Goal: Task Accomplishment & Management: Use online tool/utility

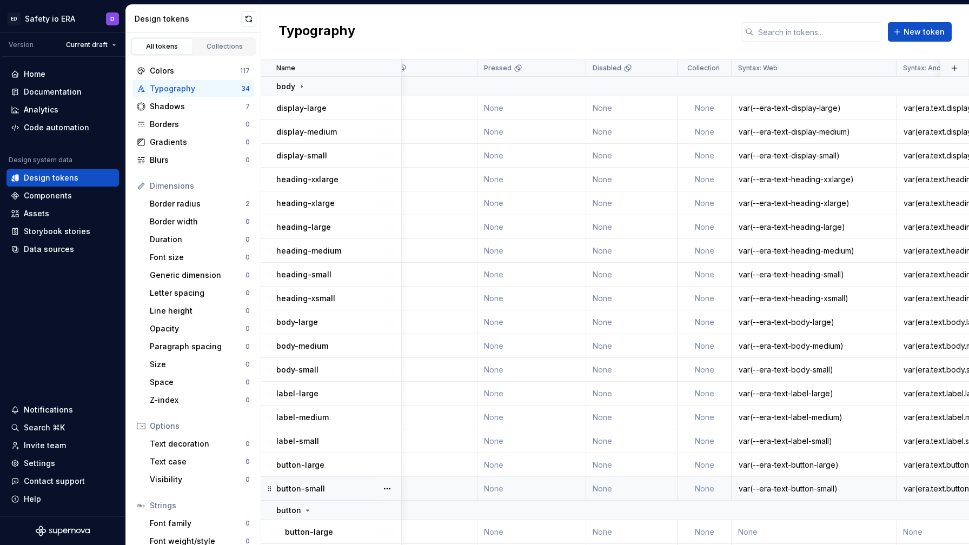
scroll to position [0, 380]
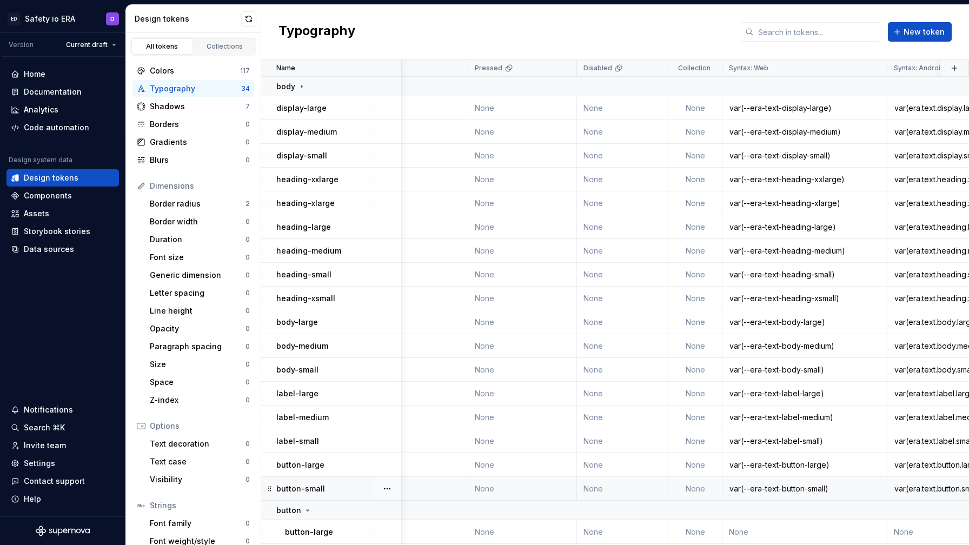
click at [807, 486] on div "var(--era-text-button-small)" at bounding box center [804, 489] width 163 height 11
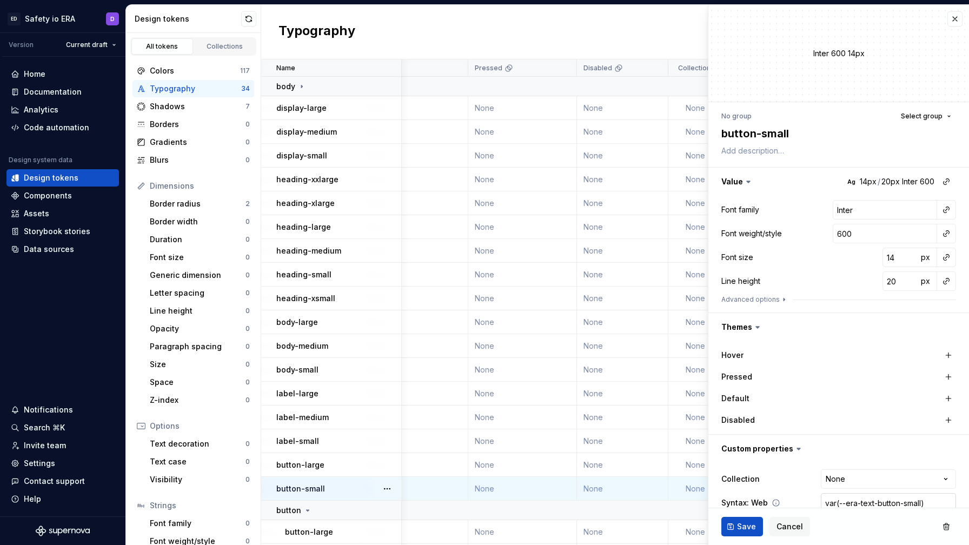
click at [863, 504] on input "var(--era-text-button-small)" at bounding box center [888, 502] width 135 height 19
click at [796, 530] on span "Cancel" at bounding box center [790, 526] width 27 height 11
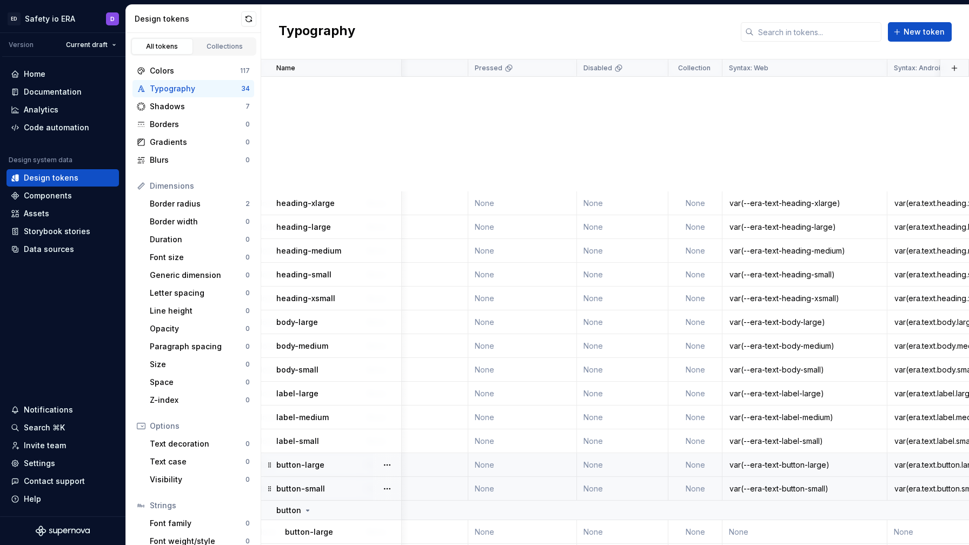
scroll to position [367, 380]
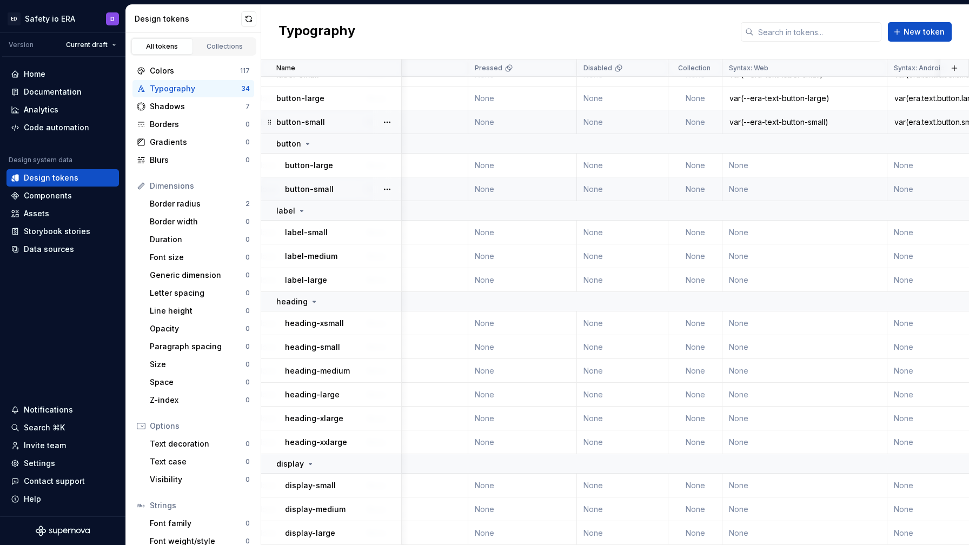
click at [584, 190] on td "None" at bounding box center [622, 189] width 91 height 24
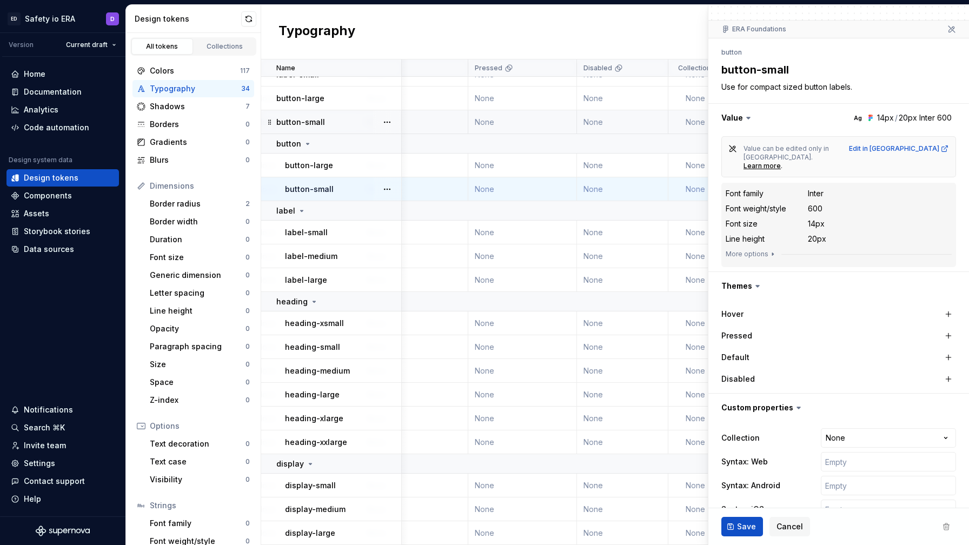
scroll to position [90, 0]
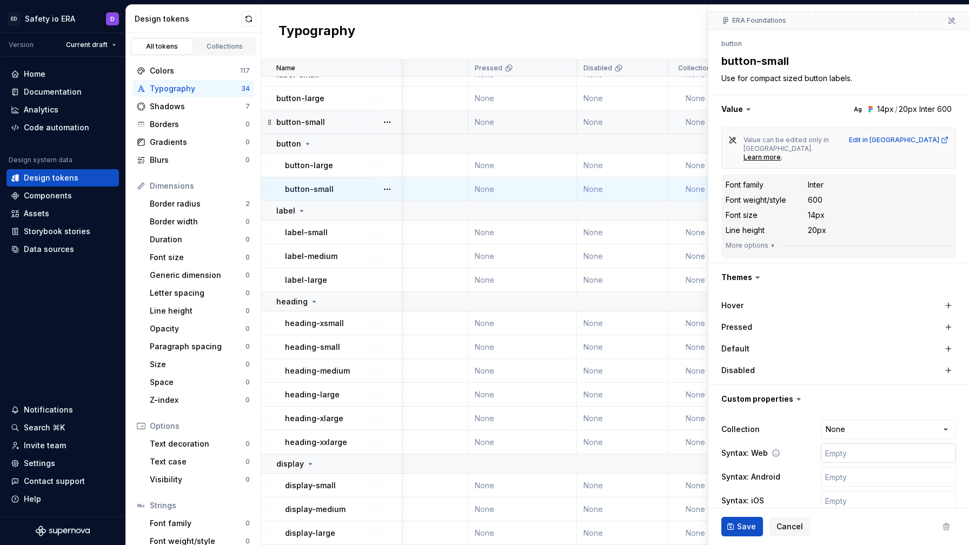
click at [831, 444] on input "text" at bounding box center [888, 453] width 135 height 19
paste input "var(--era-text-button-small)"
type textarea "*"
type input "var(--era-text-button-small)"
click at [848, 467] on input "text" at bounding box center [888, 476] width 135 height 19
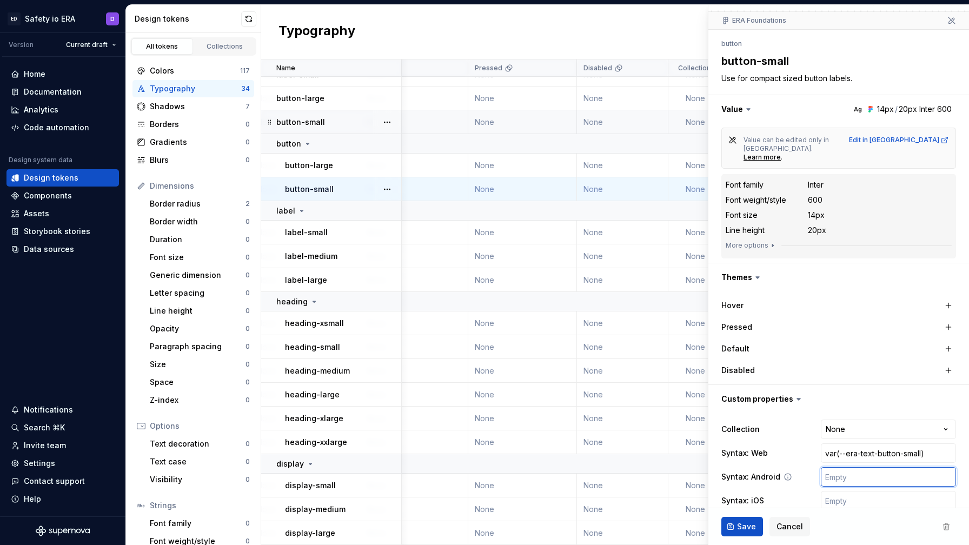
paste input "var(--era-text-button-small)"
type textarea "*"
type input "var(--era-text-button-small)"
click at [839, 491] on input "text" at bounding box center [888, 500] width 135 height 19
paste input "var(--era-text-button-small)"
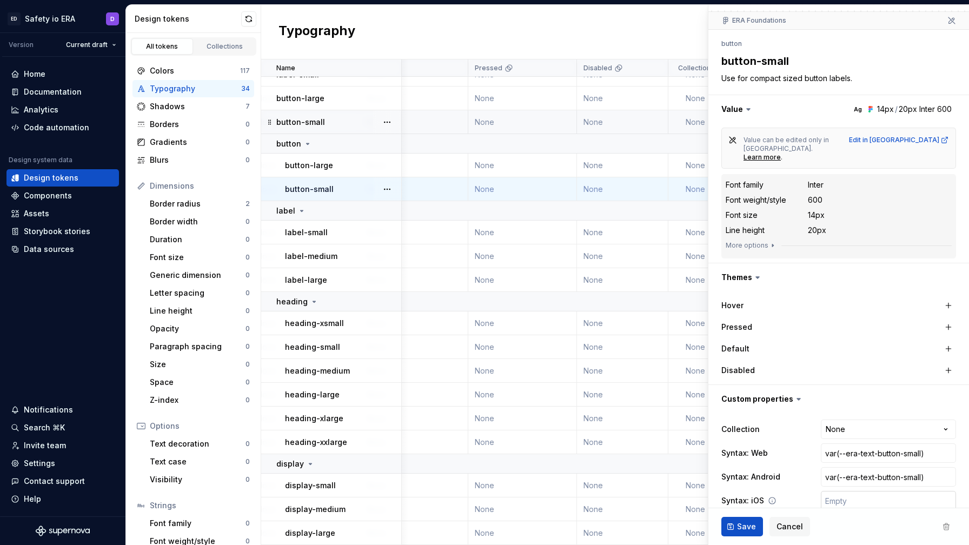
type textarea "*"
type input "var(--era-text-button-small)"
type textarea "*"
click at [844, 467] on input "var(--era-text-button-small)" at bounding box center [888, 476] width 135 height 19
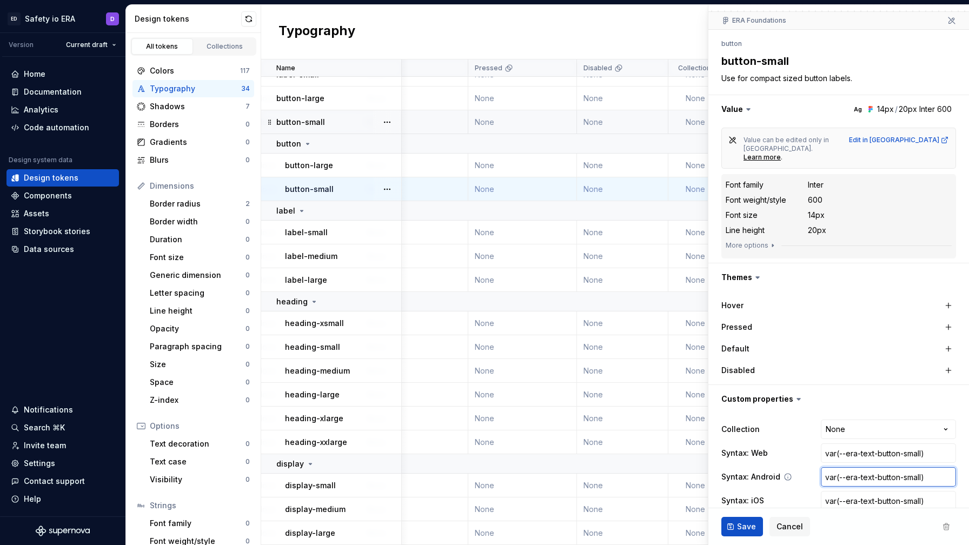
click at [845, 467] on input "var(--era-text-button-small)" at bounding box center [888, 476] width 135 height 19
type input "var(-era-text-button-small)"
type textarea "*"
type input "var(era-text-button-small)"
type textarea "*"
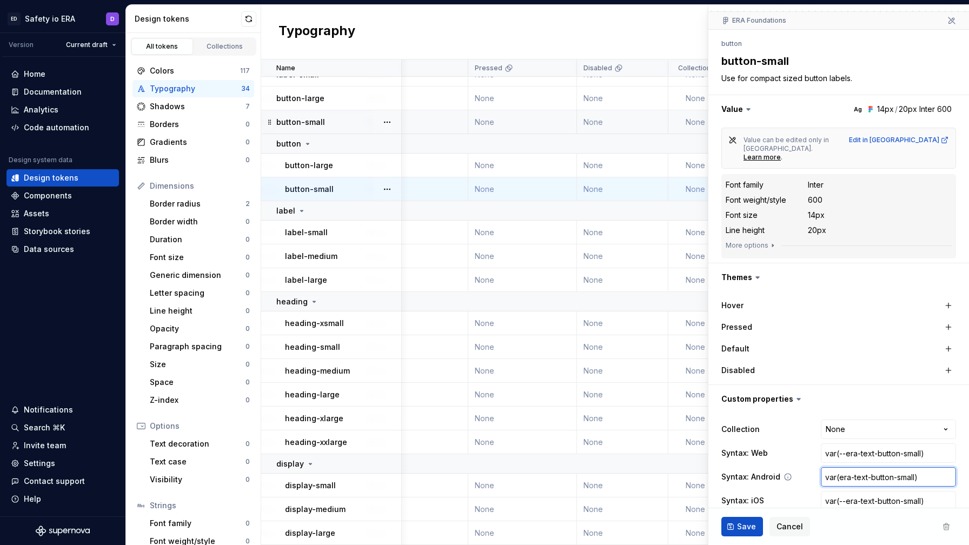
type input "var(eratext-button-small)"
type textarea "*"
type input "var(era.text-button-small)"
type textarea "*"
type input "var(era.textbutton-small)"
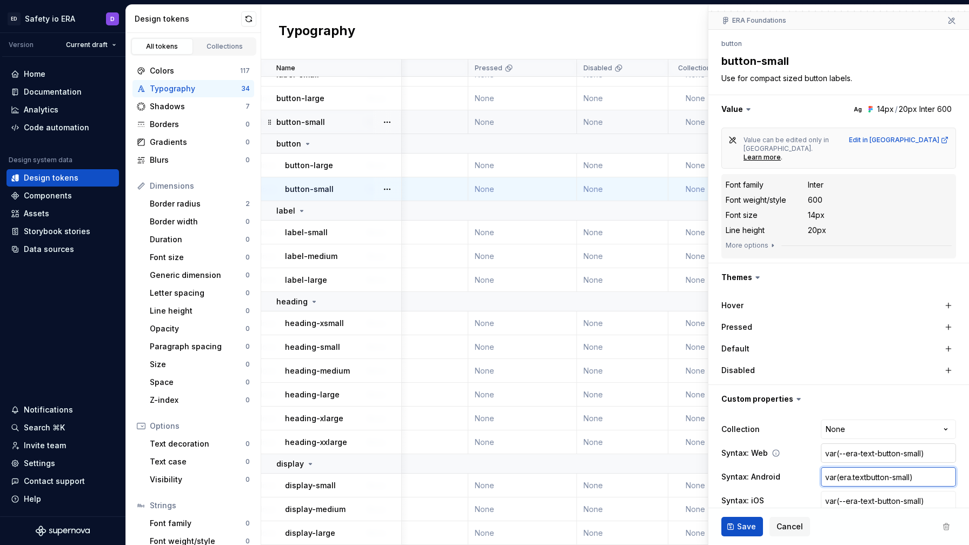
type textarea "*"
type input "var(era.text.button-small)"
type textarea "*"
type input "var(era.text.buttonsmall)"
type textarea "*"
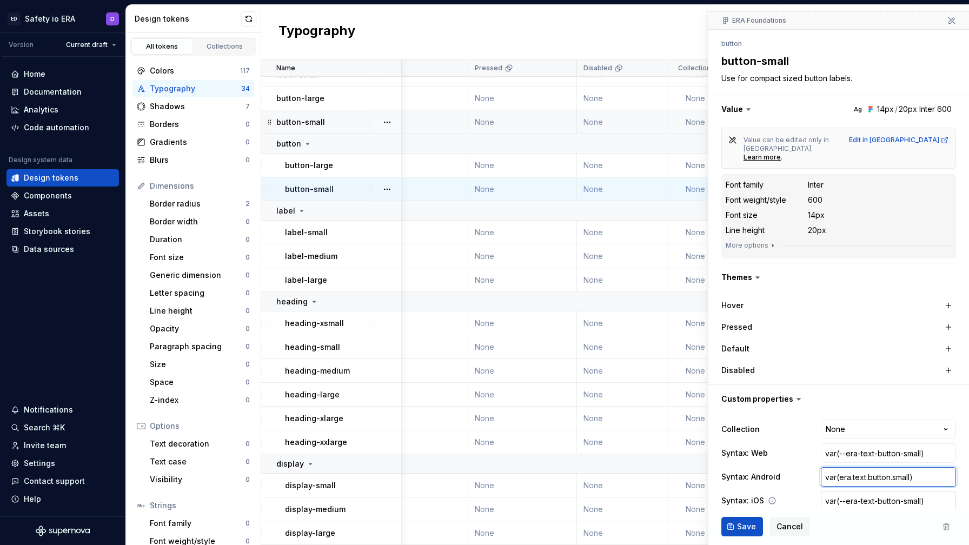
type input "var(era.text.button.small)"
click at [905, 491] on input "var(--era-text-button-small)" at bounding box center [888, 500] width 135 height 19
click at [746, 521] on button "Save" at bounding box center [743, 526] width 42 height 19
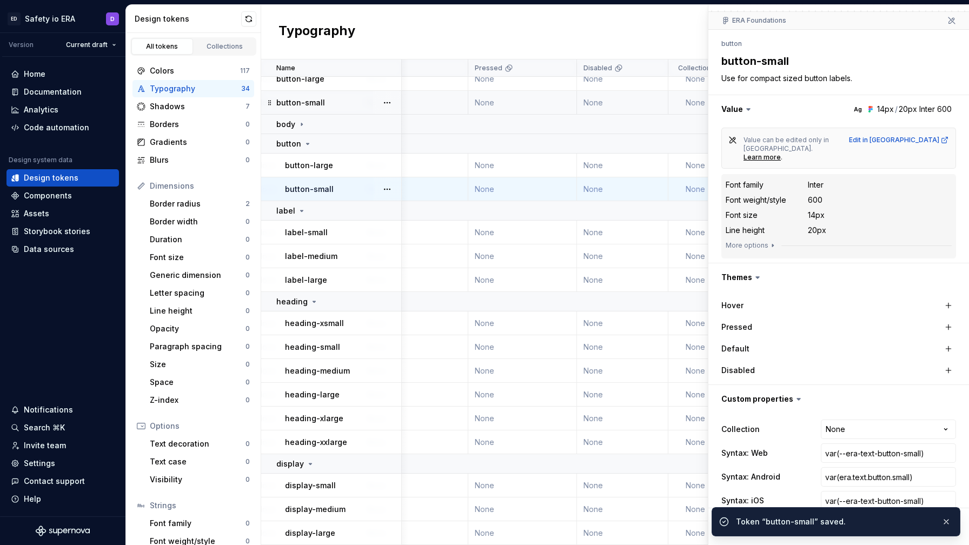
scroll to position [343, 380]
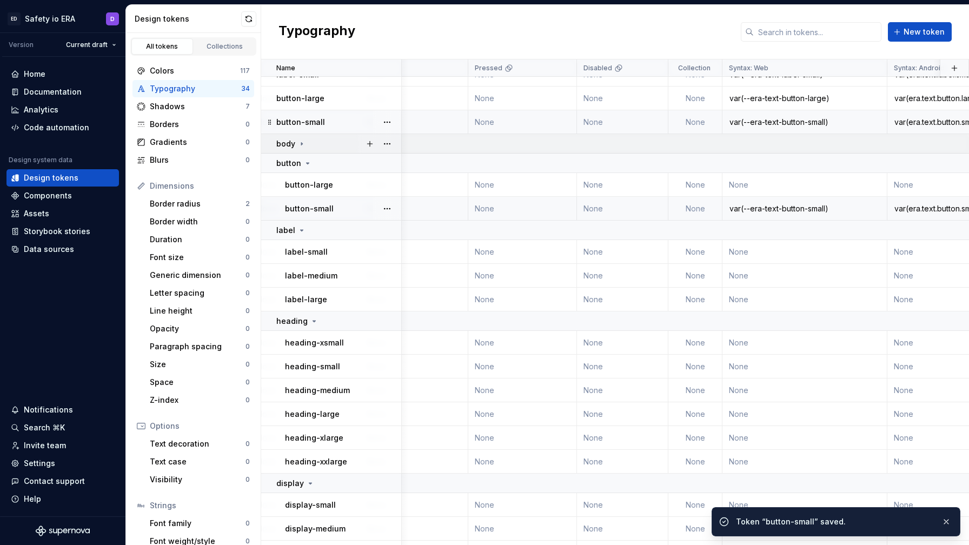
scroll to position [303, 380]
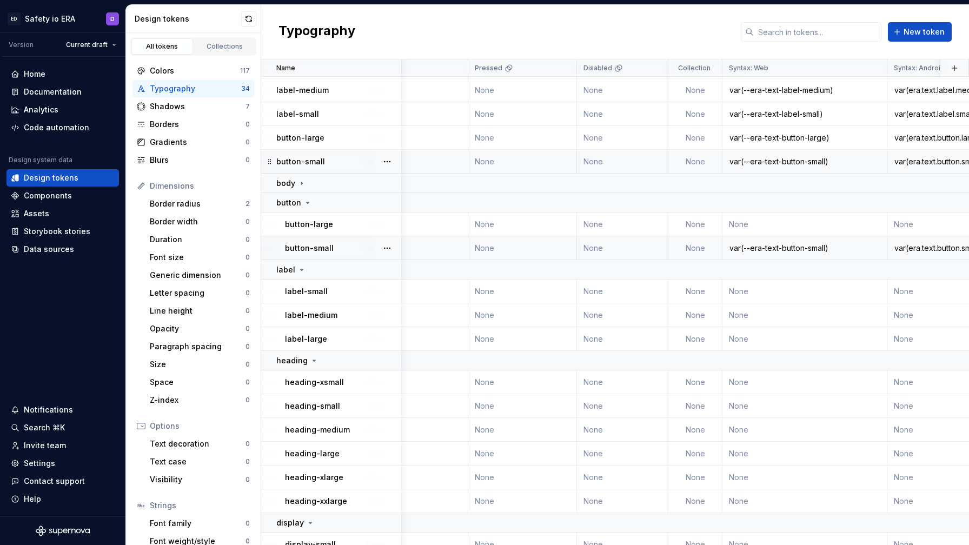
click at [844, 161] on div "var(--era-text-button-small)" at bounding box center [804, 161] width 163 height 11
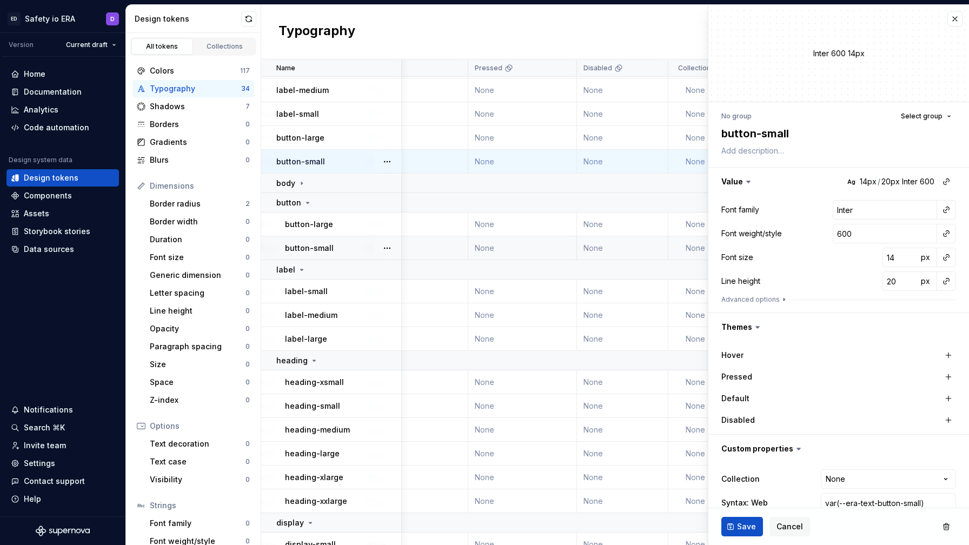
scroll to position [66, 0]
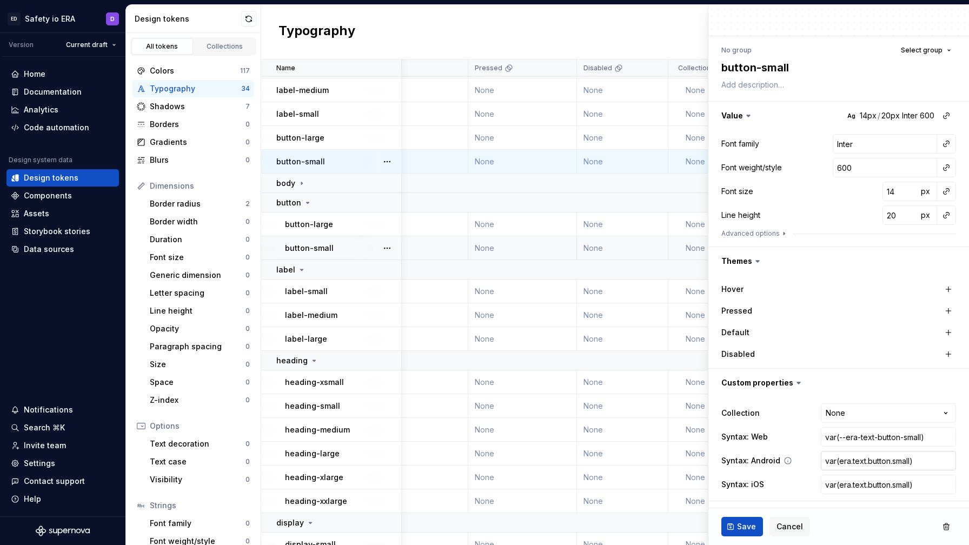
click at [853, 459] on input "var(era.text.button.small)" at bounding box center [888, 460] width 135 height 19
click at [782, 523] on span "Cancel" at bounding box center [790, 526] width 27 height 11
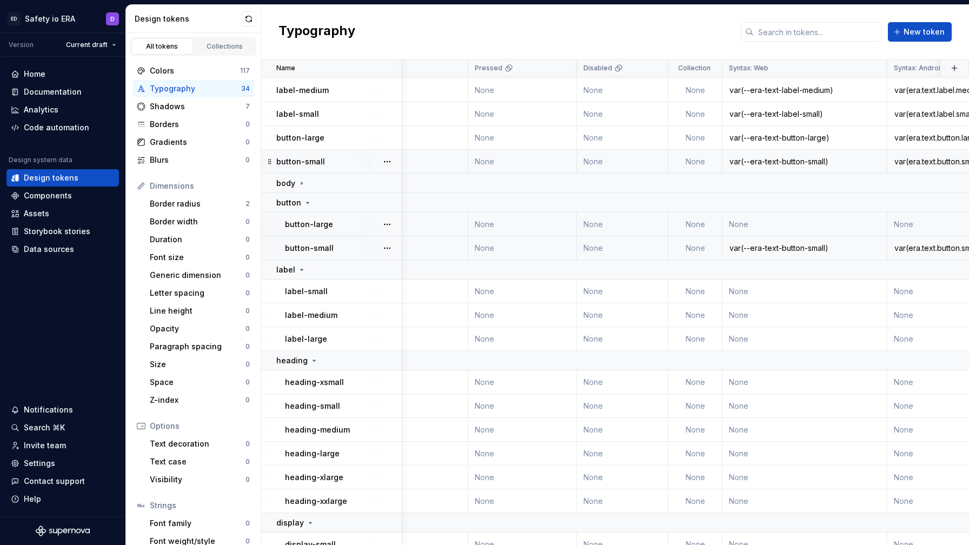
click at [854, 247] on div "var(--era-text-button-small)" at bounding box center [804, 248] width 163 height 11
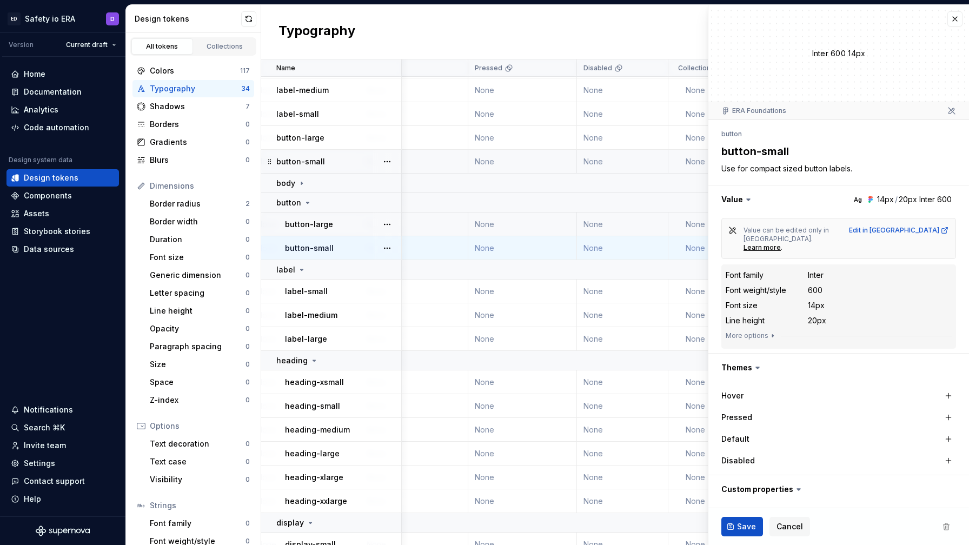
scroll to position [90, 0]
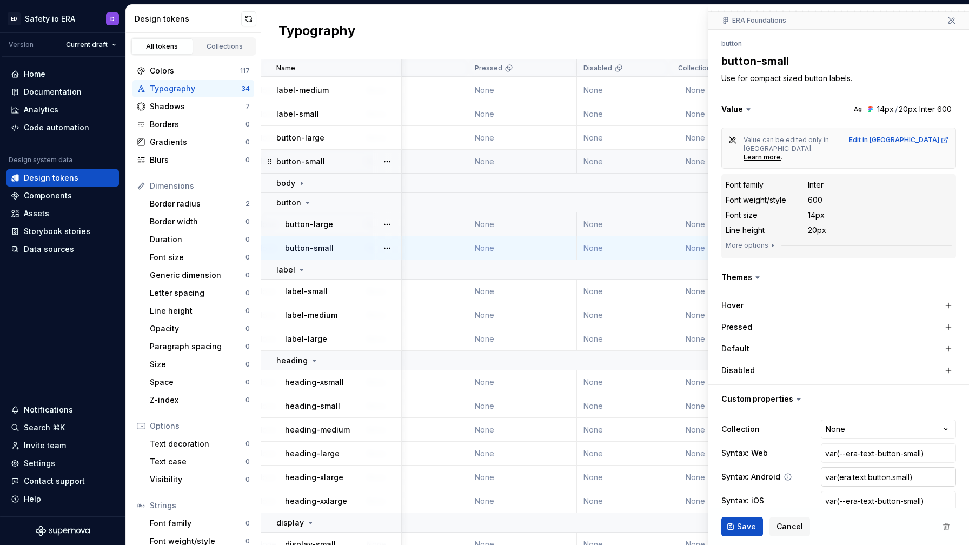
click at [863, 467] on input "var(era.text.button.small)" at bounding box center [888, 476] width 135 height 19
click at [861, 491] on input "var(--era-text-button-small)" at bounding box center [888, 500] width 135 height 19
paste input "era.text.button."
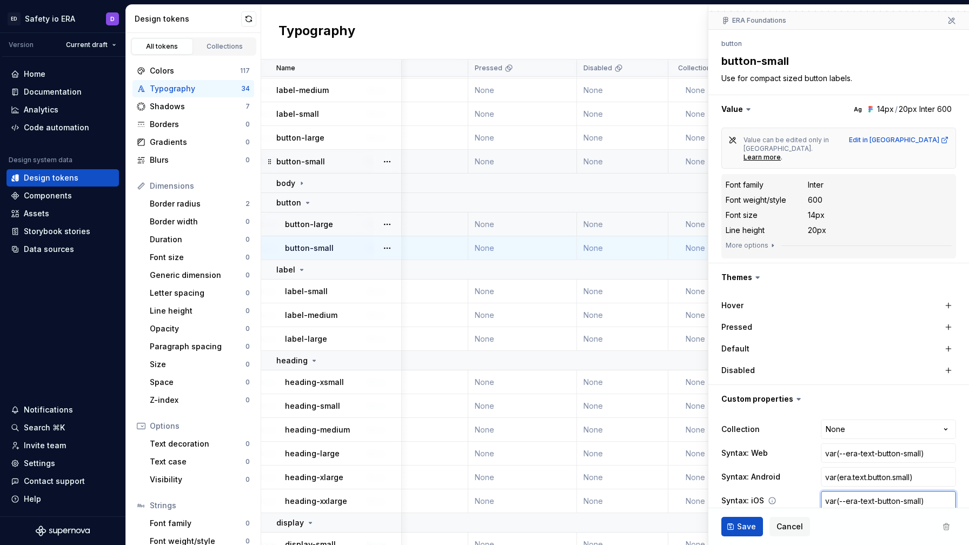
type textarea "*"
type input "var(era.text.button.small)"
click at [750, 520] on button "Save" at bounding box center [743, 526] width 42 height 19
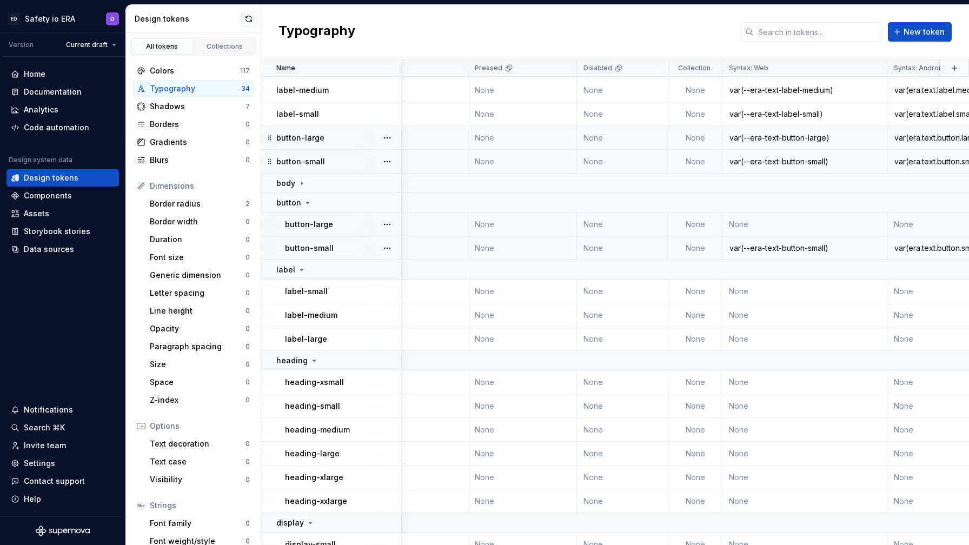
click at [754, 145] on td "var(--era-text-button-large)" at bounding box center [805, 138] width 165 height 24
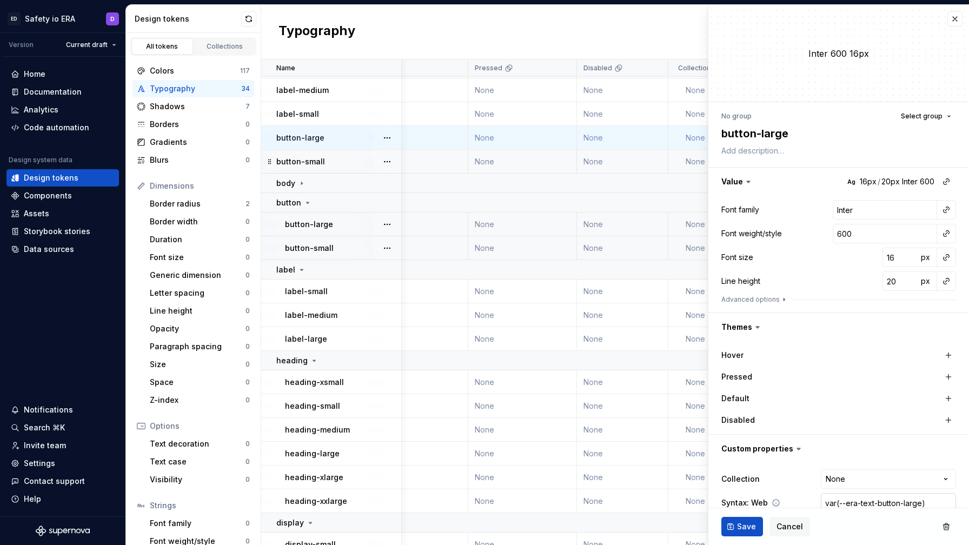
click at [844, 502] on input "var(--era-text-button-large)" at bounding box center [888, 502] width 135 height 19
click at [607, 220] on td "None" at bounding box center [622, 225] width 91 height 24
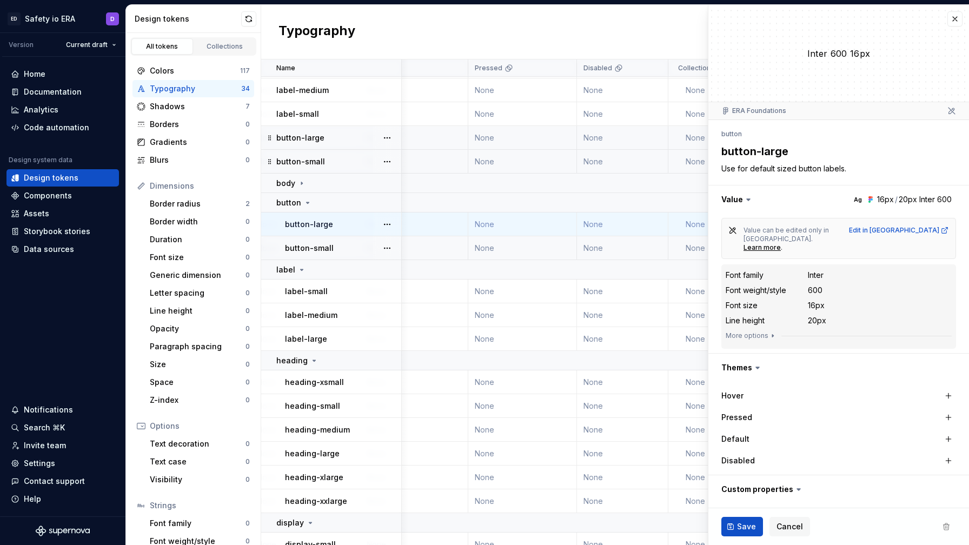
scroll to position [90, 0]
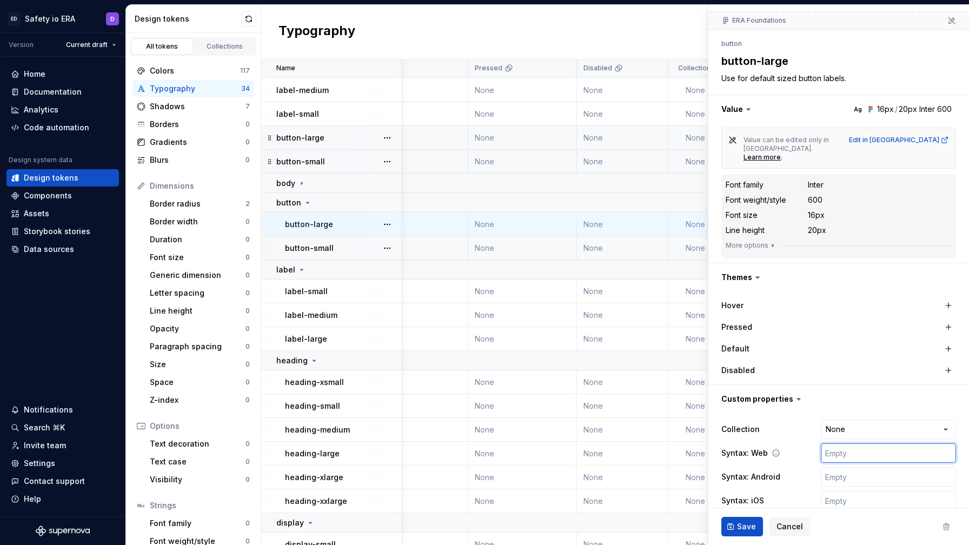
click at [847, 444] on input "text" at bounding box center [888, 453] width 135 height 19
paste input "var(--era-text-button-large)"
type textarea "*"
type input "var(--era-text-button-large)"
click at [647, 140] on td "None" at bounding box center [622, 138] width 91 height 24
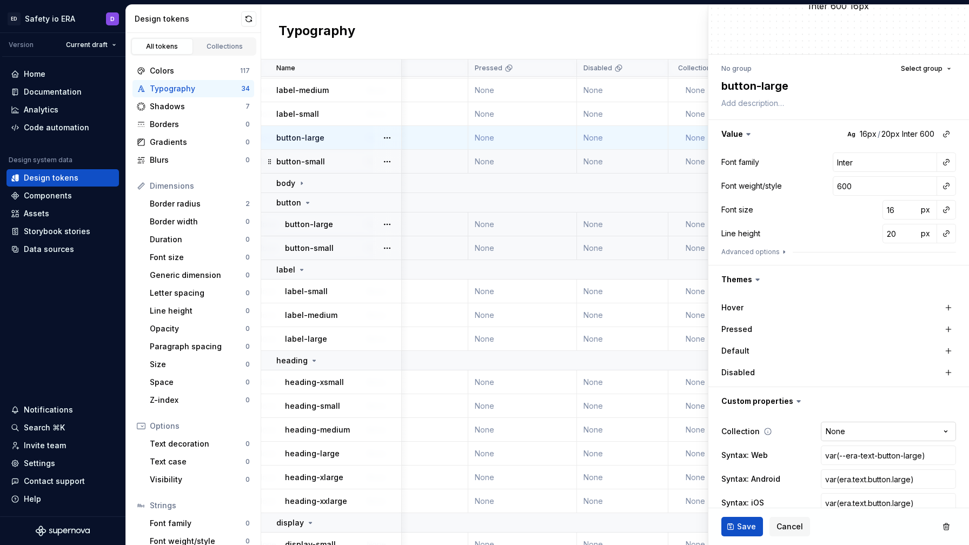
scroll to position [66, 0]
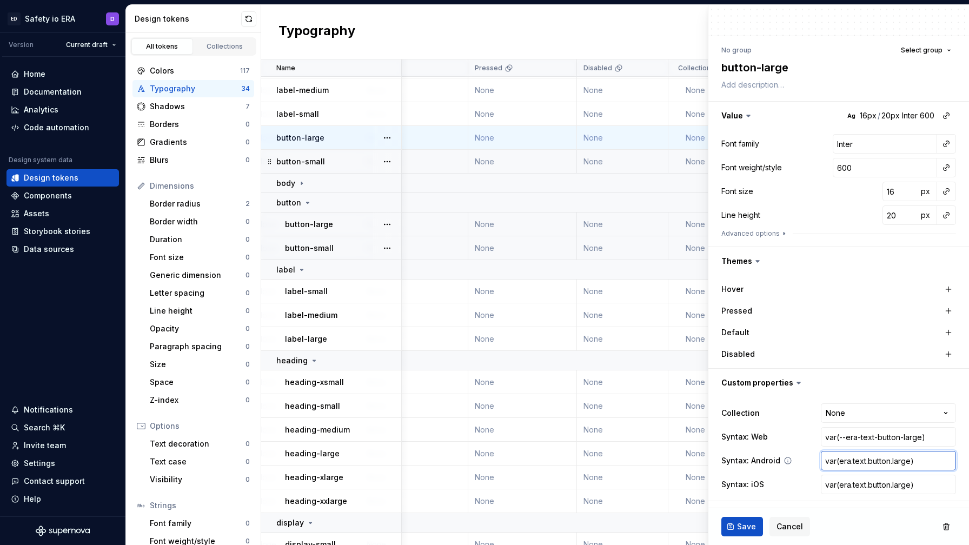
click at [844, 460] on input "var(era.text.button.large)" at bounding box center [888, 460] width 135 height 19
click at [628, 224] on td "None" at bounding box center [622, 225] width 91 height 24
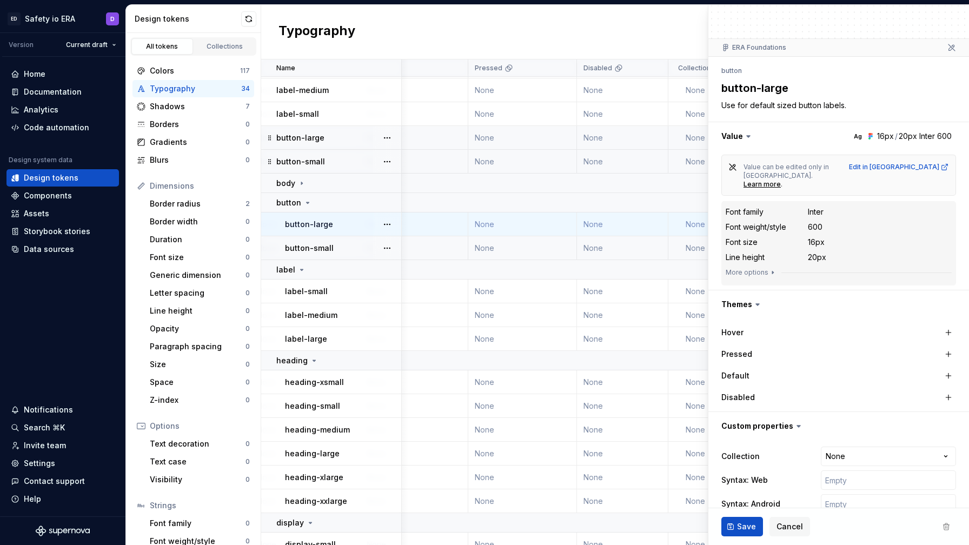
scroll to position [90, 0]
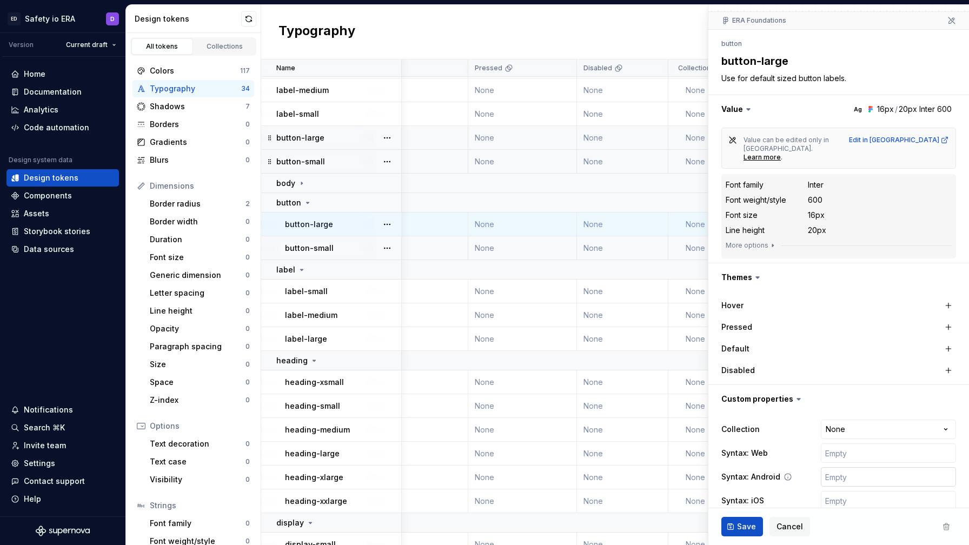
click at [840, 467] on input "text" at bounding box center [888, 476] width 135 height 19
paste input "var(era.text.button.large)"
type textarea "*"
type input "var(era.text.button.large)"
click at [841, 491] on input "text" at bounding box center [888, 500] width 135 height 19
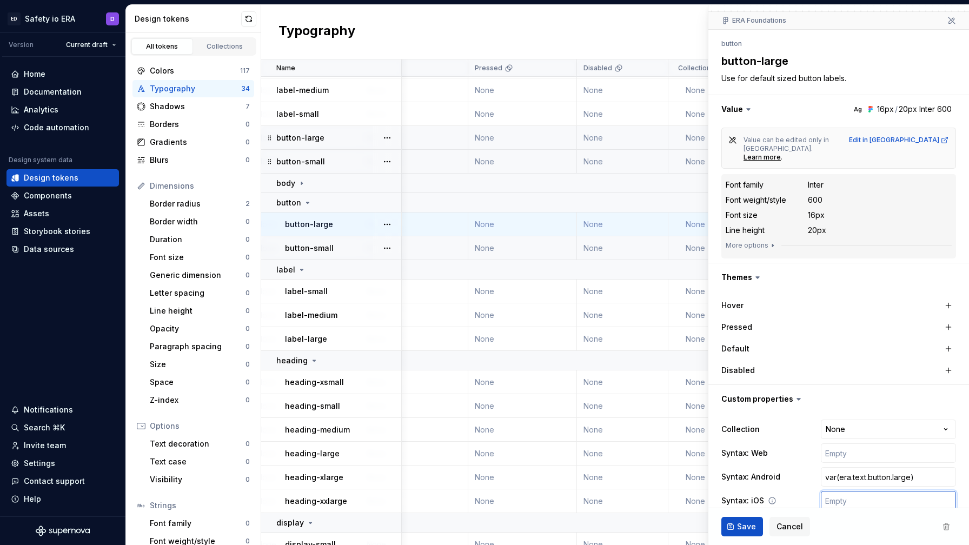
paste input "var(era.text.button.large)"
type textarea "*"
type input "var(era.text.button.large)"
click at [837, 444] on input "text" at bounding box center [888, 453] width 135 height 19
paste input "var(era.text.button.large)"
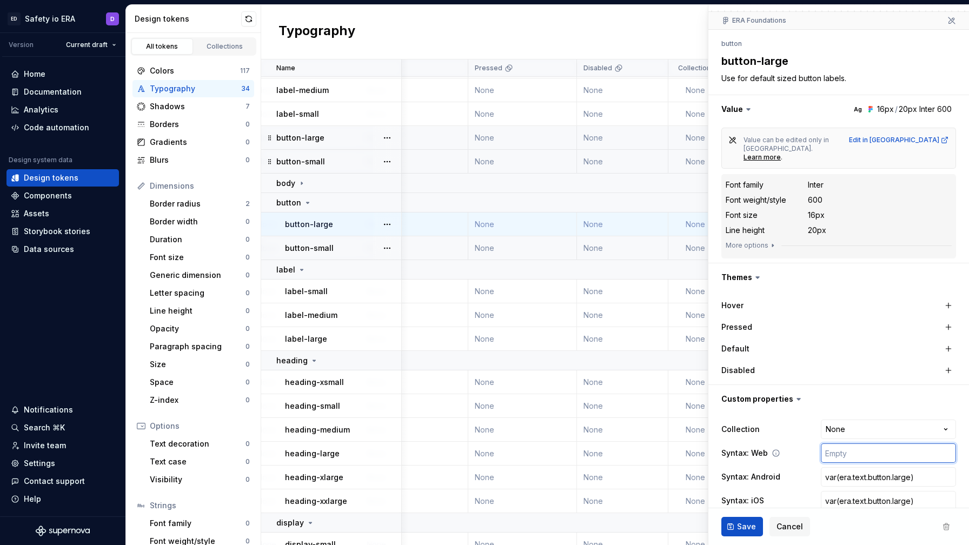
type textarea "*"
type input "var(era.text.button.large)"
click at [842, 444] on input "var(era.text.button.large)" at bounding box center [888, 453] width 135 height 19
type textarea "*"
type input "var(-era.text.button.large)"
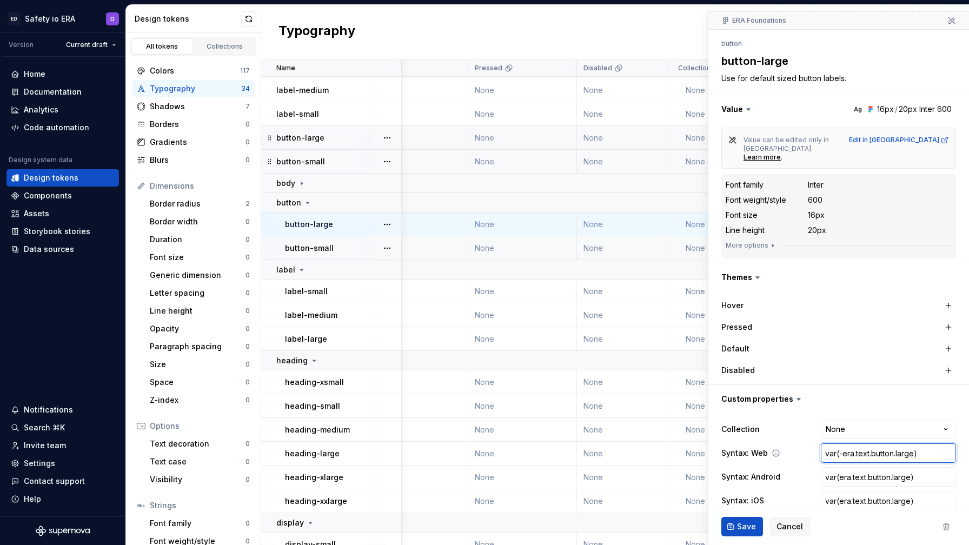
type textarea "*"
type input "var(--era.text.button.large)"
type textarea "*"
type input "var(--eratext.button.large)"
type textarea "*"
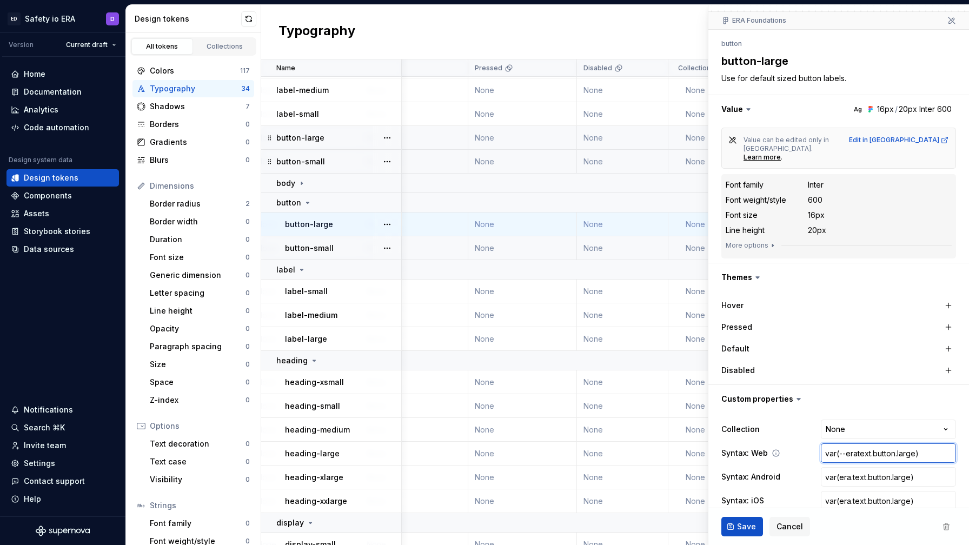
type input "var(--era-text.button.large)"
type textarea "*"
type input "var(--era-textbutton.large)"
type textarea "*"
type input "var(--era-text-button.large)"
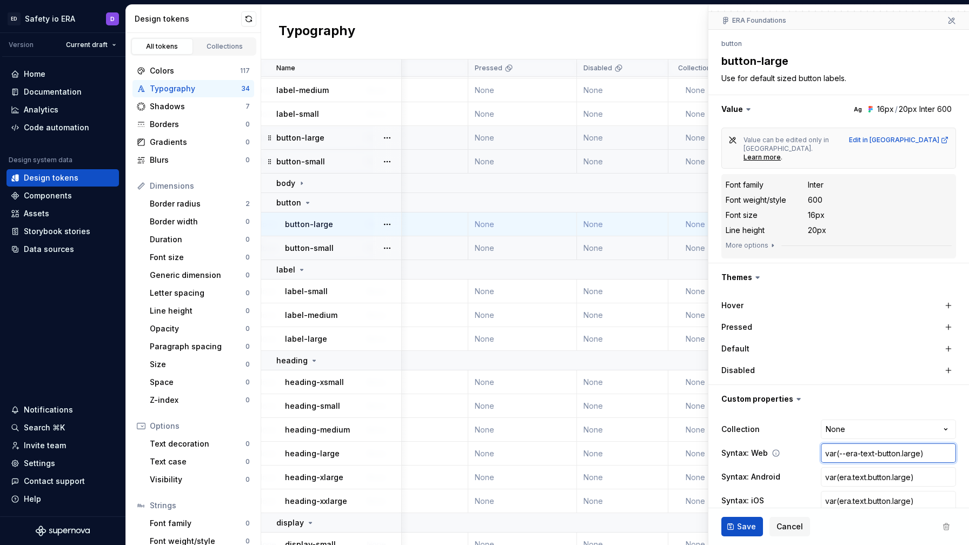
type textarea "*"
type input "var(--era-text-buttonlarge)"
type textarea "*"
type input "var(--era-text-button-large)"
click at [737, 521] on span "Save" at bounding box center [746, 526] width 19 height 11
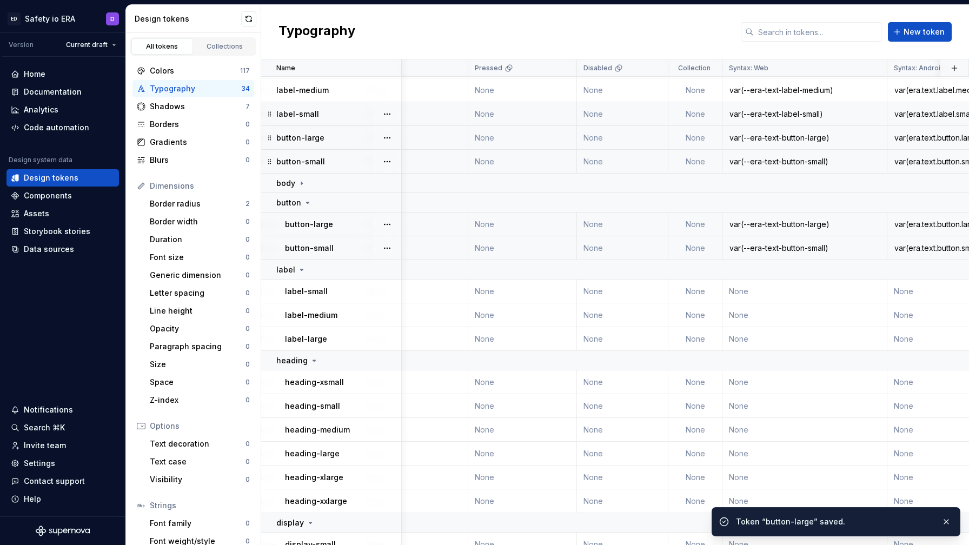
click at [870, 114] on div "var(--era-text-label-small)" at bounding box center [804, 114] width 163 height 11
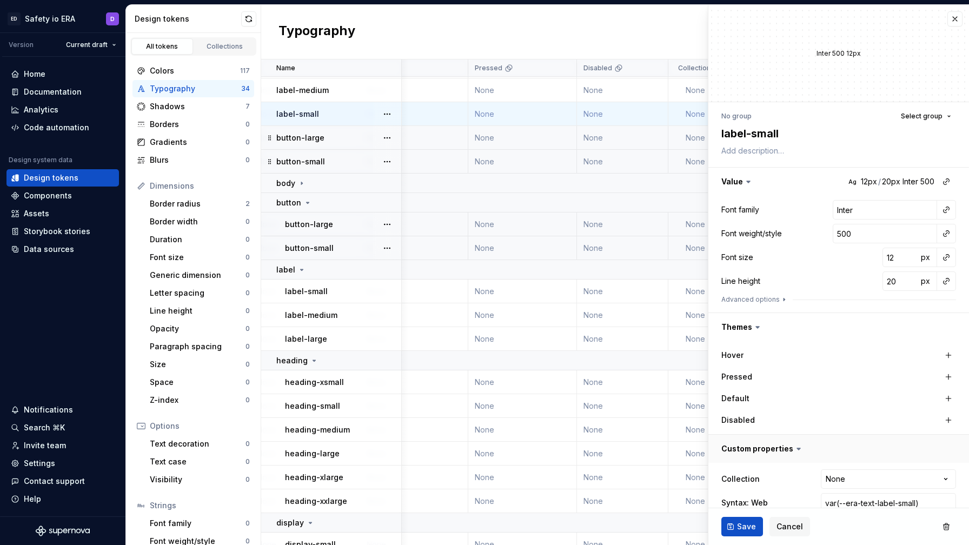
scroll to position [66, 0]
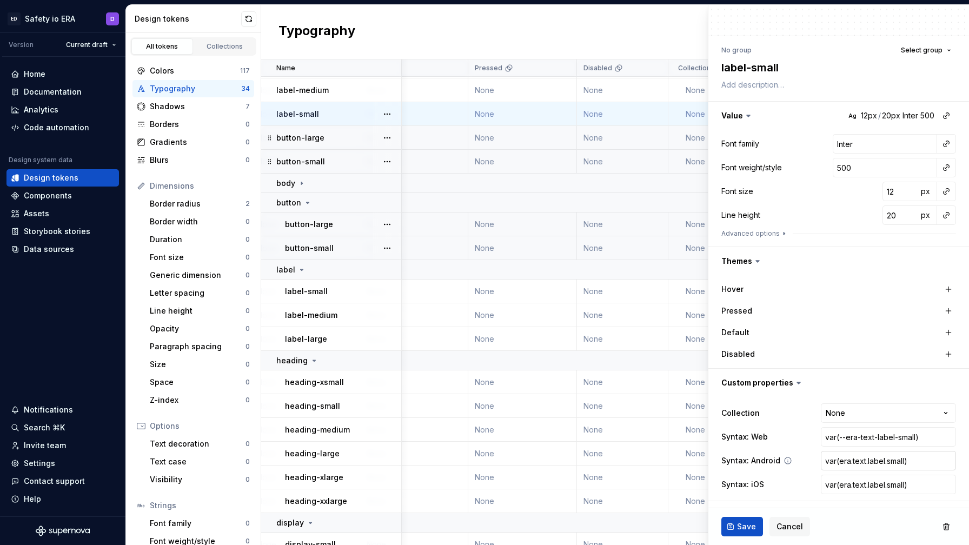
click at [854, 467] on input "var(era.text.label.small)" at bounding box center [888, 460] width 135 height 19
click at [779, 523] on span "Cancel" at bounding box center [790, 526] width 27 height 11
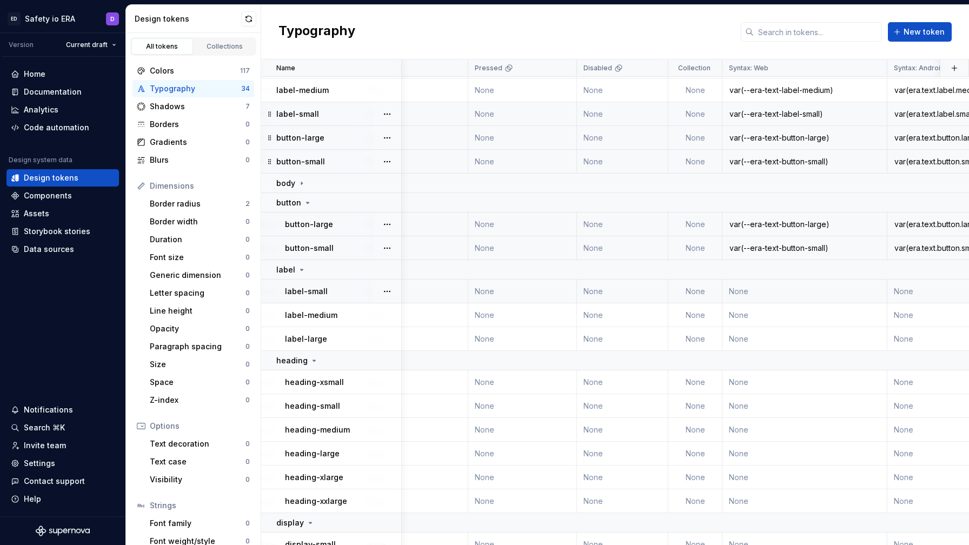
click at [775, 292] on td "None" at bounding box center [805, 292] width 165 height 24
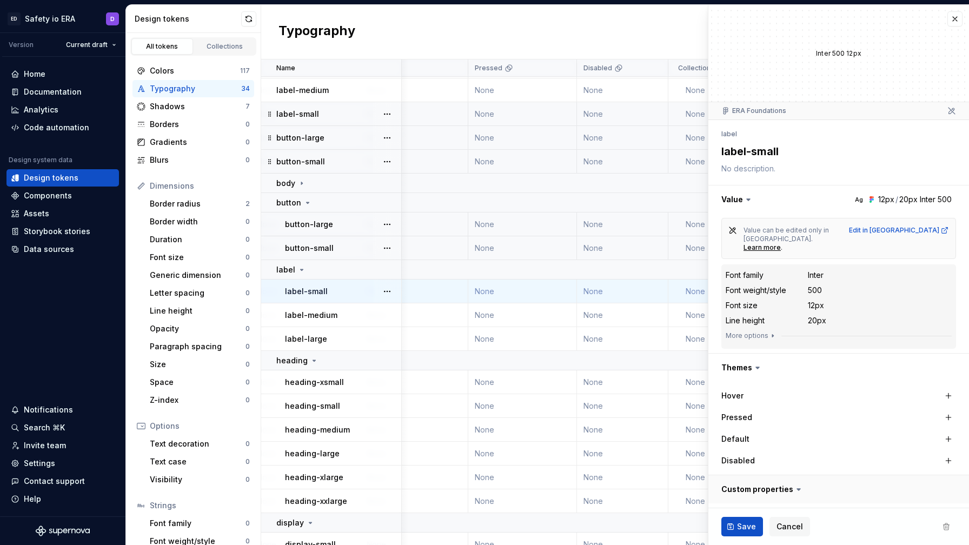
scroll to position [90, 0]
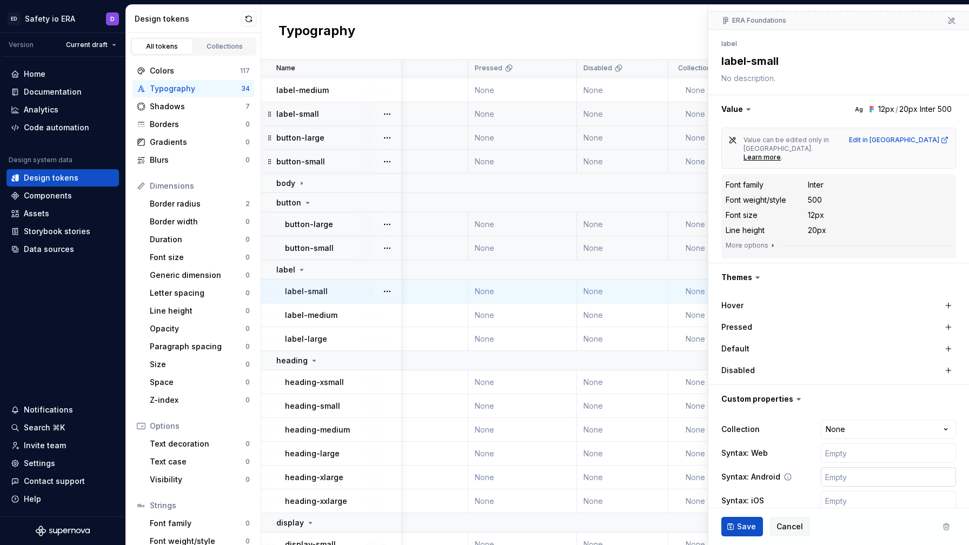
click at [844, 467] on input "text" at bounding box center [888, 476] width 135 height 19
paste input "var(era.text.label.small)"
type textarea "*"
type input "var(era.text.label.small)"
click at [842, 491] on input "text" at bounding box center [888, 500] width 135 height 19
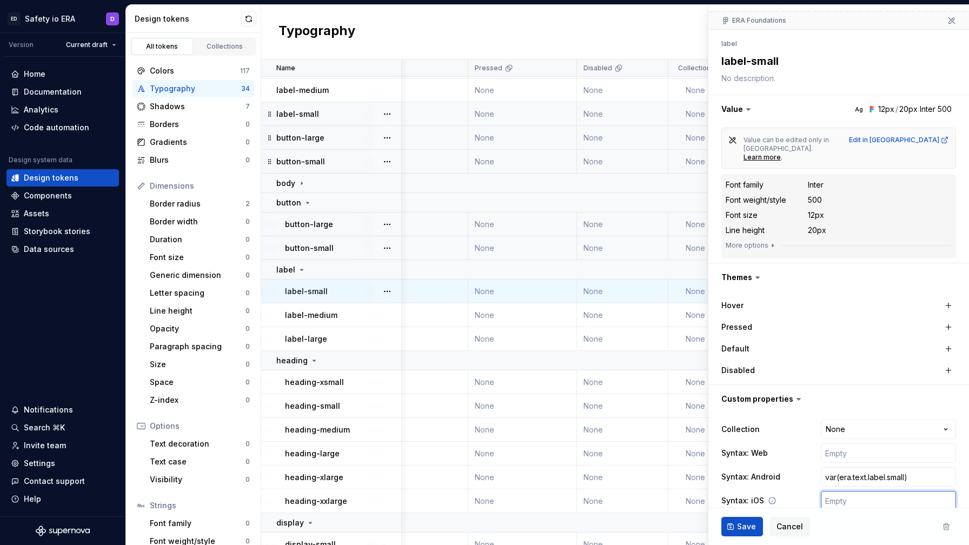
paste input "var(era.text.label.small)"
type textarea "*"
type input "var(era.text.label.small)"
click at [837, 444] on input "text" at bounding box center [888, 453] width 135 height 19
paste input "var(era.text.label.small)"
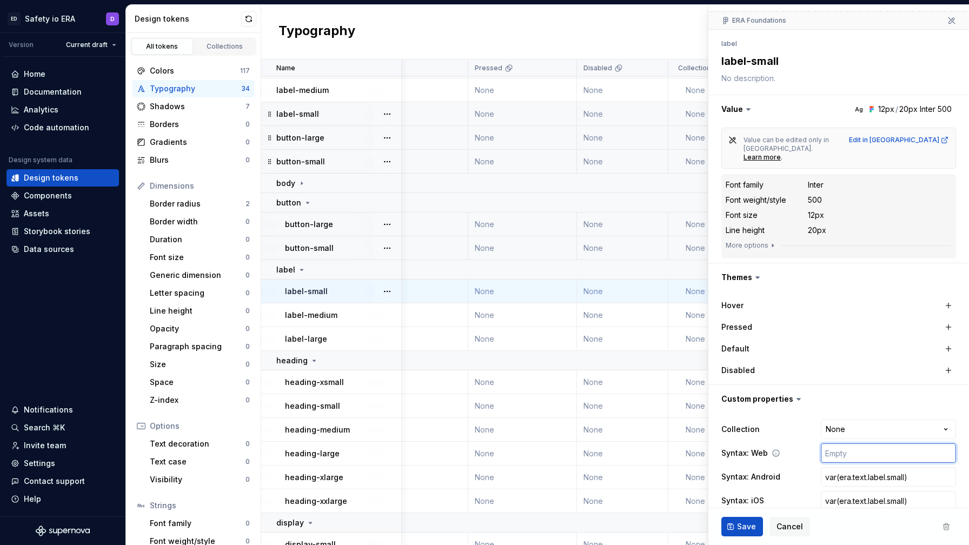
type textarea "*"
click at [839, 444] on input "var(era.text.label.small)" at bounding box center [888, 453] width 135 height 19
type input "var(-era.text.label.small)"
type textarea "*"
type input "var(--era.text.label.small)"
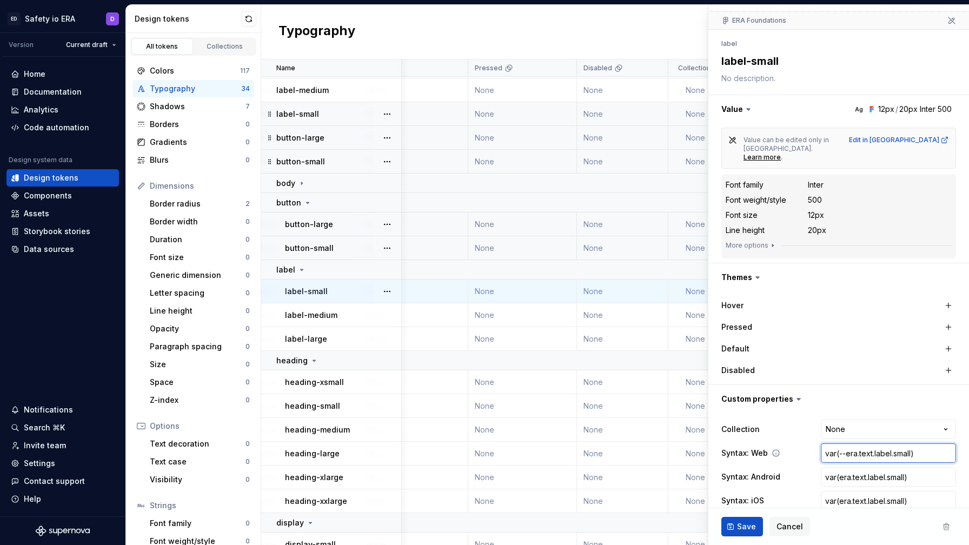
type textarea "*"
type input "var(--eratext.label.small)"
type textarea "*"
type input "var(--era-text.label.small)"
type textarea "*"
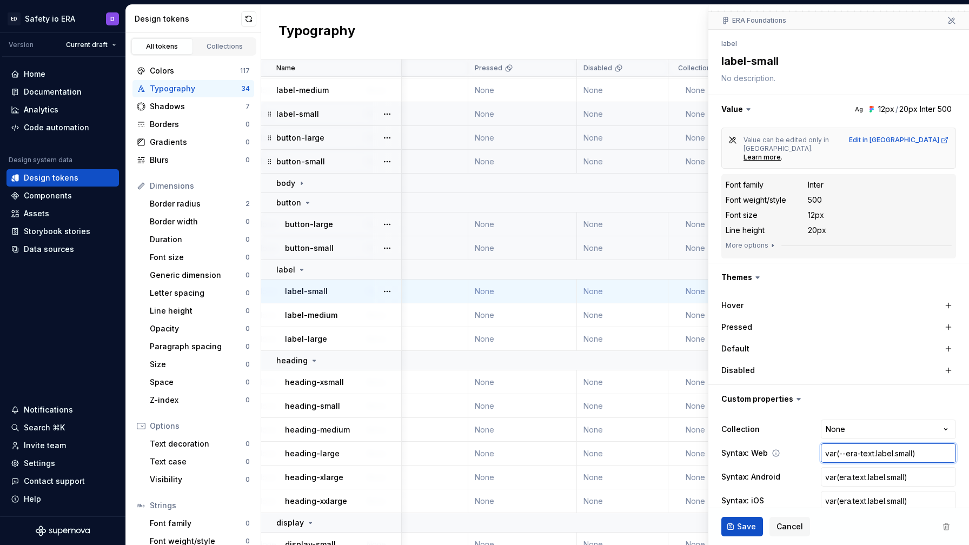
type input "var(--era-textlabel.small)"
type textarea "*"
type input "var(--era-text-label.small)"
type textarea "*"
type input "var(--era-text-labelsmall)"
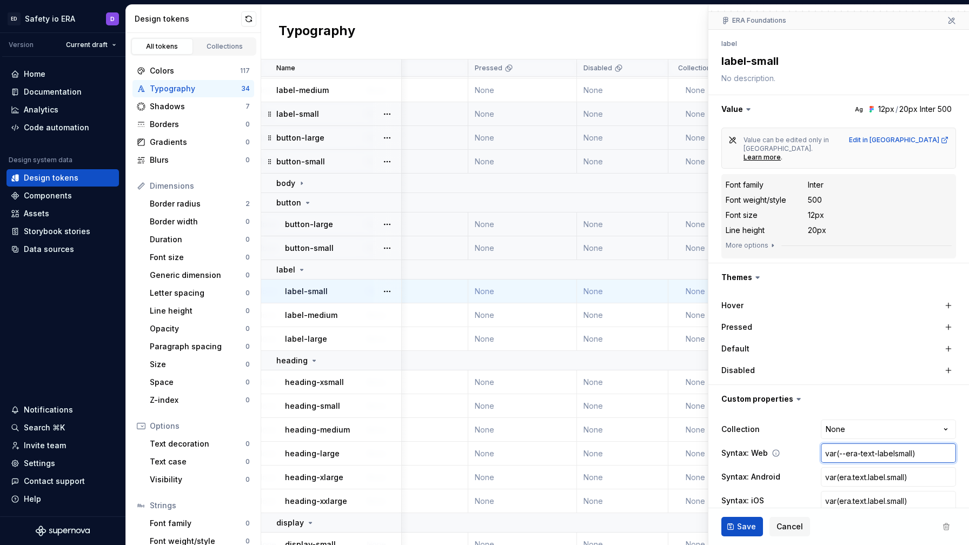
type textarea "*"
type input "var(--era-text-label-small)"
click at [749, 529] on span "Save" at bounding box center [746, 526] width 19 height 11
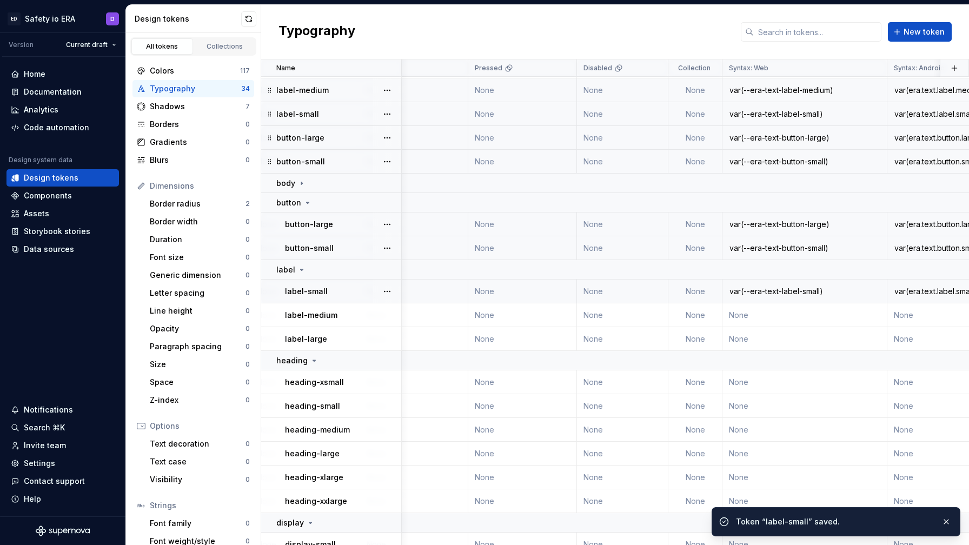
click at [551, 89] on td "None" at bounding box center [522, 90] width 109 height 24
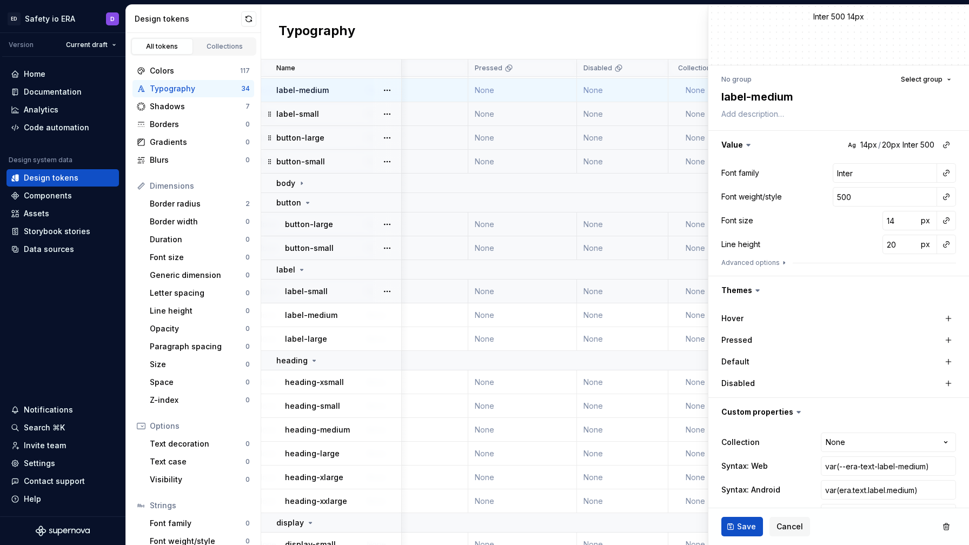
scroll to position [66, 0]
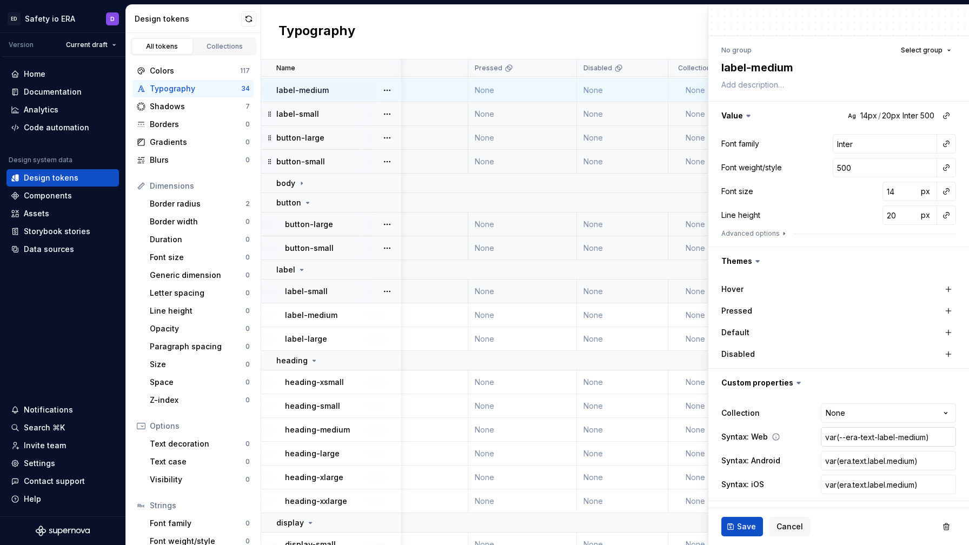
click at [847, 433] on input "var(--era-text-label-medium)" at bounding box center [888, 436] width 135 height 19
click at [543, 315] on td "None" at bounding box center [522, 315] width 109 height 24
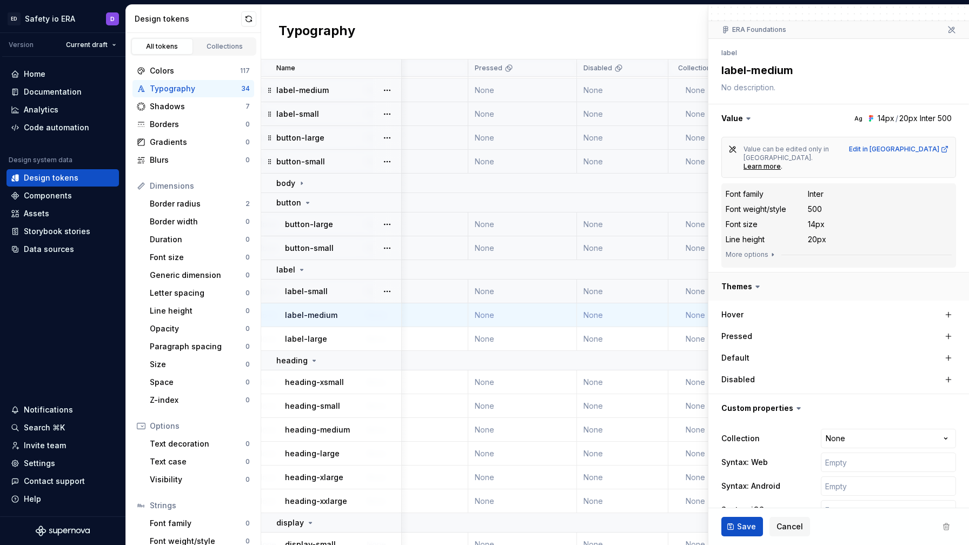
scroll to position [90, 0]
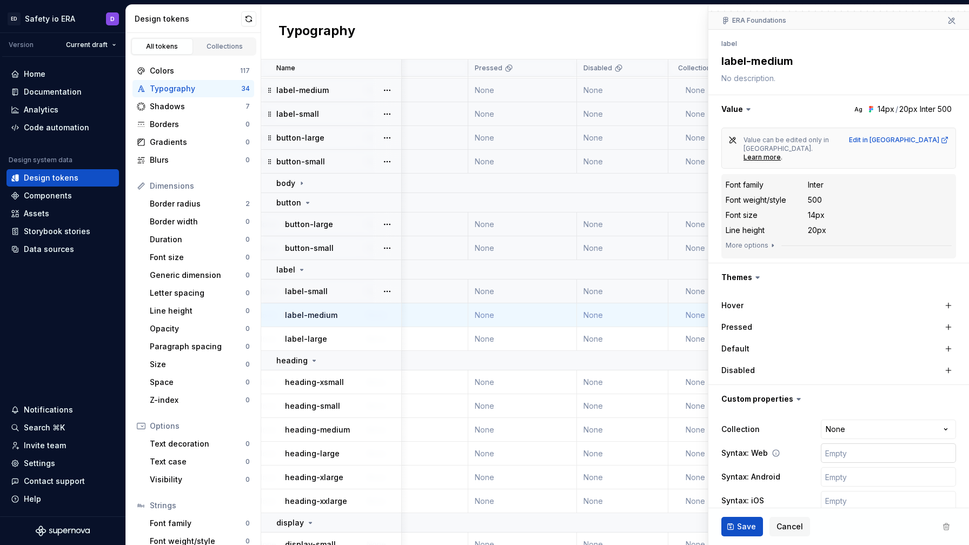
click at [840, 444] on input "text" at bounding box center [888, 453] width 135 height 19
paste input "var(--era-text-label-medium)"
type textarea "*"
type input "var(--era-text-label-medium)"
click at [452, 87] on td "None" at bounding box center [414, 90] width 108 height 24
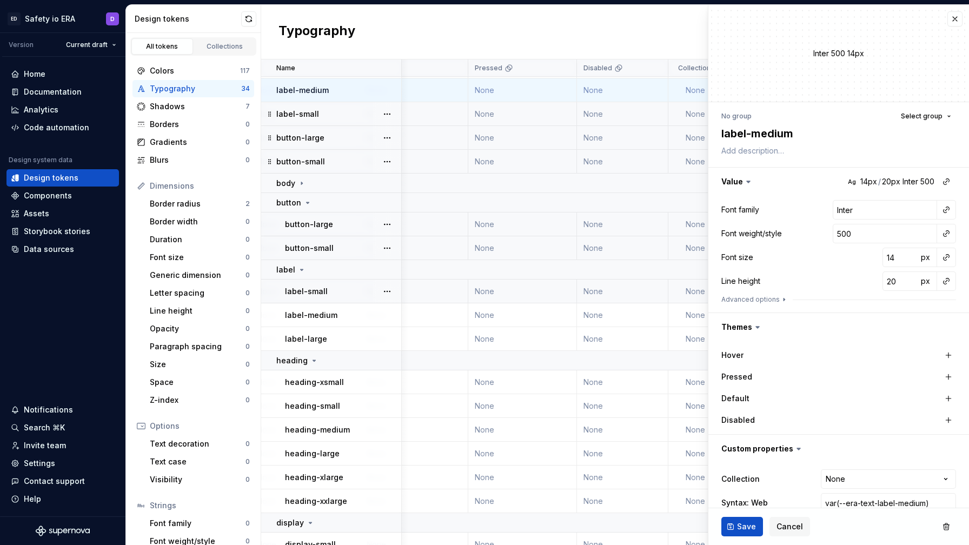
scroll to position [66, 0]
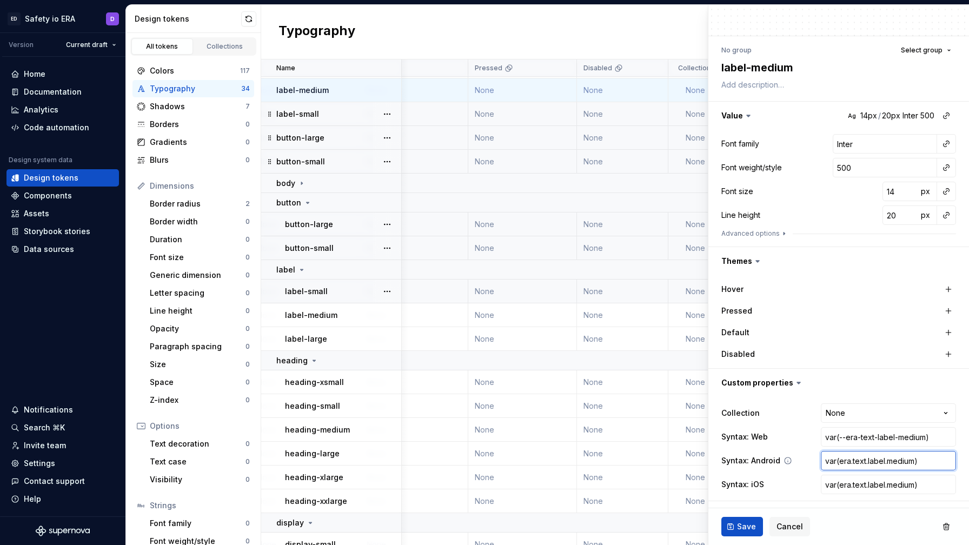
drag, startPoint x: 851, startPoint y: 520, endPoint x: 849, endPoint y: 461, distance: 59.0
click at [849, 461] on input "var(era.text.label.medium)" at bounding box center [888, 460] width 135 height 19
click at [871, 460] on input "var(era.text.label.medium)" at bounding box center [888, 460] width 135 height 19
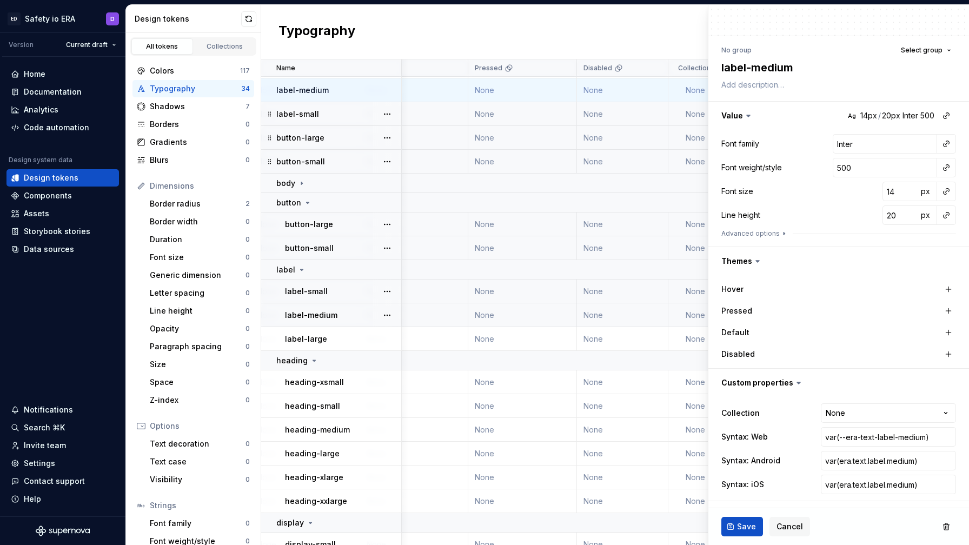
click at [343, 310] on div "label-medium" at bounding box center [343, 315] width 116 height 11
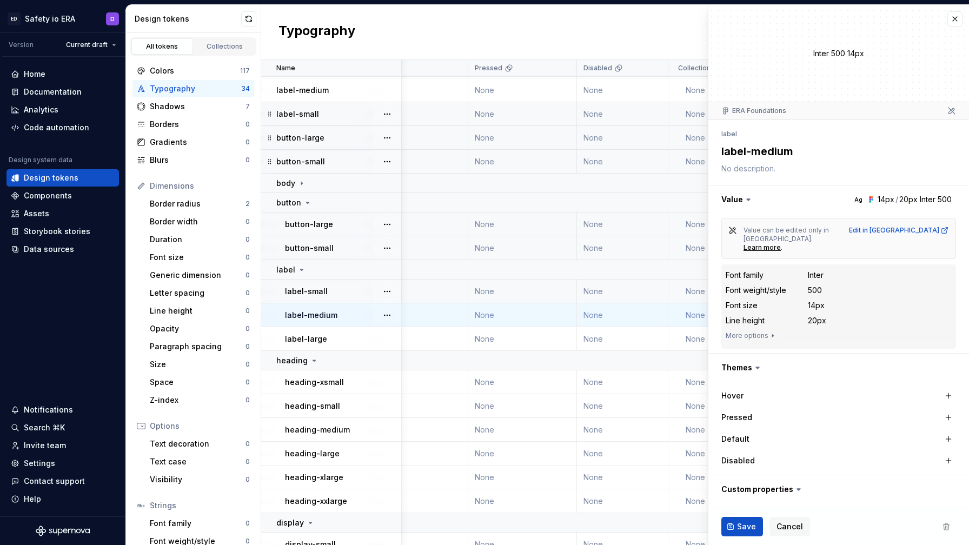
scroll to position [90, 0]
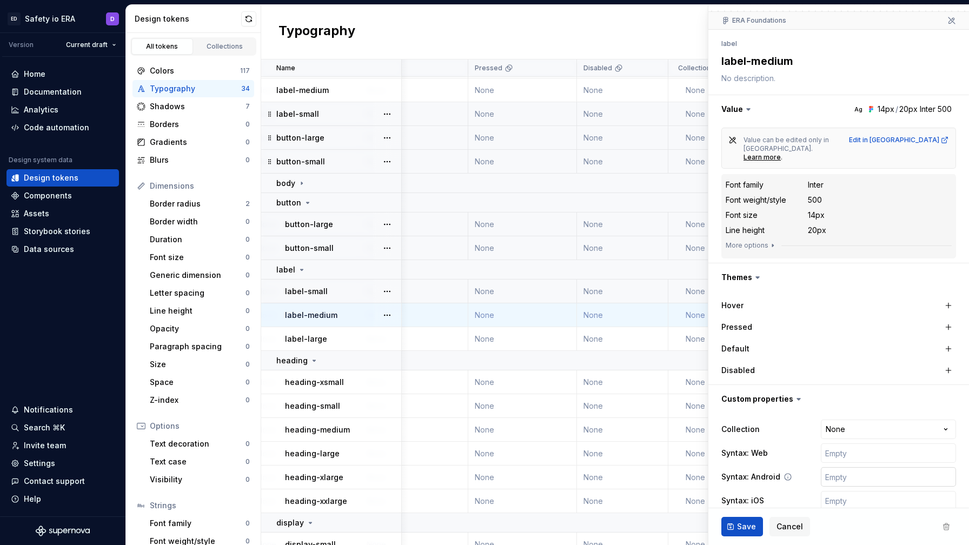
click at [842, 467] on input "text" at bounding box center [888, 476] width 135 height 19
paste input "var(era.text.label.medium)"
type textarea "*"
type input "var(era.text.label.medium)"
click at [840, 491] on input "text" at bounding box center [888, 500] width 135 height 19
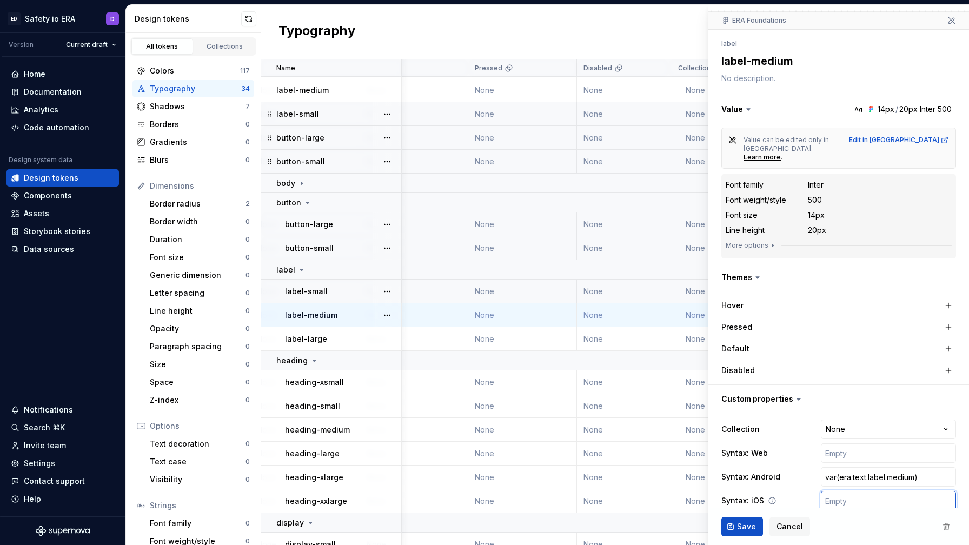
paste input "var(era.text.label.medium)"
type textarea "*"
type input "var(era.text.label.medium)"
click at [838, 444] on input "text" at bounding box center [888, 453] width 135 height 19
paste input "var(era.text.label.medium)"
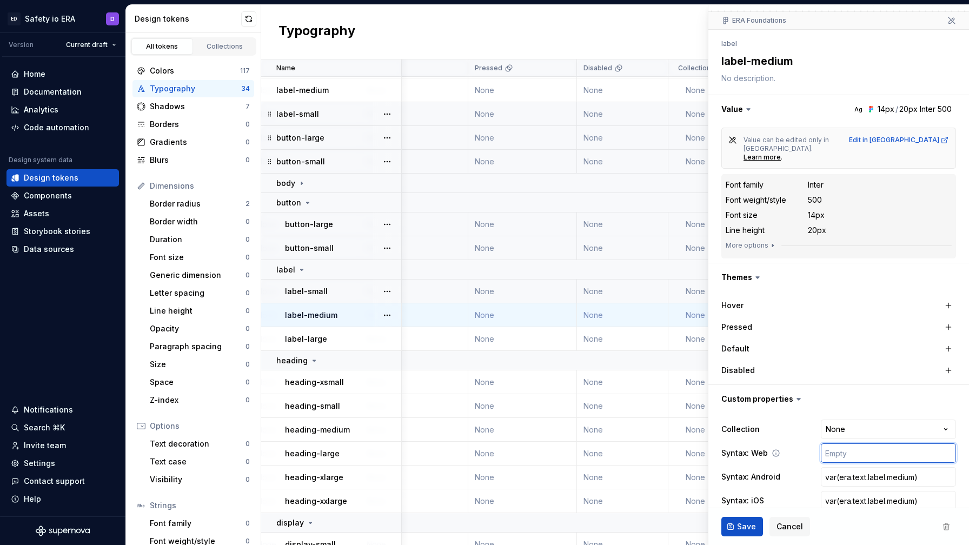
type textarea "*"
click at [838, 444] on input "var(era.text.label.medium)" at bounding box center [888, 453] width 135 height 19
type input "var(-era.text.label.medium)"
type textarea "*"
type input "var(--era.text.label.medium)"
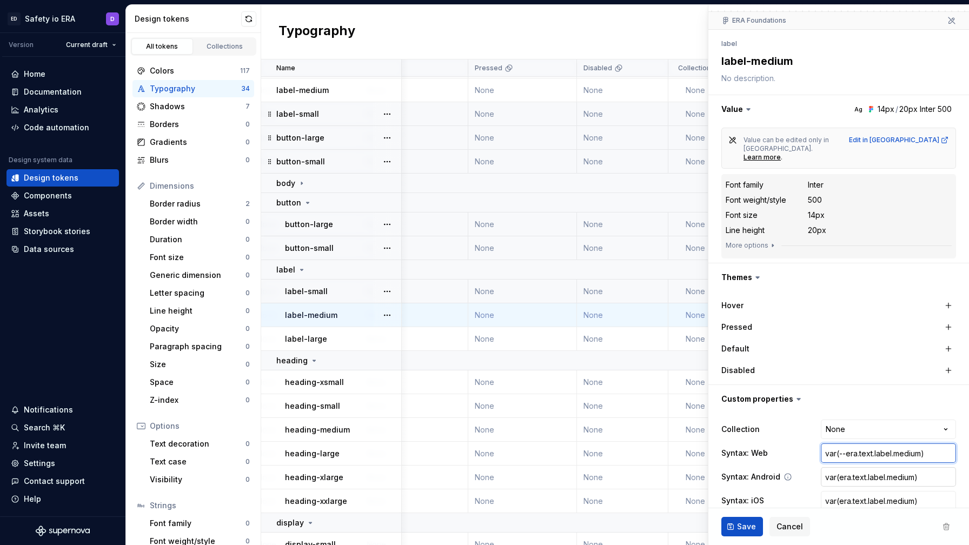
type textarea "*"
type input "var(--eratext.label.medium)"
type textarea "*"
type input "var(--era-text.label.medium)"
type textarea "*"
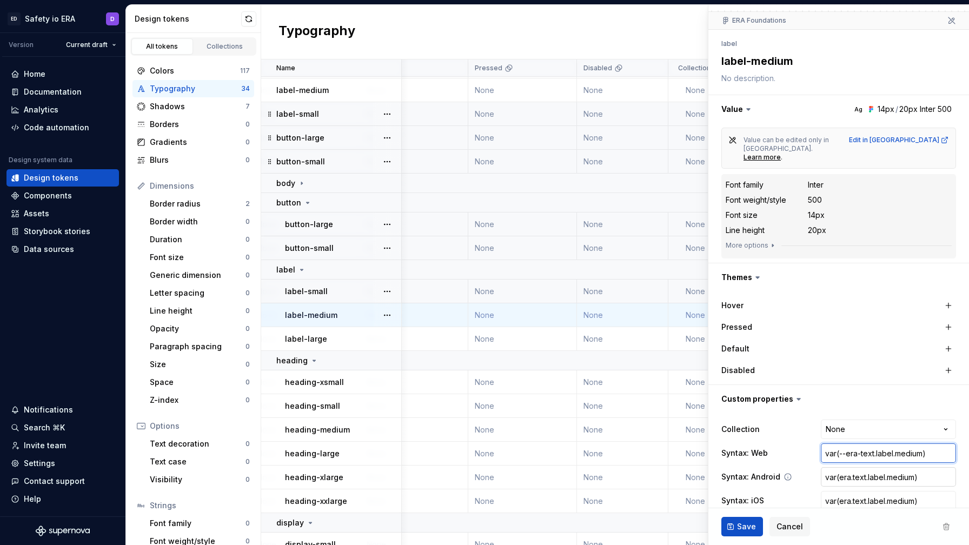
type input "var(--era-textlabel.medium)"
type textarea "*"
type input "var(--era-text-label.medium)"
type textarea "*"
type input "var(--era-text-labelmedium)"
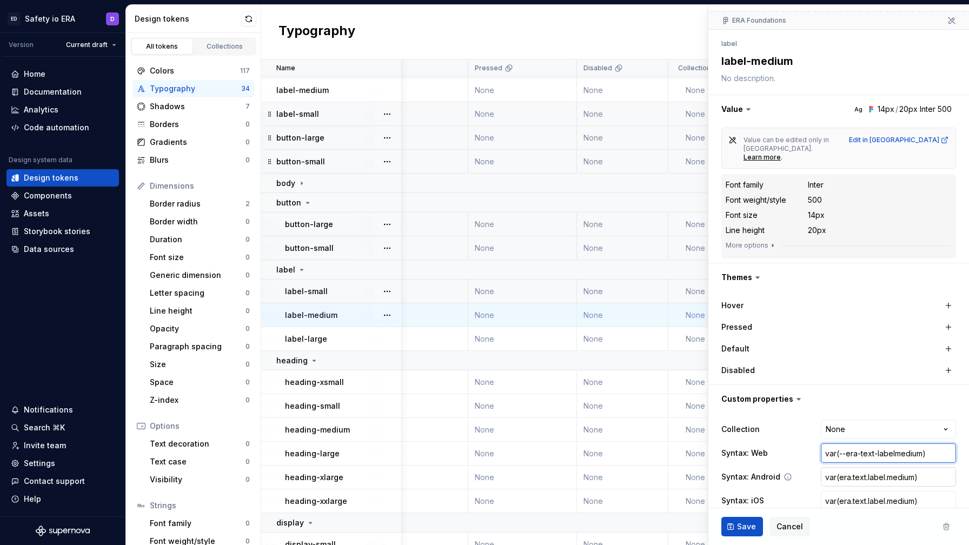
type textarea "*"
type input "var(--era-text-label-medium)"
click at [740, 525] on span "Save" at bounding box center [746, 526] width 19 height 11
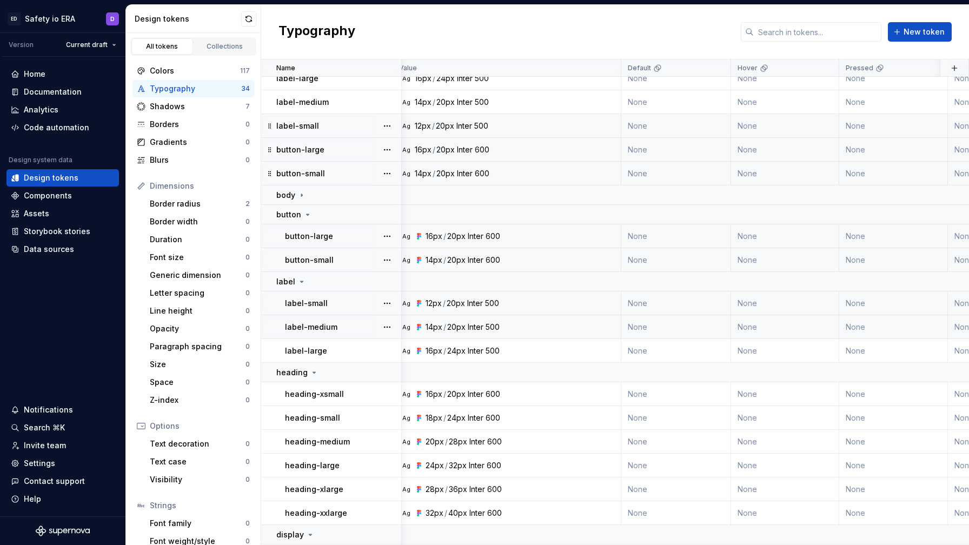
scroll to position [285, 9]
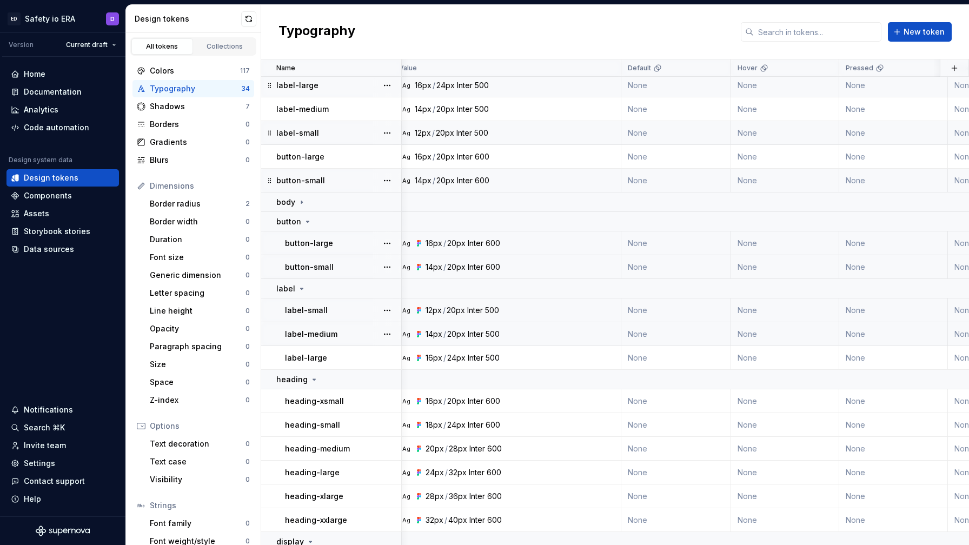
click at [660, 88] on td "None" at bounding box center [676, 86] width 110 height 24
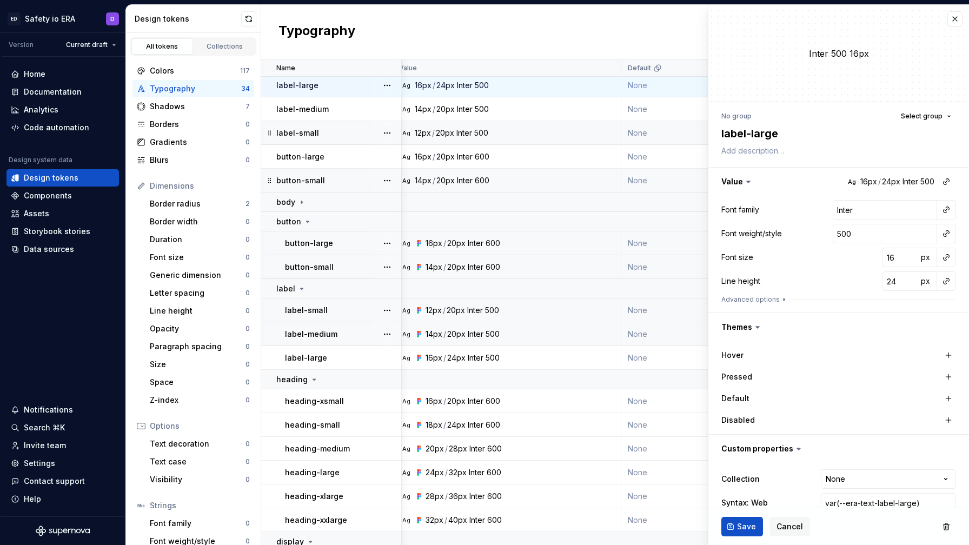
scroll to position [66, 0]
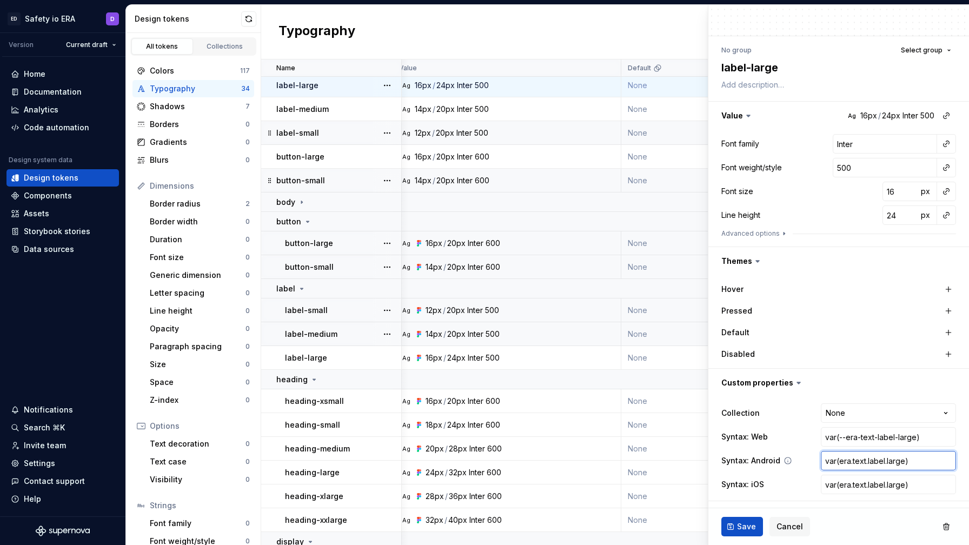
click at [855, 462] on input "var(era.text.label.large)" at bounding box center [888, 460] width 135 height 19
click at [568, 354] on div "Ag 16px / 24px Inter 500" at bounding box center [510, 358] width 221 height 11
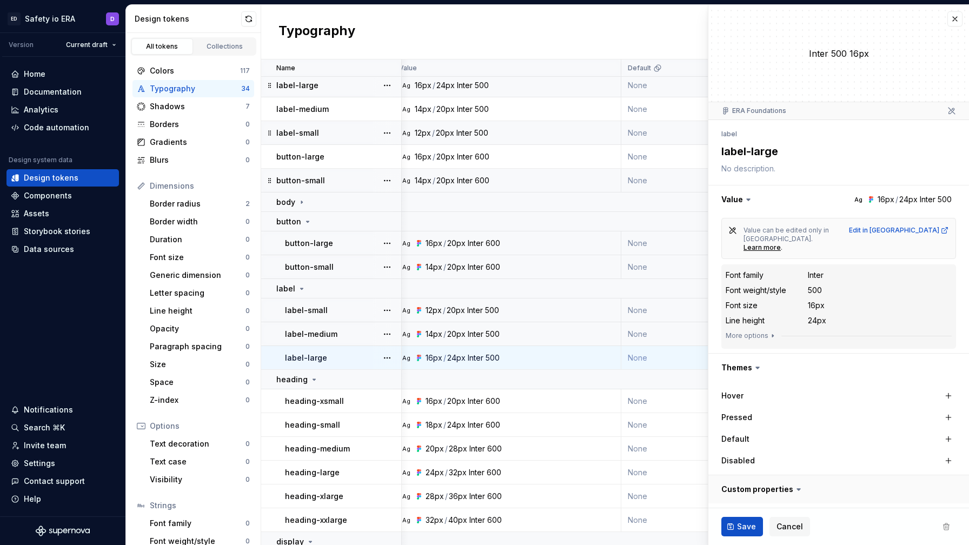
scroll to position [90, 0]
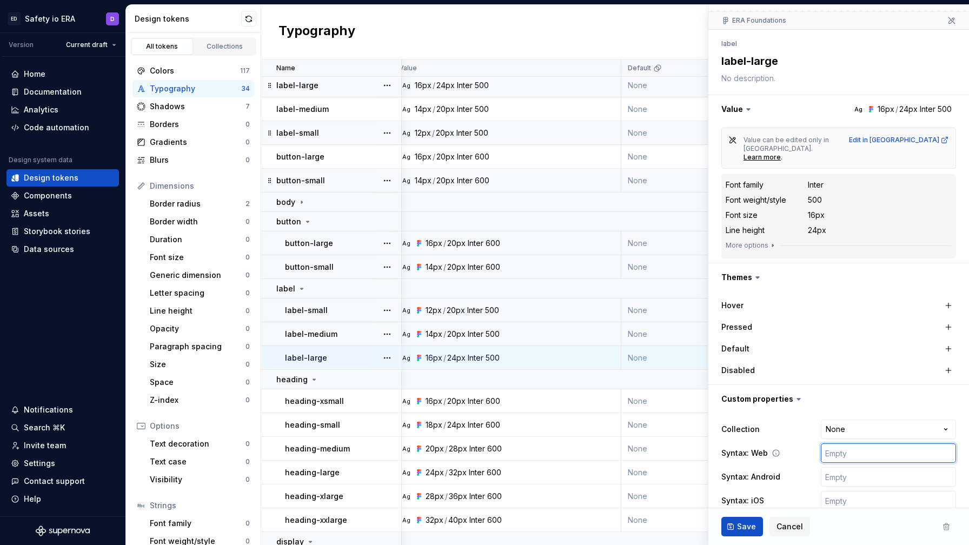
click at [848, 444] on input "text" at bounding box center [888, 453] width 135 height 19
paste input "var(era.text.label.large)"
type textarea "*"
type input "var(era.text.label.large)"
click at [841, 467] on input "text" at bounding box center [888, 476] width 135 height 19
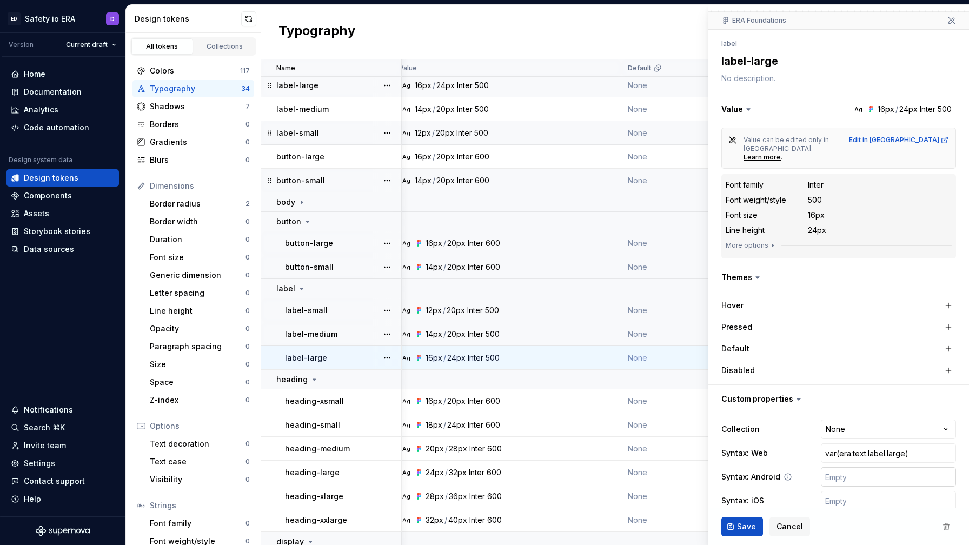
paste input "var(era.text.label.large)"
type textarea "*"
type input "var(era.text.label.large)"
click at [842, 491] on input "text" at bounding box center [888, 500] width 135 height 19
paste input "var(era.text.label.large)"
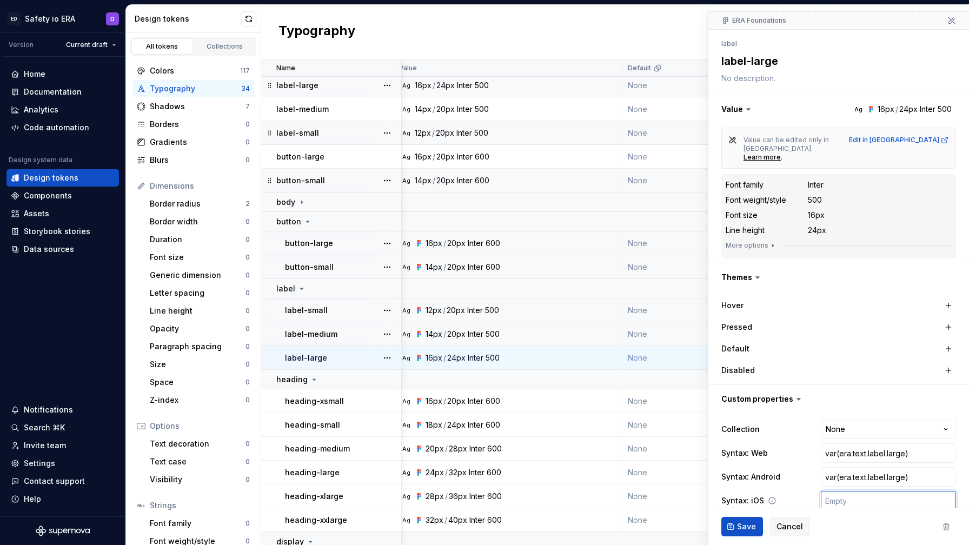
type textarea "*"
type input "var(era.text.label.large)"
click at [837, 444] on input "var(era.text.label.large)" at bounding box center [888, 453] width 135 height 19
type textarea "*"
type input "var(-era.text.label.large)"
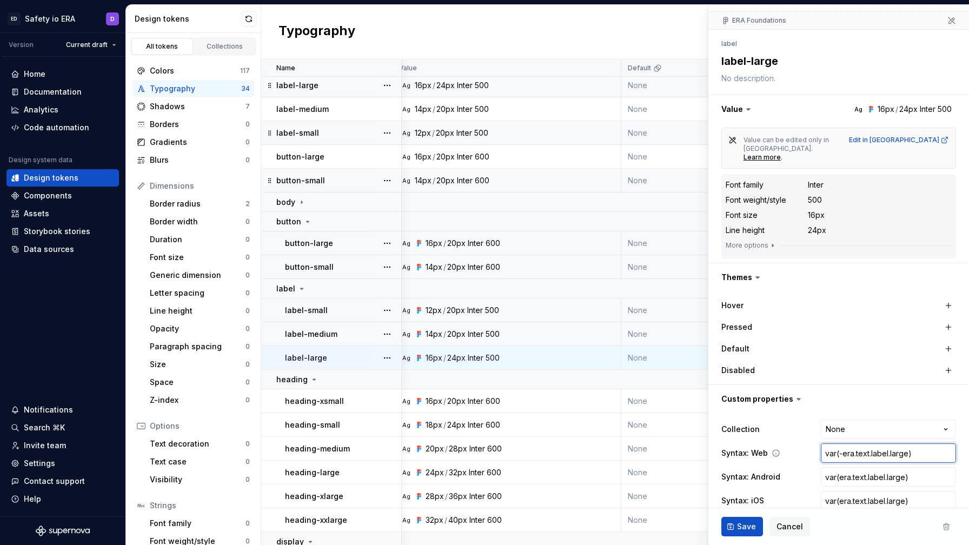
type textarea "*"
click at [859, 444] on input "var(--era.text.label.large)" at bounding box center [888, 453] width 135 height 19
type input "var(--eratext.label.large)"
type textarea "*"
type input "var(--era-text.label.large)"
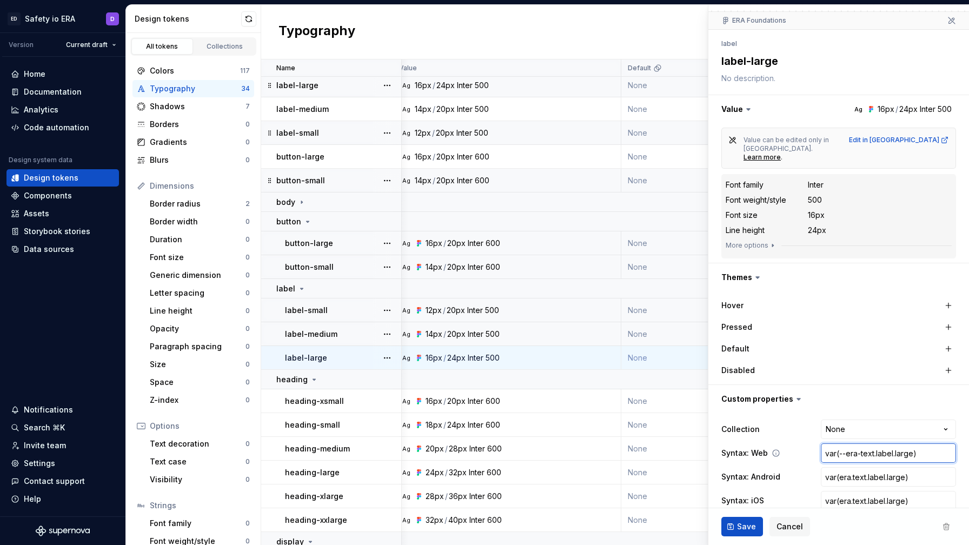
click at [875, 444] on input "var(--era-text.label.large)" at bounding box center [888, 453] width 135 height 19
type textarea "*"
type input "var(--era-textlabel.large)"
type textarea "*"
click at [896, 444] on input "var(--era-text-label.large)" at bounding box center [888, 453] width 135 height 19
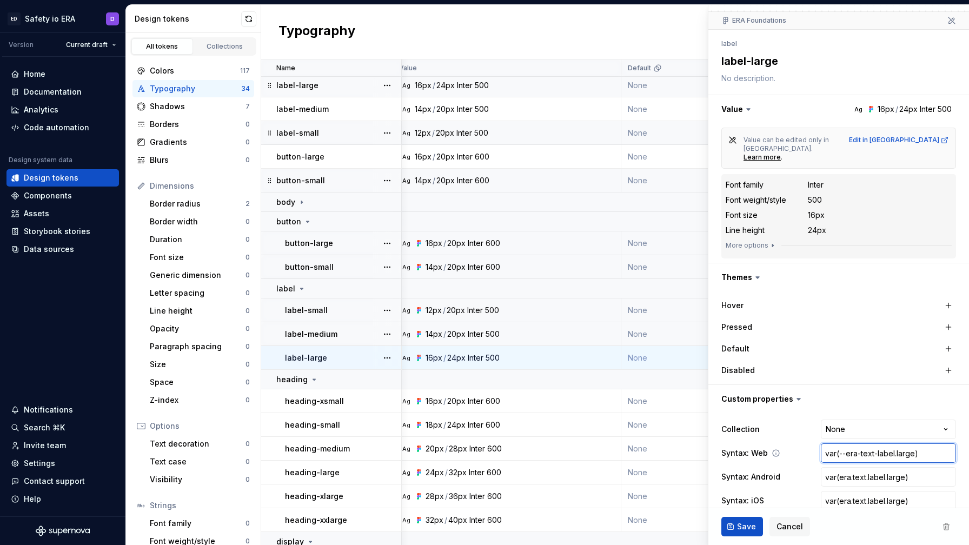
type input "var(--era-text-labellarge)"
type textarea "*"
type input "var(--era-text-label-large)"
click at [738, 530] on span "Save" at bounding box center [746, 526] width 19 height 11
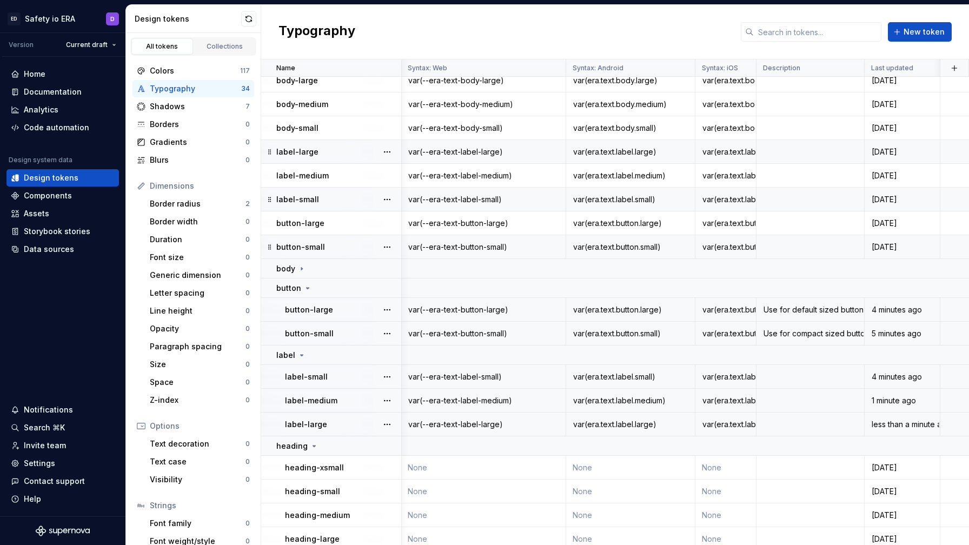
scroll to position [221, 702]
click at [543, 129] on div "var(--era-text-body-small)" at bounding box center [483, 129] width 163 height 11
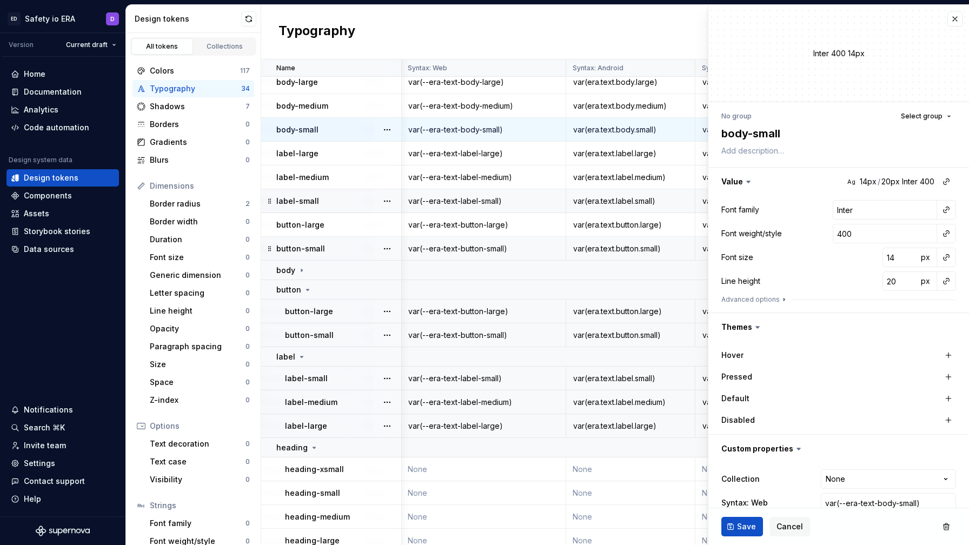
click at [858, 517] on input "var(era.text.body.small)" at bounding box center [888, 526] width 135 height 19
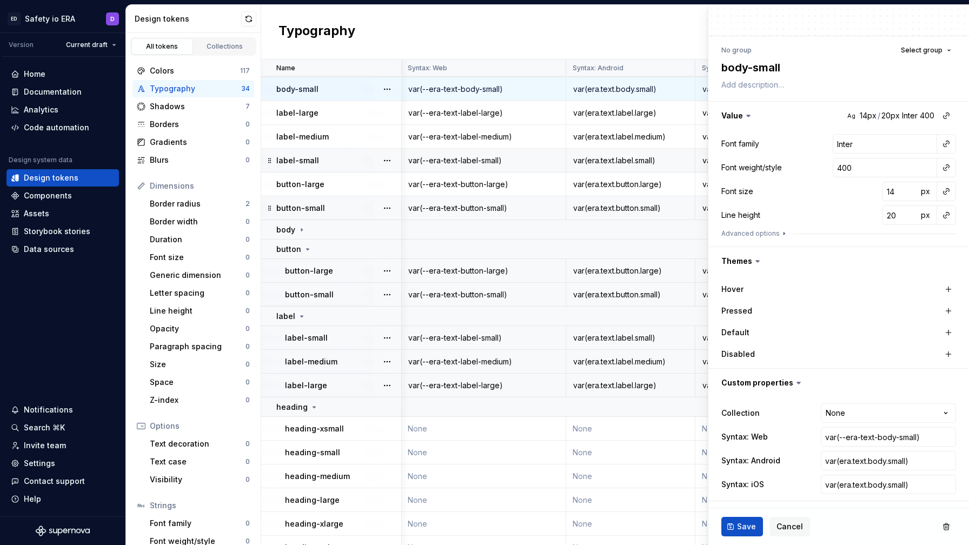
scroll to position [362, 702]
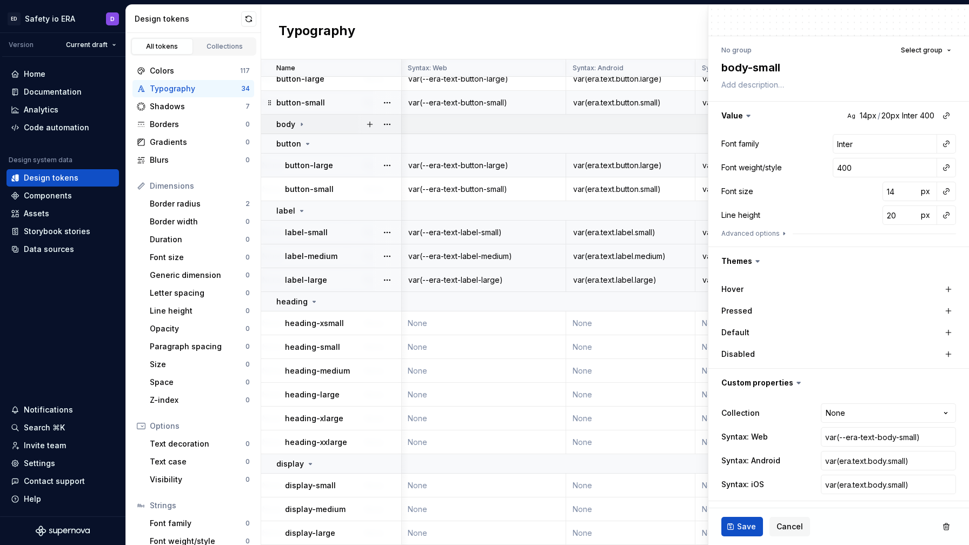
click at [304, 124] on icon at bounding box center [301, 124] width 9 height 9
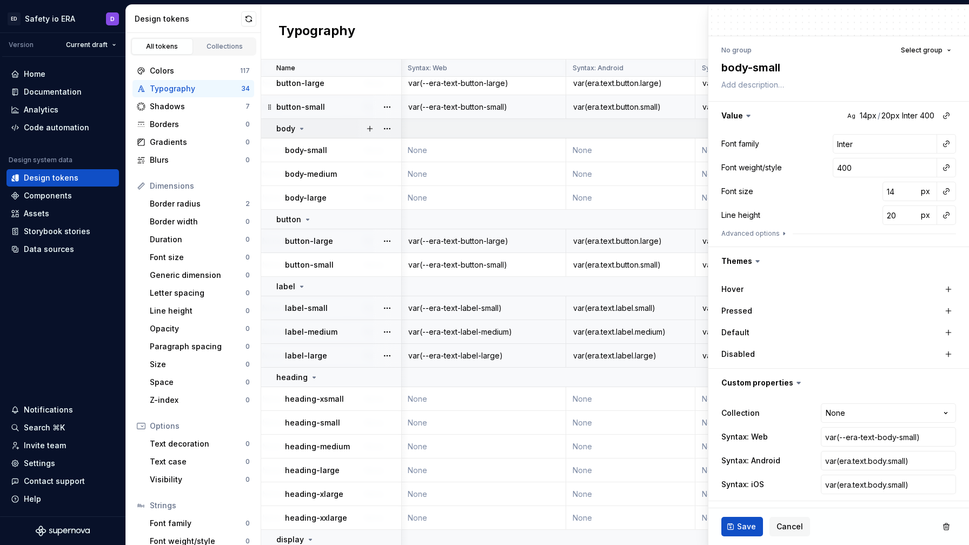
scroll to position [367, 702]
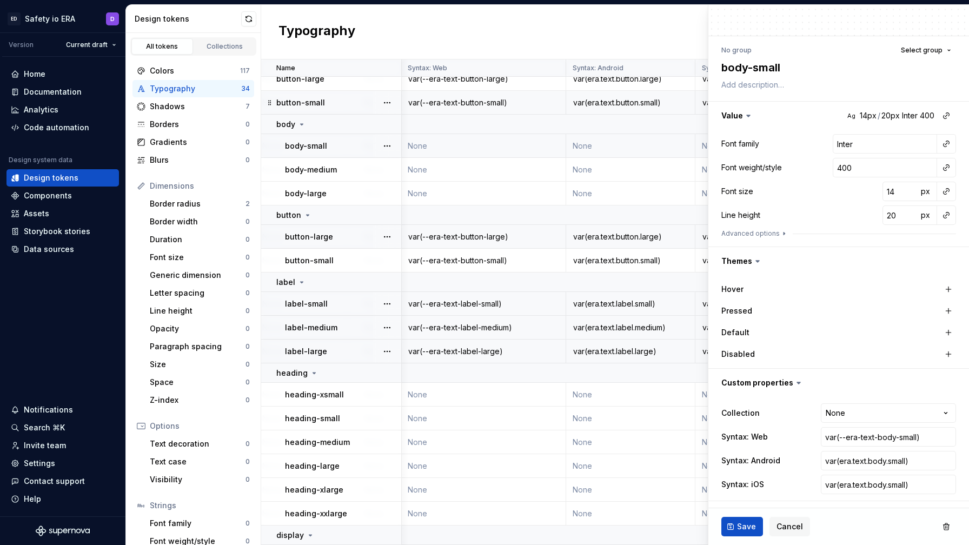
click at [516, 152] on td "None" at bounding box center [483, 146] width 165 height 24
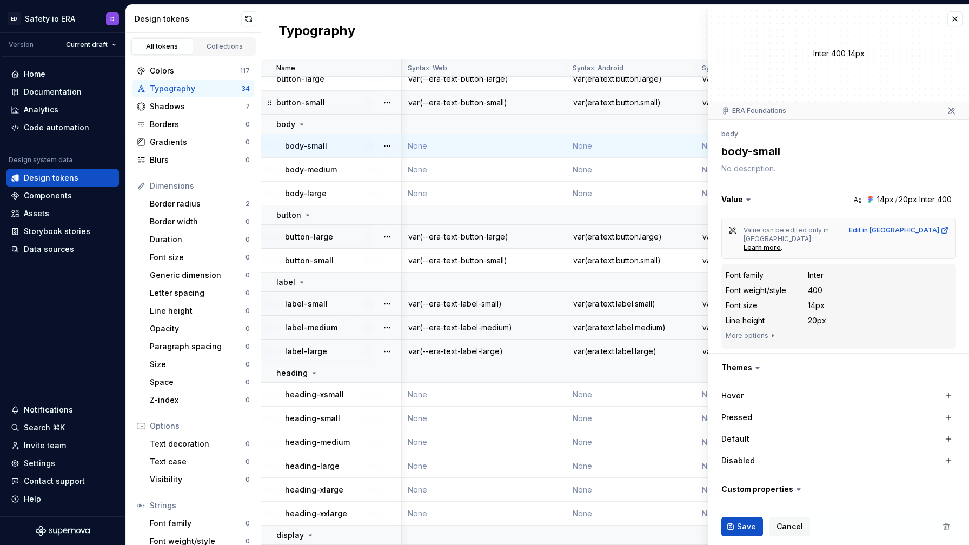
scroll to position [90, 0]
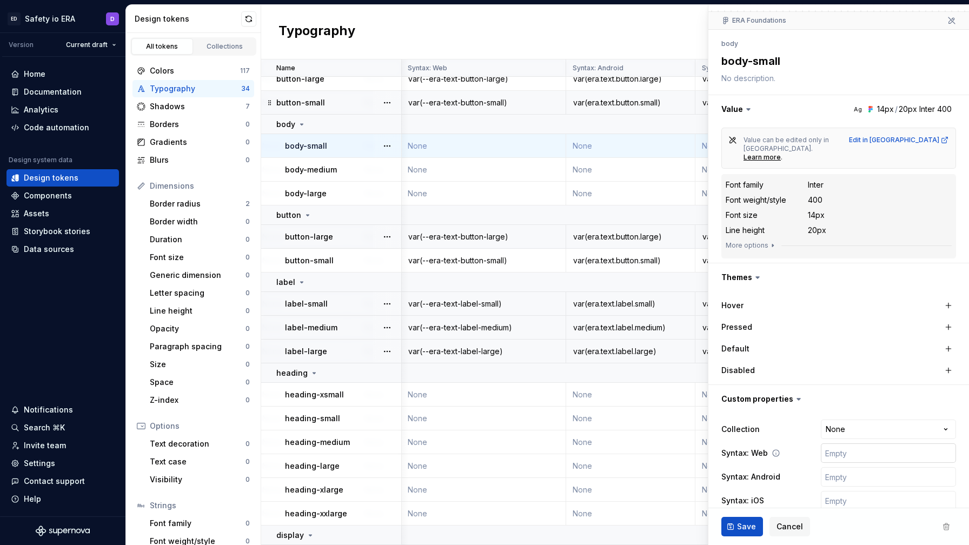
click at [864, 446] on input "text" at bounding box center [888, 453] width 135 height 19
paste input "var(era.text.label.large)"
type textarea "*"
type input "var(era.text.label.large)"
click at [849, 467] on input "text" at bounding box center [888, 476] width 135 height 19
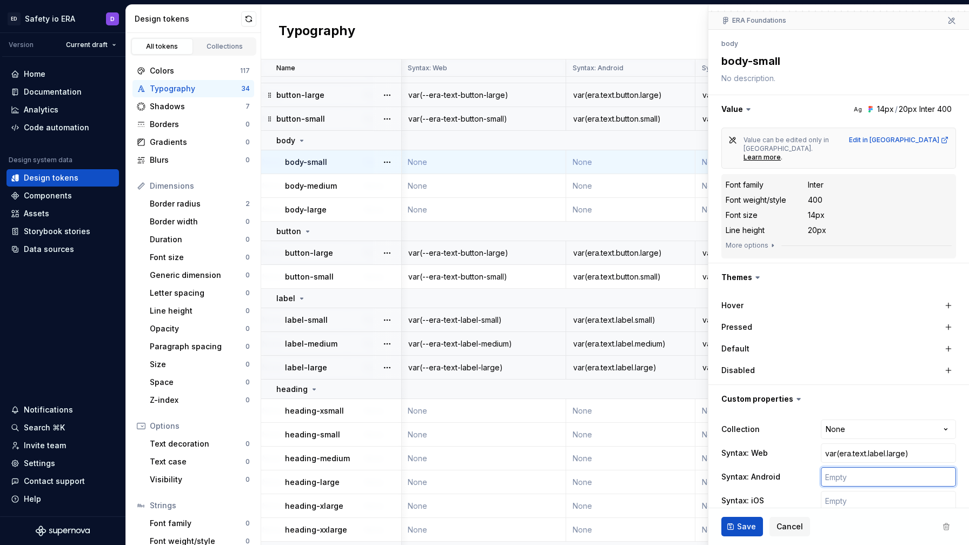
scroll to position [241, 702]
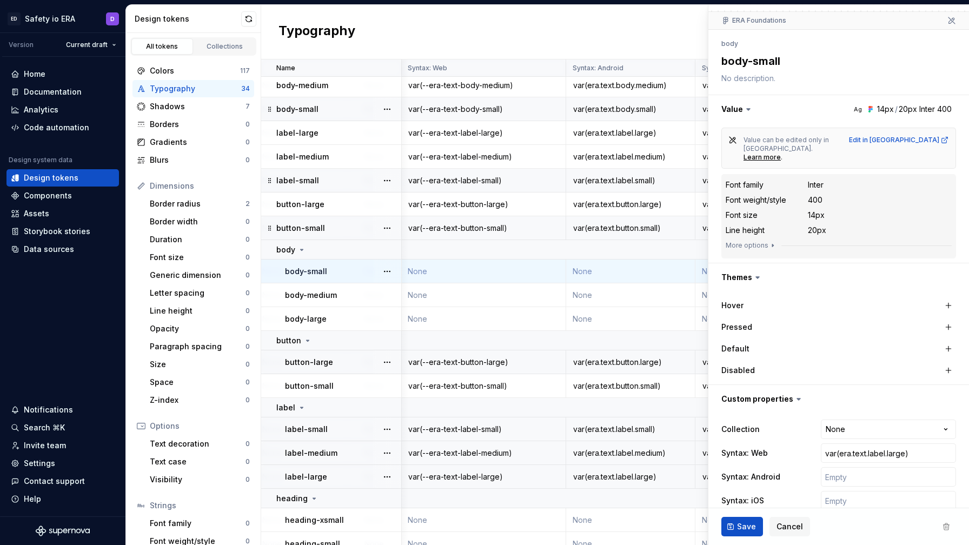
click at [491, 112] on div "var(--era-text-body-small)" at bounding box center [483, 109] width 163 height 11
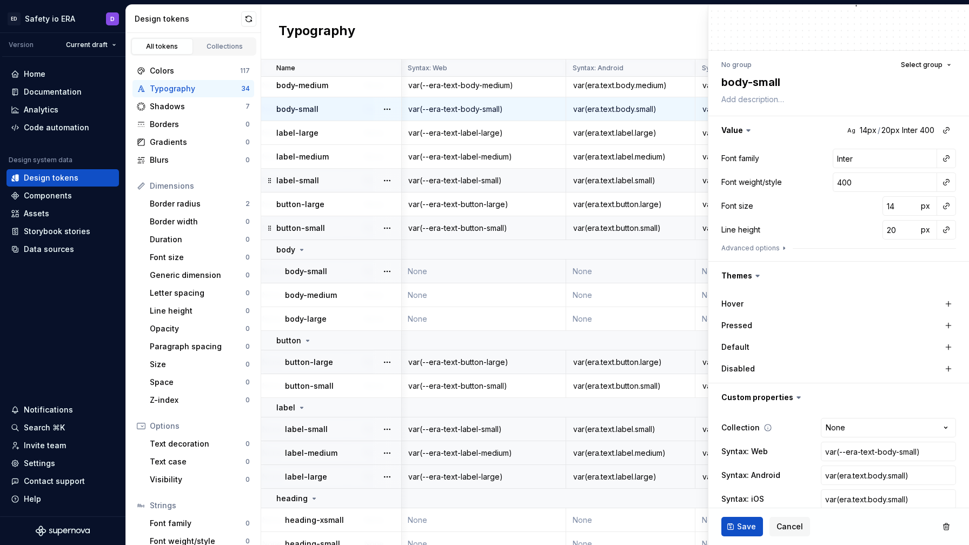
scroll to position [64, 0]
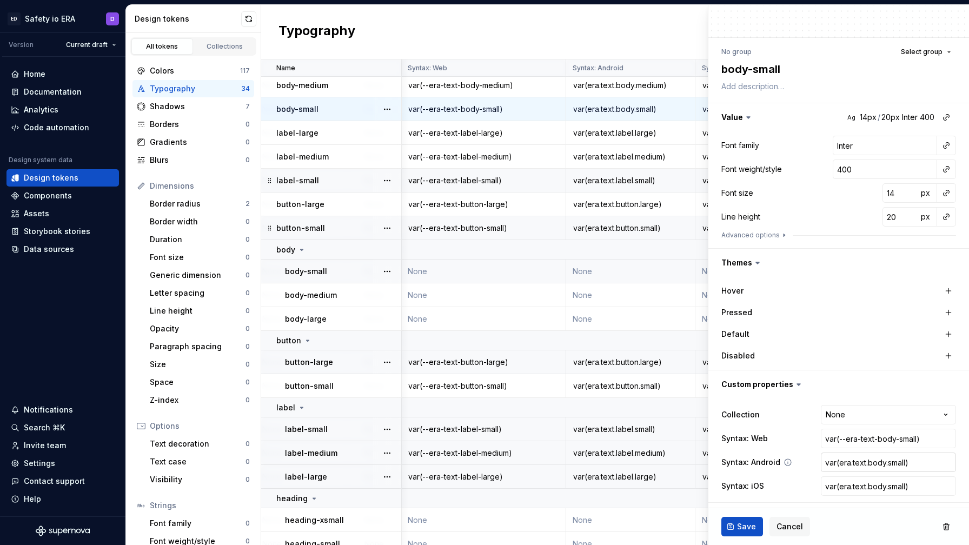
click at [850, 468] on input "var(era.text.body.small)" at bounding box center [888, 462] width 135 height 19
click at [790, 525] on span "Cancel" at bounding box center [790, 526] width 27 height 11
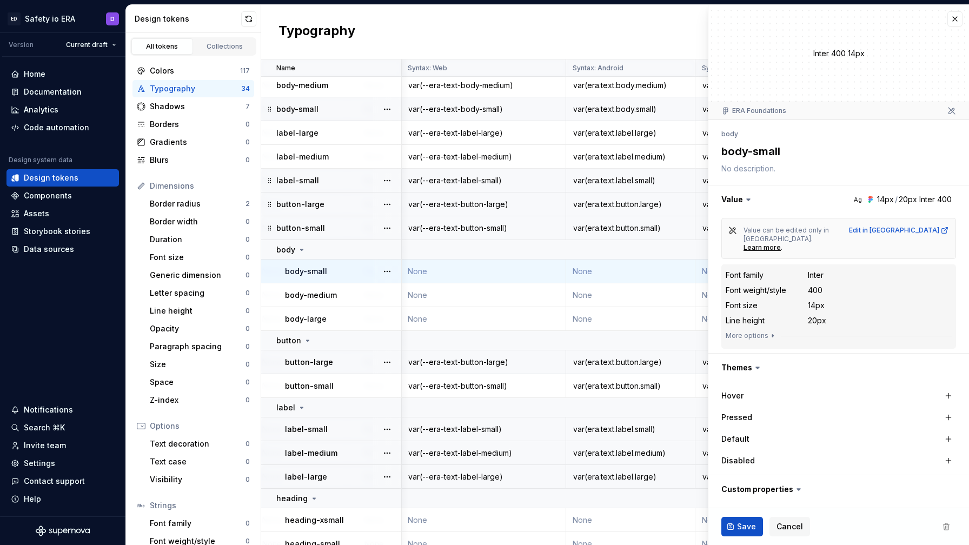
scroll to position [90, 0]
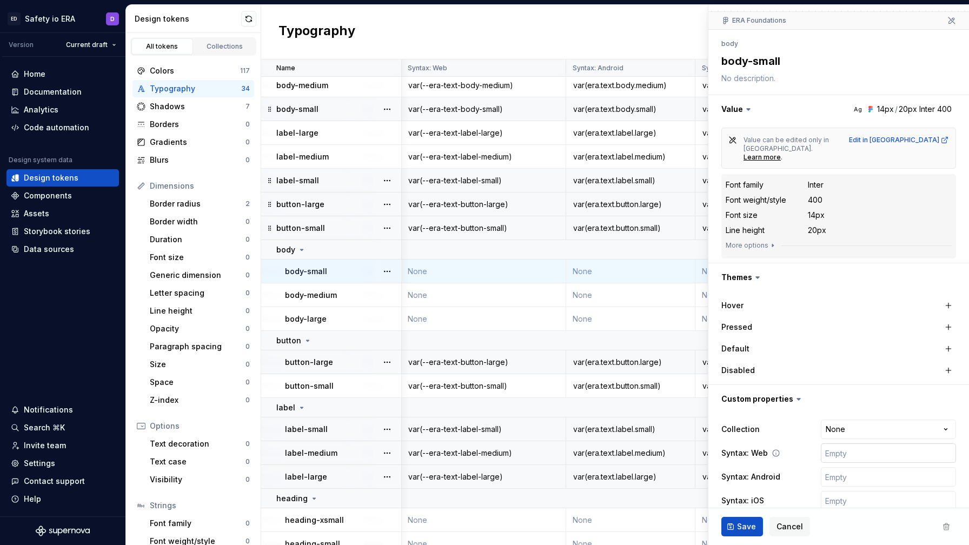
click at [846, 444] on input "text" at bounding box center [888, 453] width 135 height 19
paste input "var(era.text.body.small)"
type textarea "*"
type input "var(era.text.body.small)"
click at [840, 467] on input "text" at bounding box center [888, 476] width 135 height 19
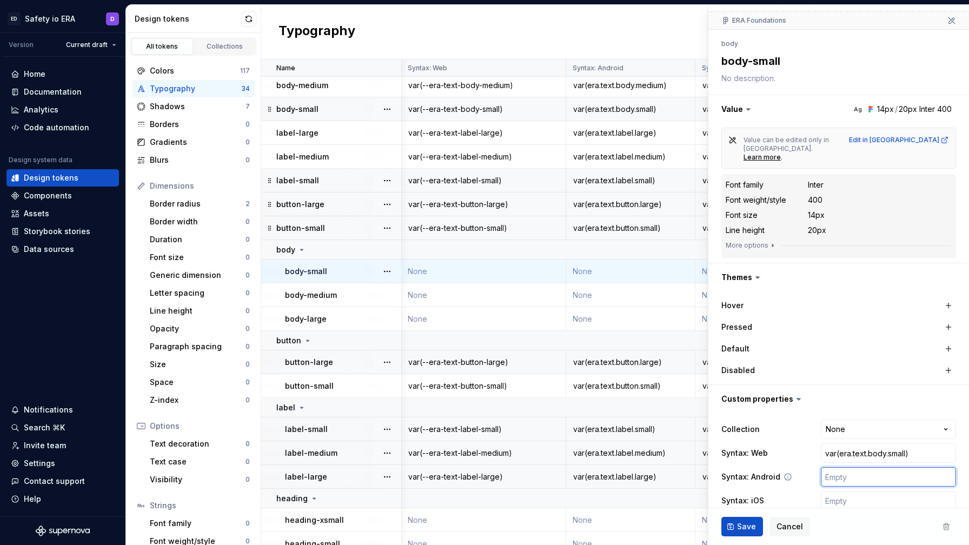
paste input "var(era.text.body.small)"
type textarea "*"
type input "var(era.text.body.small)"
click at [838, 491] on input "text" at bounding box center [888, 500] width 135 height 19
paste input "var(era.text.body.small)"
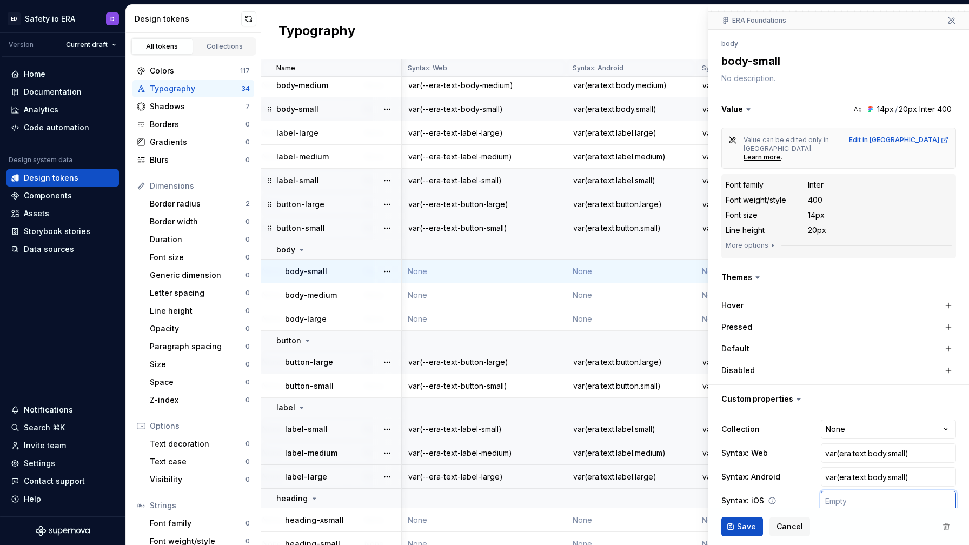
type textarea "*"
type input "var(era.text.body.small)"
type textarea "*"
click at [840, 444] on input "var(era.text.body.small)" at bounding box center [888, 453] width 135 height 19
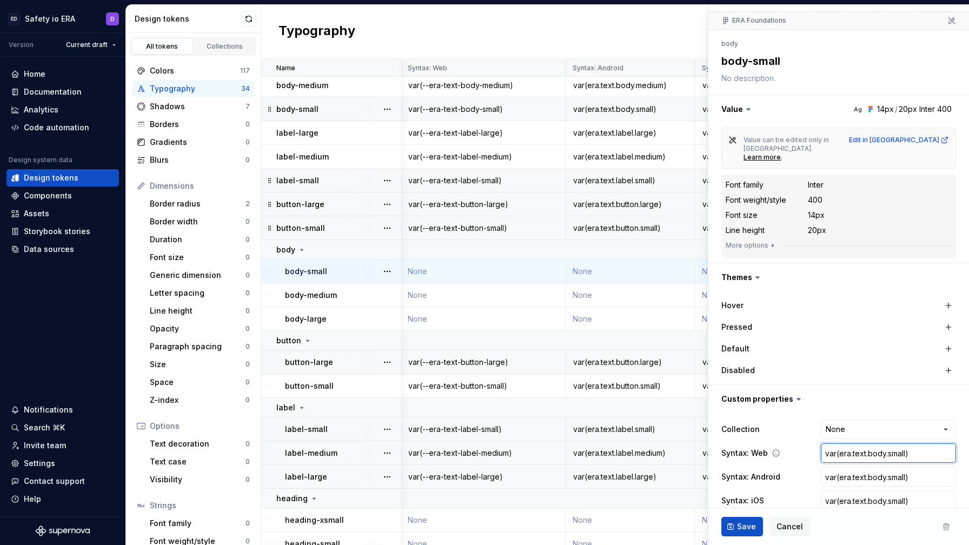
type input "var(-era.text.body.small)"
type textarea "*"
type input "var(--era.text.body.small)"
click at [858, 444] on input "var(--era.text.body.small)" at bounding box center [888, 453] width 135 height 19
type textarea "*"
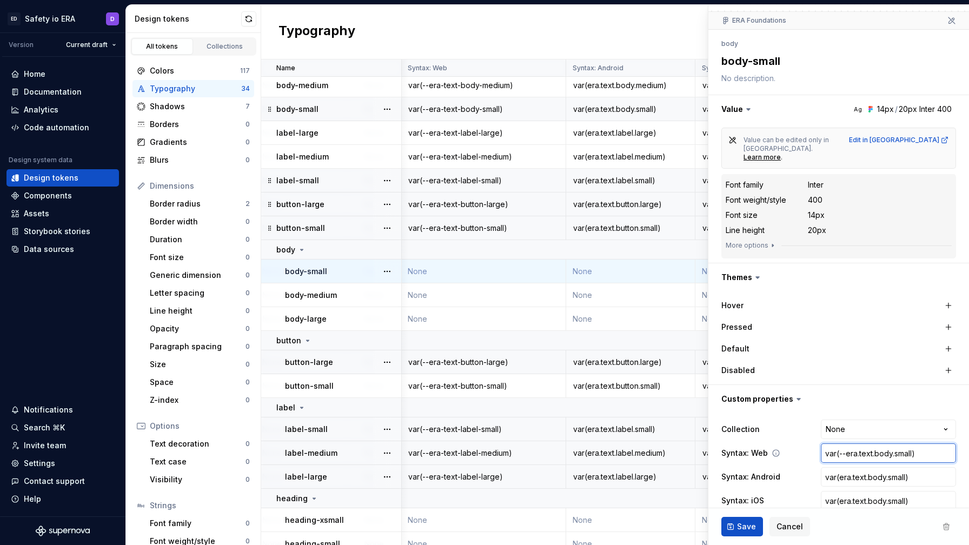
type input "var(--eratext.body.small)"
type textarea "*"
type input "var(--era-text.body.small)"
type textarea "*"
type input "var(--era-textbody.small)"
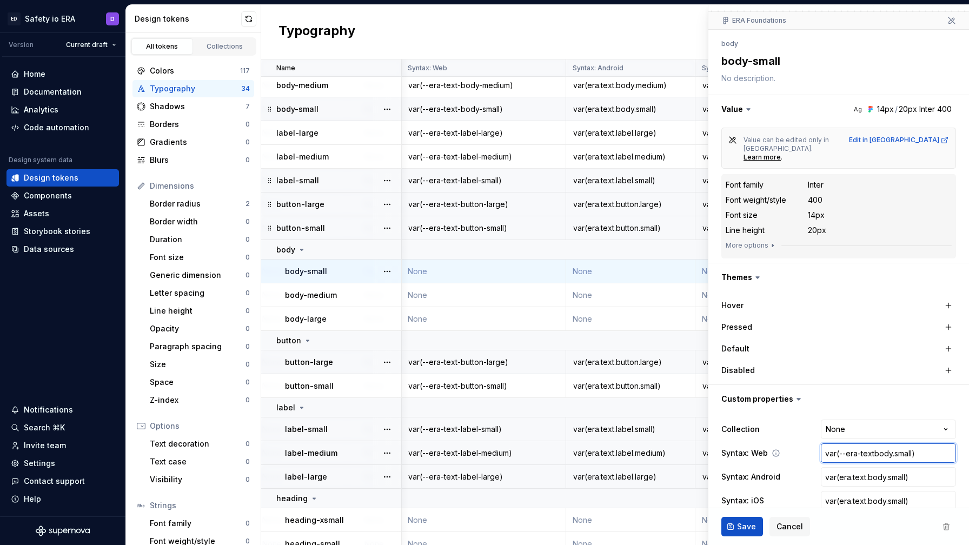
type textarea "*"
type input "var(--era-text-body.small)"
type textarea "*"
type input "var(--era-text-bodysmall)"
type textarea "*"
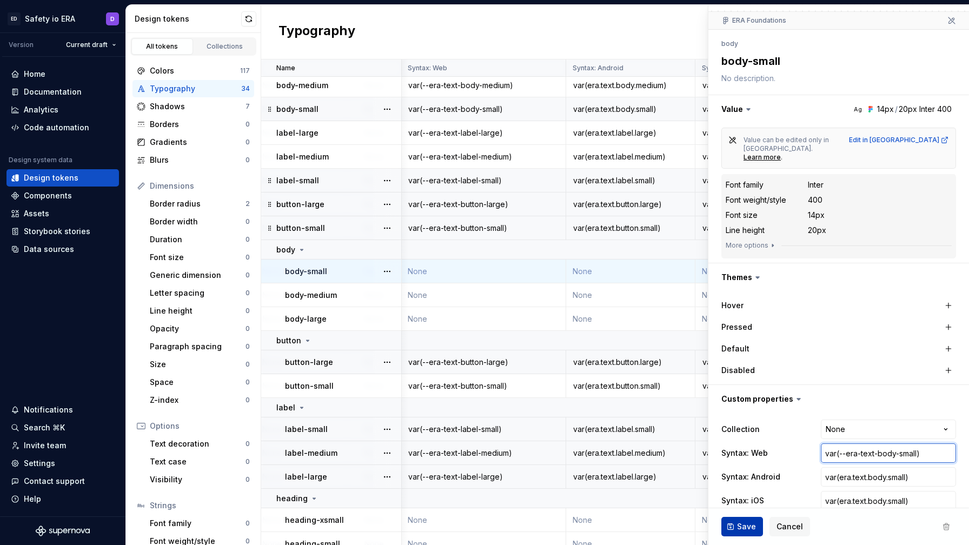
type input "var(--era-text-body-small)"
click at [736, 526] on button "Save" at bounding box center [743, 526] width 42 height 19
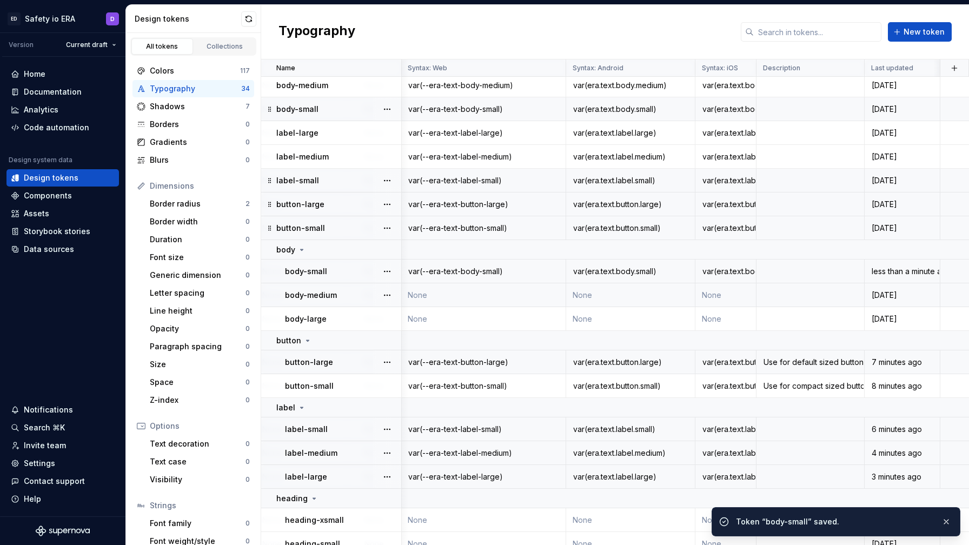
click at [619, 295] on td "None" at bounding box center [630, 295] width 129 height 24
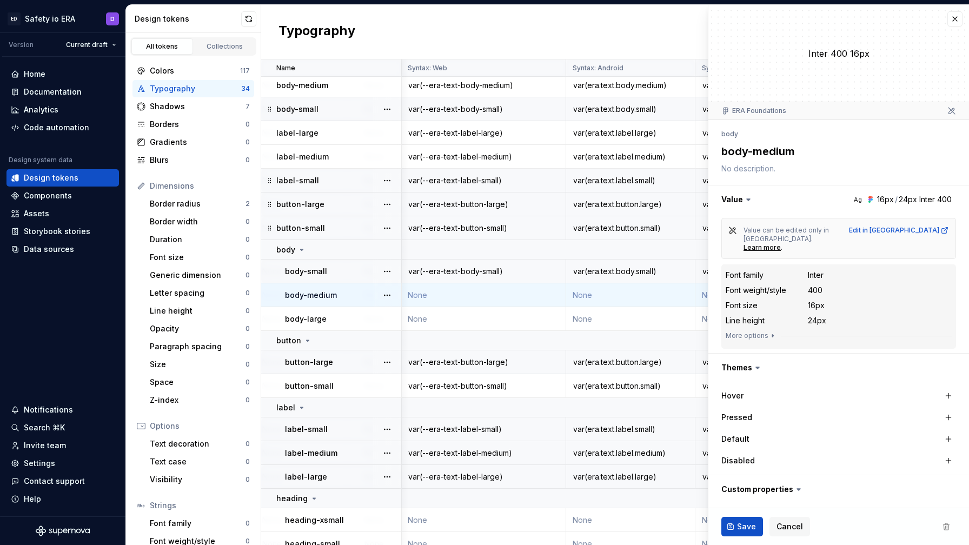
scroll to position [90, 0]
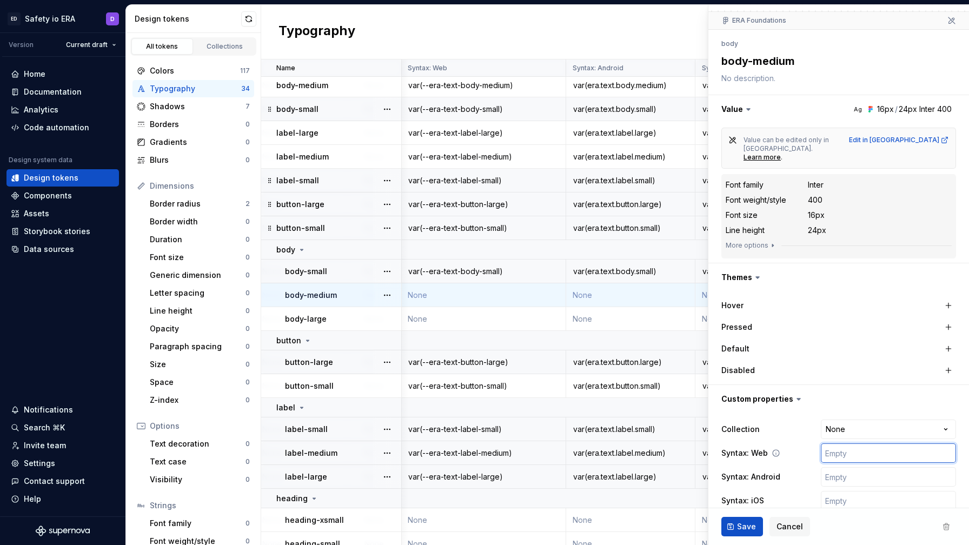
click at [847, 444] on input "text" at bounding box center [888, 453] width 135 height 19
paste input "var(era.text.body.small)"
type textarea "*"
type input "var(era.text.body.small)"
click at [843, 467] on input "text" at bounding box center [888, 476] width 135 height 19
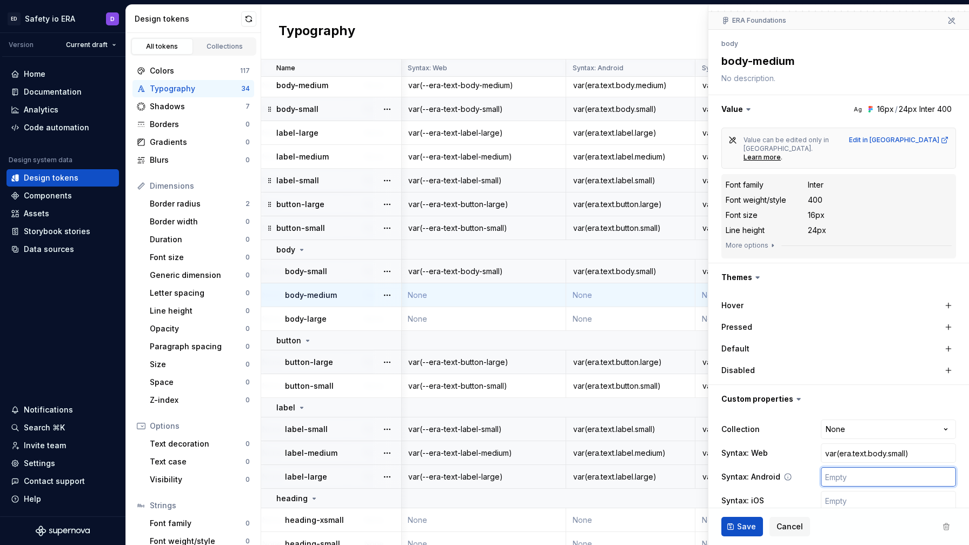
paste input "var(era.text.body.small)"
type textarea "*"
type input "var(era.text.body.small)"
click at [843, 491] on input "text" at bounding box center [888, 500] width 135 height 19
paste input "var(era.text.body.small)"
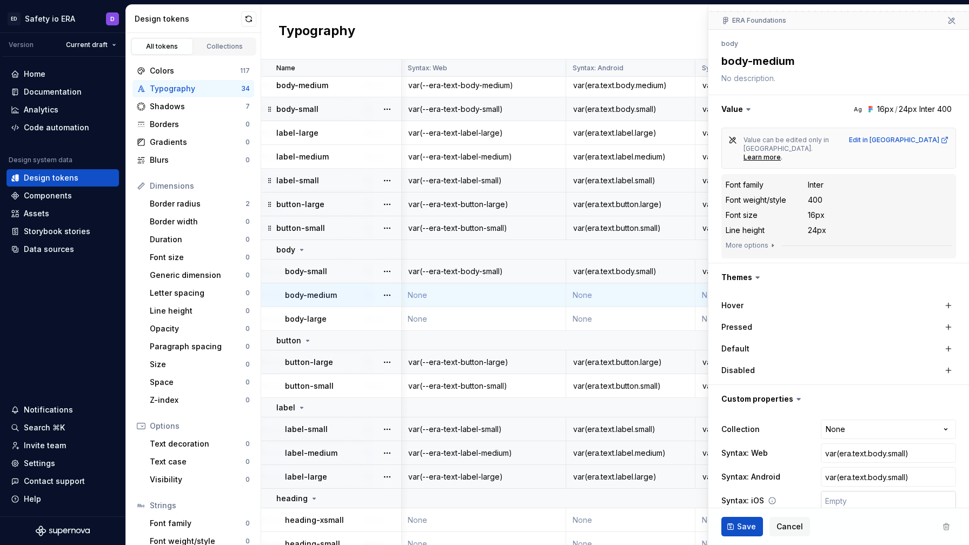
type textarea "*"
type input "var(era.text.body.small)"
type textarea "*"
click at [841, 444] on input "var(era.text.body.small)" at bounding box center [888, 453] width 135 height 19
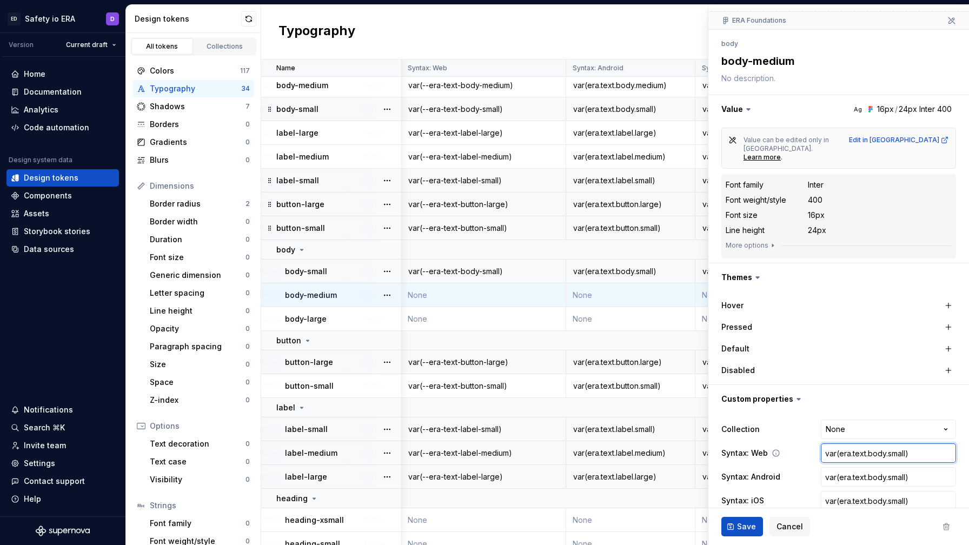
type input "var(-era.text.body.small)"
type textarea "*"
click at [861, 444] on input "var(--era.text.body.small)" at bounding box center [888, 453] width 135 height 19
type input "var(--eratext.body.small)"
type textarea "*"
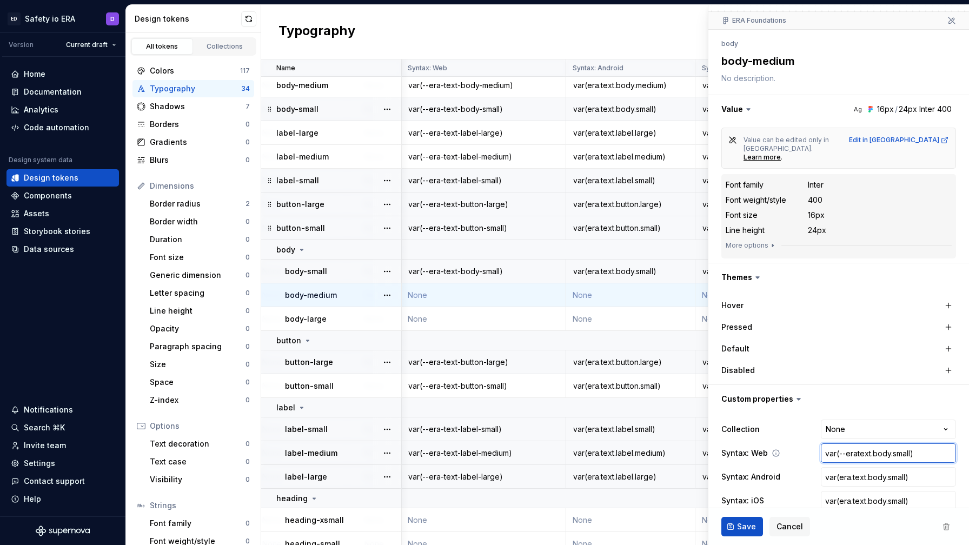
type input "var(--era-text.body.small)"
click at [875, 444] on input "var(--era-text.body.small)" at bounding box center [888, 453] width 135 height 19
type textarea "*"
type input "var(--era-textbody.small)"
type textarea "*"
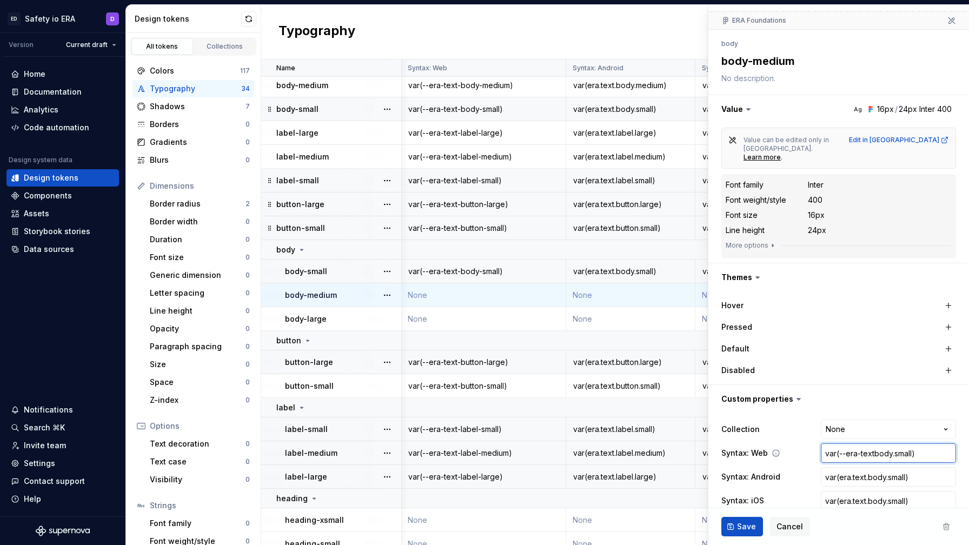
type input "var(--era-text-body.small)"
click at [900, 444] on input "var(--era-text-body.small)" at bounding box center [888, 453] width 135 height 19
type textarea "*"
type input "var(--era-text-bodysmall)"
type textarea "*"
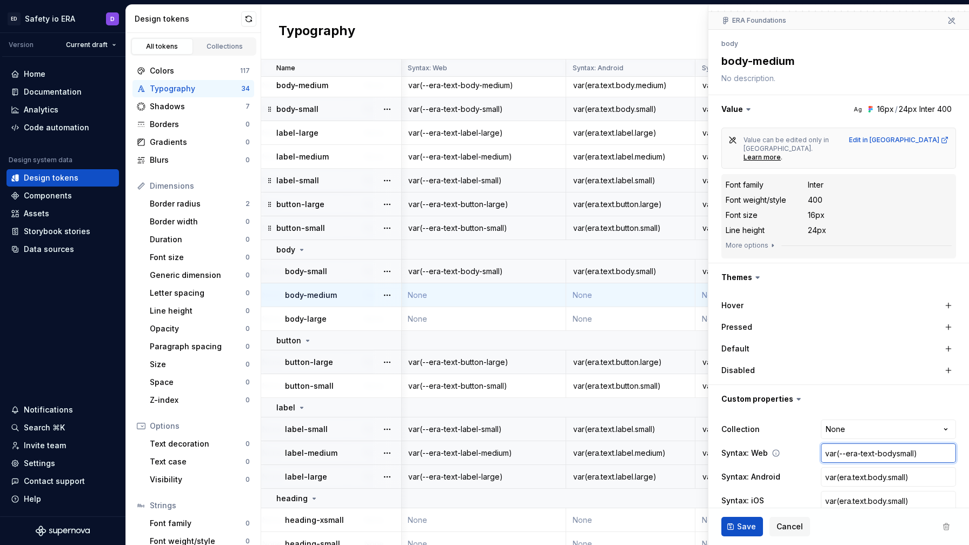
type input "var(--era-text-body-small)"
type textarea "*"
click at [841, 467] on input "var(era.text.body.small)" at bounding box center [888, 476] width 135 height 19
click at [905, 444] on input "var(--era-text-body-small)" at bounding box center [888, 453] width 135 height 19
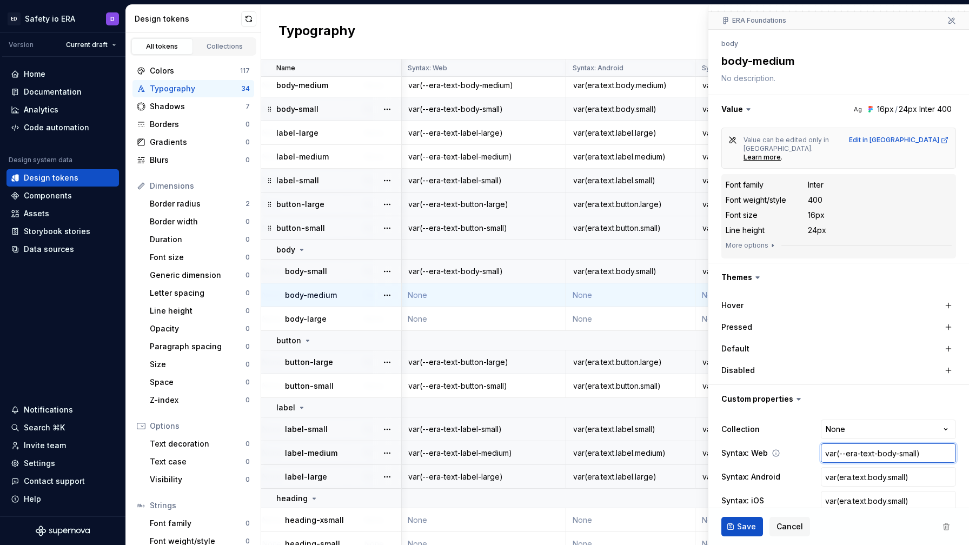
click at [909, 444] on input "var(--era-text-body-small)" at bounding box center [888, 453] width 135 height 19
type input "var(--era-text-body-m)"
type textarea "*"
type input "var(--era-text-body-me)"
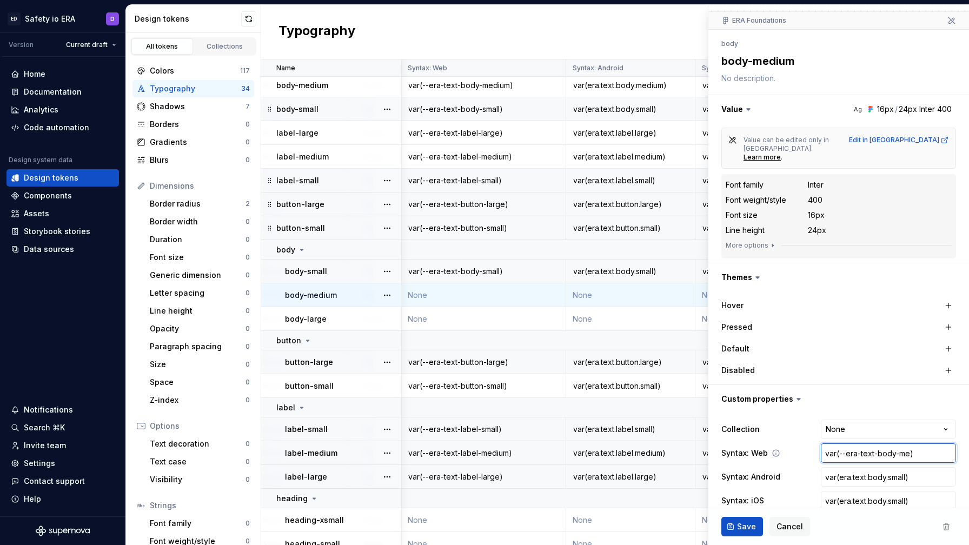
type textarea "*"
type input "var(--era-text-body-med)"
type textarea "*"
type input "var(--era-text-body-medi)"
type textarea "*"
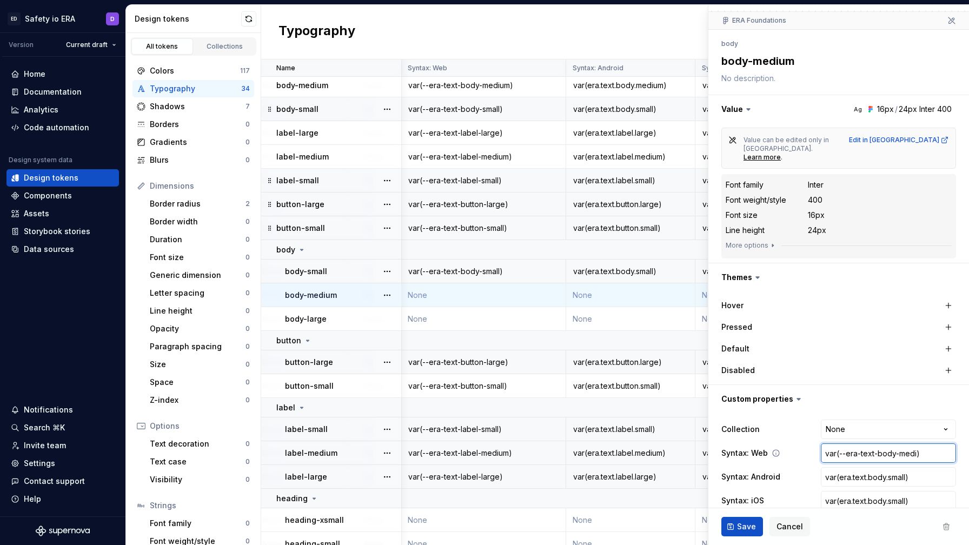
type input "var(--era-text-body-mediu)"
type textarea "*"
type input "var(--era-text-body-medium)"
click at [895, 467] on input "var(era.text.body.small)" at bounding box center [888, 476] width 135 height 19
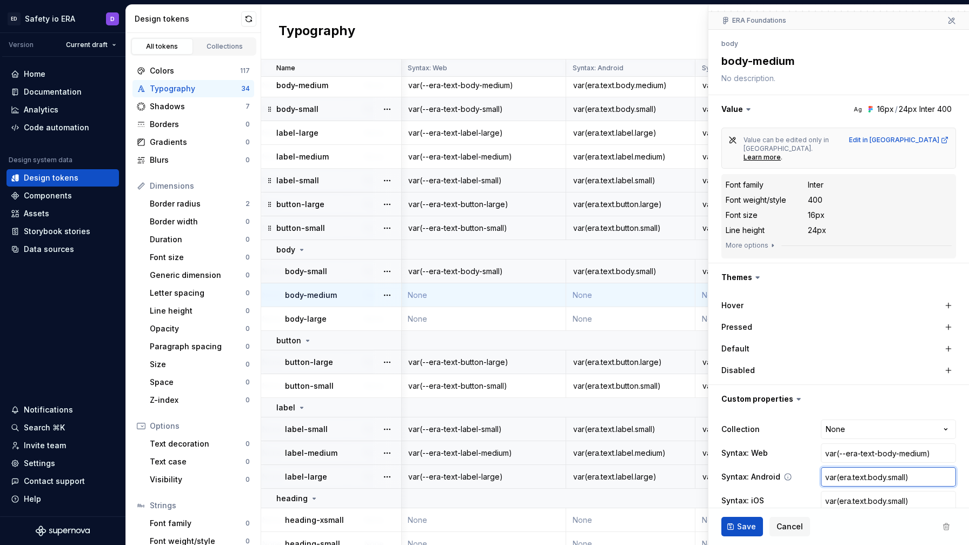
click at [895, 467] on input "var(era.text.body.small)" at bounding box center [888, 476] width 135 height 19
type input "var(era.text.body.m)"
type textarea "*"
type input "var([DOMAIN_NAME])"
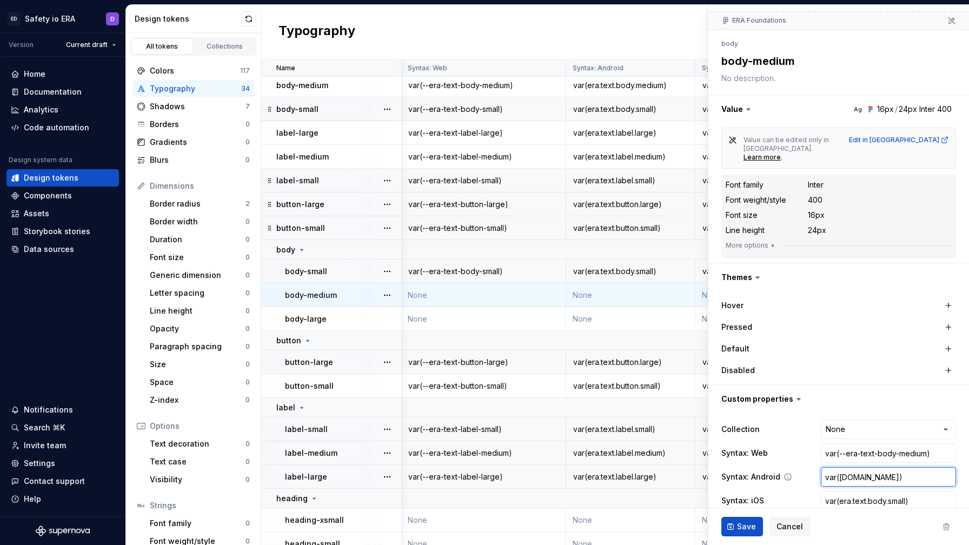
type textarea "*"
type input "var([DOMAIN_NAME])"
type textarea "*"
type input "var(era.text.body.medi)"
type textarea "*"
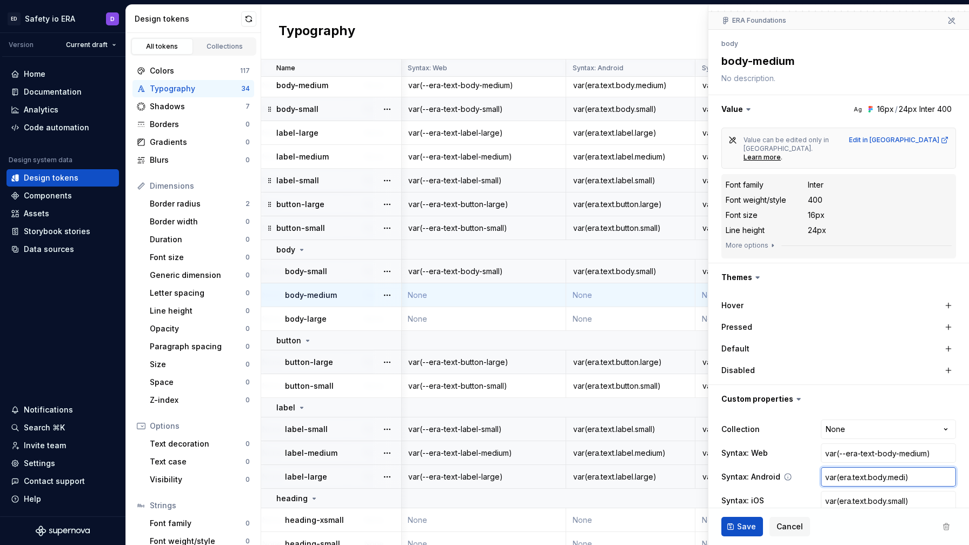
type input "var(era.text.body.mediu)"
type textarea "*"
type input "var(era.text.body.medium)"
click at [892, 491] on input "var(era.text.body.small)" at bounding box center [888, 500] width 135 height 19
click at [897, 491] on input "var(era.text.body.small)" at bounding box center [888, 500] width 135 height 19
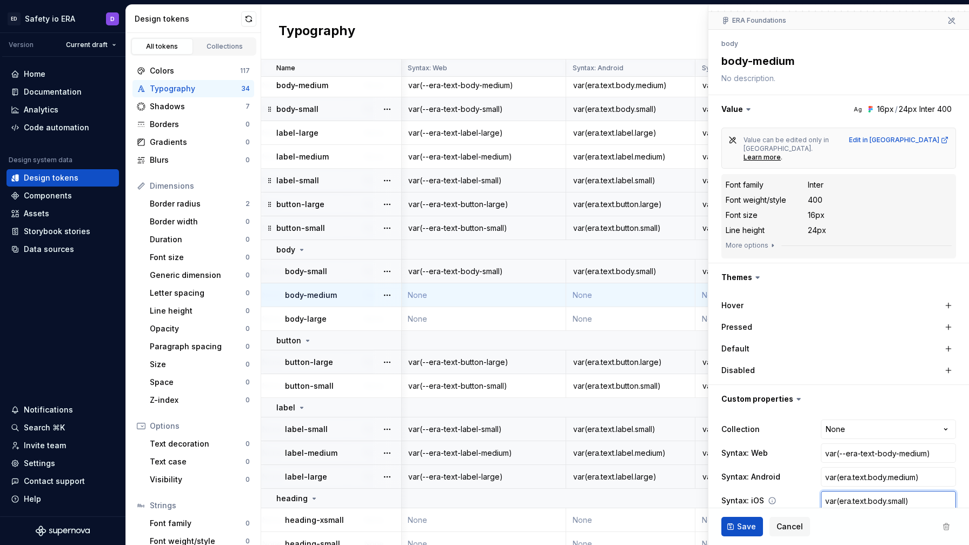
click at [897, 491] on input "var(era.text.body.small)" at bounding box center [888, 500] width 135 height 19
type input "var(era.text.body.m)"
type textarea "*"
type input "var([DOMAIN_NAME])"
type textarea "*"
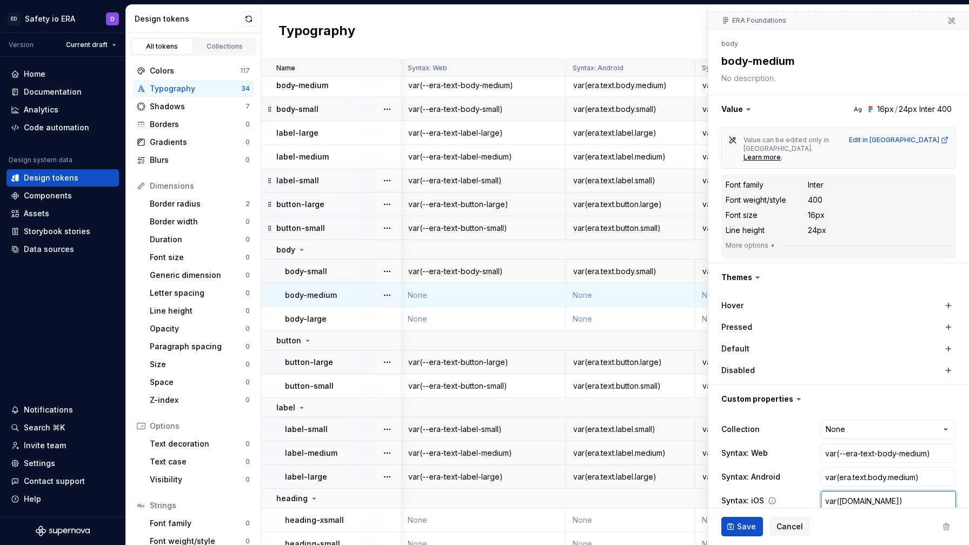
type input "var([DOMAIN_NAME])"
type textarea "*"
type input "var(era.text.body.medi)"
type textarea "*"
type input "var(era.text.body.mediu)"
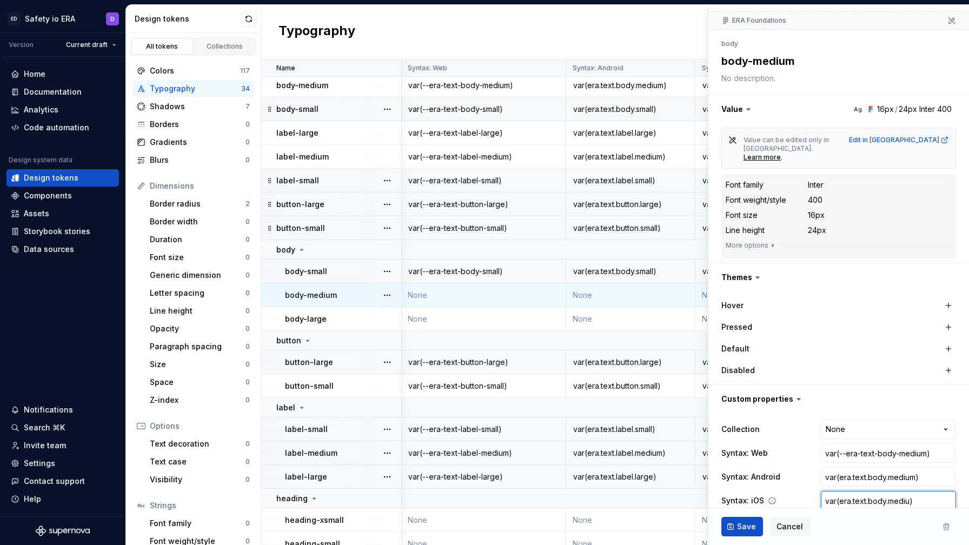
type textarea "*"
type input "var(era.text.body.medium)"
click at [750, 521] on span "Save" at bounding box center [746, 526] width 19 height 11
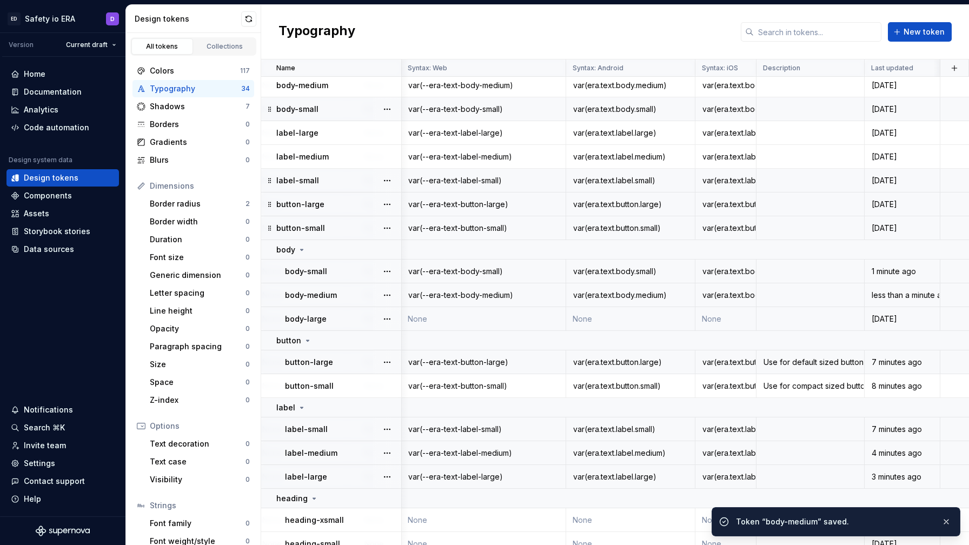
click at [507, 308] on td "None" at bounding box center [483, 319] width 165 height 24
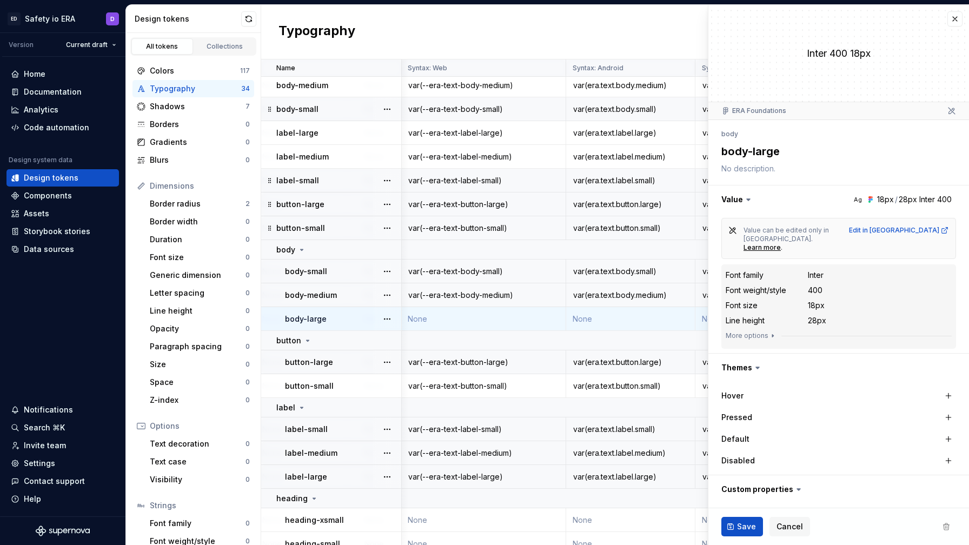
scroll to position [90, 0]
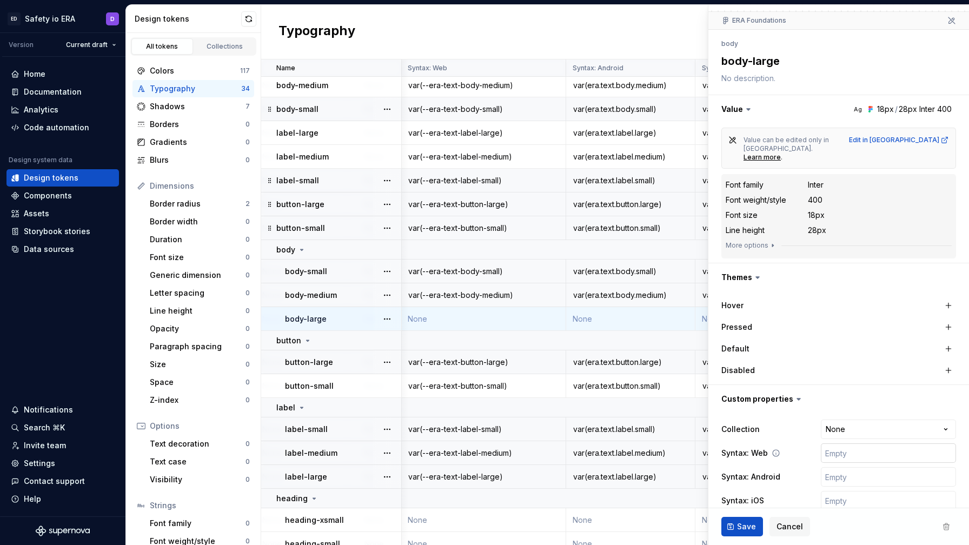
click at [848, 444] on input "text" at bounding box center [888, 453] width 135 height 19
paste input "var(era.text.body.small)"
type textarea "*"
type input "var(era.text.body.small)"
click at [845, 467] on input "text" at bounding box center [888, 476] width 135 height 19
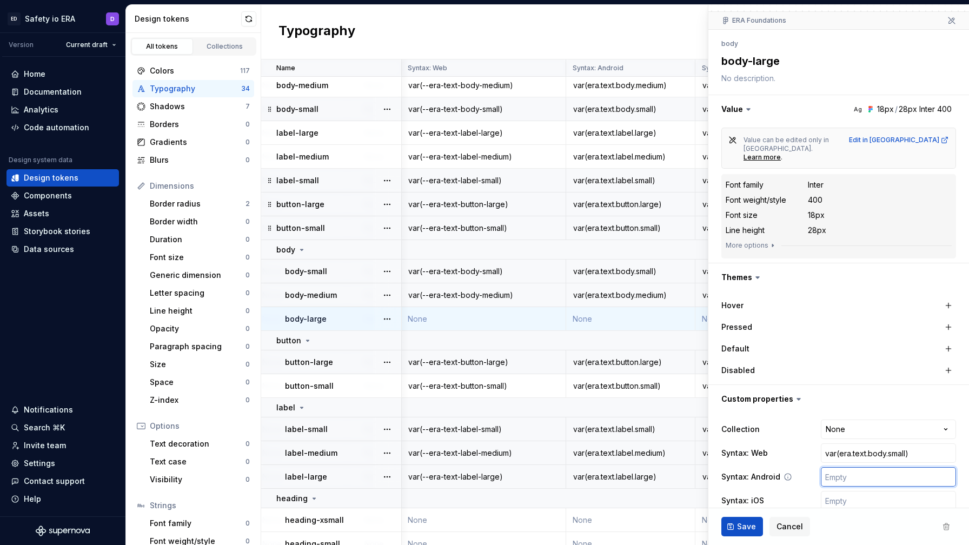
paste input "var(era.text.body.small)"
type textarea "*"
type input "var(era.text.body.small)"
click at [843, 474] on div "**********" at bounding box center [839, 465] width 235 height 95
click at [843, 491] on input "text" at bounding box center [888, 500] width 135 height 19
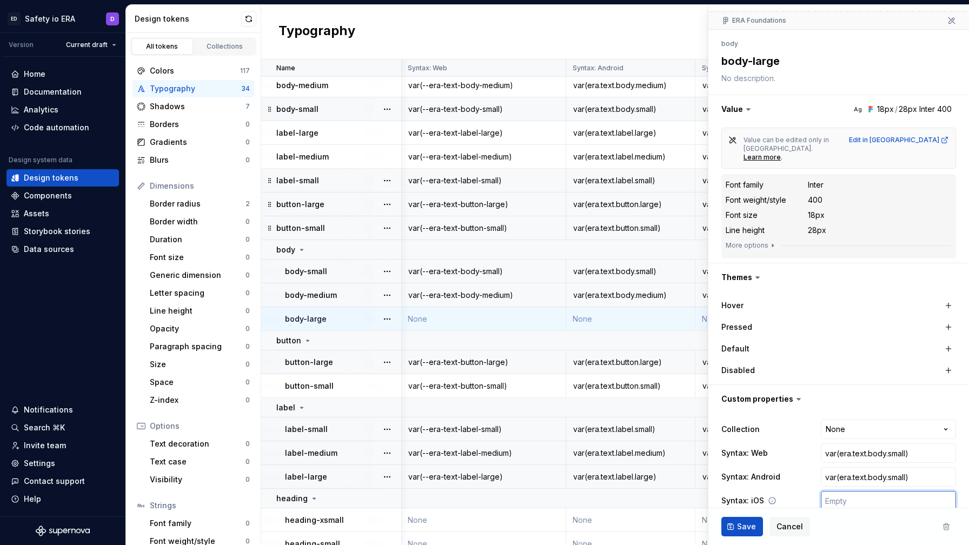
paste input "var(era.text.body.small)"
type textarea "*"
type input "var(era.text.body.small)"
type textarea "*"
click at [839, 444] on input "var(era.text.body.small)" at bounding box center [888, 453] width 135 height 19
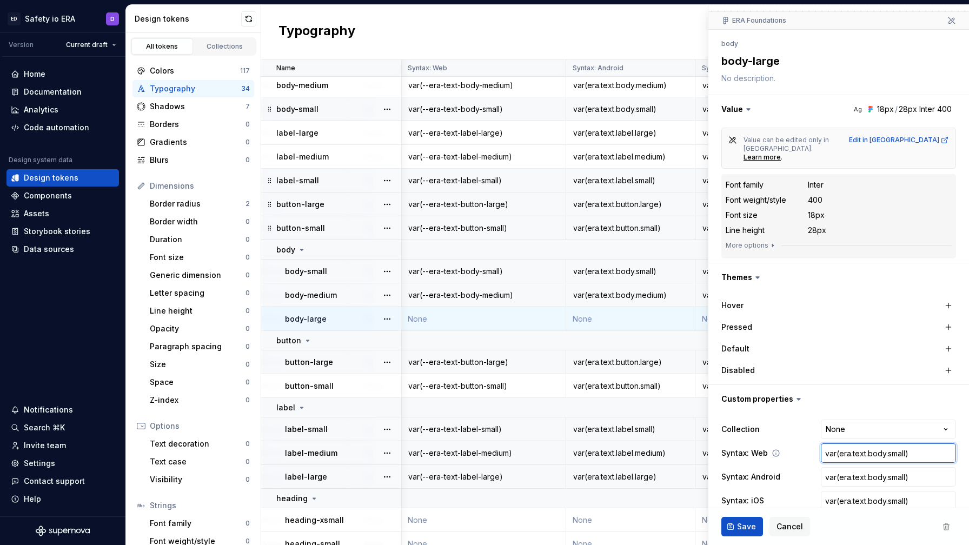
click at [838, 444] on input "var(era.text.body.small)" at bounding box center [888, 453] width 135 height 19
type input "var(-era.text.body.small)"
type textarea "*"
type input "var(--era.text.body.small)"
click at [862, 444] on input "var(--era.text.body.small)" at bounding box center [888, 453] width 135 height 19
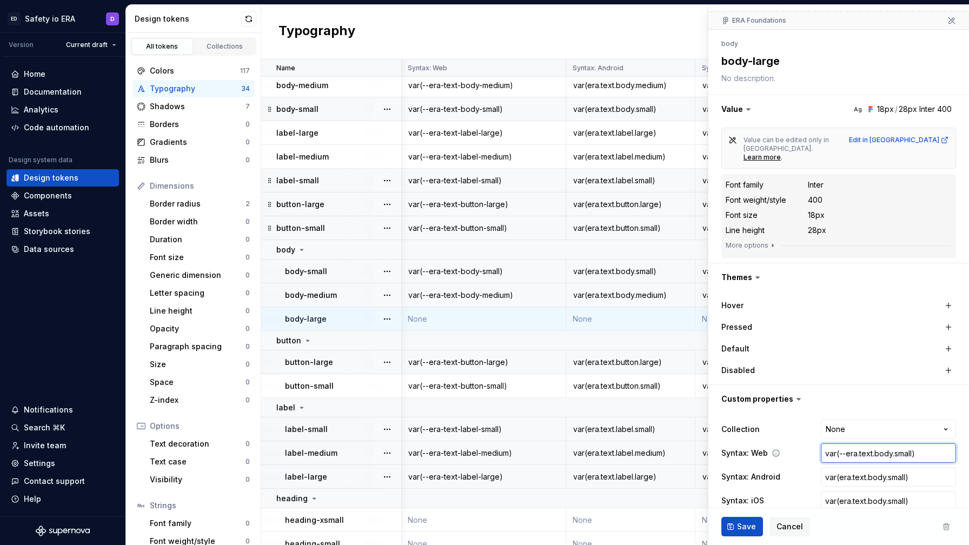
type textarea "*"
type input "var(--eratext.body.small)"
type textarea "*"
click at [877, 444] on input "var(--era-text.body.small)" at bounding box center [888, 453] width 135 height 19
type input "var(--era-textbody.small)"
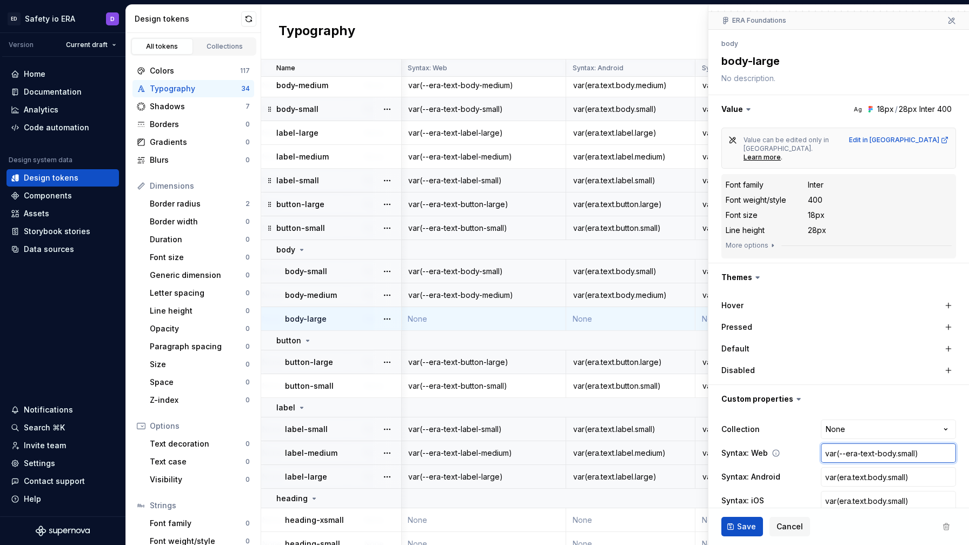
click at [897, 444] on input "var(--era-text-body.small)" at bounding box center [888, 453] width 135 height 19
click at [909, 444] on input "var(--era-text-body-large)" at bounding box center [888, 453] width 135 height 19
click at [898, 467] on input "var(era.text.body.small)" at bounding box center [888, 476] width 135 height 19
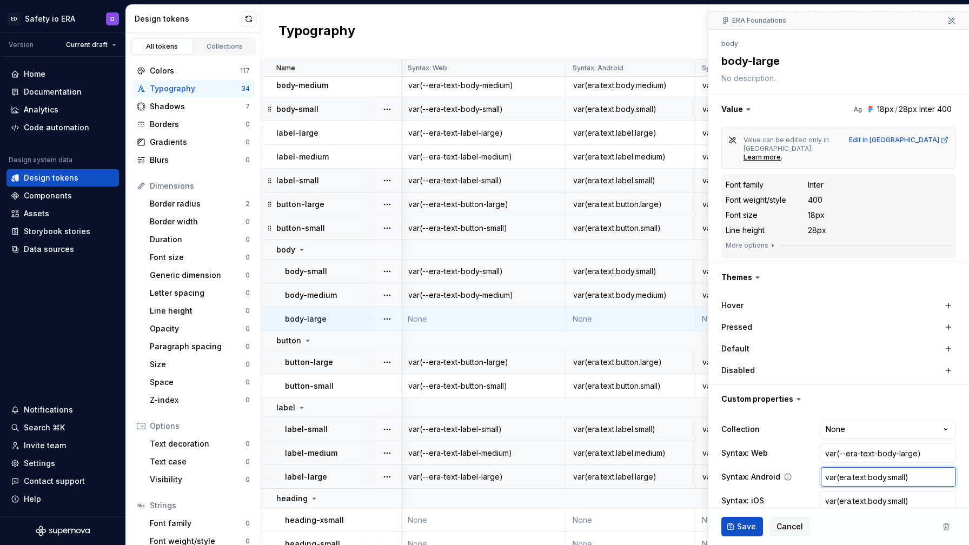
click at [901, 467] on input "var(era.text.body.small)" at bounding box center [888, 476] width 135 height 19
paste input "large"
click at [897, 491] on input "var(era.text.body.small)" at bounding box center [888, 500] width 135 height 19
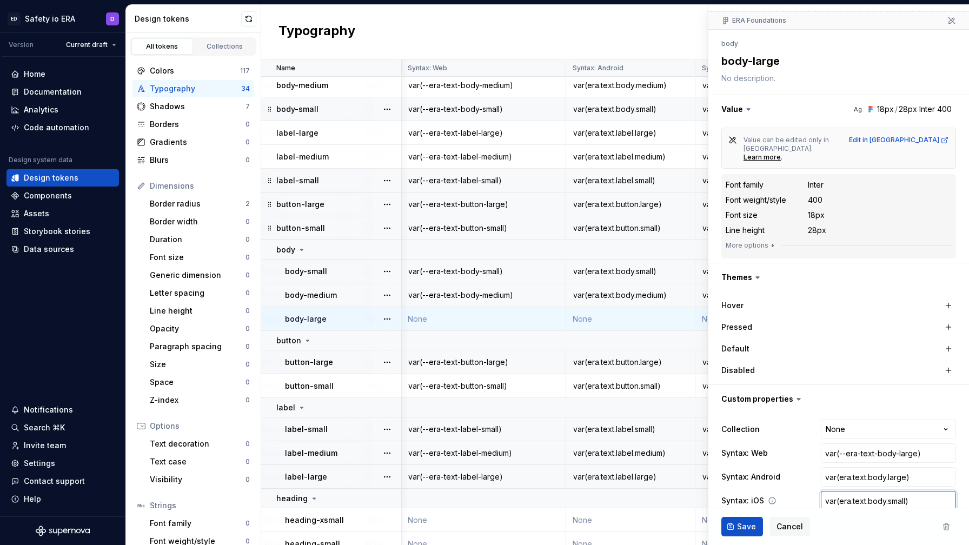
click at [900, 491] on input "var(era.text.body.small)" at bounding box center [888, 500] width 135 height 19
paste input "large"
click at [748, 521] on span "Save" at bounding box center [746, 526] width 19 height 11
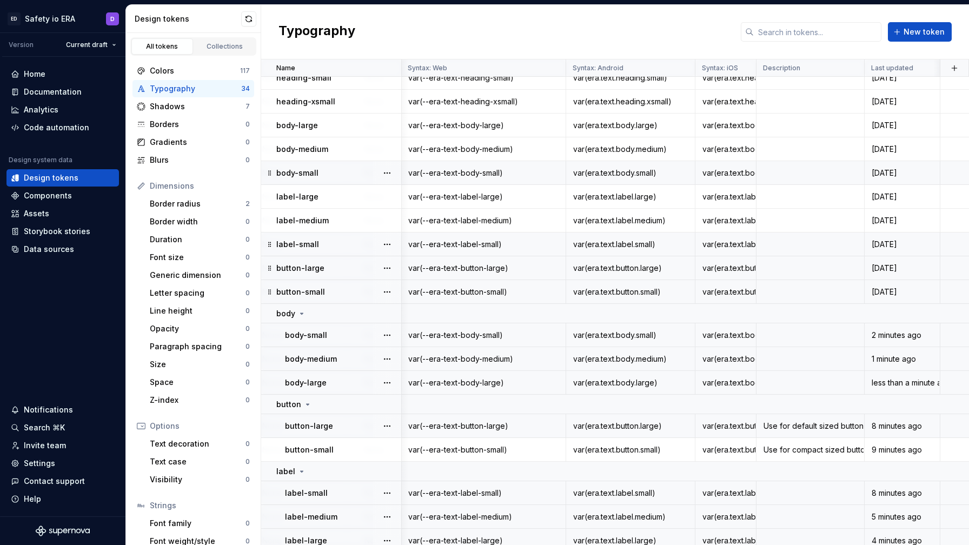
scroll to position [168, 702]
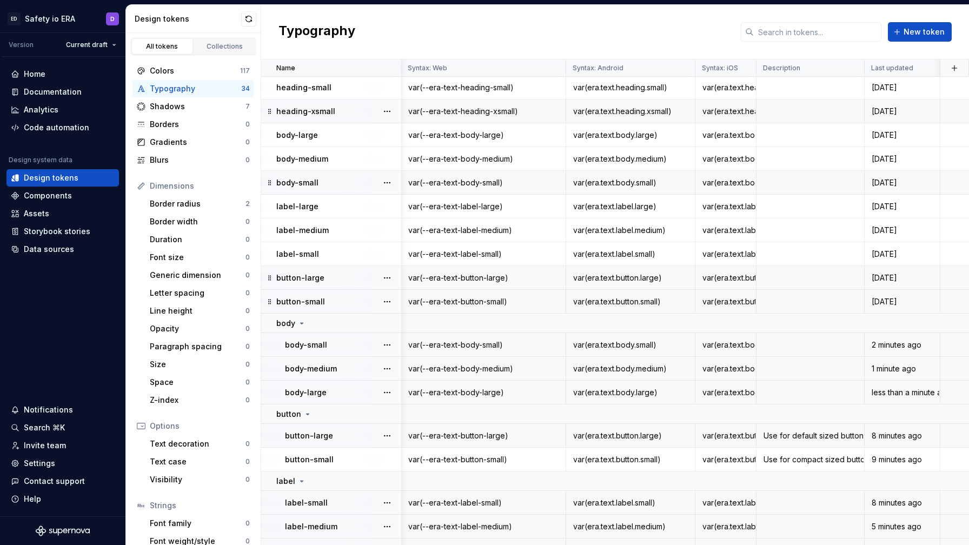
click at [488, 110] on div "var(--era-text-heading-xsmall)" at bounding box center [483, 111] width 163 height 11
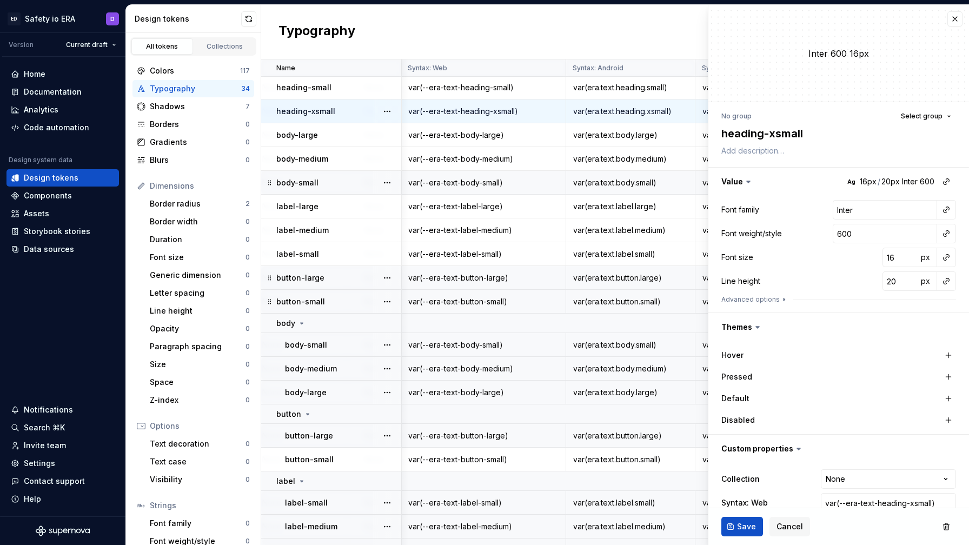
scroll to position [66, 0]
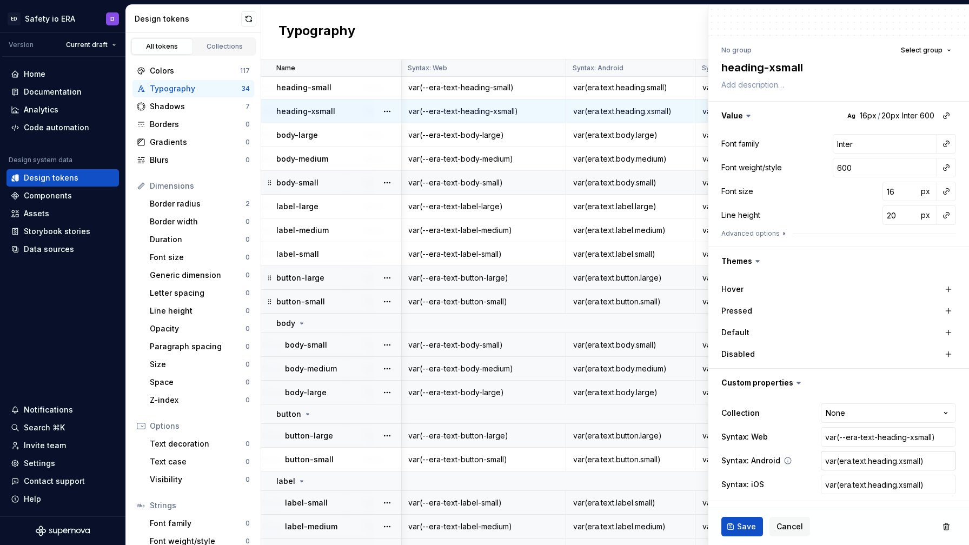
click at [839, 459] on input "var(era.text.heading.xsmall)" at bounding box center [888, 460] width 135 height 19
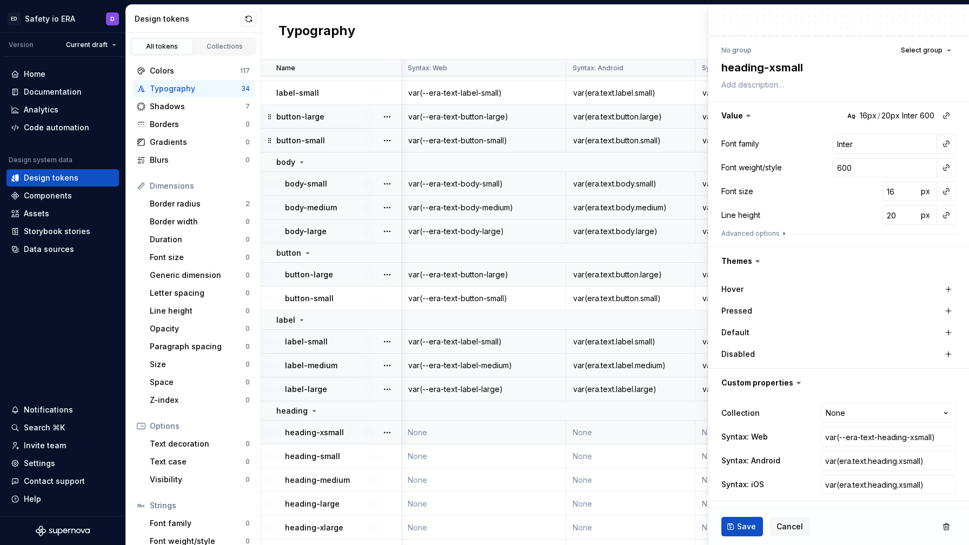
click at [517, 434] on td "None" at bounding box center [483, 433] width 165 height 24
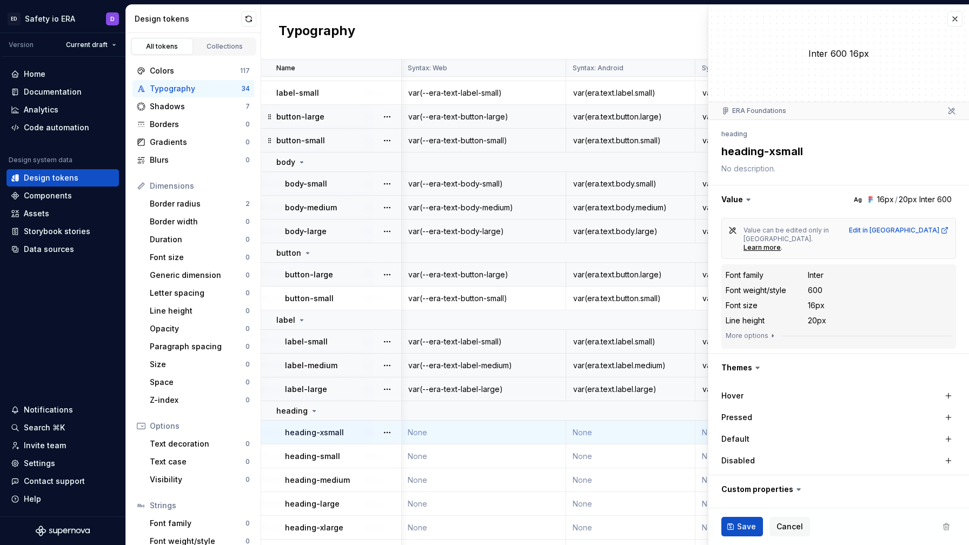
scroll to position [90, 0]
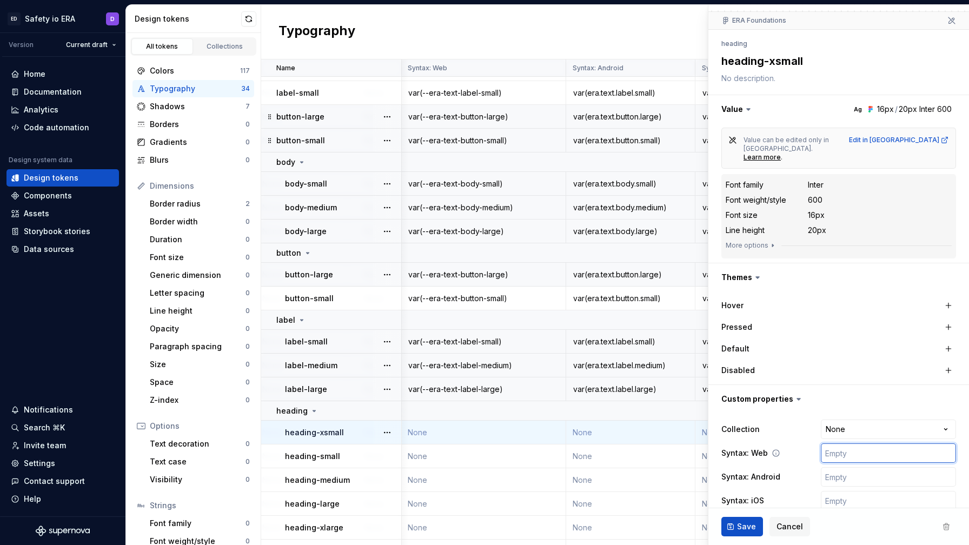
click at [845, 444] on input "text" at bounding box center [888, 453] width 135 height 19
paste input "var(era.text.heading.xsmall)"
click at [842, 467] on input "text" at bounding box center [888, 476] width 135 height 19
paste input "var(era.text.heading.xsmall)"
click at [841, 491] on input "text" at bounding box center [888, 500] width 135 height 19
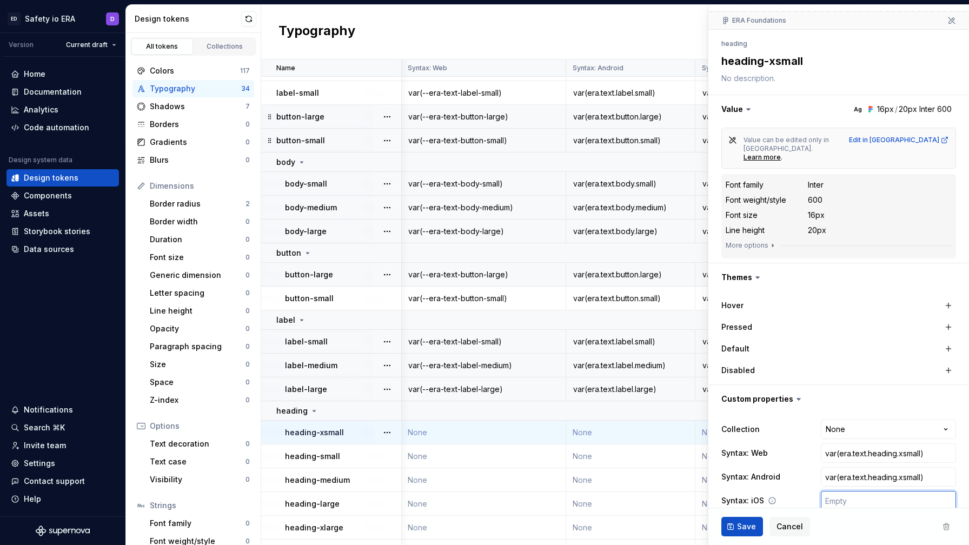
paste input "var(era.text.heading.xsmall)"
click at [839, 444] on input "var(era.text.heading.xsmall)" at bounding box center [888, 453] width 135 height 19
click at [840, 444] on input "var(era.text.heading.xsmall)" at bounding box center [888, 453] width 135 height 19
click at [861, 444] on input "var(--era.text.heading.xsmall)" at bounding box center [888, 453] width 135 height 19
click at [877, 444] on input "var(--era-text.heading.xsmall)" at bounding box center [888, 453] width 135 height 19
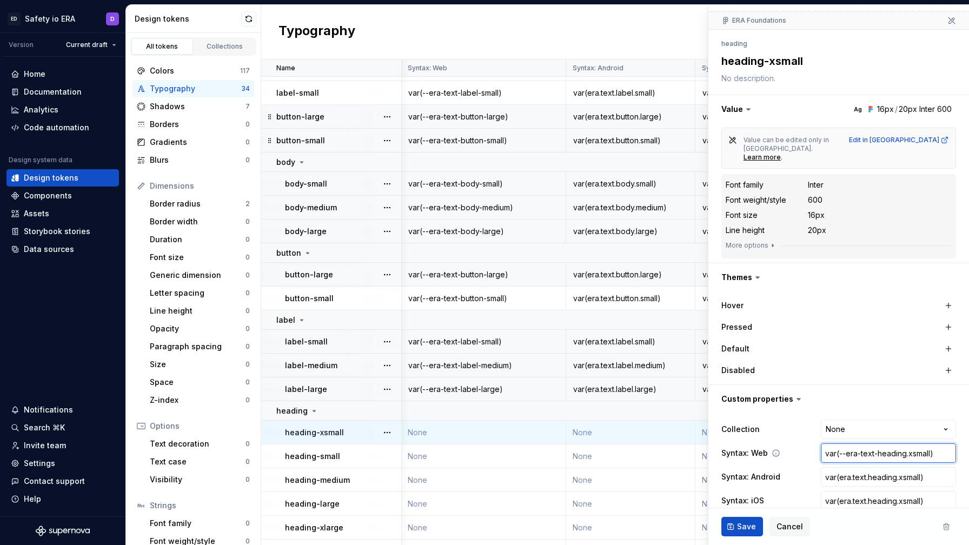
click at [909, 444] on input "var(--era-text-heading.xsmall)" at bounding box center [888, 453] width 135 height 19
click at [744, 525] on span "Save" at bounding box center [746, 526] width 19 height 11
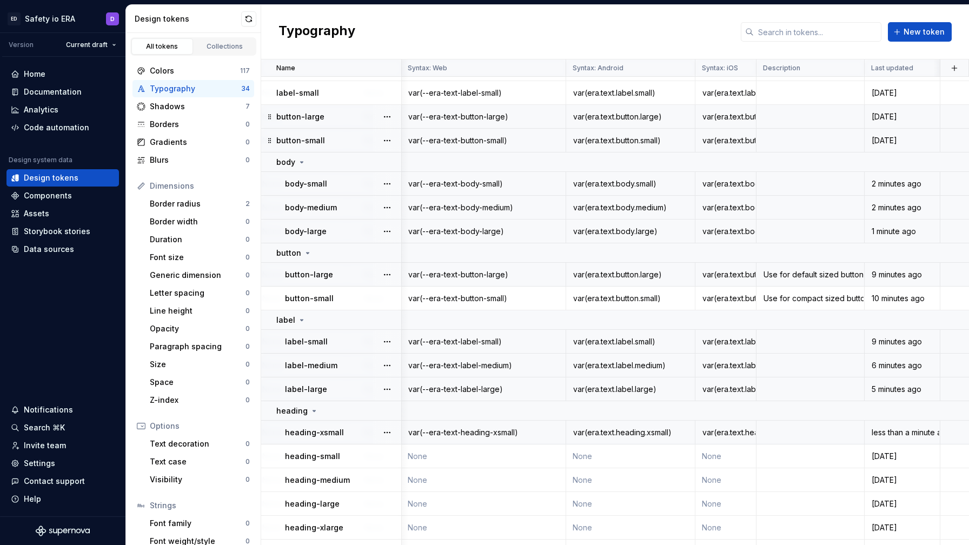
click at [514, 445] on td "None" at bounding box center [483, 457] width 165 height 24
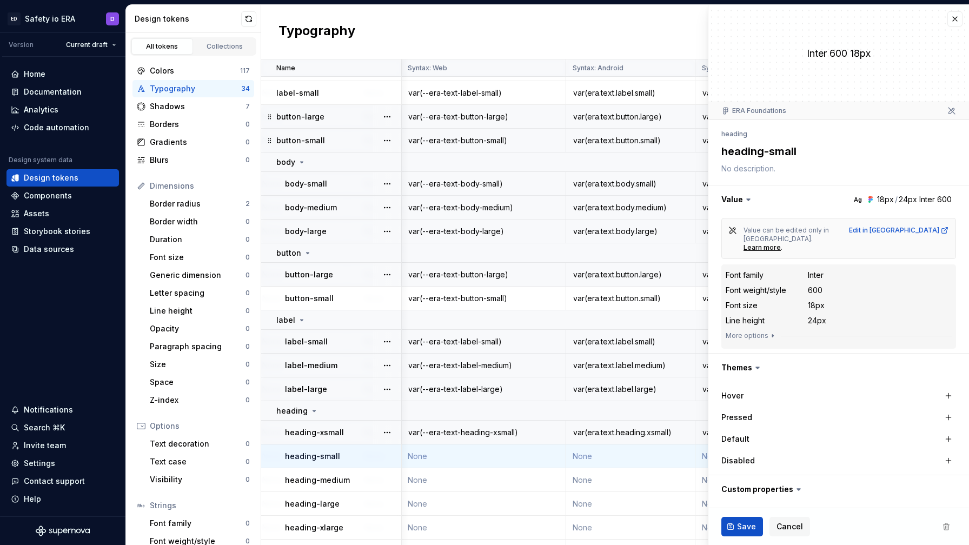
scroll to position [90, 0]
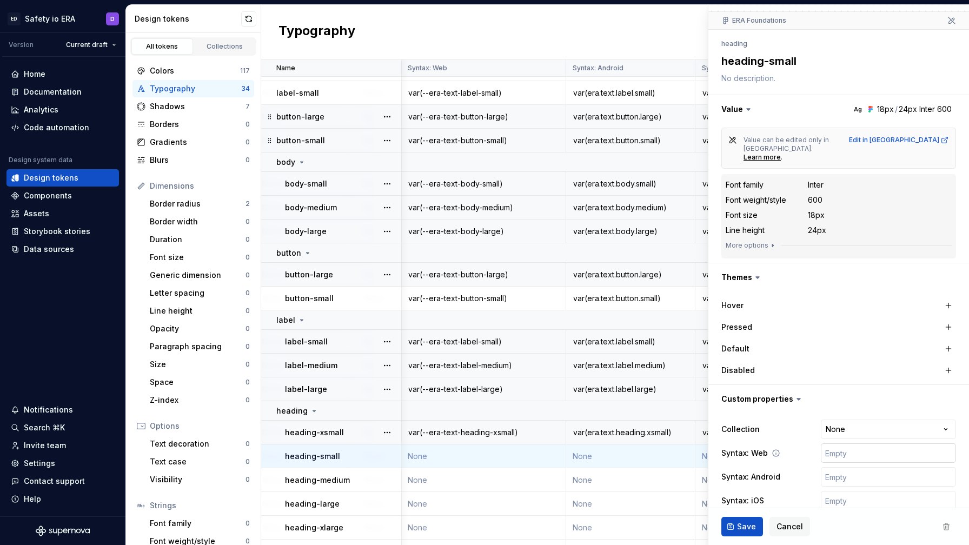
click at [834, 444] on input "text" at bounding box center [888, 453] width 135 height 19
paste input "var(era.text.heading.xsmall)"
click at [837, 467] on input "text" at bounding box center [888, 476] width 135 height 19
paste input "var(era.text.heading.xsmall)"
click at [841, 491] on input "text" at bounding box center [888, 500] width 135 height 19
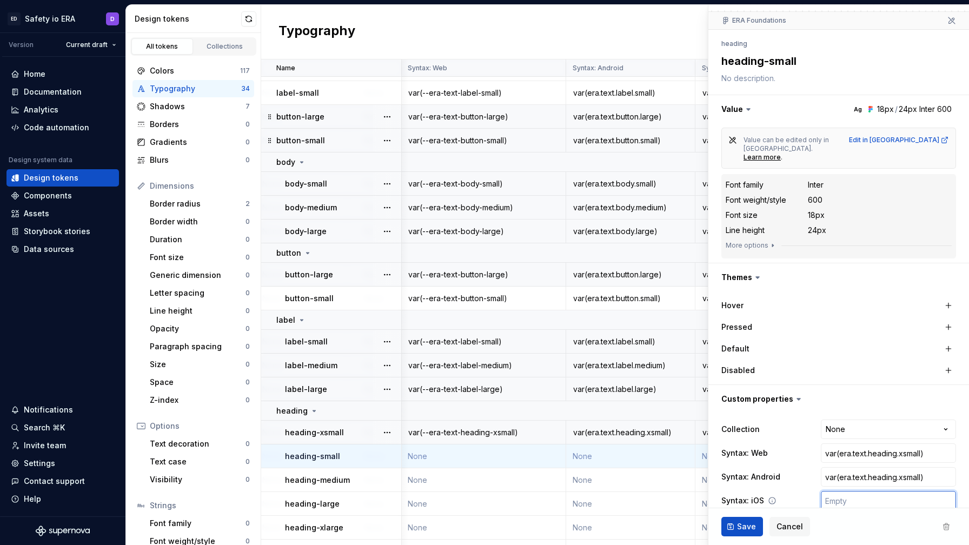
paste input "var(era.text.heading.xsmall)"
click at [903, 444] on input "var(era.text.heading.xsmall)" at bounding box center [888, 453] width 135 height 19
click at [869, 444] on input "var(era.text.heading-small)" at bounding box center [888, 453] width 135 height 19
click at [852, 444] on input "var(era.text-heading-small)" at bounding box center [888, 453] width 135 height 19
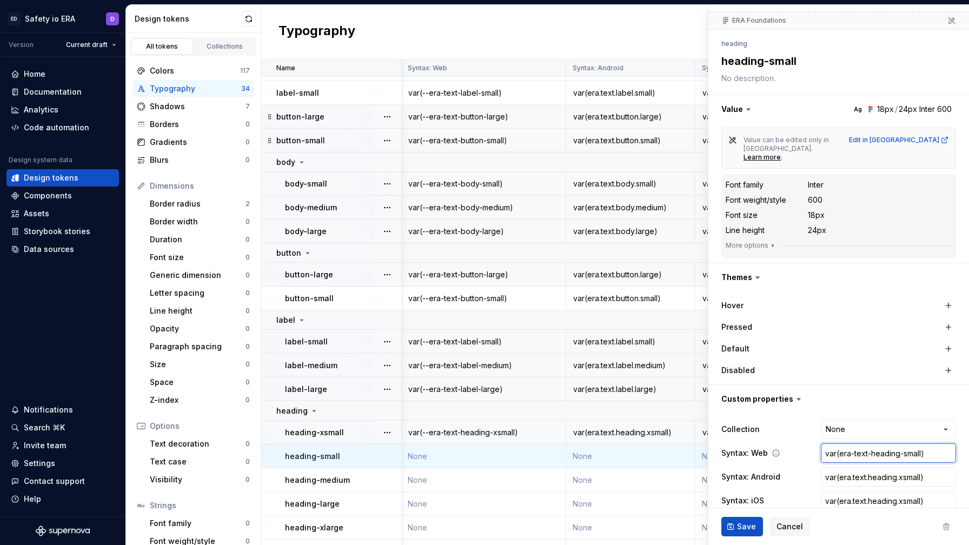
click at [841, 444] on input "var(era-text-heading-small)" at bounding box center [888, 453] width 135 height 19
click at [903, 467] on input "var(era.text.heading.xsmall)" at bounding box center [888, 476] width 135 height 19
click at [904, 467] on input "var(era.text.heading.xsmall)" at bounding box center [888, 476] width 135 height 19
click at [903, 491] on input "var(era.text.heading.xsmall)" at bounding box center [888, 500] width 135 height 19
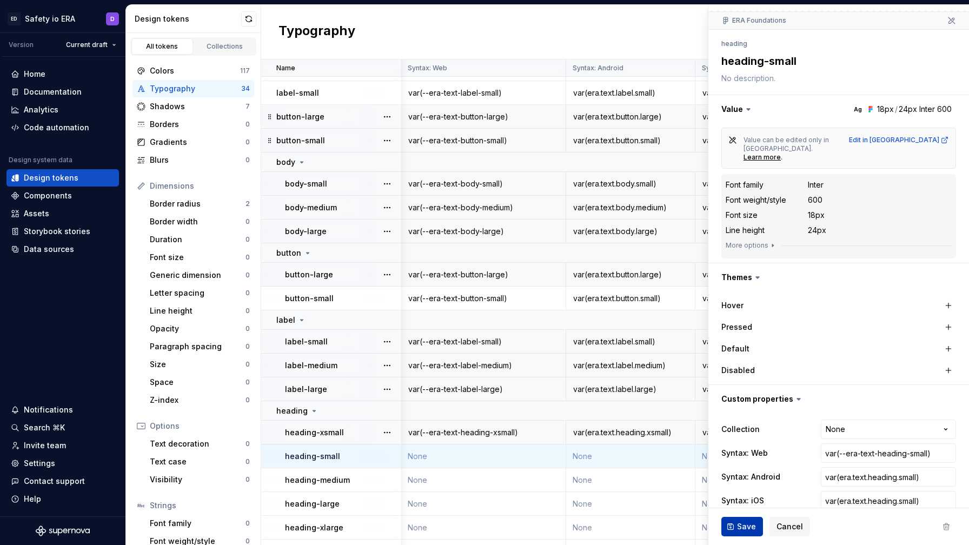
click at [746, 523] on span "Save" at bounding box center [746, 526] width 19 height 11
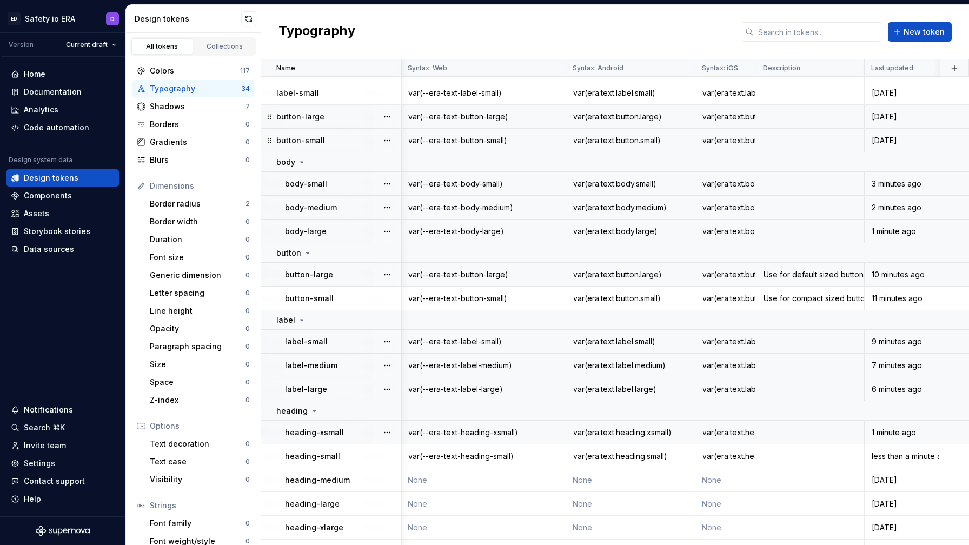
click at [494, 205] on div "var(--era-text-body-medium)" at bounding box center [483, 207] width 163 height 11
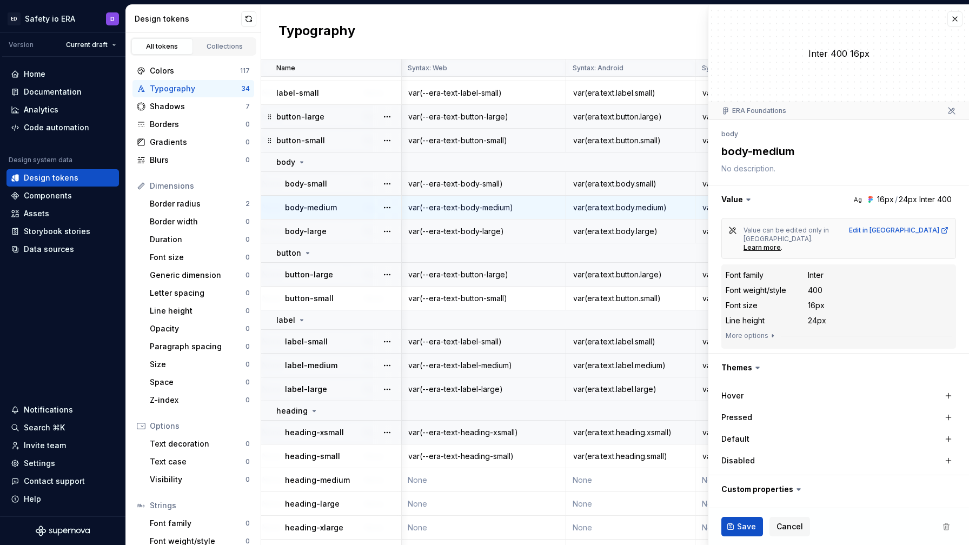
scroll to position [90, 0]
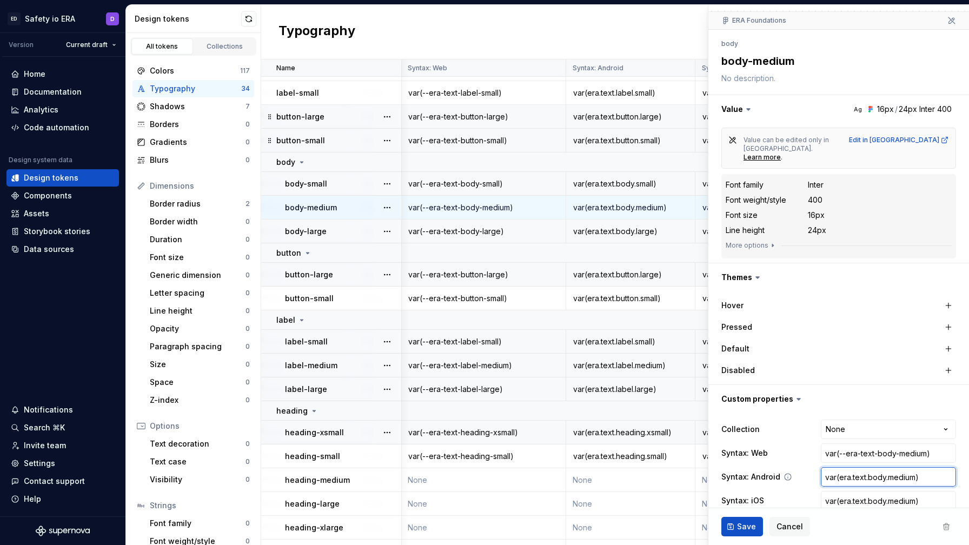
click at [852, 467] on input "var(era.text.body.medium)" at bounding box center [888, 476] width 135 height 19
click at [434, 479] on td "None" at bounding box center [483, 480] width 165 height 24
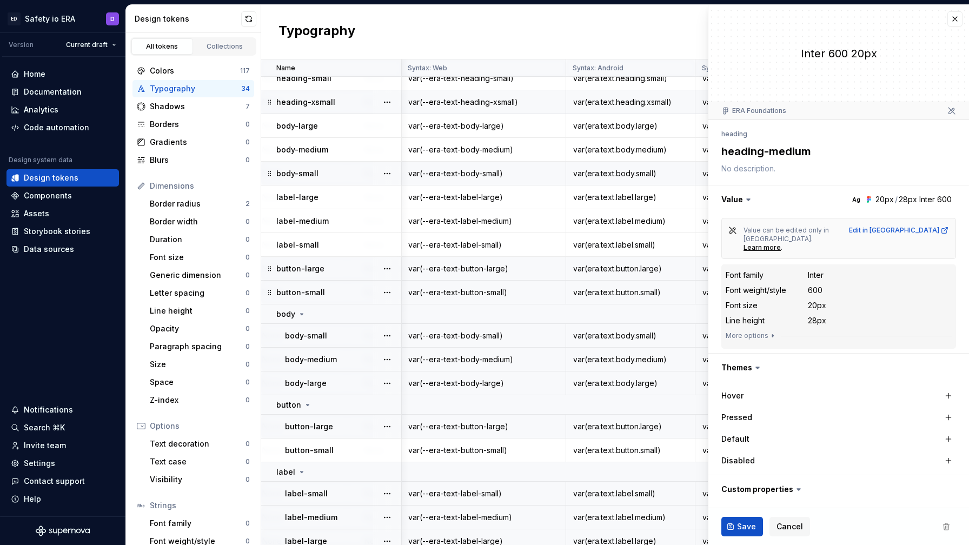
scroll to position [135, 702]
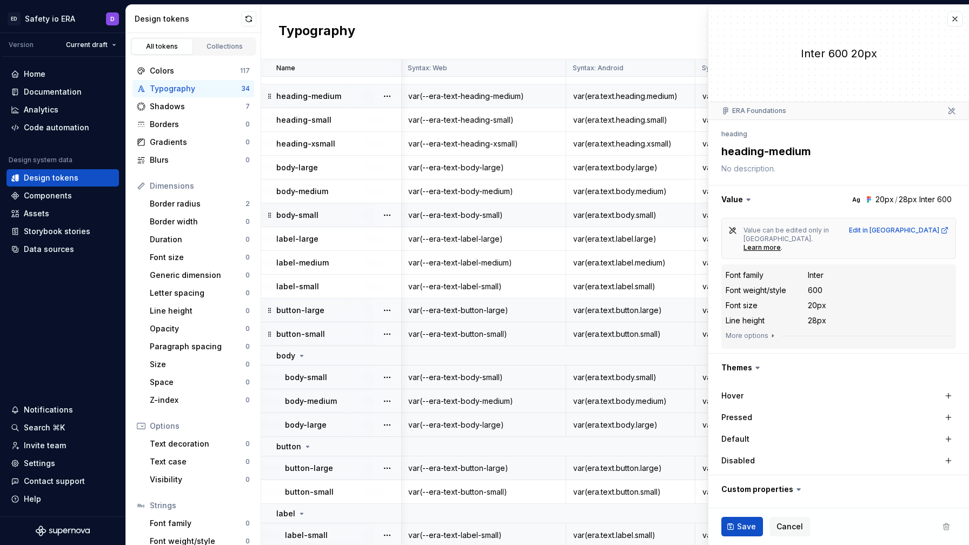
click at [462, 97] on div "var(--era-text-heading-medium)" at bounding box center [483, 96] width 163 height 11
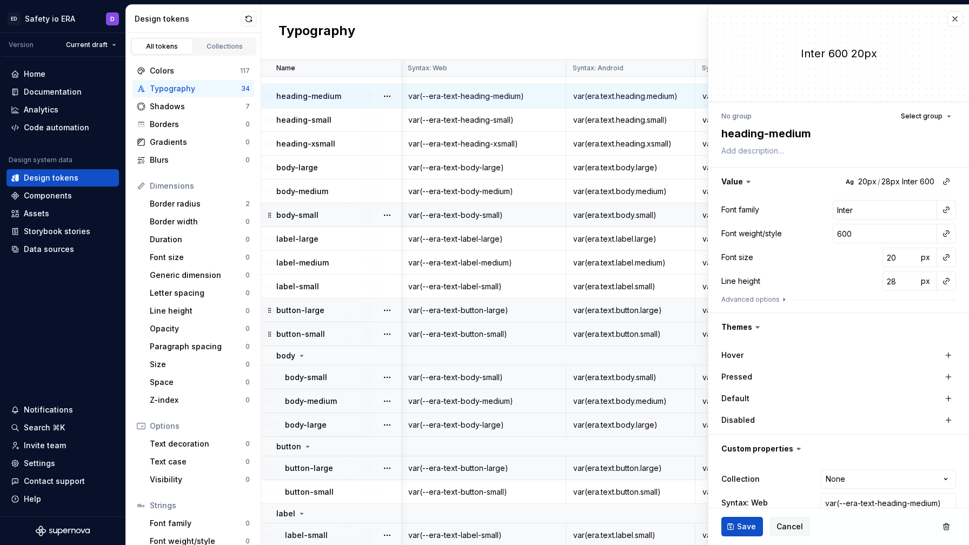
scroll to position [66, 0]
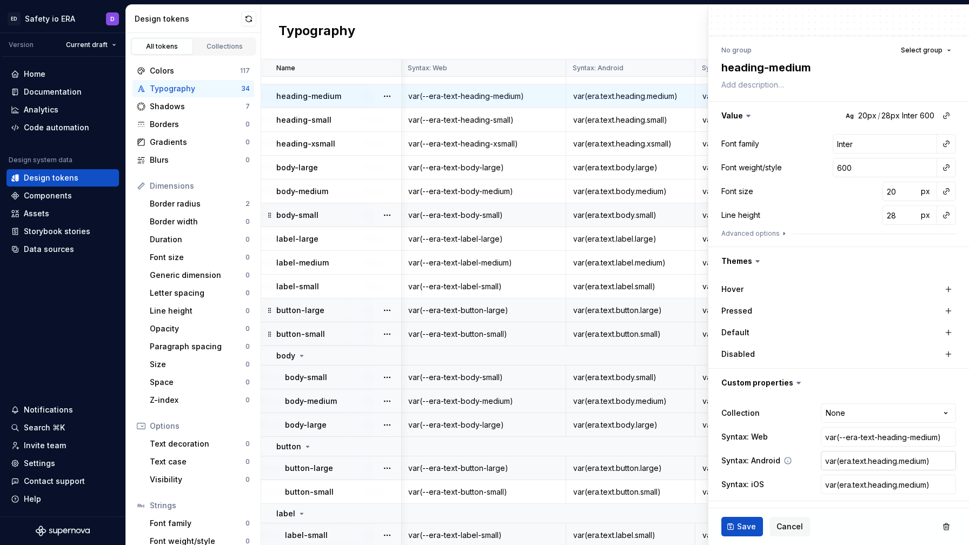
click at [863, 464] on input "var(era.text.heading.medium)" at bounding box center [888, 460] width 135 height 19
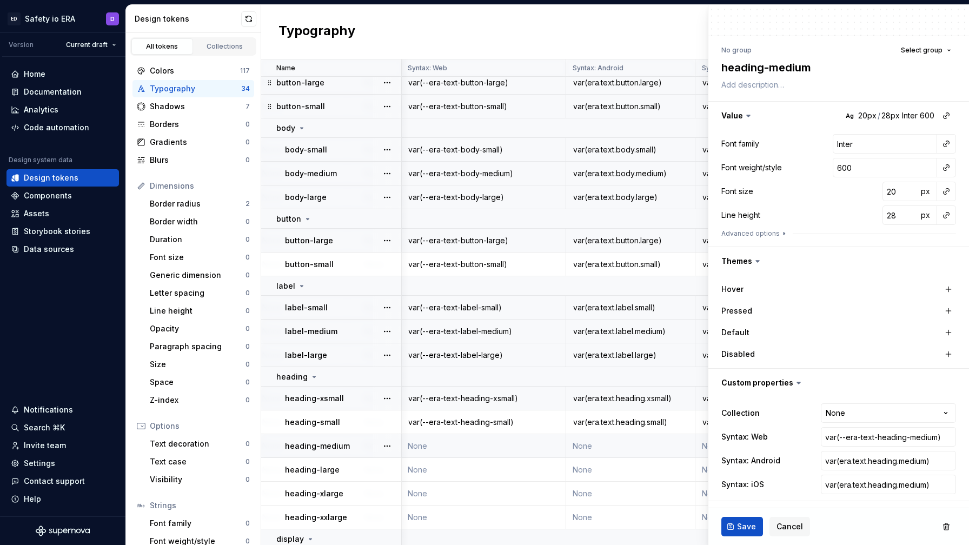
click at [469, 444] on td "None" at bounding box center [483, 446] width 165 height 24
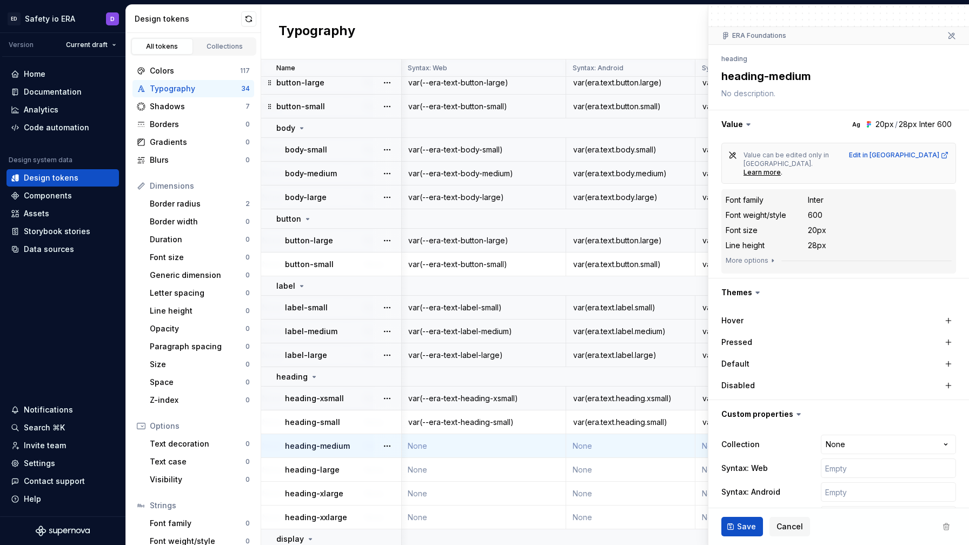
scroll to position [90, 0]
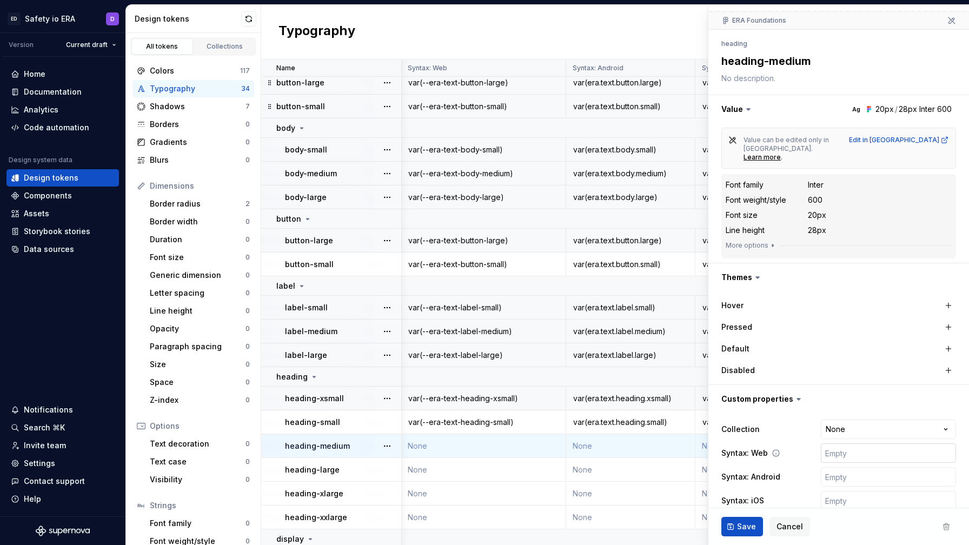
click at [843, 444] on input "text" at bounding box center [888, 453] width 135 height 19
paste input "var(era.text.heading.medium)"
click at [840, 467] on input "text" at bounding box center [888, 476] width 135 height 19
paste input "var(era.text.heading.medium)"
click at [844, 491] on input "text" at bounding box center [888, 500] width 135 height 19
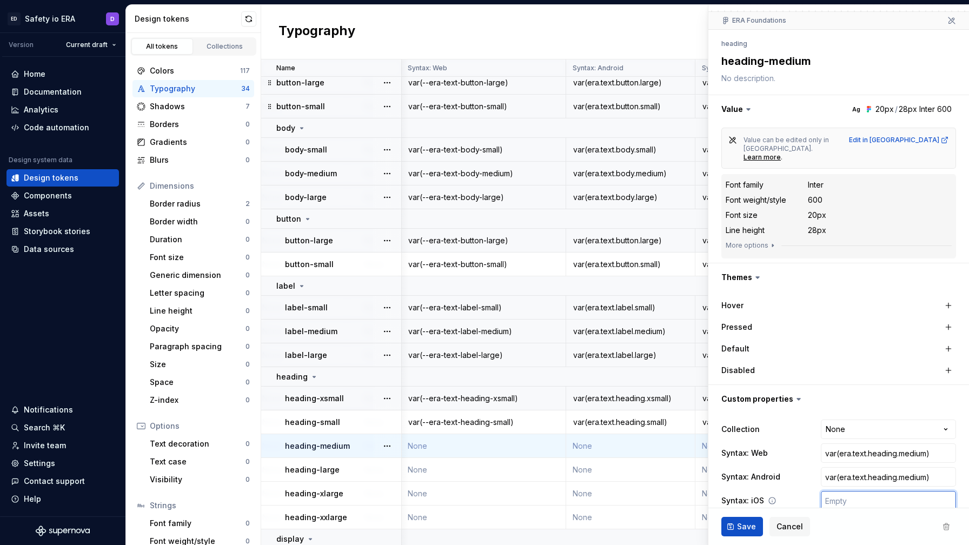
paste input "var(era.text.heading.medium)"
click at [839, 444] on input "var(era.text.heading.medium)" at bounding box center [888, 453] width 135 height 19
click at [862, 444] on input "var(--era.text.heading.medium)" at bounding box center [888, 453] width 135 height 19
click at [877, 444] on input "var(--era-text.heading.medium)" at bounding box center [888, 453] width 135 height 19
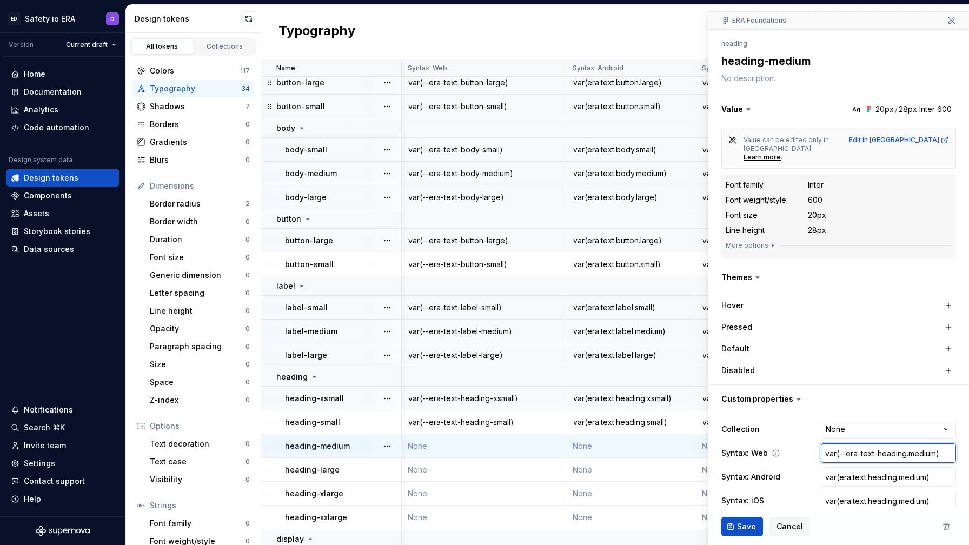
click at [908, 444] on input "var(--era-text-heading.medium)" at bounding box center [888, 453] width 135 height 19
click at [740, 527] on span "Save" at bounding box center [746, 526] width 19 height 11
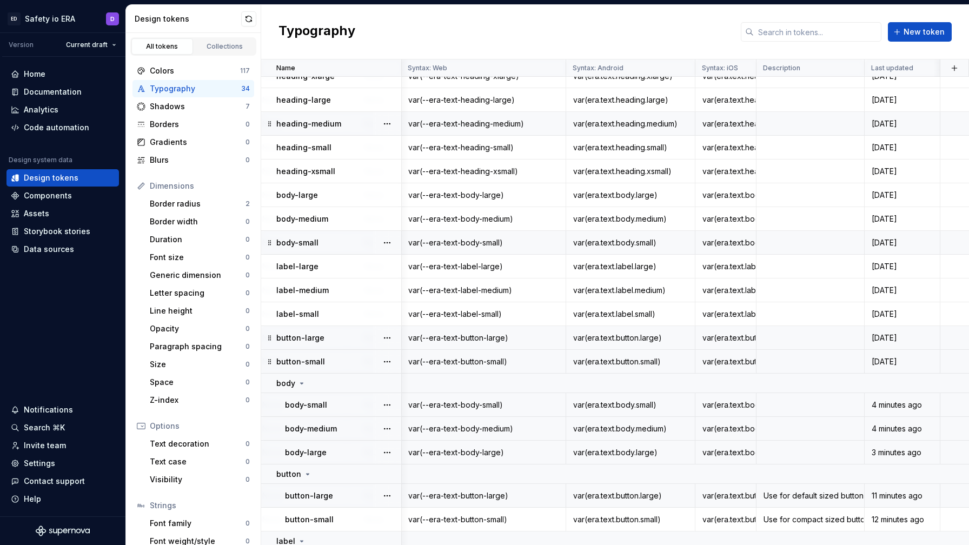
scroll to position [89, 702]
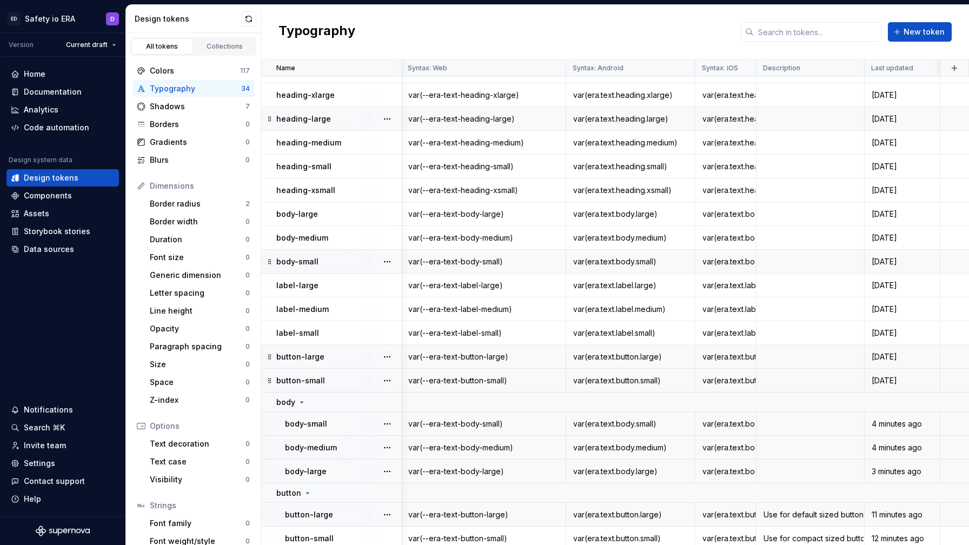
click at [453, 115] on div "var(--era-text-heading-large)" at bounding box center [483, 119] width 163 height 11
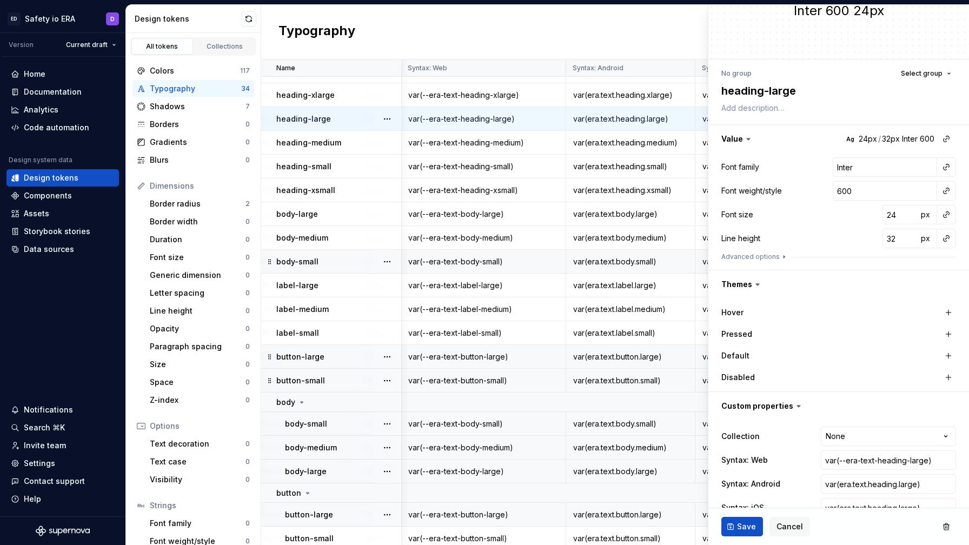
scroll to position [66, 0]
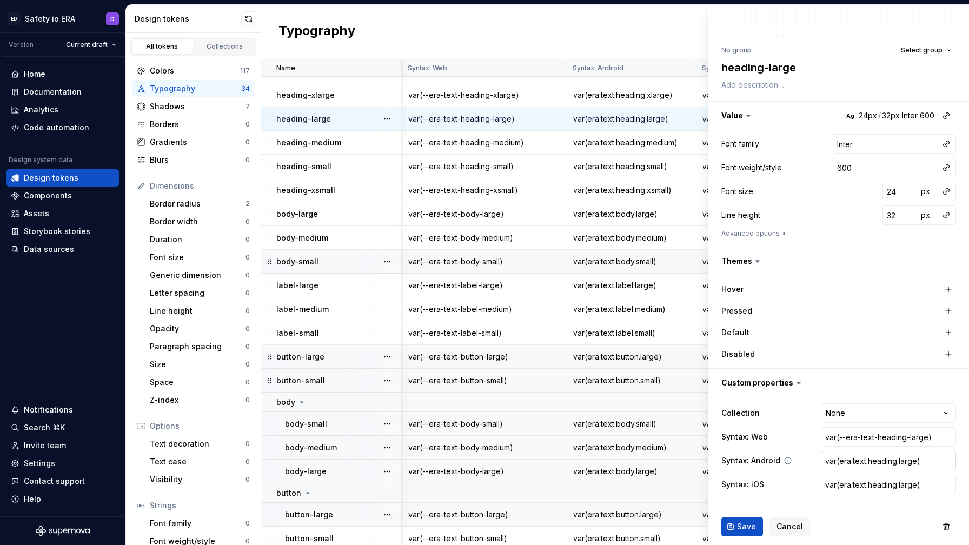
click at [848, 462] on input "var(era.text.heading.large)" at bounding box center [888, 460] width 135 height 19
click at [784, 527] on span "Cancel" at bounding box center [790, 526] width 27 height 11
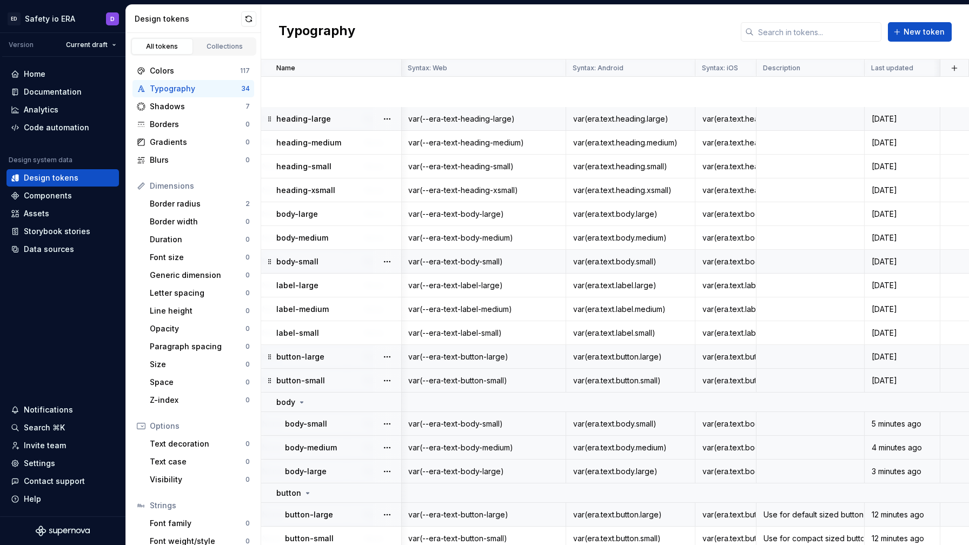
scroll to position [374, 702]
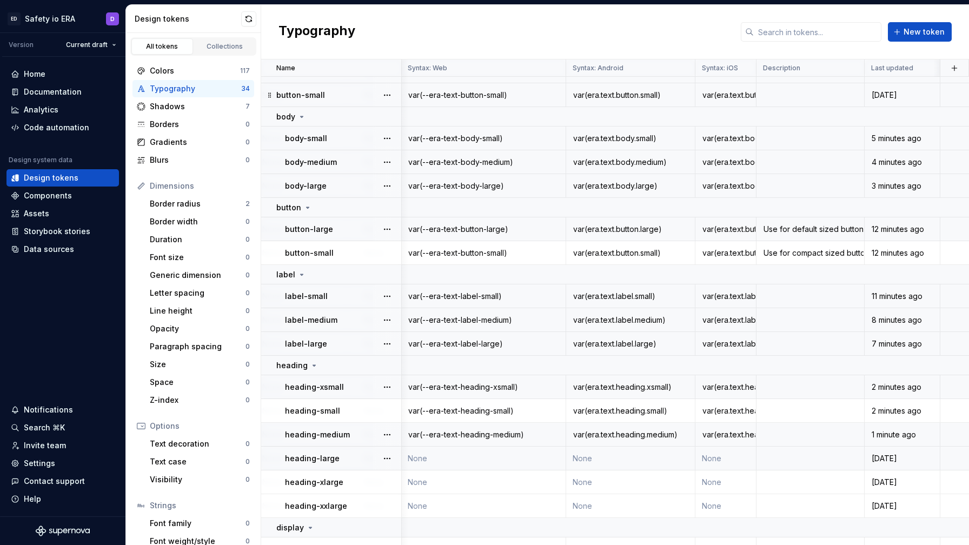
click at [486, 459] on td "None" at bounding box center [483, 459] width 165 height 24
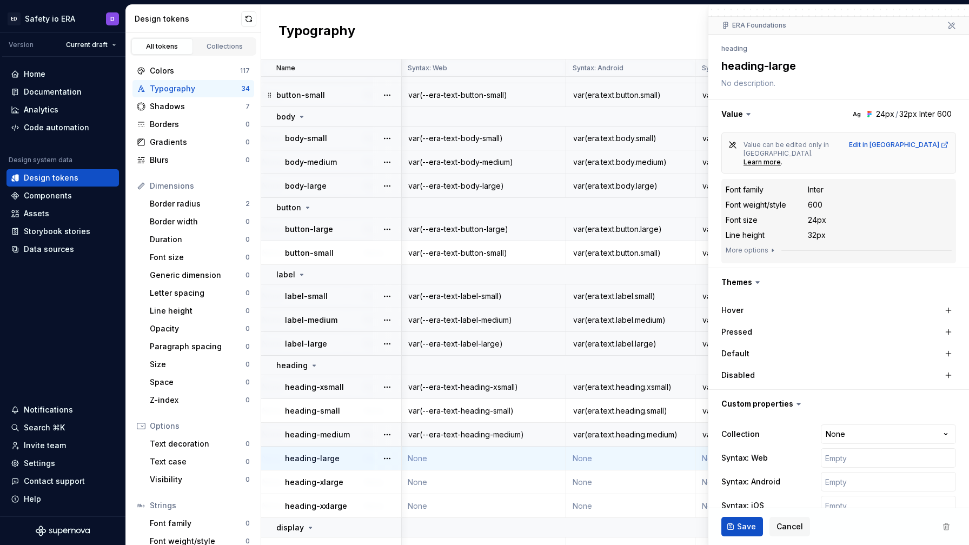
scroll to position [90, 0]
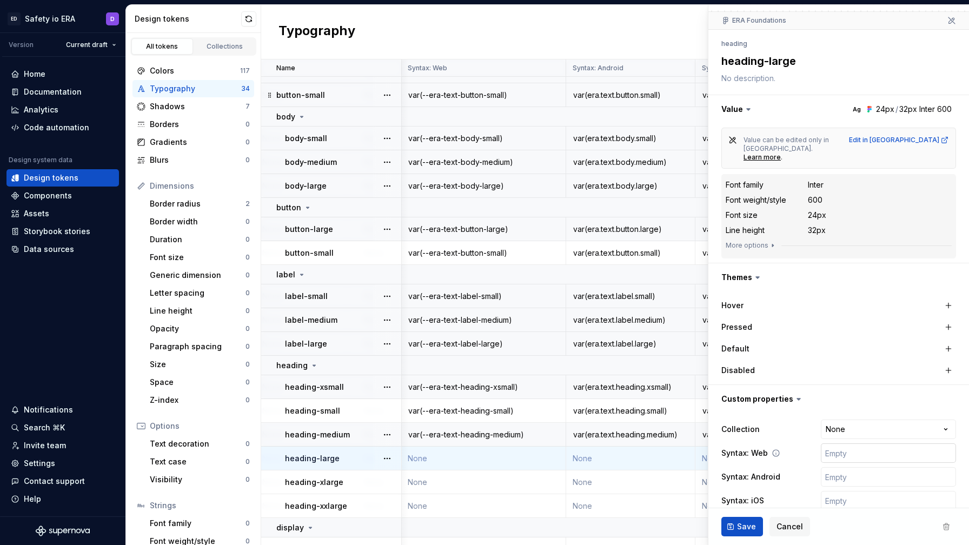
click at [830, 444] on input "text" at bounding box center [888, 453] width 135 height 19
paste input "var(era.text.heading.large)"
click at [839, 467] on input "text" at bounding box center [888, 476] width 135 height 19
paste input "var(era.text.heading.large)"
click at [838, 491] on input "text" at bounding box center [888, 500] width 135 height 19
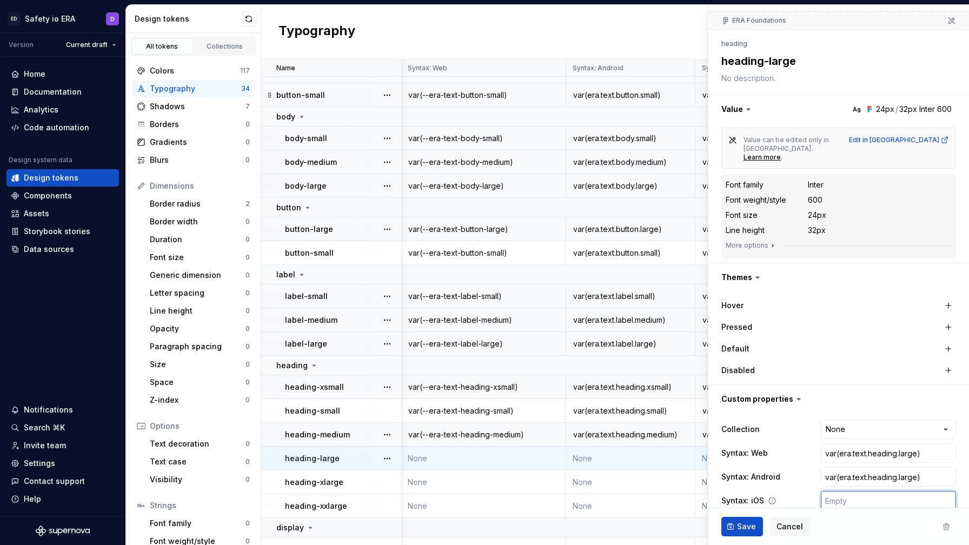
paste input "var(era.text.heading.large)"
click at [840, 444] on input "var(era.text.heading.large)" at bounding box center [888, 453] width 135 height 19
click at [839, 444] on input "var(era.text.heading.large)" at bounding box center [888, 453] width 135 height 19
click at [860, 444] on input "var(--era.text.heading.large)" at bounding box center [888, 453] width 135 height 19
click at [877, 444] on input "var(--era-text.heading.large)" at bounding box center [888, 453] width 135 height 19
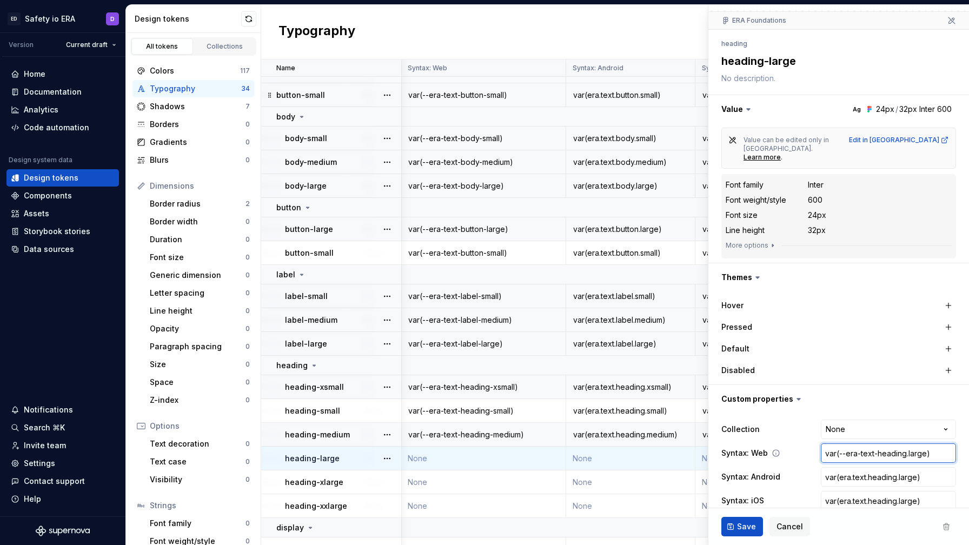
click at [907, 444] on input "var(--era-text-heading.large)" at bounding box center [888, 453] width 135 height 19
click at [739, 519] on button "Save" at bounding box center [743, 526] width 42 height 19
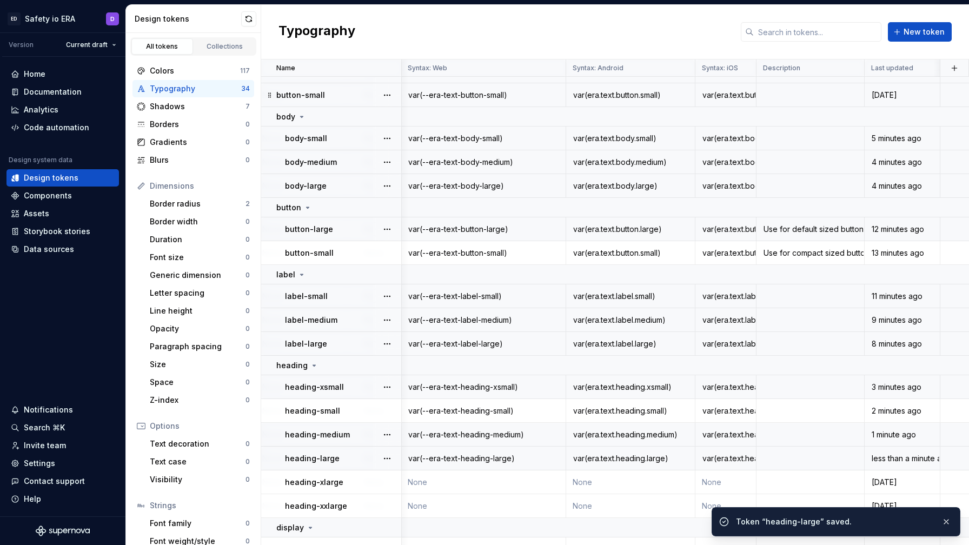
scroll to position [438, 702]
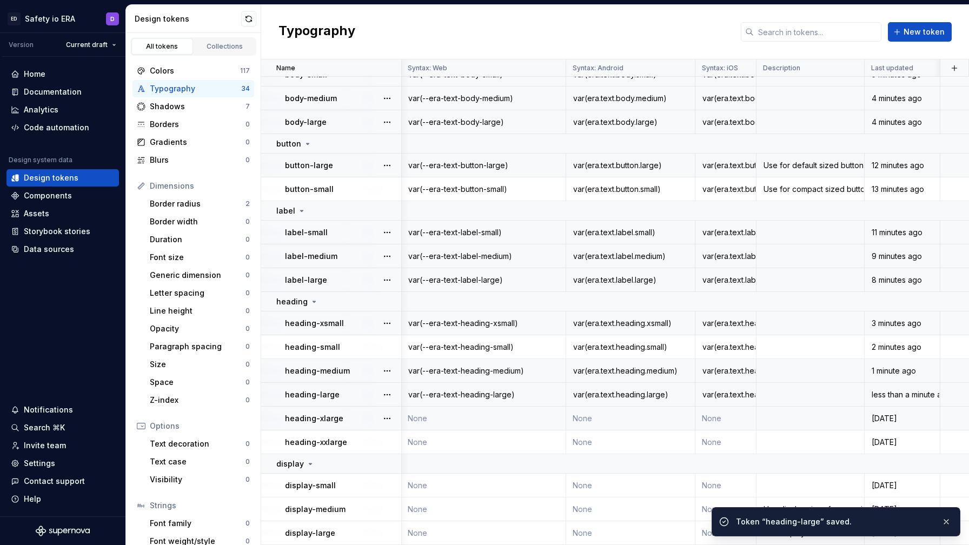
click at [459, 415] on td "None" at bounding box center [483, 419] width 165 height 24
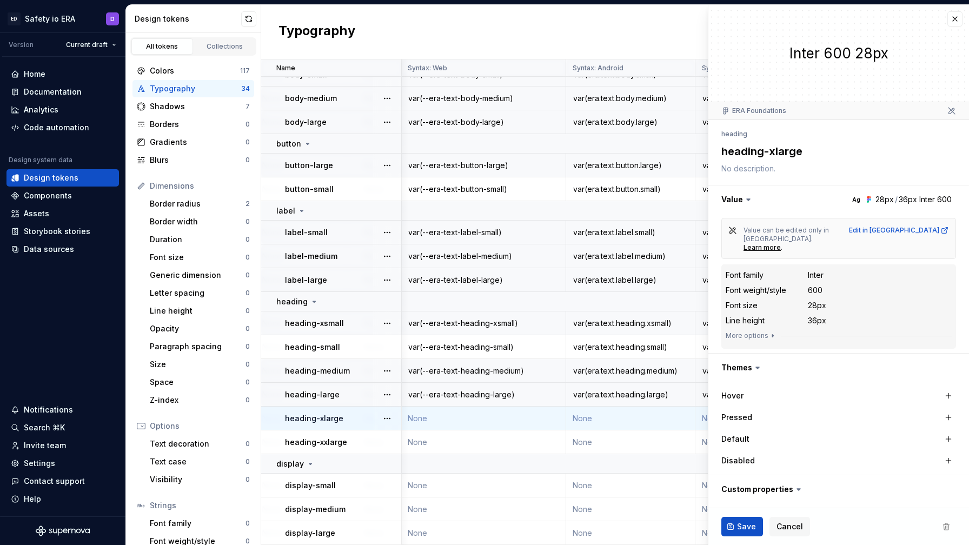
scroll to position [90, 0]
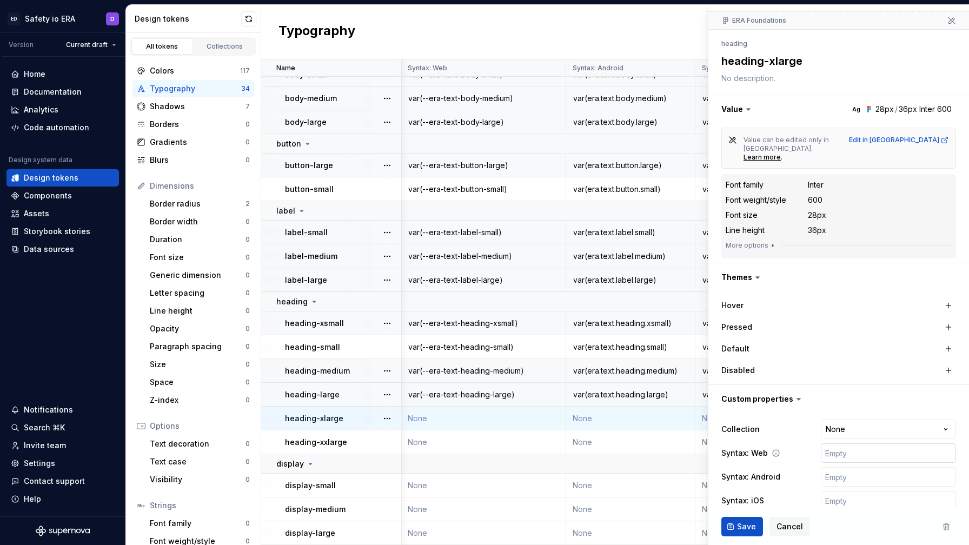
click at [843, 444] on input "text" at bounding box center [888, 453] width 135 height 19
paste input "var(era.text.heading.large)"
click at [842, 467] on input "text" at bounding box center [888, 476] width 135 height 19
paste input "var(era.text.heading.large)"
click at [845, 491] on input "text" at bounding box center [888, 500] width 135 height 19
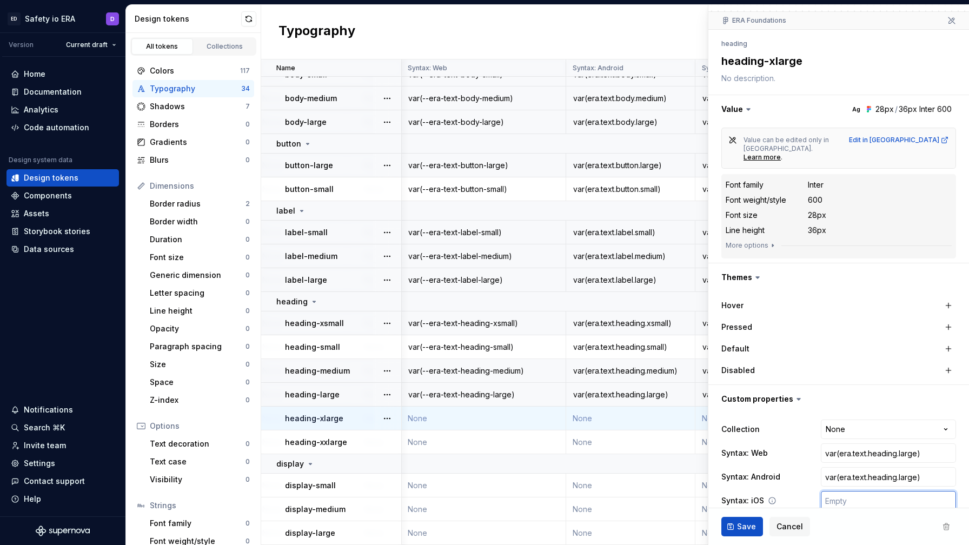
paste input "var(era.text.heading.large)"
click at [842, 444] on input "var(era.text.heading.large)" at bounding box center [888, 453] width 135 height 19
click at [859, 444] on input "var(--era.text.heading.large)" at bounding box center [888, 453] width 135 height 19
click at [877, 444] on input "var(--era-text.heading.large)" at bounding box center [888, 453] width 135 height 19
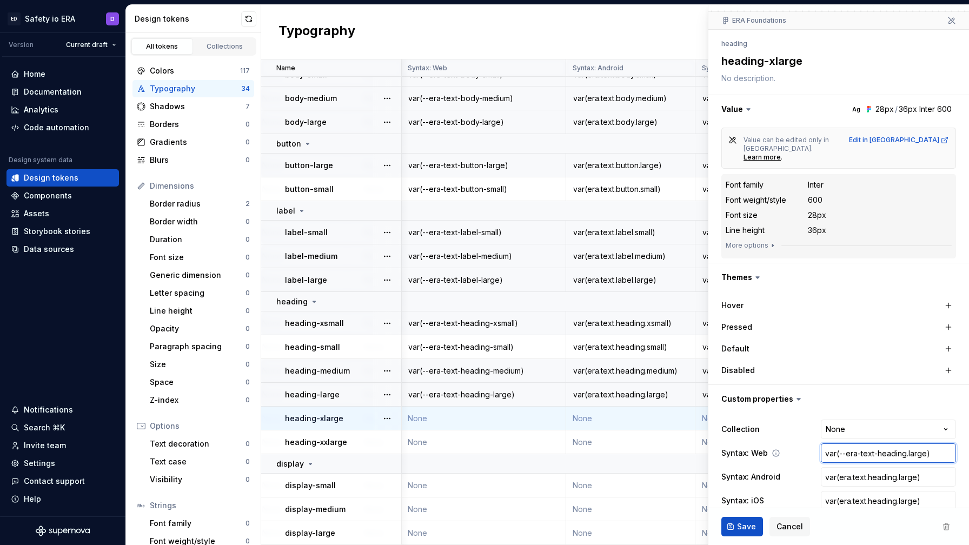
click at [908, 444] on input "var(--era-text-heading.large)" at bounding box center [888, 453] width 135 height 19
click at [899, 467] on input "var(era.text.heading.large)" at bounding box center [888, 476] width 135 height 19
click at [900, 491] on input "var(era.text.heading.large)" at bounding box center [888, 500] width 135 height 19
click at [899, 491] on input "var(era.text.heading.large)" at bounding box center [888, 500] width 135 height 19
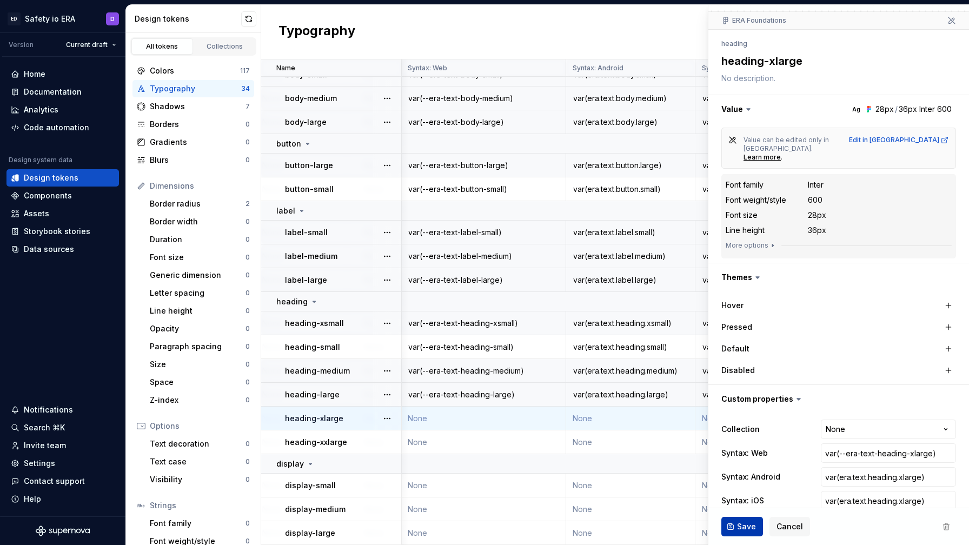
click at [750, 521] on span "Save" at bounding box center [746, 526] width 19 height 11
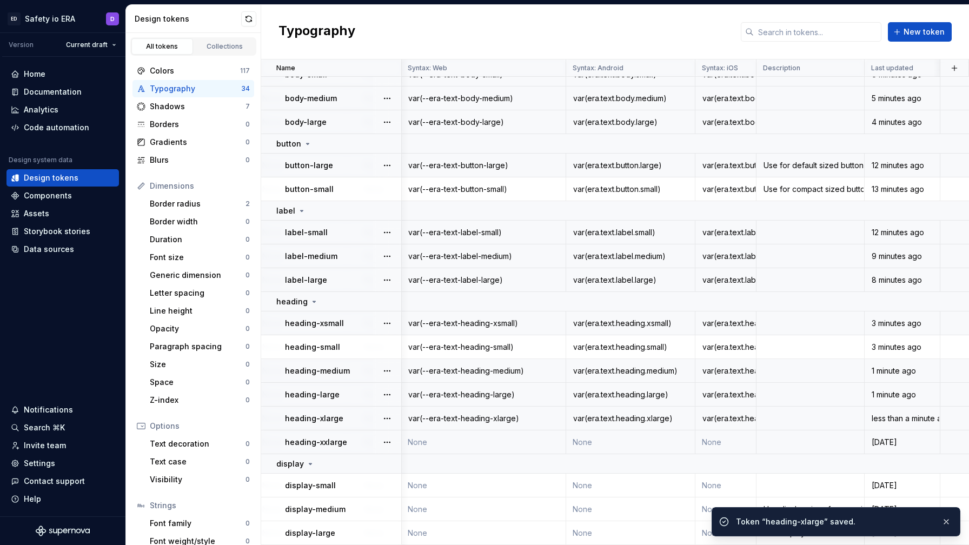
click at [587, 448] on td "None" at bounding box center [630, 443] width 129 height 24
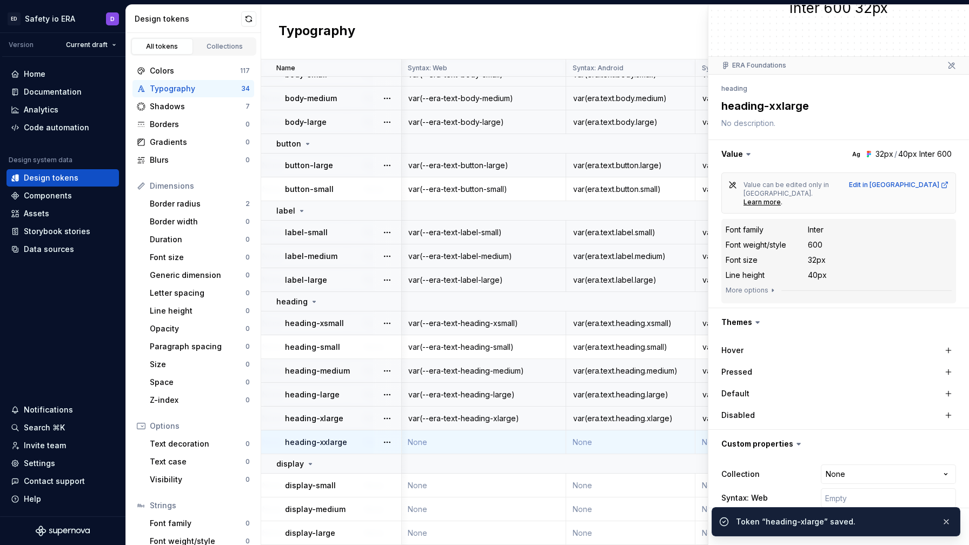
scroll to position [90, 0]
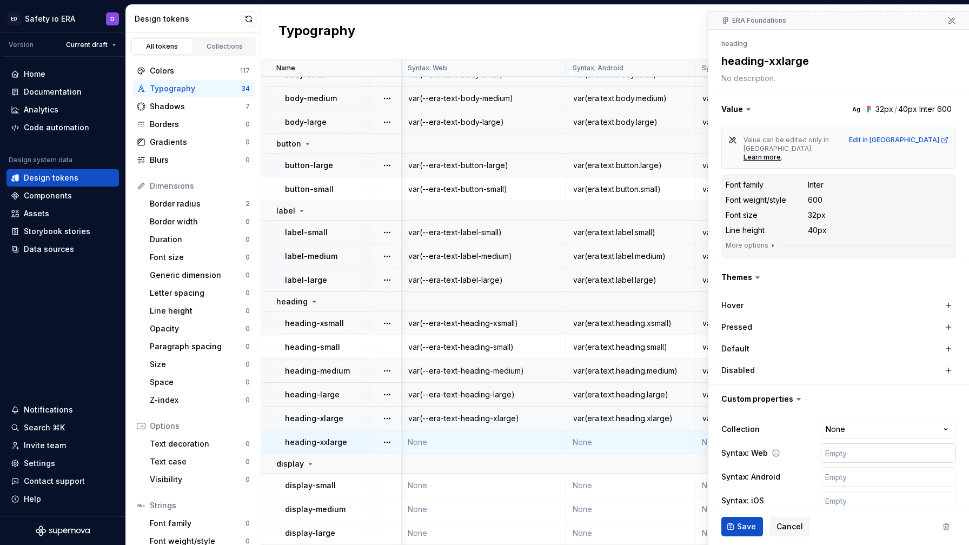
click at [848, 444] on input "text" at bounding box center [888, 453] width 135 height 19
paste input "var(era.text.heading.large)"
click at [845, 467] on input "text" at bounding box center [888, 476] width 135 height 19
paste input "var(era.text.heading.large)"
click at [842, 491] on input "text" at bounding box center [888, 500] width 135 height 19
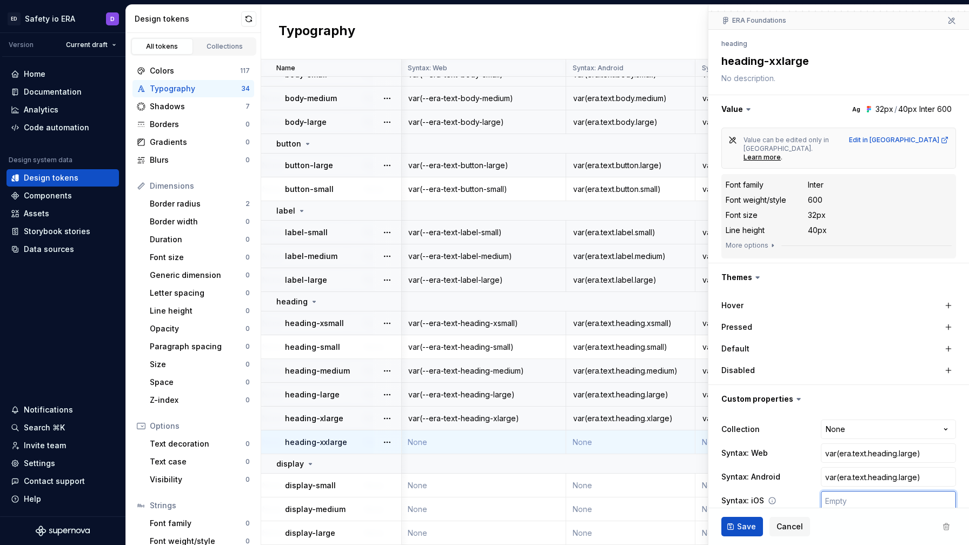
paste input "var(era.text.heading.large)"
click at [840, 444] on input "var(era.text.heading.large)" at bounding box center [888, 453] width 135 height 19
click at [838, 444] on input "var(era.text.heading.large)" at bounding box center [888, 453] width 135 height 19
click at [860, 444] on input "var(--era.text.heading.large)" at bounding box center [888, 453] width 135 height 19
click at [876, 444] on input "var(--era-text.heading.large)" at bounding box center [888, 453] width 135 height 19
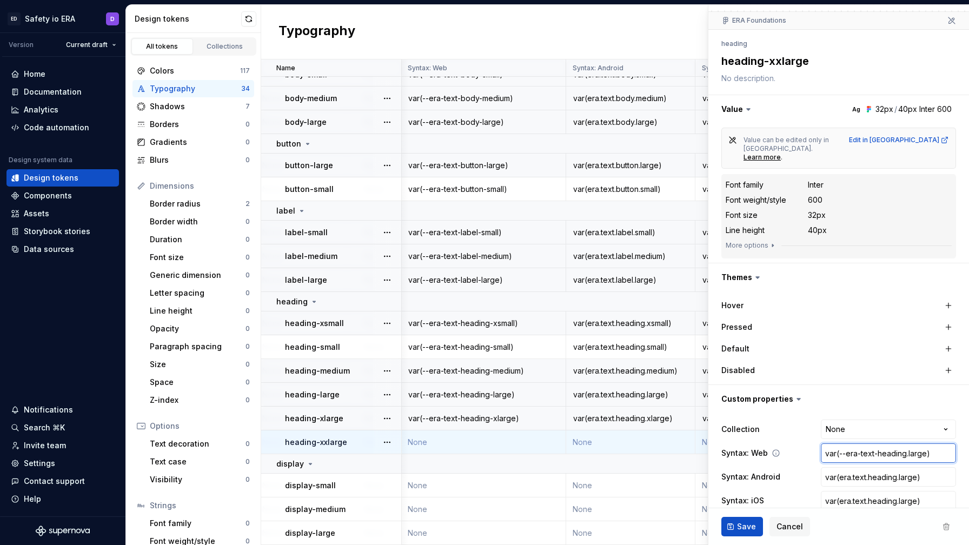
click at [909, 444] on input "var(--era-text-heading.large)" at bounding box center [888, 453] width 135 height 19
click at [899, 467] on input "var(era.text.heading.large)" at bounding box center [888, 476] width 135 height 19
click at [900, 467] on input "var(era.text.heading.large)" at bounding box center [888, 476] width 135 height 19
click at [900, 491] on input "var(era.text.heading.large)" at bounding box center [888, 500] width 135 height 19
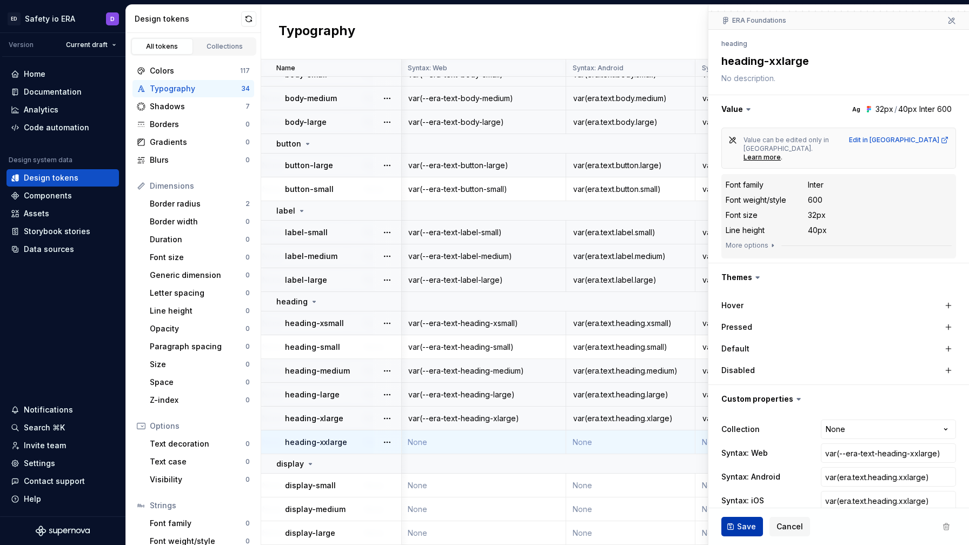
click at [750, 518] on button "Save" at bounding box center [743, 526] width 42 height 19
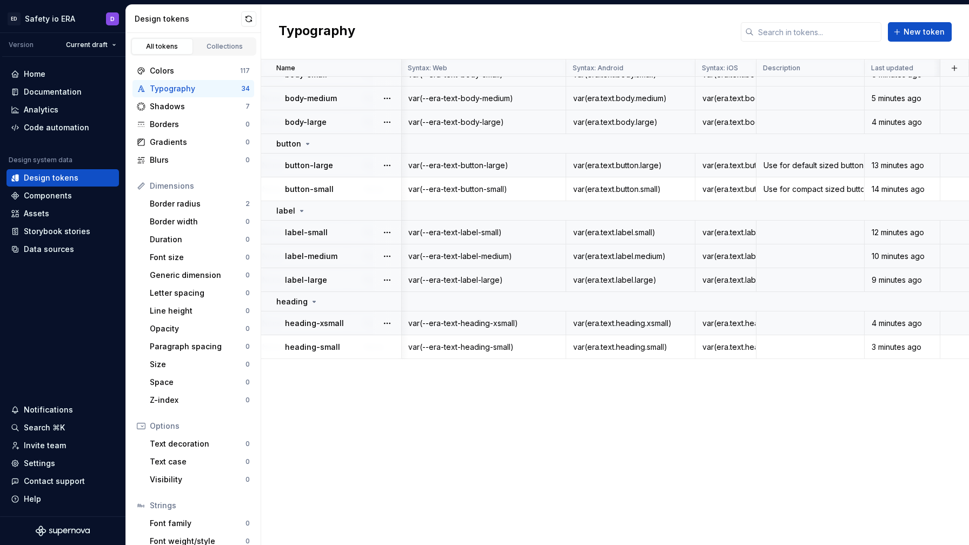
scroll to position [0, 702]
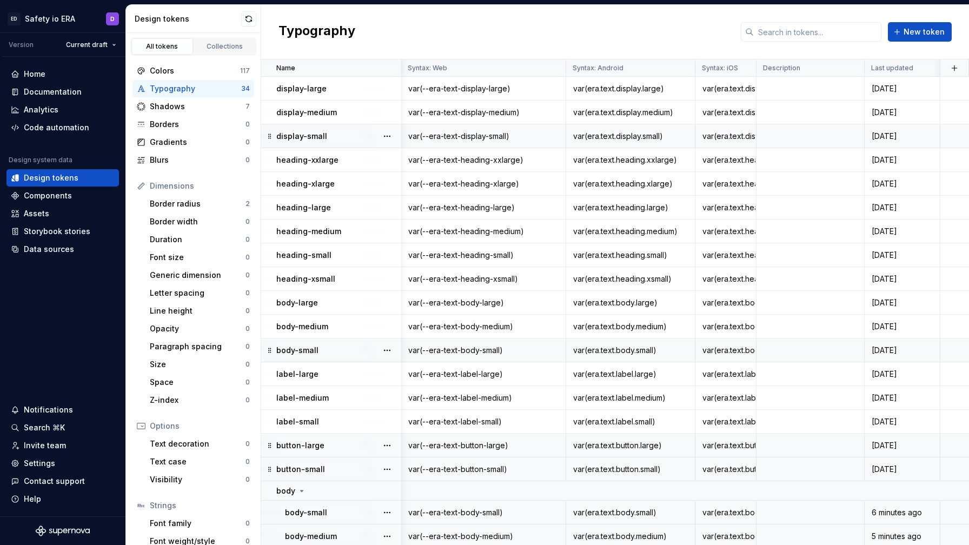
click at [461, 131] on div "var(--era-text-display-small)" at bounding box center [483, 136] width 163 height 11
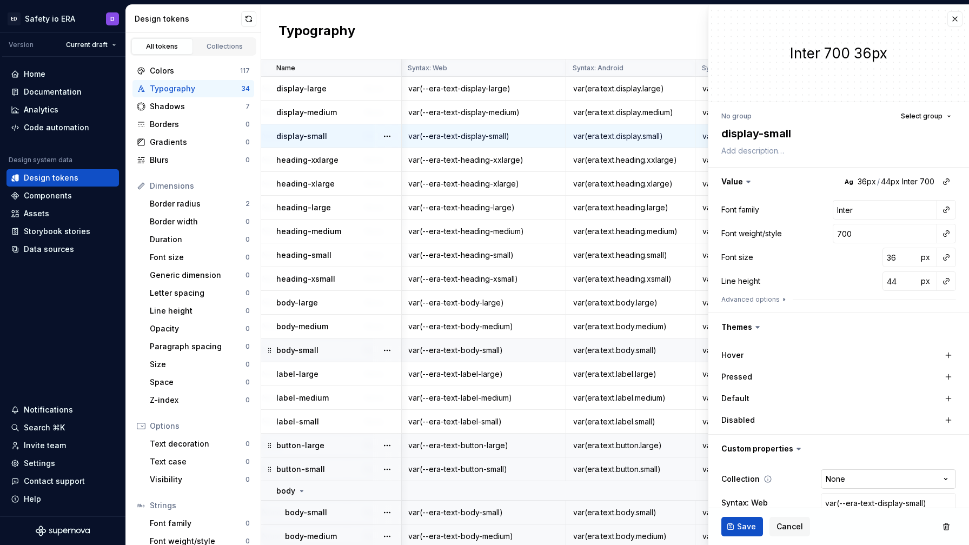
scroll to position [66, 0]
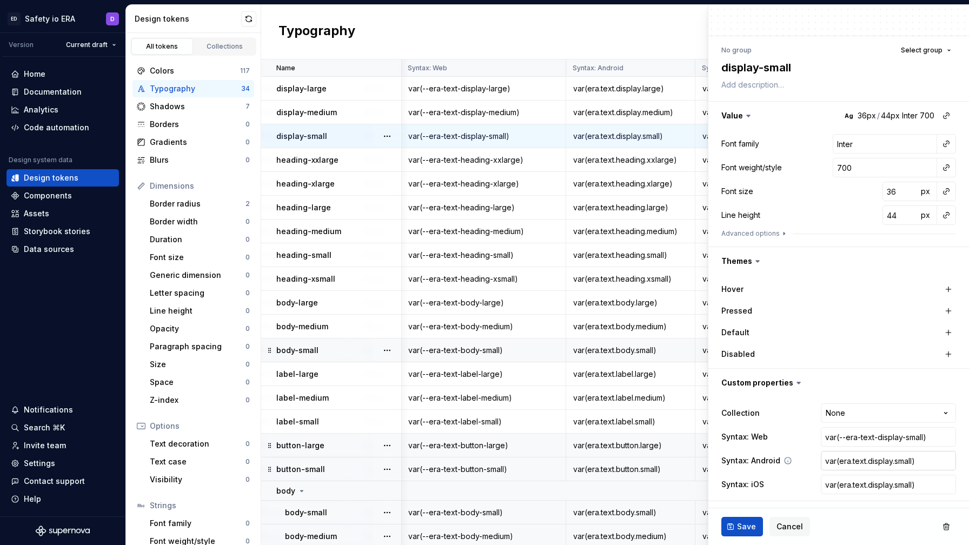
click at [855, 462] on input "var(era.text.display.small)" at bounding box center [888, 460] width 135 height 19
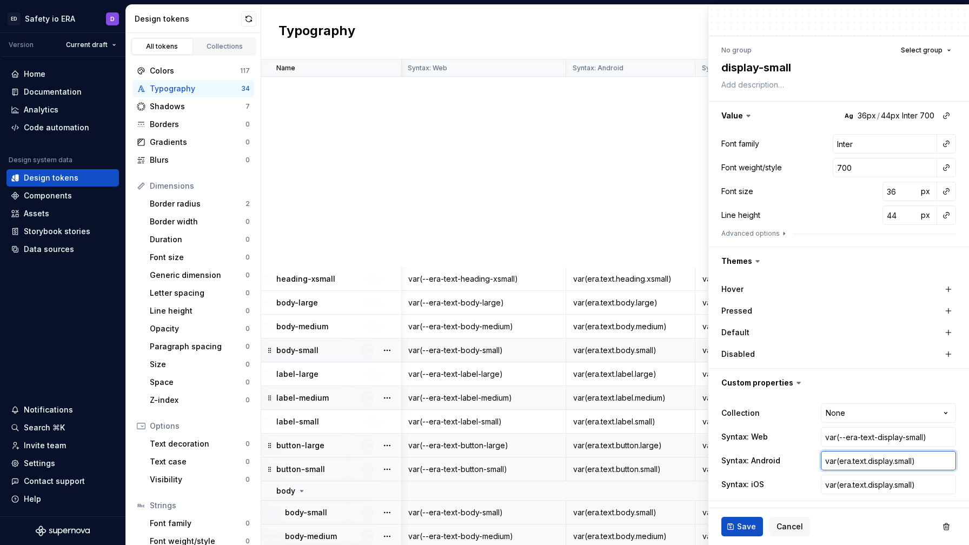
scroll to position [438, 702]
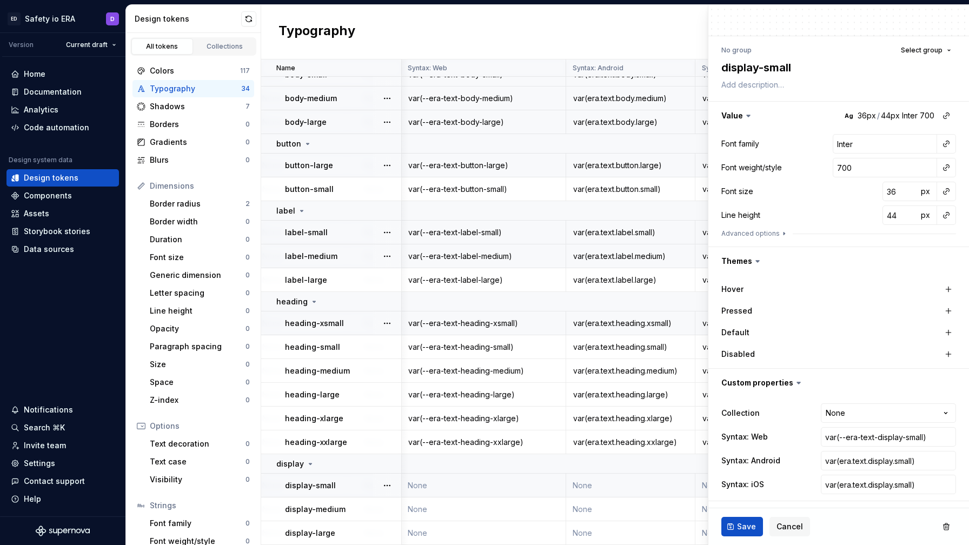
click at [478, 484] on td "None" at bounding box center [483, 486] width 165 height 24
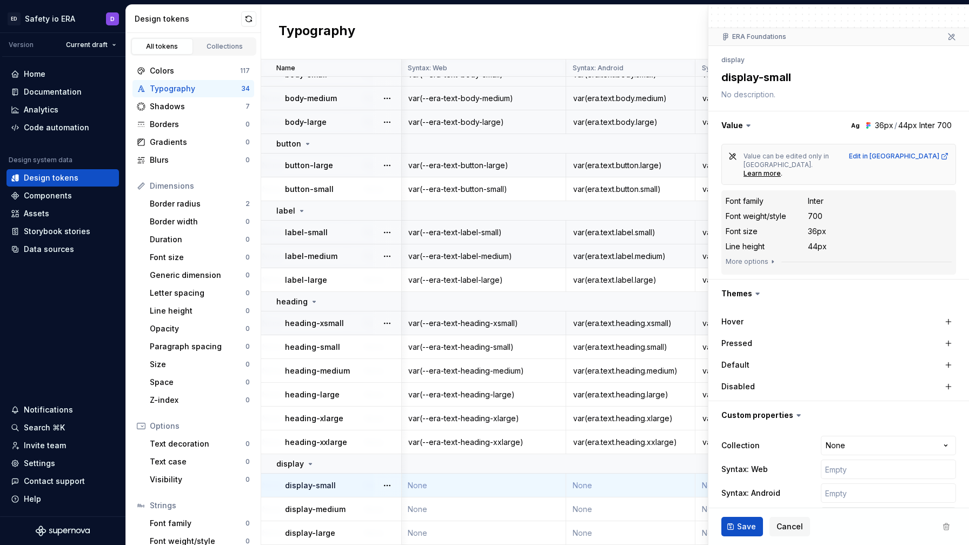
scroll to position [90, 0]
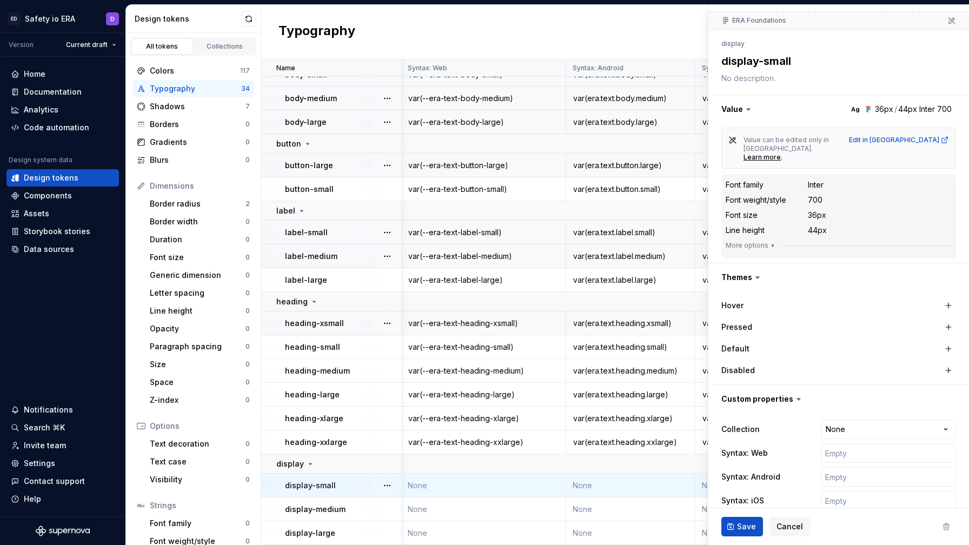
click at [839, 426] on div "**********" at bounding box center [839, 465] width 235 height 95
click at [835, 444] on input "text" at bounding box center [888, 453] width 135 height 19
paste input "var(era.text.display.small)"
click at [842, 467] on input "text" at bounding box center [888, 476] width 135 height 19
paste input "var(era.text.display.small)"
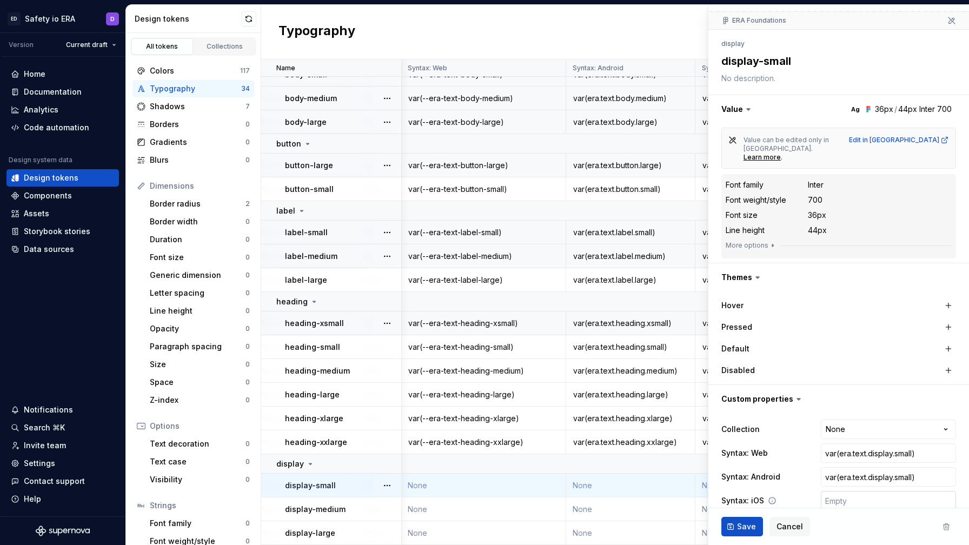
click at [847, 491] on input "text" at bounding box center [888, 500] width 135 height 19
paste input "var(era.text.display.small)"
click at [838, 444] on input "var(era.text.display.small)" at bounding box center [888, 453] width 135 height 19
click at [860, 444] on input "var(--era.text.display.small)" at bounding box center [888, 453] width 135 height 19
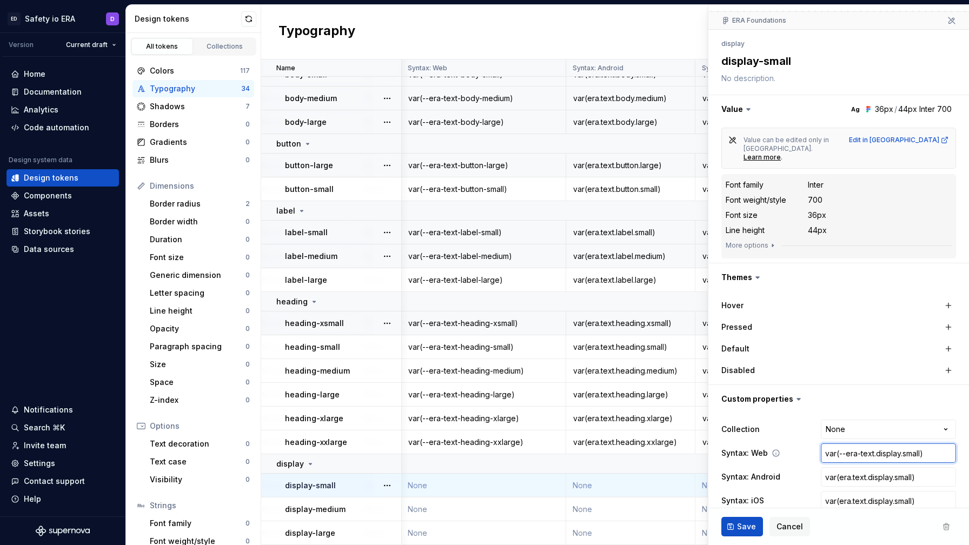
click at [878, 444] on input "var(--era-text.display.small)" at bounding box center [888, 453] width 135 height 19
click at [903, 444] on input "var(--era-text-display.small)" at bounding box center [888, 453] width 135 height 19
click at [739, 525] on span "Save" at bounding box center [746, 526] width 19 height 11
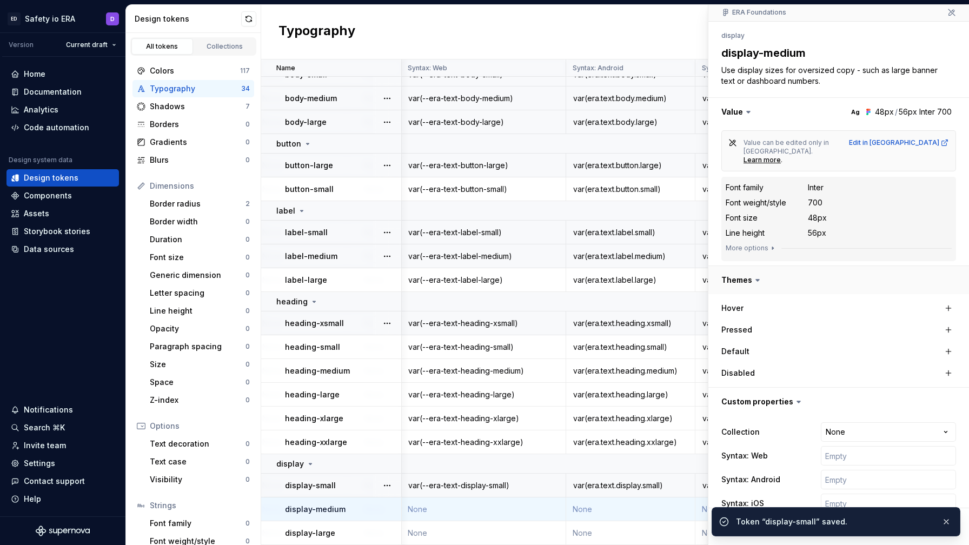
scroll to position [101, 0]
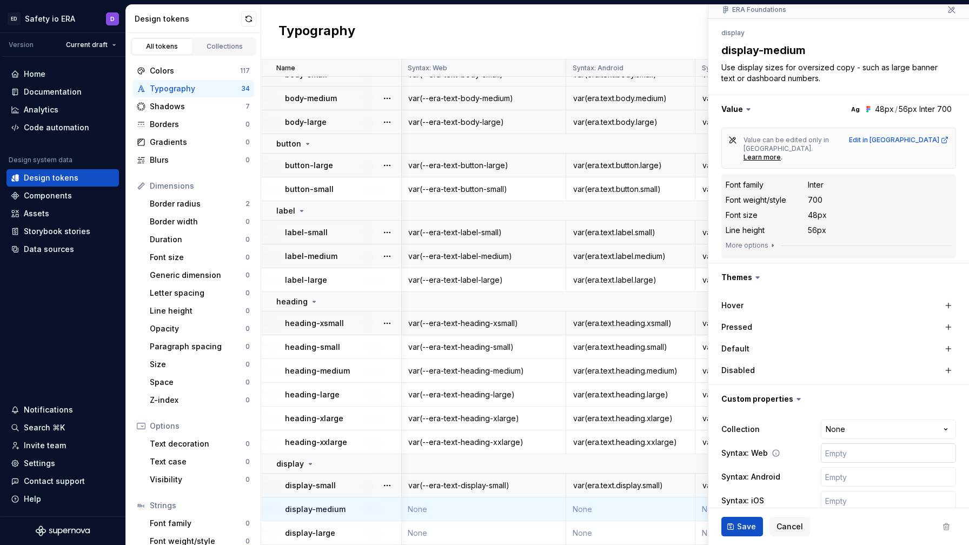
click at [837, 444] on input "text" at bounding box center [888, 453] width 135 height 19
paste input "var(era.text.display.small)"
click at [837, 467] on input "text" at bounding box center [888, 476] width 135 height 19
paste input "var(era.text.display.small)"
click at [838, 491] on input "text" at bounding box center [888, 500] width 135 height 19
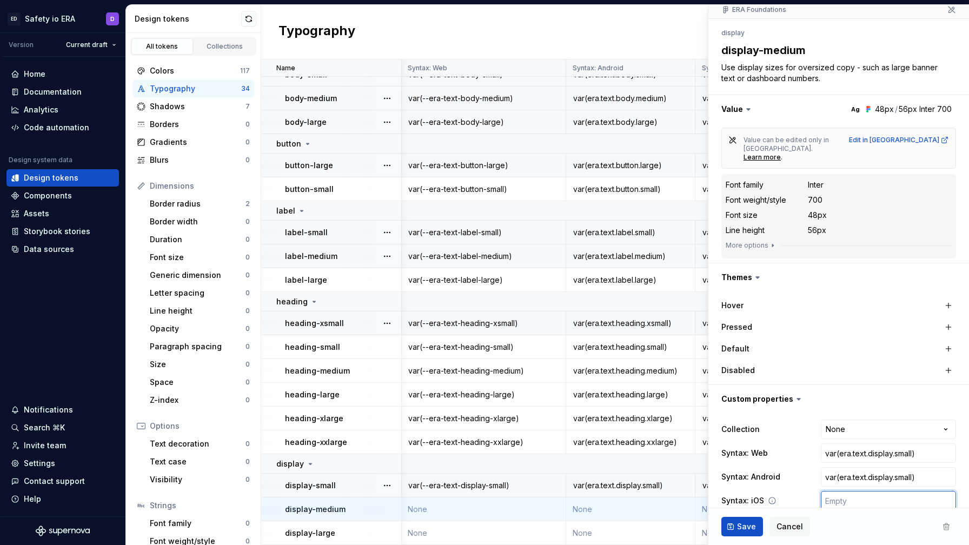
paste input "var(era.text.display.small)"
click at [841, 444] on input "var(era.text.display.small)" at bounding box center [888, 453] width 135 height 19
click at [859, 444] on input "var(--era.text.display.small)" at bounding box center [888, 453] width 135 height 19
click at [878, 444] on input "var(--era-text.display.small)" at bounding box center [888, 453] width 135 height 19
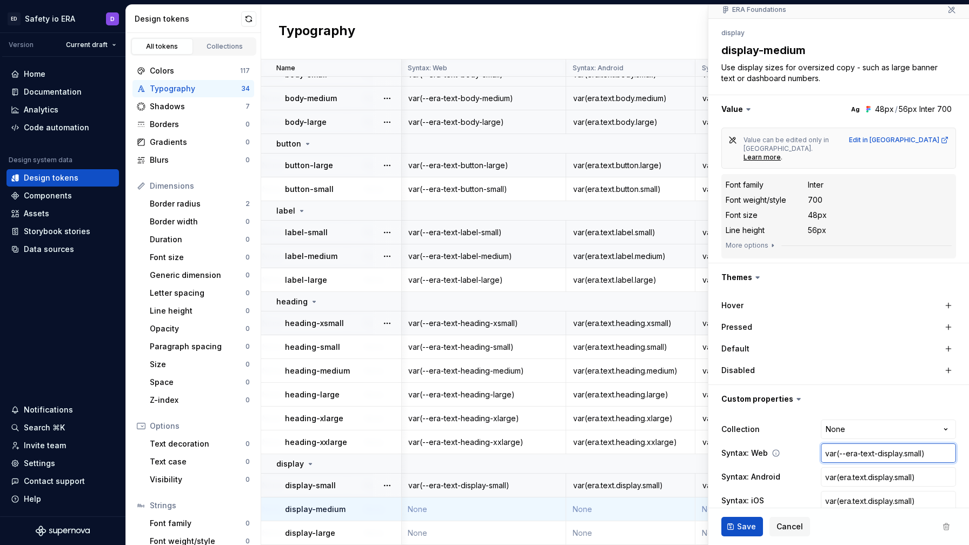
click at [905, 444] on input "var(--era-text-display.small)" at bounding box center [888, 453] width 135 height 19
click at [912, 444] on input "var(--era-text-display-small)" at bounding box center [888, 453] width 135 height 19
click at [915, 444] on input "var(--era-text-display-small)" at bounding box center [888, 453] width 135 height 19
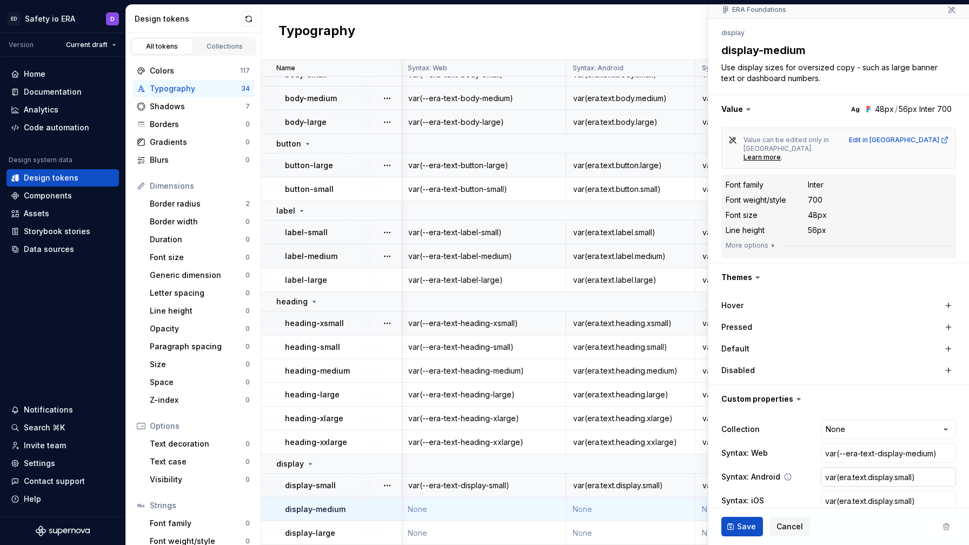
click at [901, 467] on input "var(era.text.display.small)" at bounding box center [888, 476] width 135 height 19
click at [902, 467] on input "var(era.text.display.small)" at bounding box center [888, 476] width 135 height 19
click at [902, 491] on input "var(era.text.display.small)" at bounding box center [888, 500] width 135 height 19
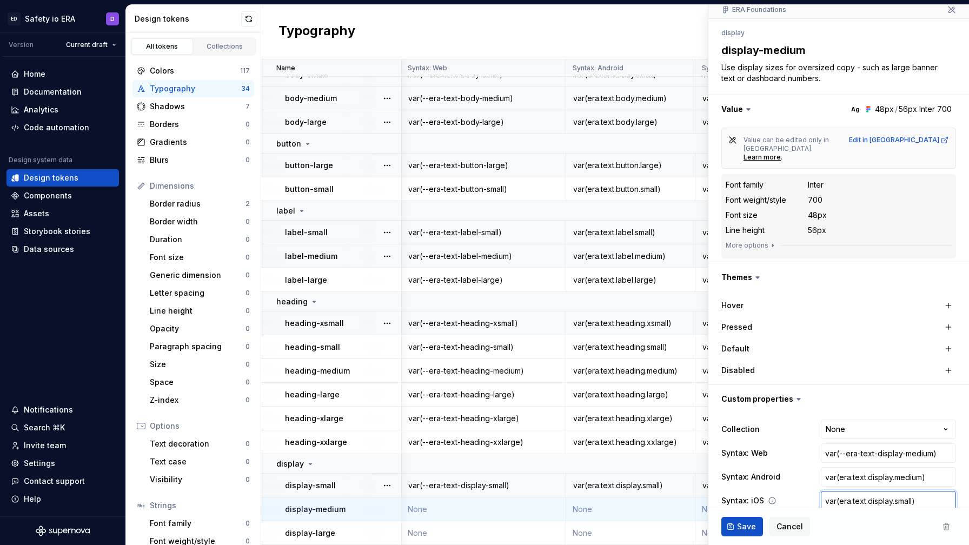
click at [903, 491] on input "var(era.text.display.small)" at bounding box center [888, 500] width 135 height 19
click at [748, 523] on span "Save" at bounding box center [746, 526] width 19 height 11
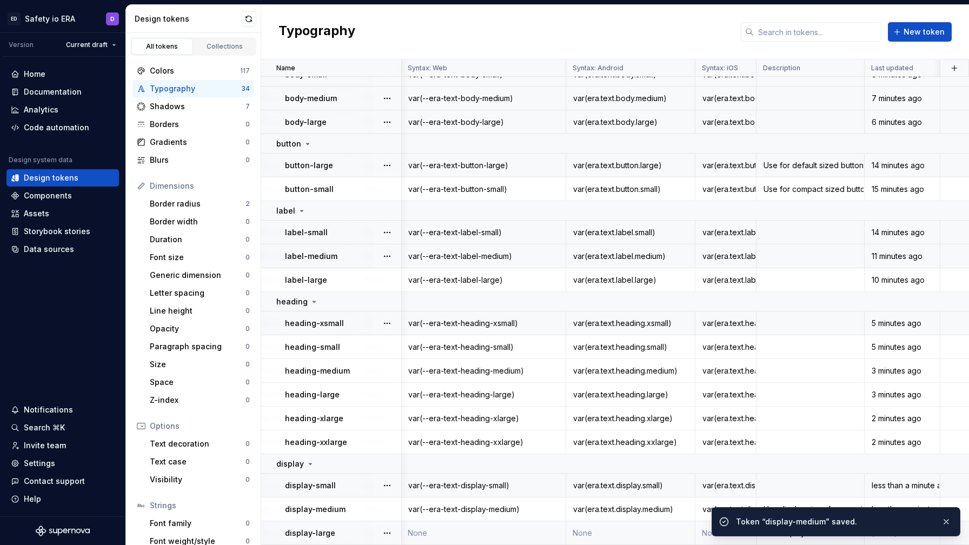
click at [536, 531] on td "None" at bounding box center [483, 533] width 165 height 24
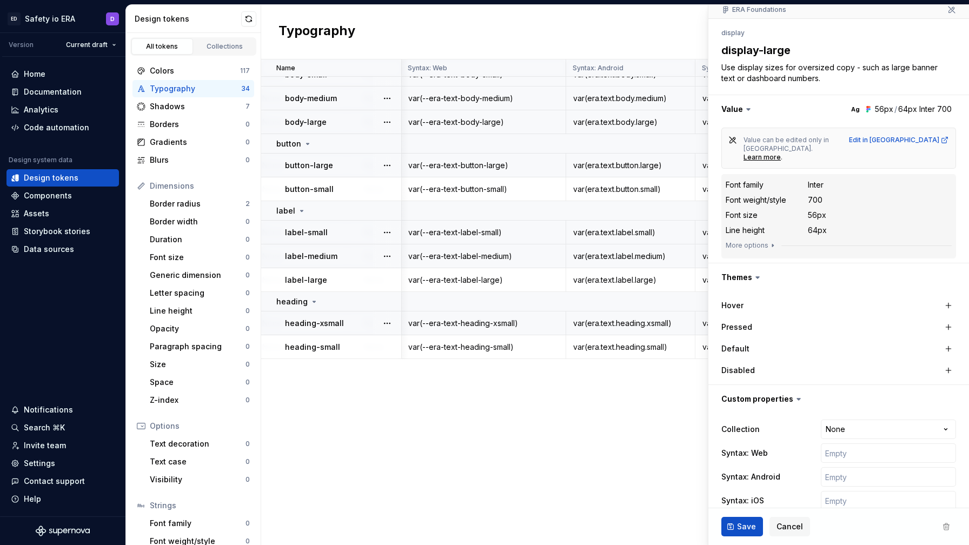
scroll to position [0, 702]
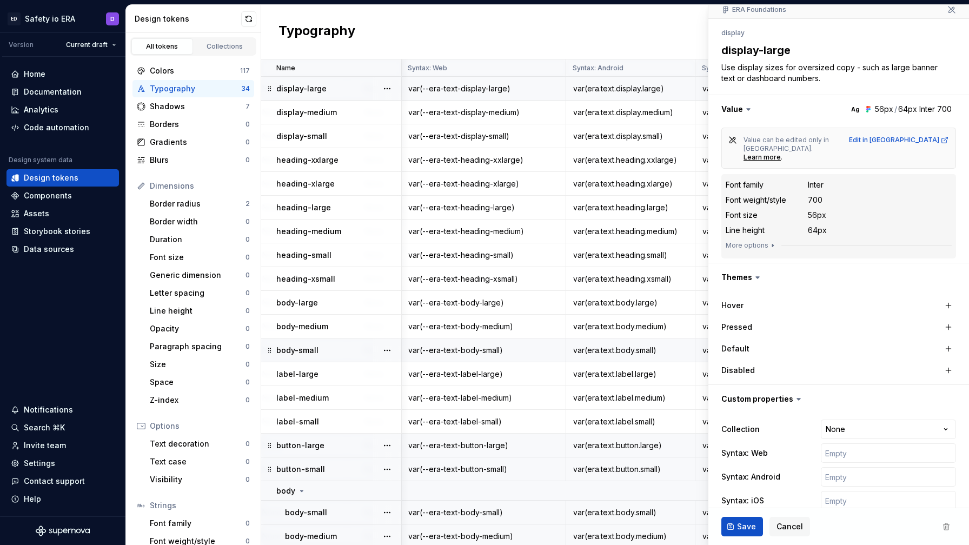
click at [462, 95] on td "var(--era-text-display-large)" at bounding box center [483, 89] width 165 height 24
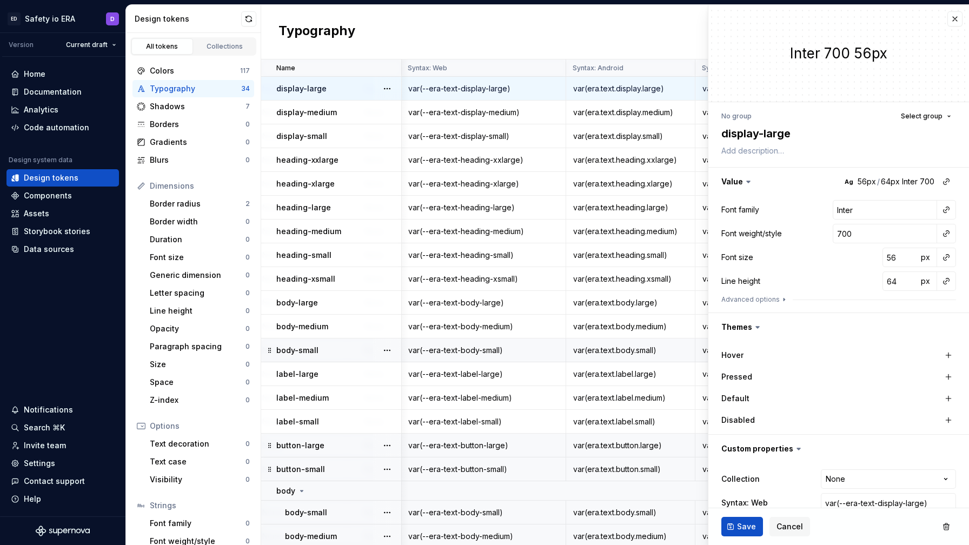
scroll to position [66, 0]
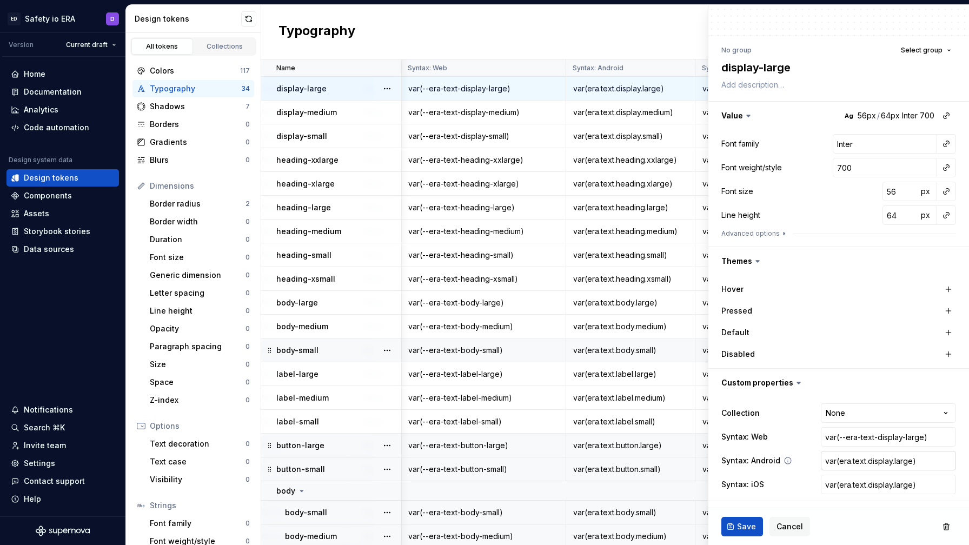
click at [852, 461] on input "var(era.text.display.large)" at bounding box center [888, 460] width 135 height 19
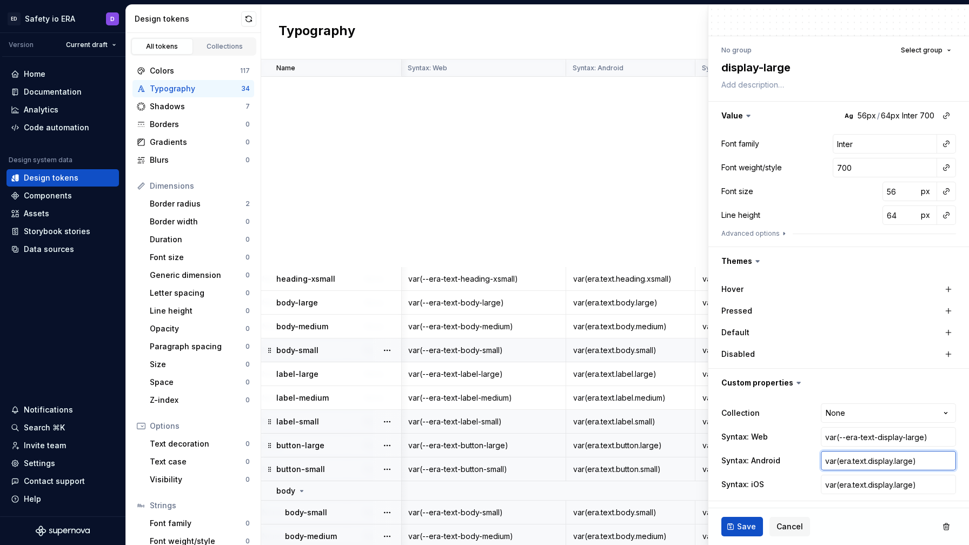
scroll to position [438, 702]
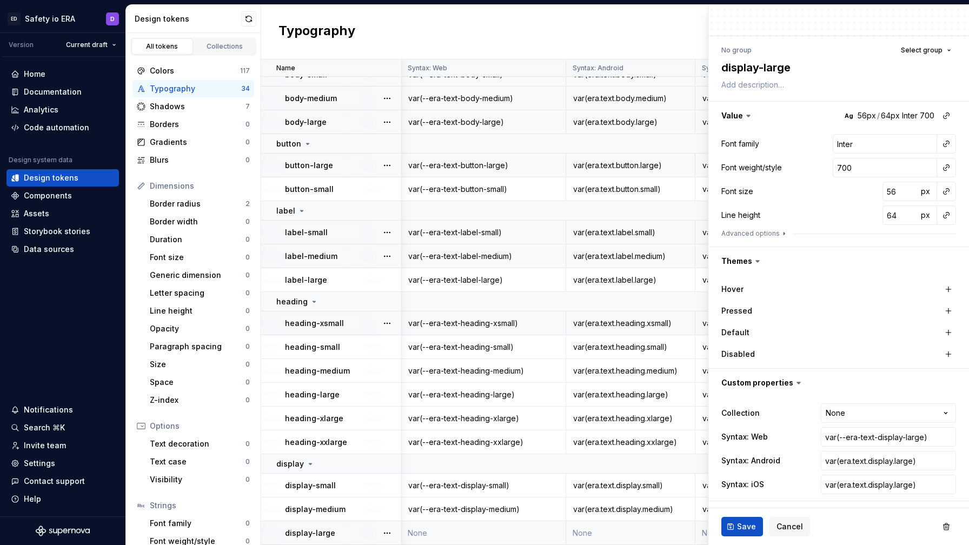
click at [448, 525] on td "None" at bounding box center [483, 533] width 165 height 24
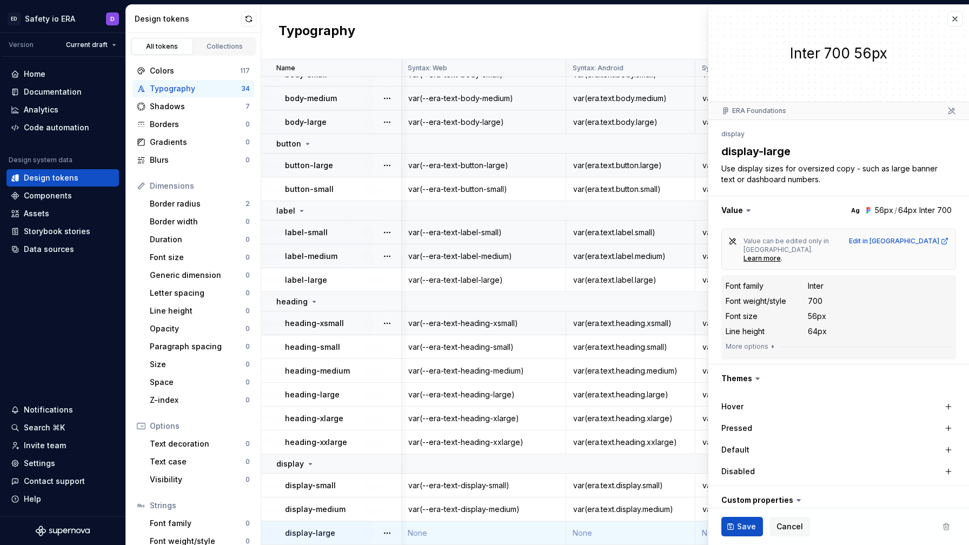
scroll to position [101, 0]
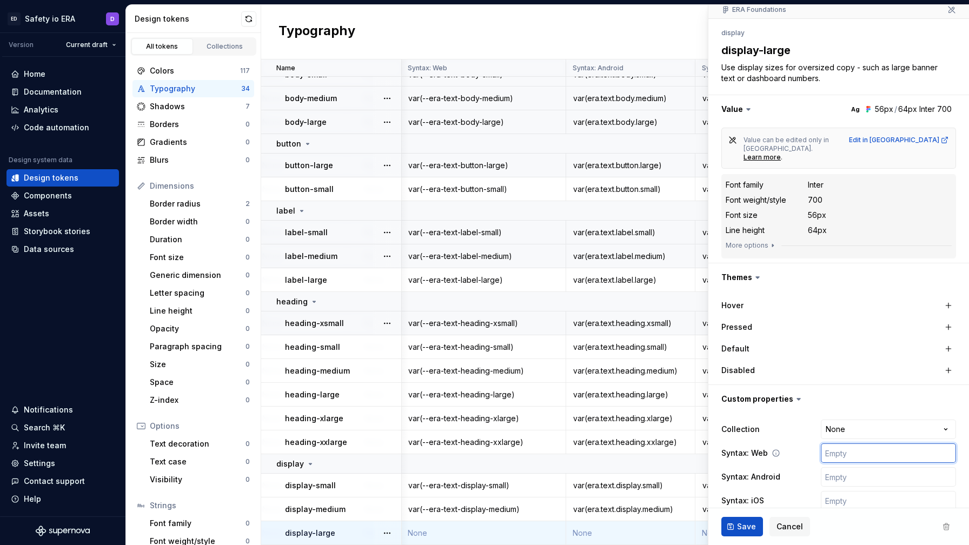
click at [854, 444] on input "text" at bounding box center [888, 453] width 135 height 19
paste input "var(era.text.display.large)"
click at [845, 467] on input "text" at bounding box center [888, 476] width 135 height 19
paste input "var(era.text.display.large)"
click at [845, 491] on input "text" at bounding box center [888, 500] width 135 height 19
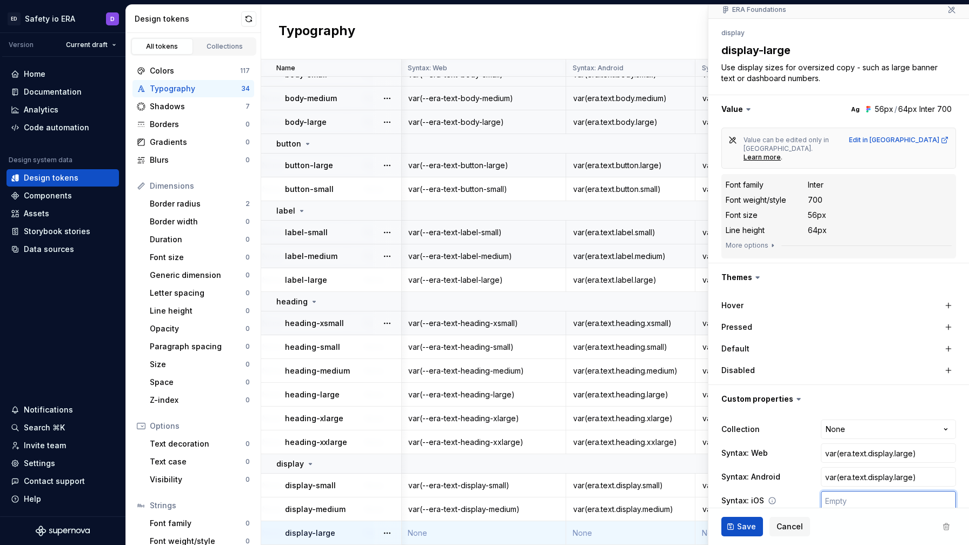
paste input "var(era.text.display.large)"
click at [841, 444] on input "var(era.text.display.large)" at bounding box center [888, 453] width 135 height 19
click at [839, 444] on input "var(era.text.display.large)" at bounding box center [888, 453] width 135 height 19
click at [731, 528] on button "Save" at bounding box center [743, 526] width 42 height 19
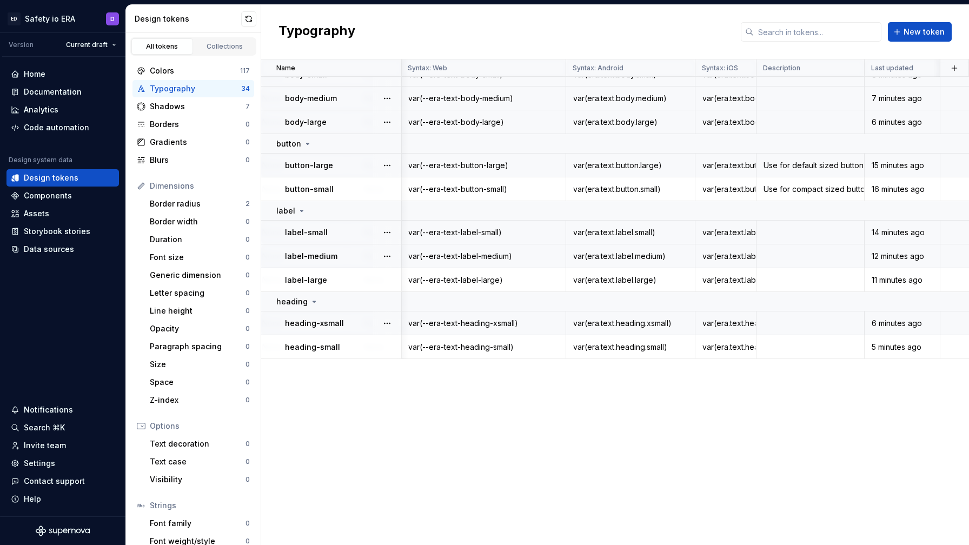
scroll to position [0, 702]
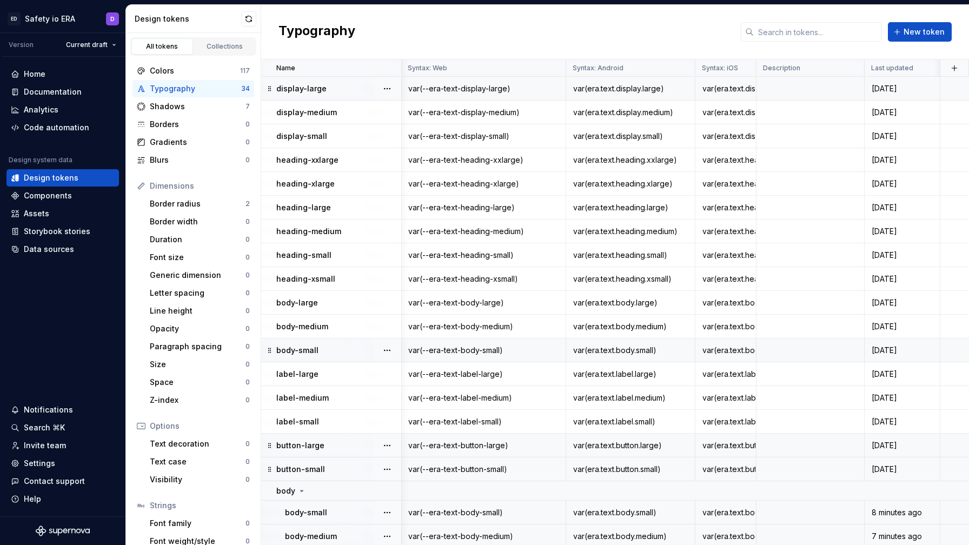
click at [431, 91] on div "var(--era-text-display-large)" at bounding box center [483, 88] width 163 height 11
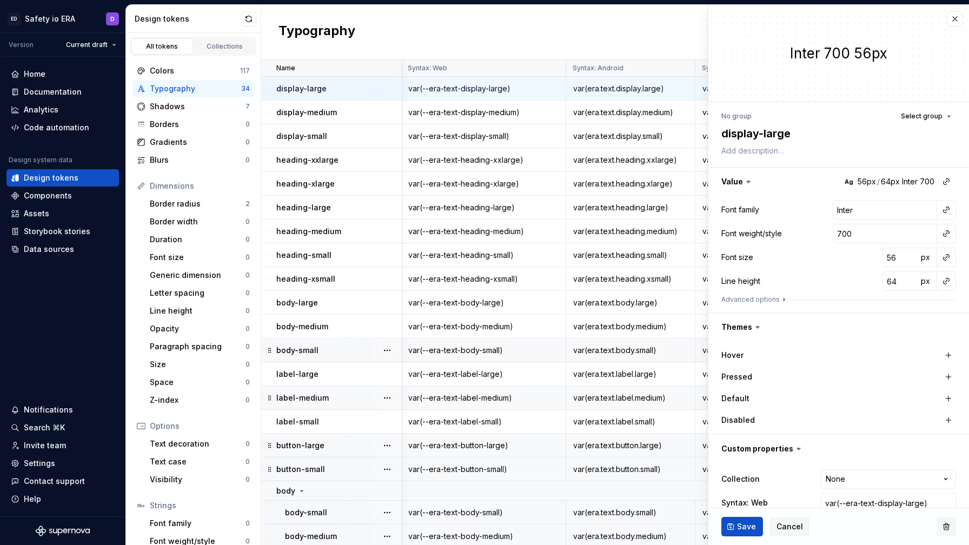
click at [948, 524] on button "button" at bounding box center [946, 526] width 19 height 19
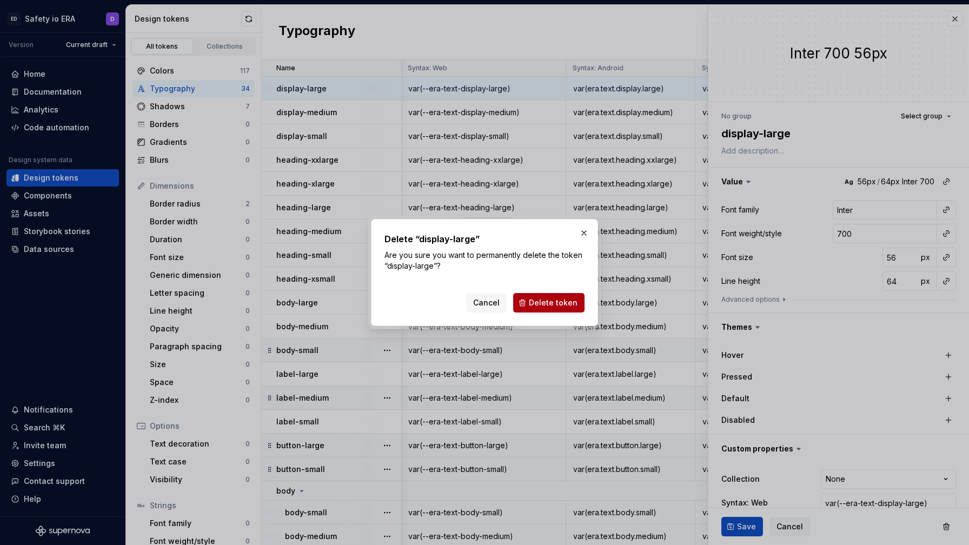
click at [566, 303] on span "Delete token" at bounding box center [553, 302] width 49 height 11
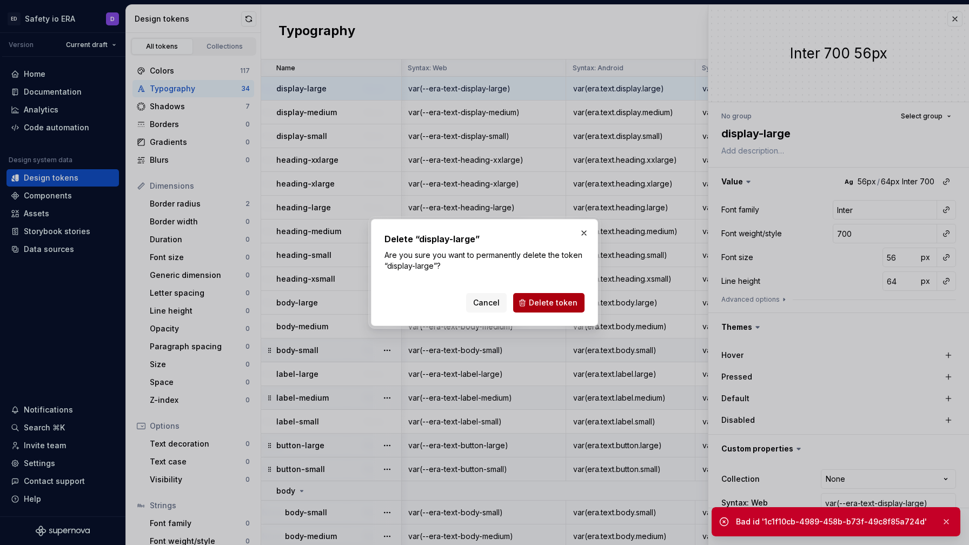
click at [559, 305] on span "Delete token" at bounding box center [553, 302] width 49 height 11
click at [591, 231] on button "button" at bounding box center [584, 233] width 15 height 15
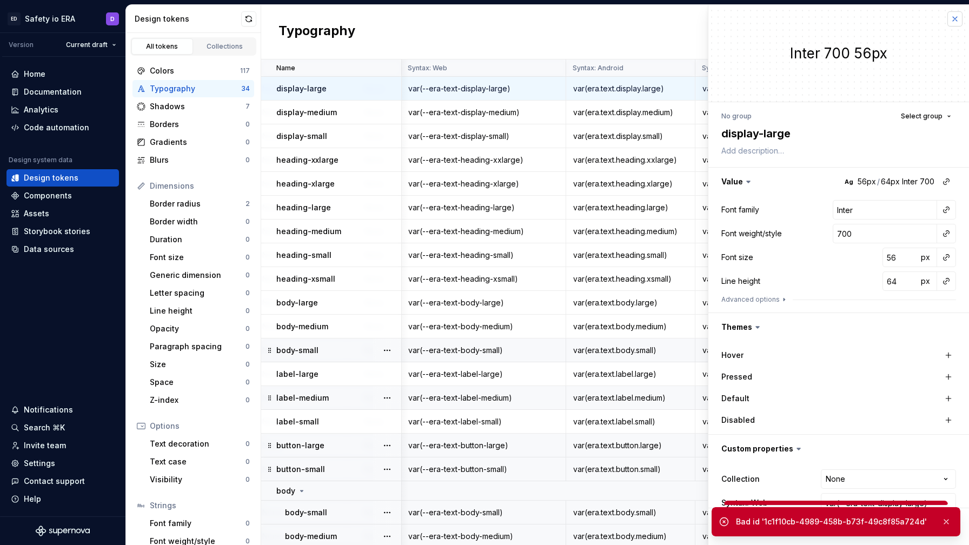
click at [955, 18] on button "button" at bounding box center [955, 18] width 15 height 15
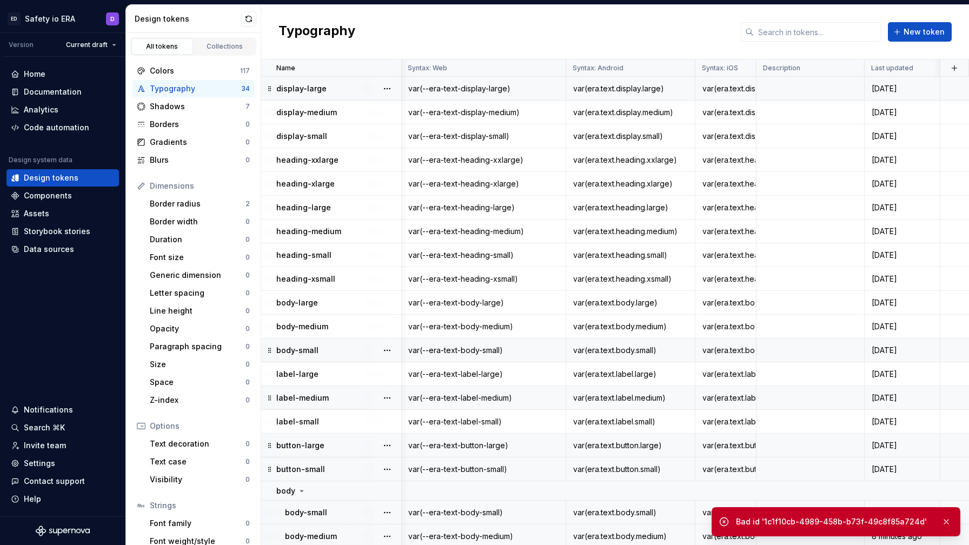
click at [946, 87] on td at bounding box center [955, 89] width 29 height 24
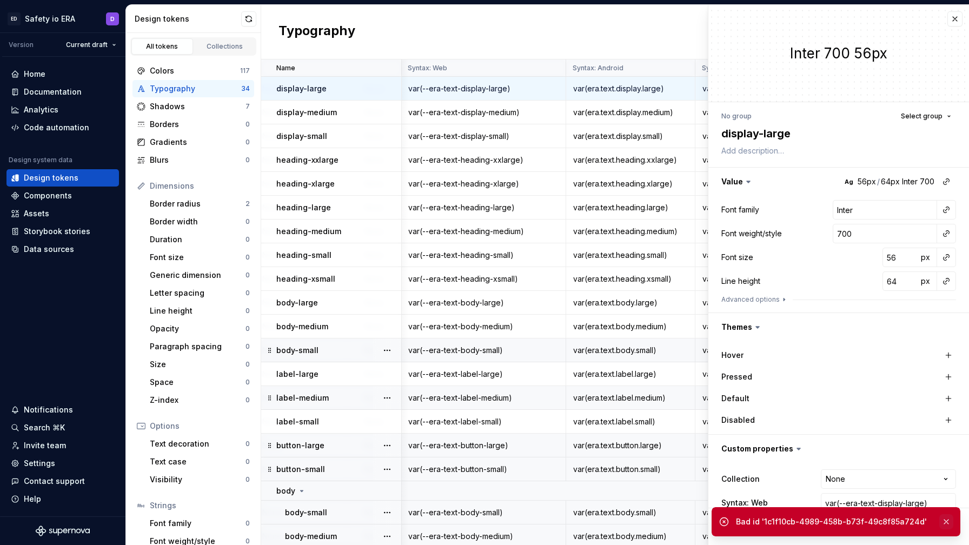
click at [944, 523] on button "button" at bounding box center [947, 521] width 14 height 15
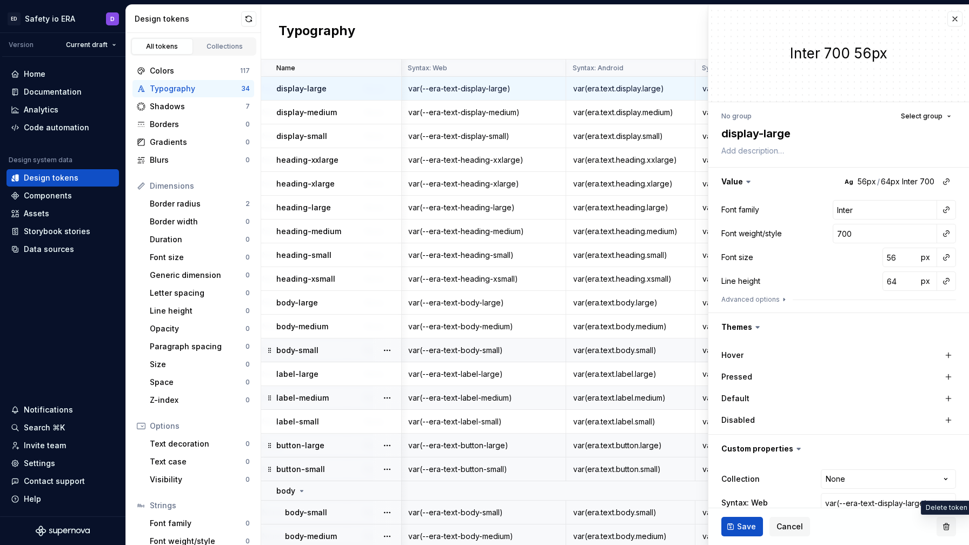
click at [946, 528] on button "button" at bounding box center [946, 526] width 19 height 19
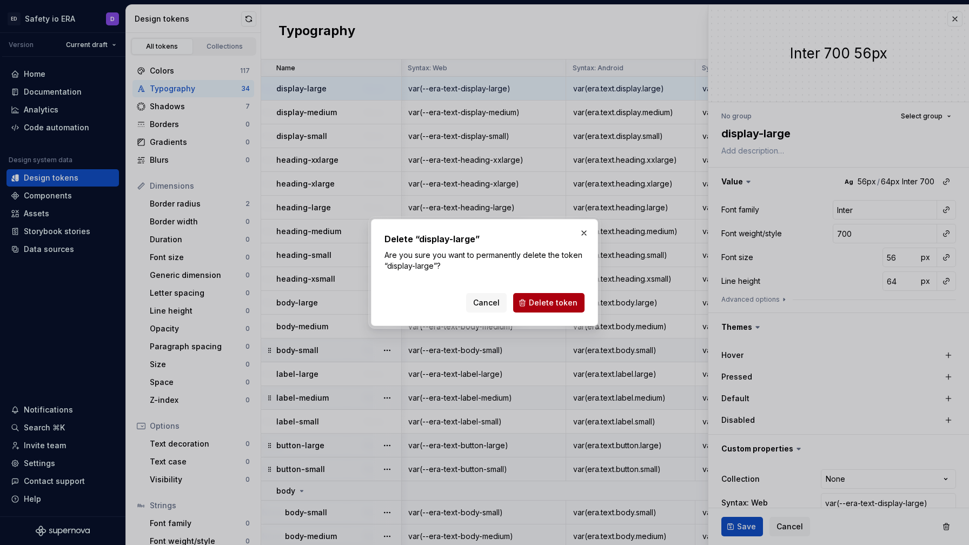
click at [573, 306] on span "Delete token" at bounding box center [553, 302] width 49 height 11
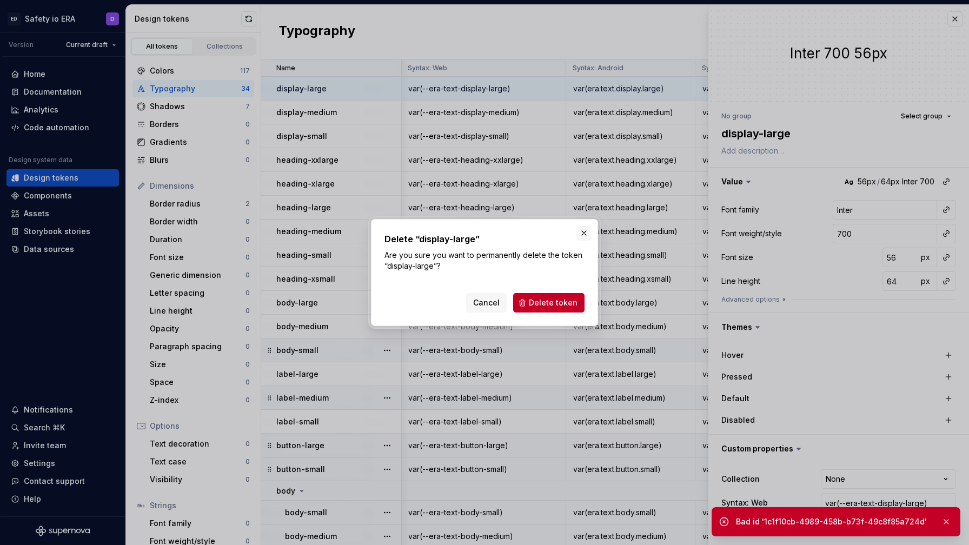
click at [584, 234] on button "button" at bounding box center [584, 233] width 15 height 15
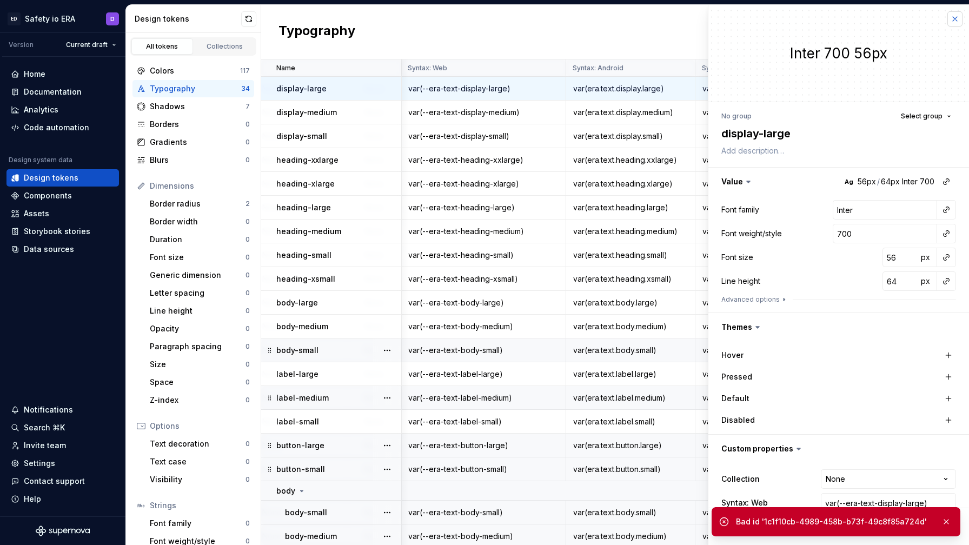
click at [951, 16] on button "button" at bounding box center [955, 18] width 15 height 15
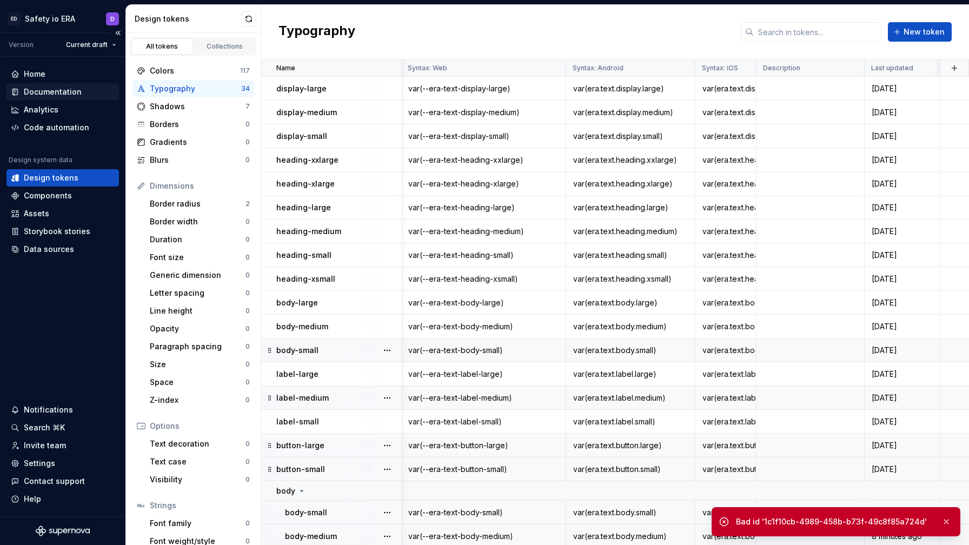
click at [74, 91] on div "Documentation" at bounding box center [53, 92] width 58 height 11
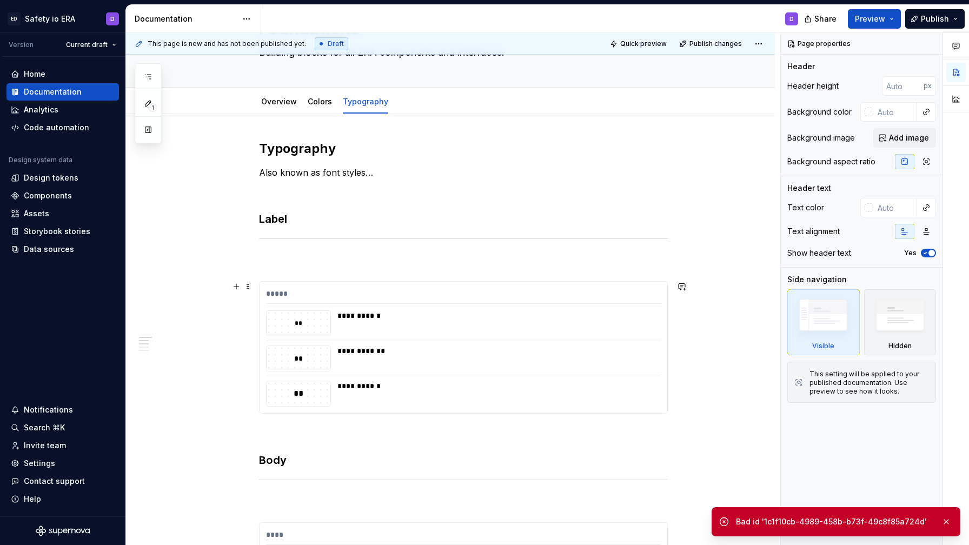
scroll to position [76, 0]
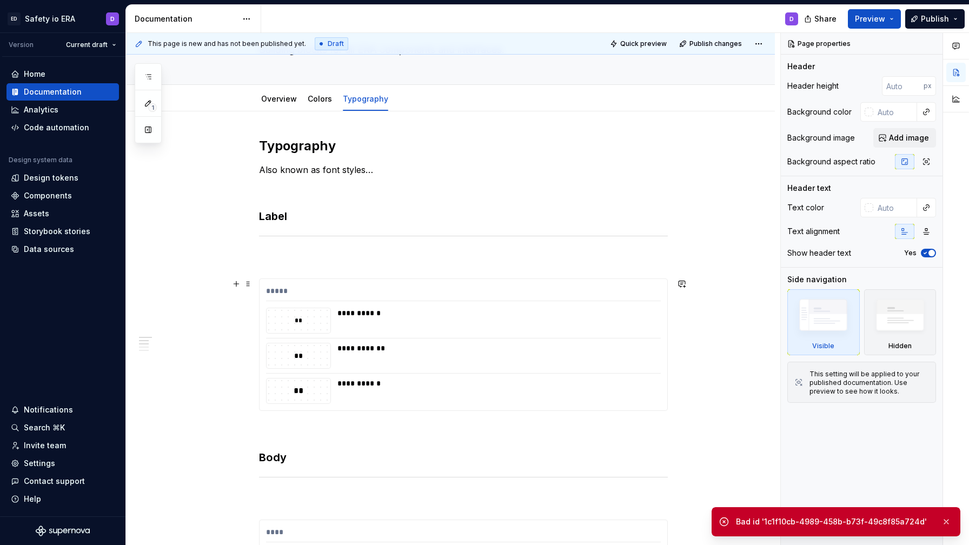
click at [532, 289] on div "*****" at bounding box center [463, 294] width 395 height 16
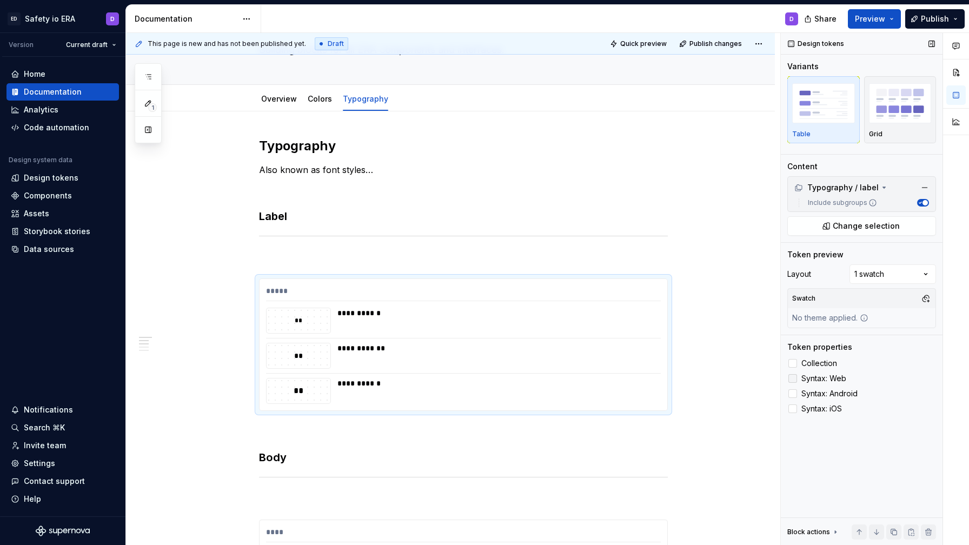
click at [803, 378] on span "Syntax: Web" at bounding box center [824, 378] width 45 height 9
click at [803, 389] on span "Syntax: Android" at bounding box center [830, 393] width 56 height 9
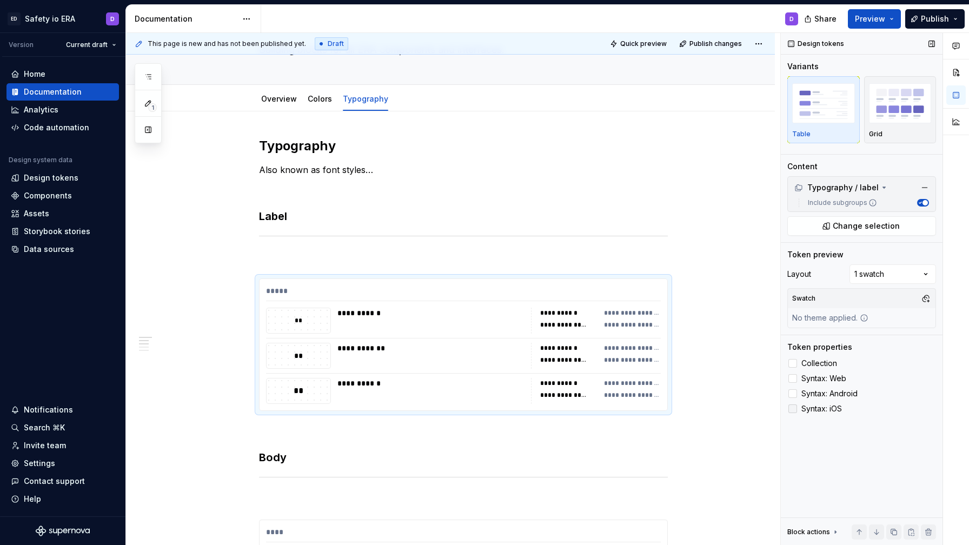
click at [805, 411] on span "Syntax: iOS" at bounding box center [822, 409] width 41 height 9
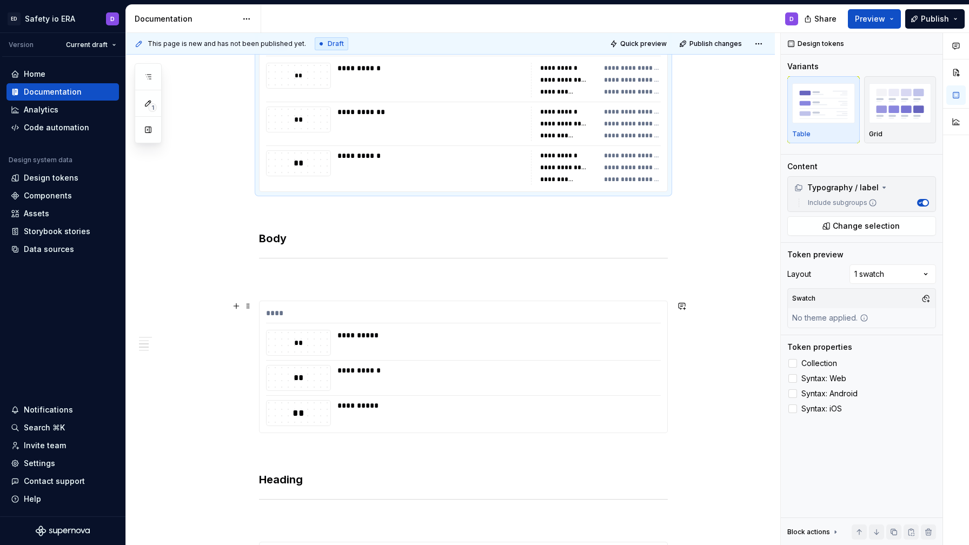
scroll to position [325, 0]
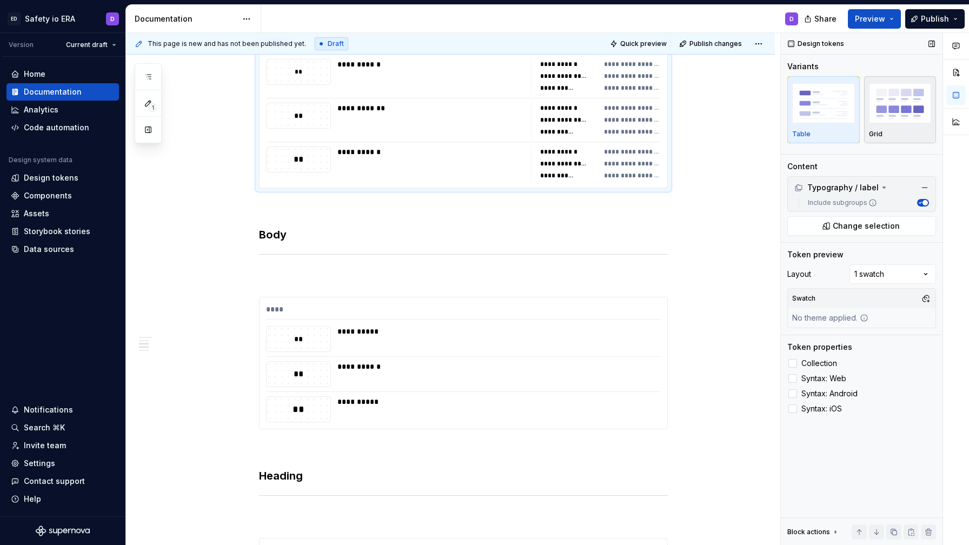
click at [909, 113] on img "button" at bounding box center [900, 102] width 63 height 39
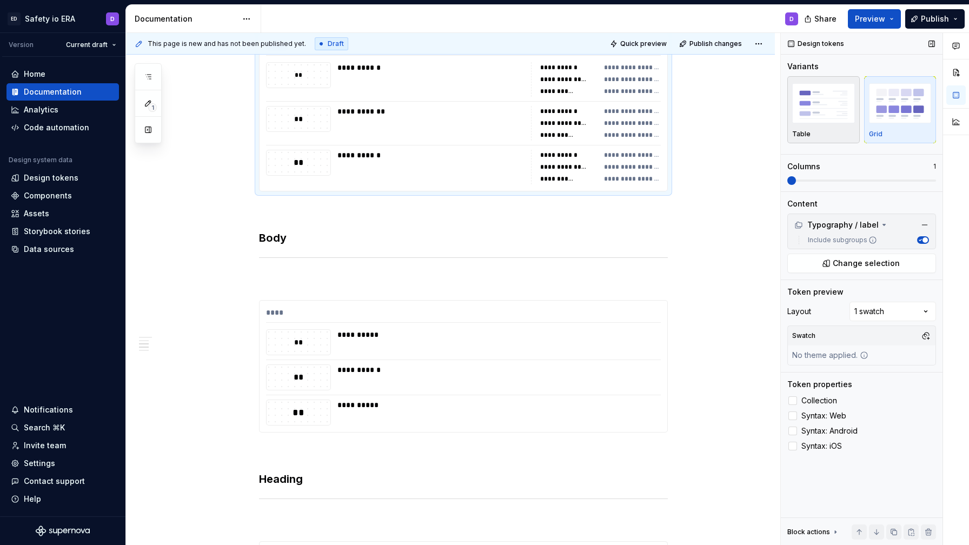
click at [815, 121] on img "button" at bounding box center [823, 102] width 63 height 39
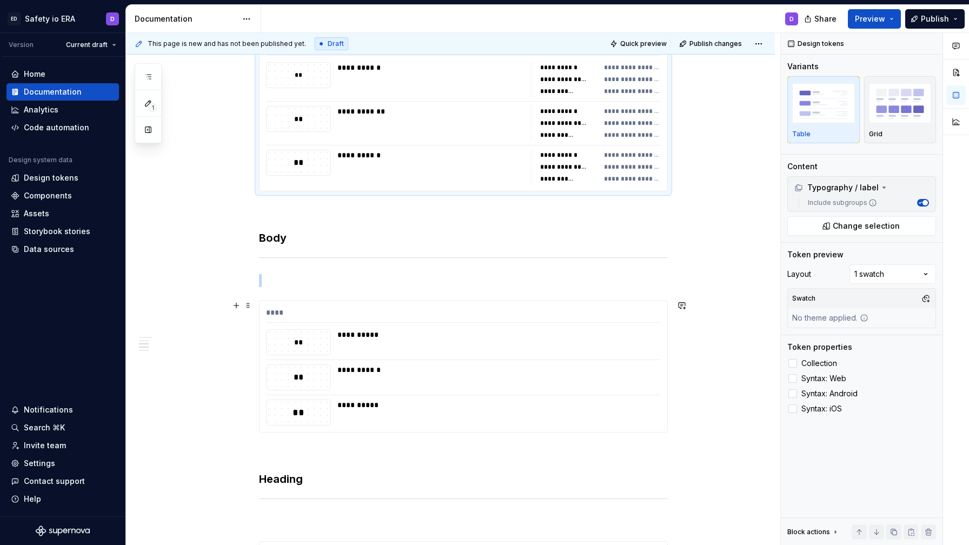
click at [551, 317] on div "****" at bounding box center [463, 315] width 395 height 16
click at [822, 380] on span "Syntax: Web" at bounding box center [824, 378] width 45 height 9
click at [824, 393] on span "Syntax: Android" at bounding box center [830, 393] width 56 height 9
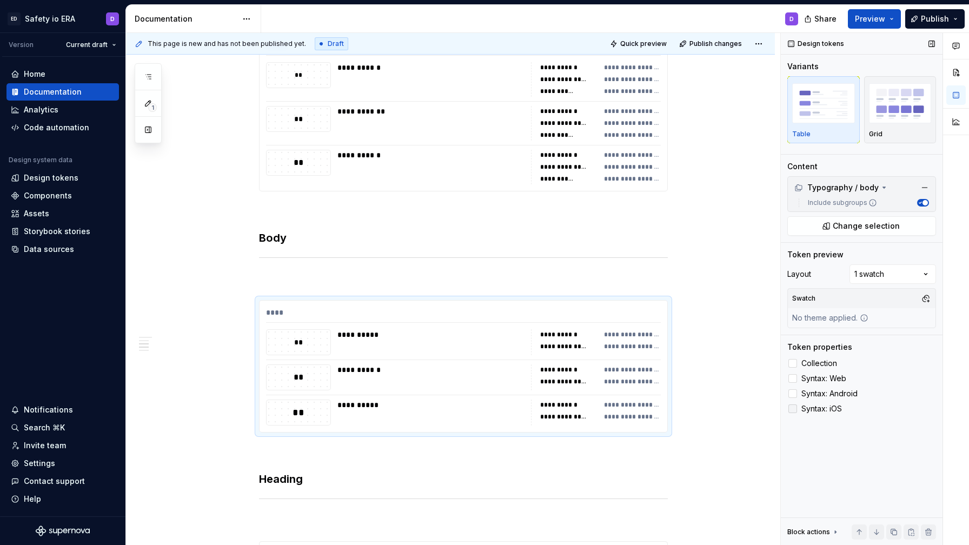
click at [826, 411] on span "Syntax: iOS" at bounding box center [822, 409] width 41 height 9
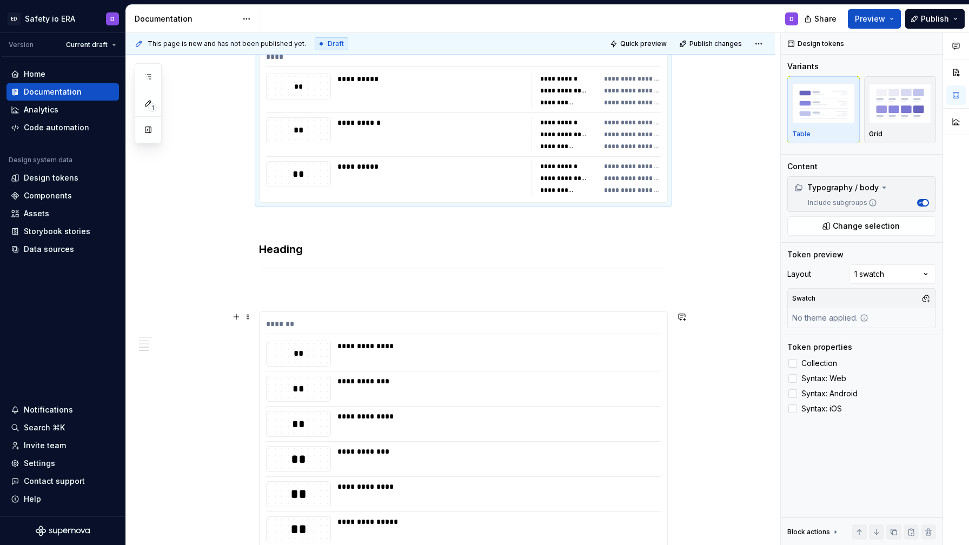
scroll to position [751, 0]
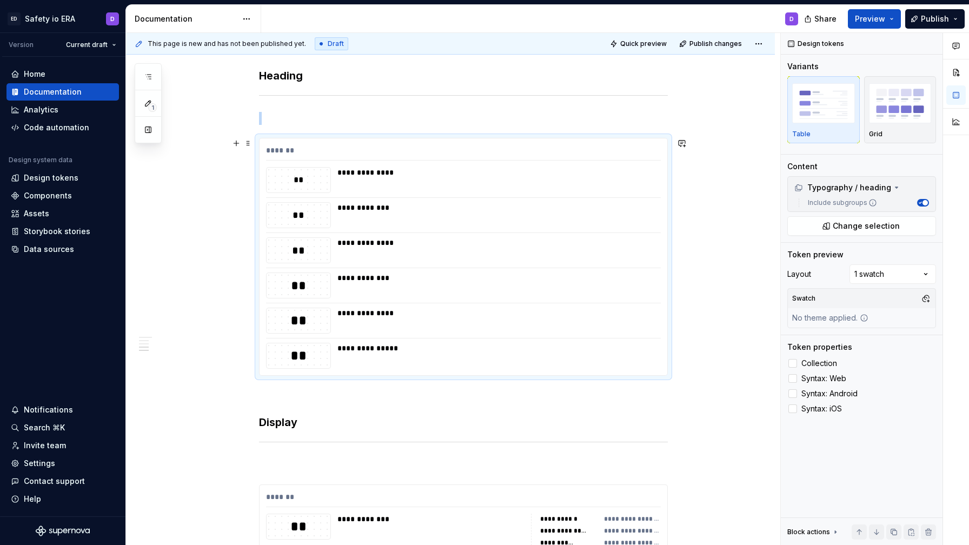
click at [442, 276] on div "**********" at bounding box center [496, 278] width 317 height 11
click at [825, 377] on span "Syntax: Web" at bounding box center [824, 378] width 45 height 9
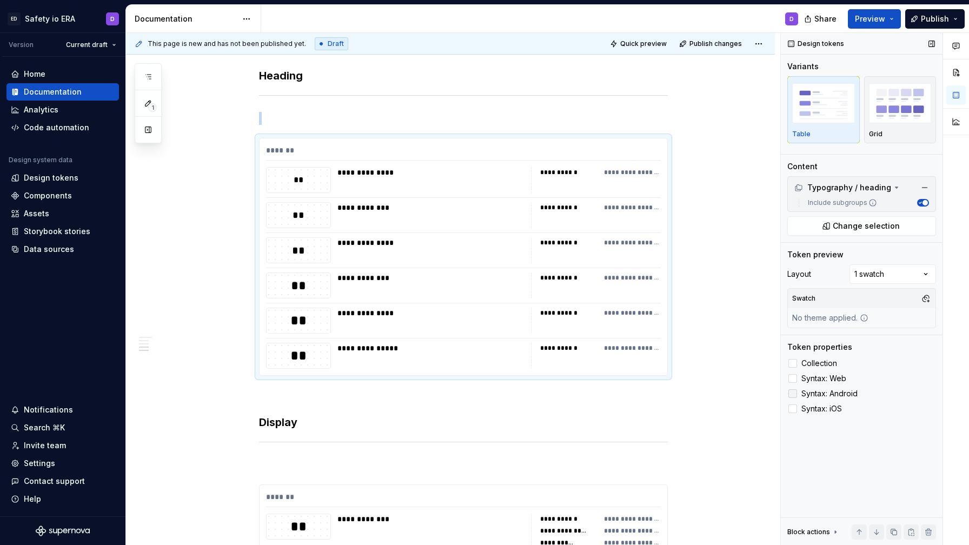
click at [826, 393] on span "Syntax: Android" at bounding box center [830, 393] width 56 height 9
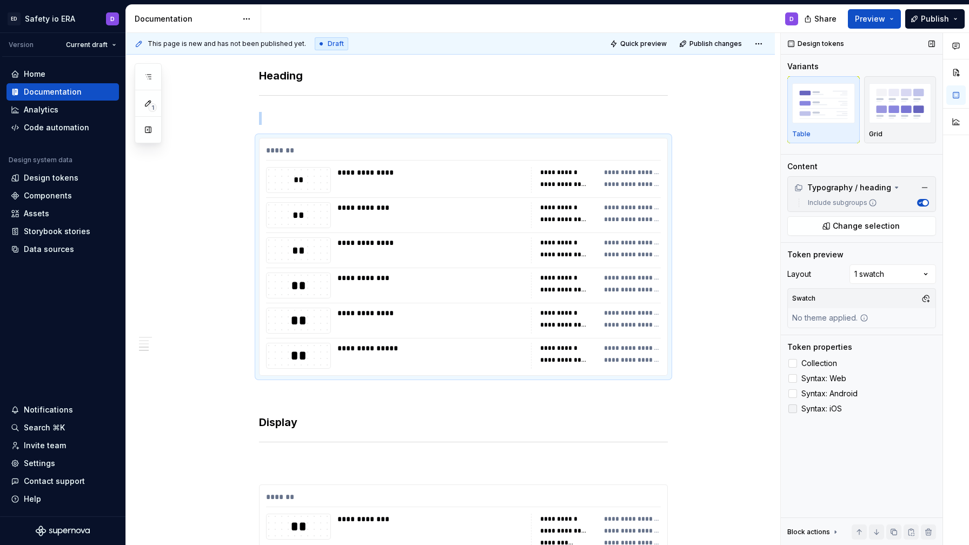
click at [821, 408] on span "Syntax: iOS" at bounding box center [822, 409] width 41 height 9
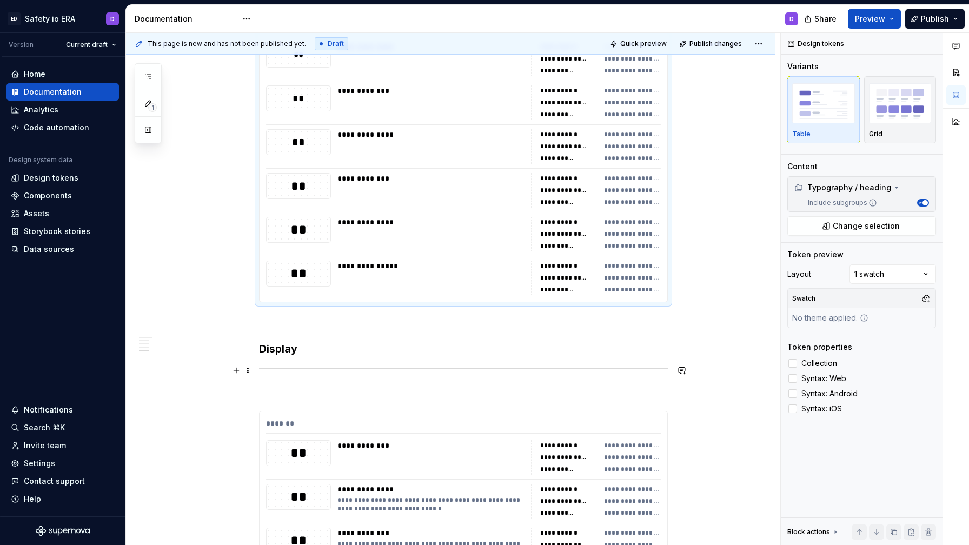
scroll to position [894, 0]
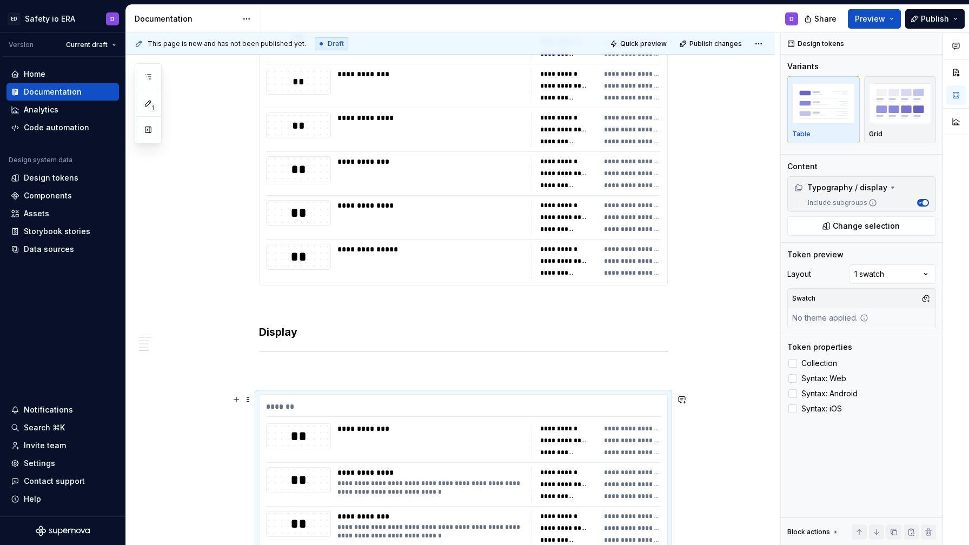
click at [548, 452] on div "**********" at bounding box center [558, 452] width 36 height 9
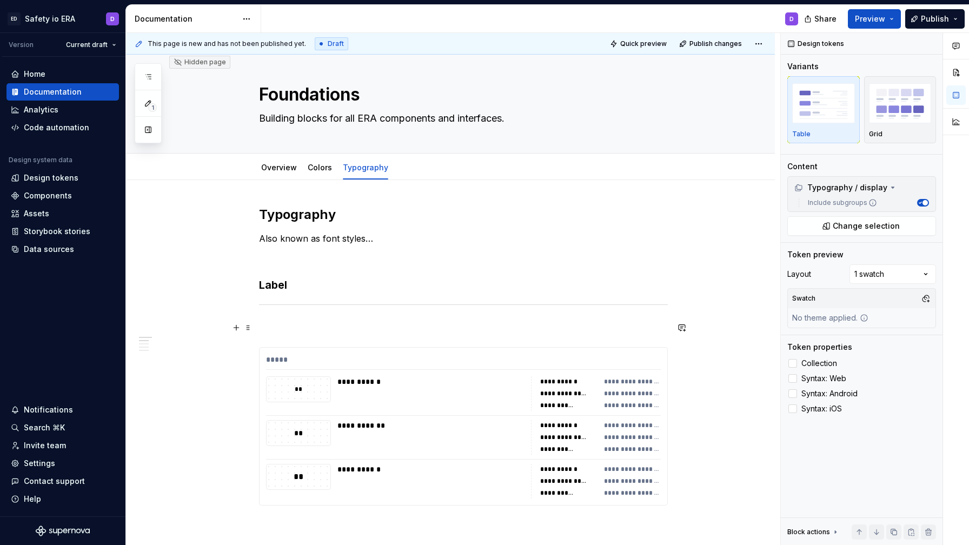
scroll to position [0, 0]
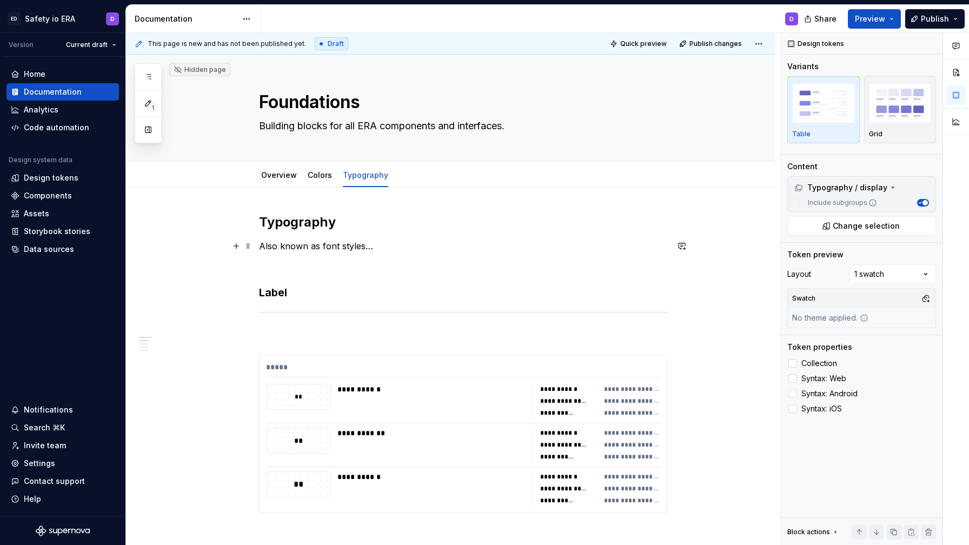
click at [379, 251] on p "Also known as font styles…" at bounding box center [463, 246] width 409 height 13
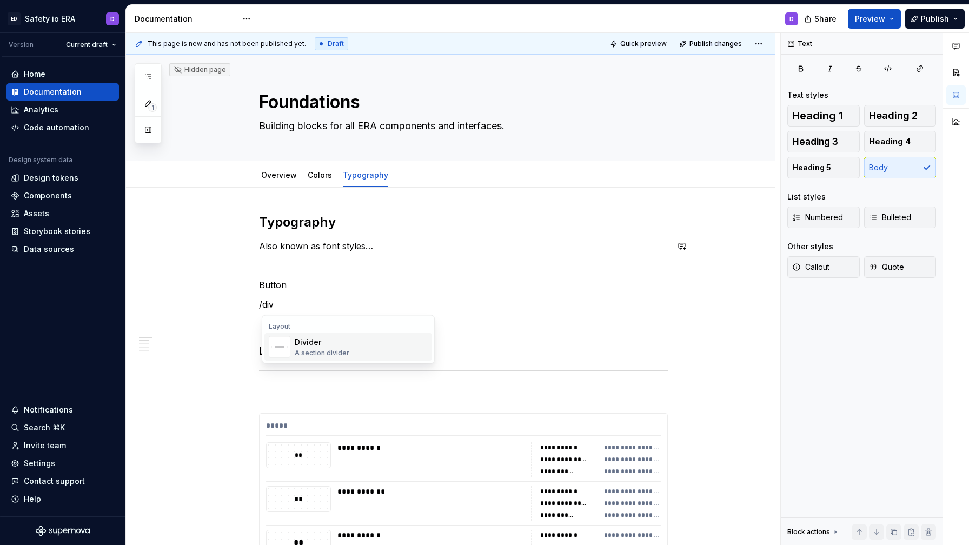
click at [326, 355] on div "A section divider" at bounding box center [322, 353] width 55 height 9
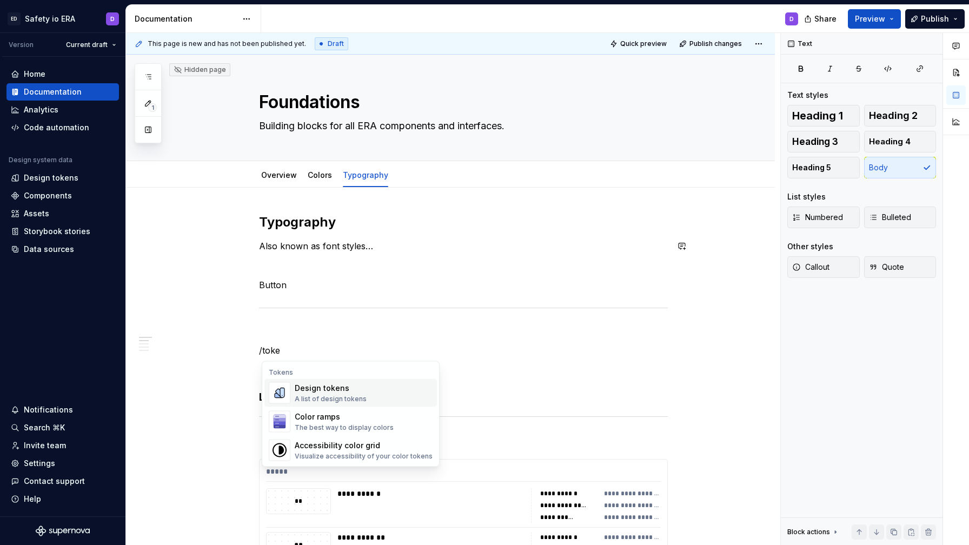
click at [325, 392] on div "Design tokens" at bounding box center [331, 388] width 72 height 11
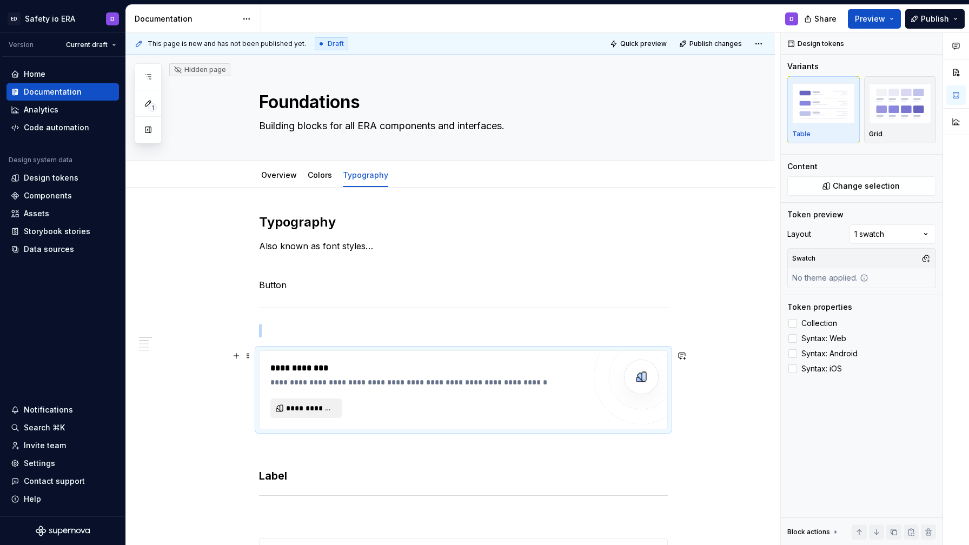
click at [333, 406] on span "**********" at bounding box center [310, 408] width 49 height 11
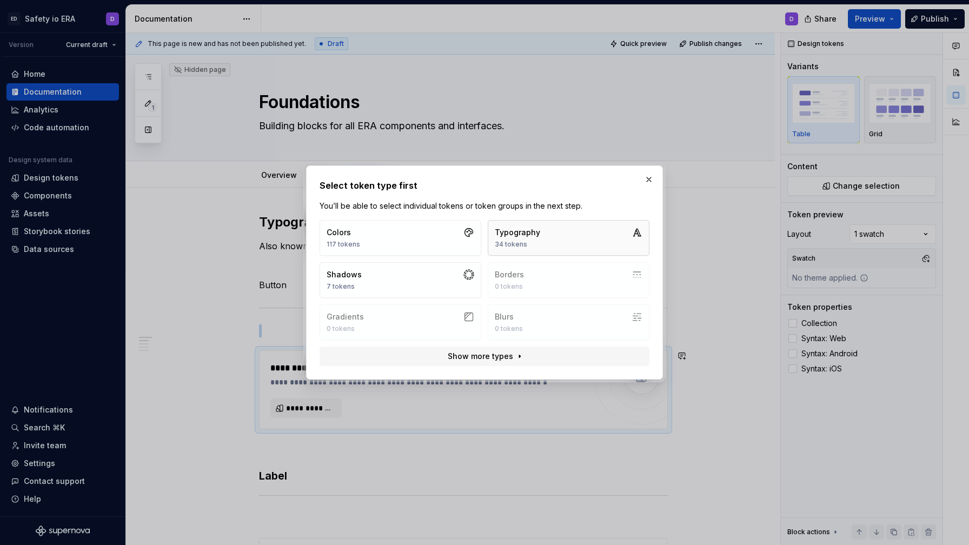
click at [545, 235] on button "Typography 34 tokens" at bounding box center [569, 238] width 162 height 36
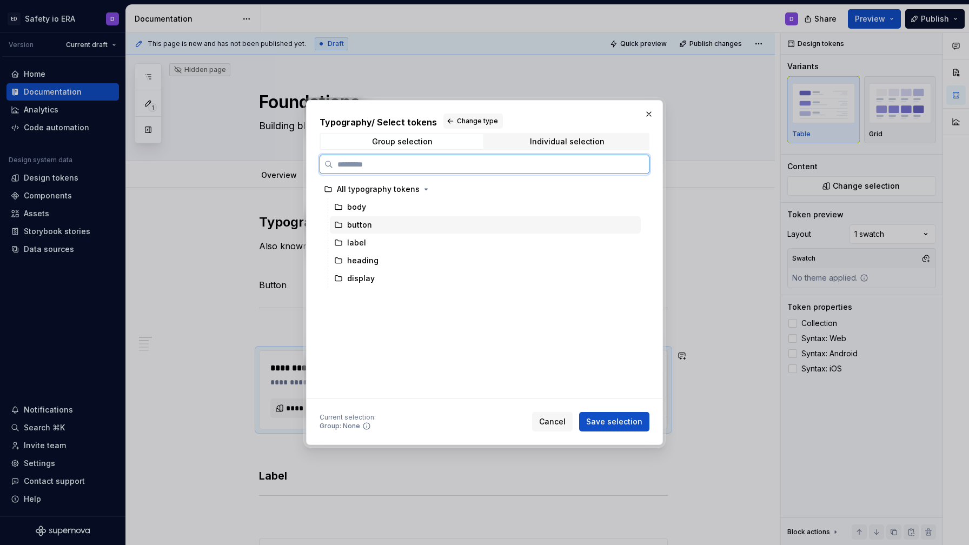
click at [359, 226] on div "button" at bounding box center [359, 225] width 25 height 11
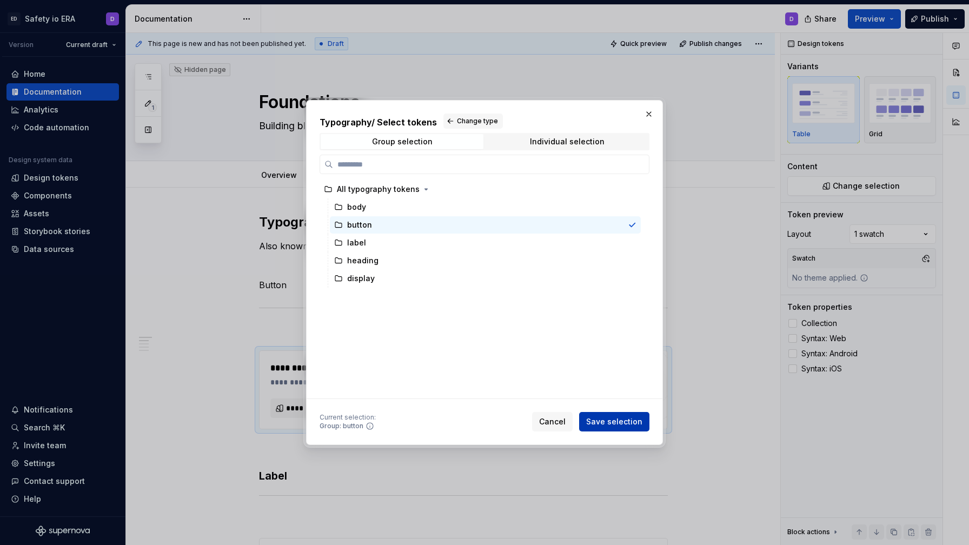
click at [606, 425] on span "Save selection" at bounding box center [614, 421] width 56 height 11
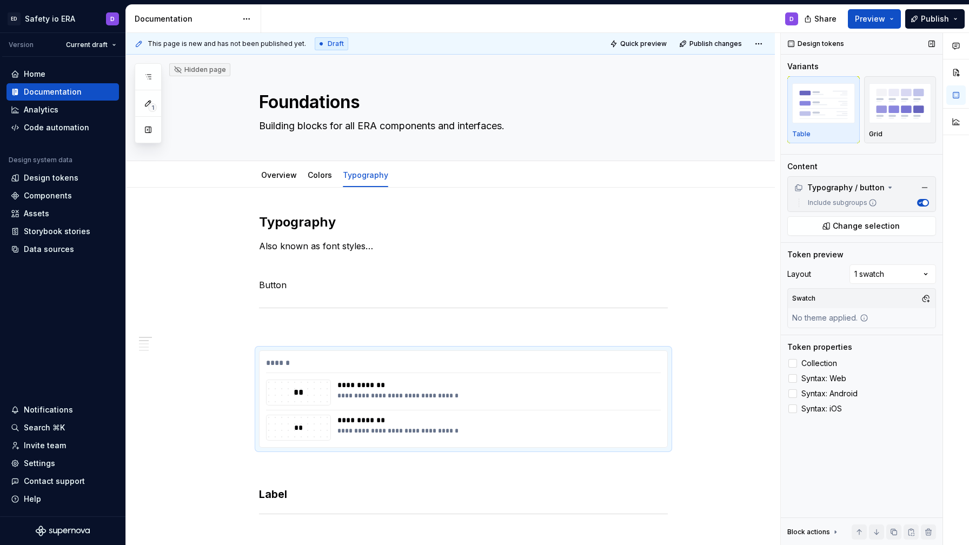
click at [815, 386] on div "Collection Syntax: Web Syntax: Android Syntax: iOS" at bounding box center [862, 386] width 149 height 58
click at [815, 385] on div "Collection Syntax: Web Syntax: Android Syntax: iOS" at bounding box center [862, 386] width 149 height 58
click at [805, 378] on span "Syntax: Web" at bounding box center [824, 378] width 45 height 9
click at [805, 392] on span "Syntax: Android" at bounding box center [830, 393] width 56 height 9
click at [805, 401] on div "Collection Syntax: Web Syntax: Android Syntax: iOS" at bounding box center [862, 386] width 149 height 58
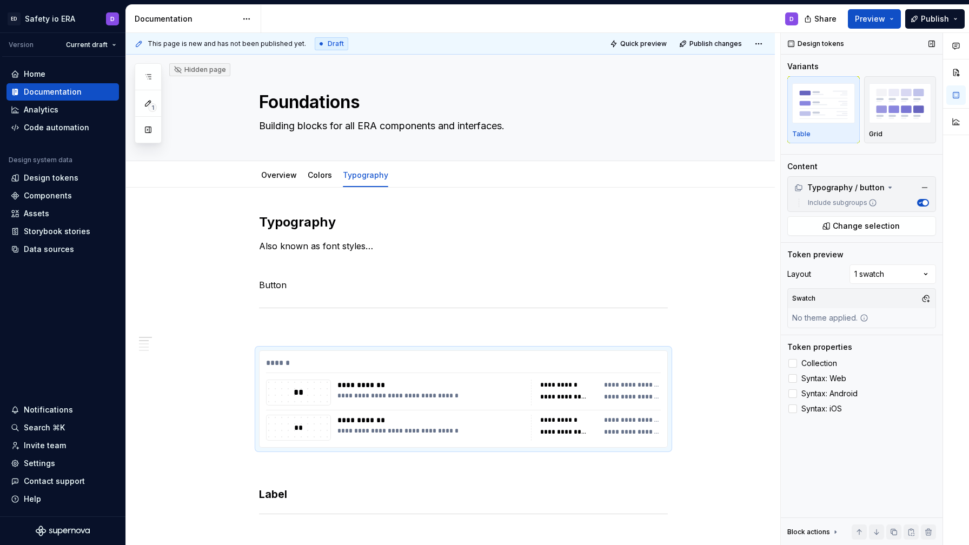
click at [797, 416] on div "Design tokens Variants Table Grid Content Typography / button Include subgroups…" at bounding box center [862, 289] width 162 height 513
click at [791, 407] on div at bounding box center [793, 409] width 9 height 9
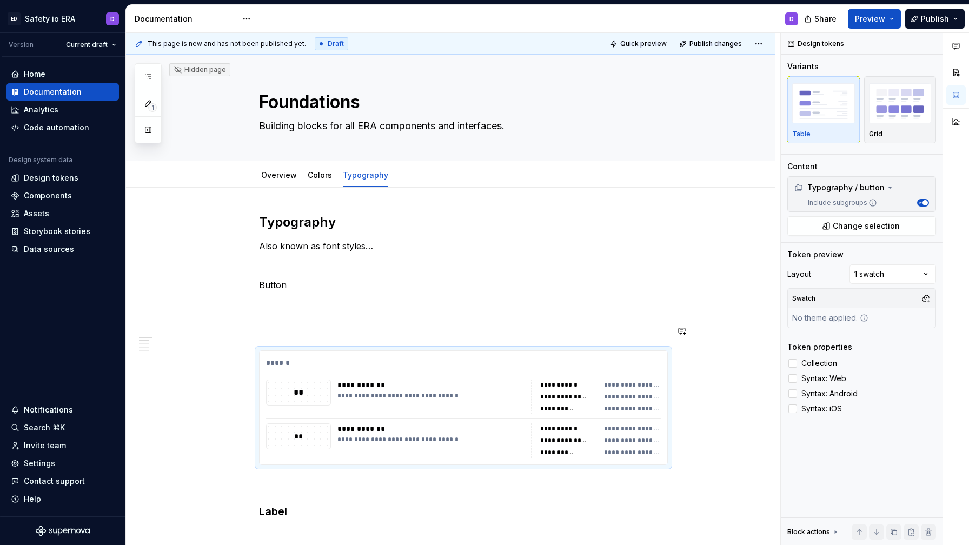
click at [514, 336] on p at bounding box center [463, 331] width 409 height 13
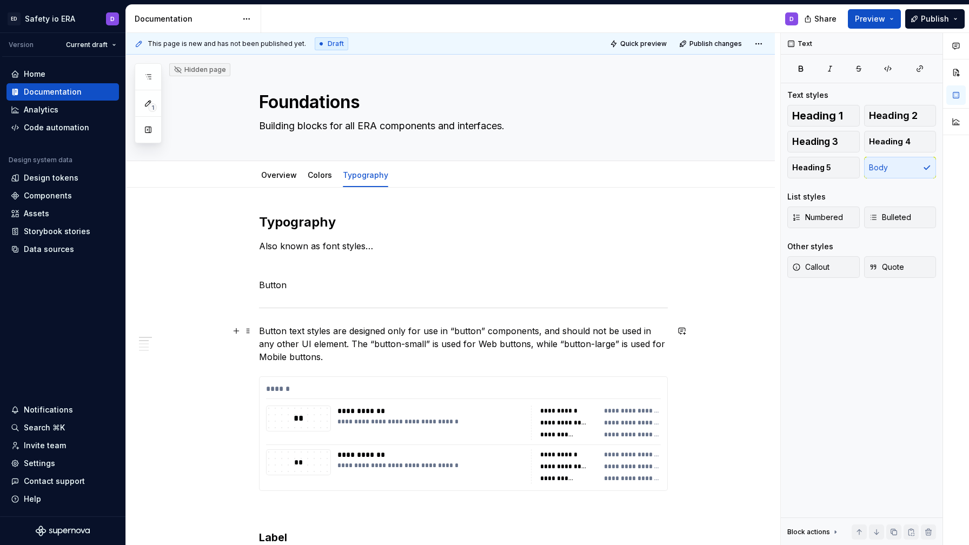
click at [273, 330] on p "Button text styles are designed only for use in “button” components, and should…" at bounding box center [463, 344] width 409 height 39
click at [394, 333] on p "Button text styles are designed only for use in “button” components, and should…" at bounding box center [463, 344] width 409 height 39
click at [393, 333] on p "Button text styles are designed only for use in “button” components, and should…" at bounding box center [463, 344] width 409 height 39
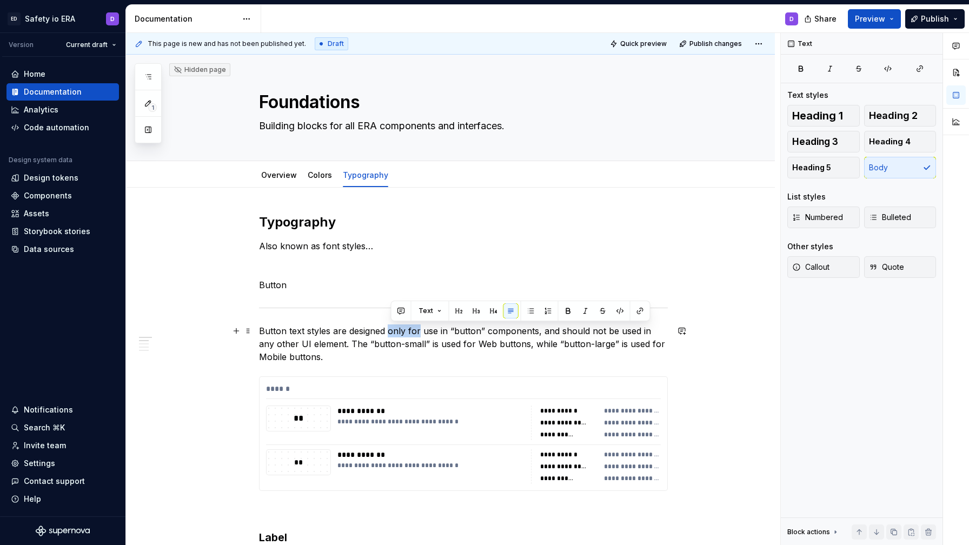
drag, startPoint x: 391, startPoint y: 333, endPoint x: 421, endPoint y: 333, distance: 30.3
click at [421, 333] on p "Button text styles are designed only for use in “button” components, and should…" at bounding box center [463, 344] width 409 height 39
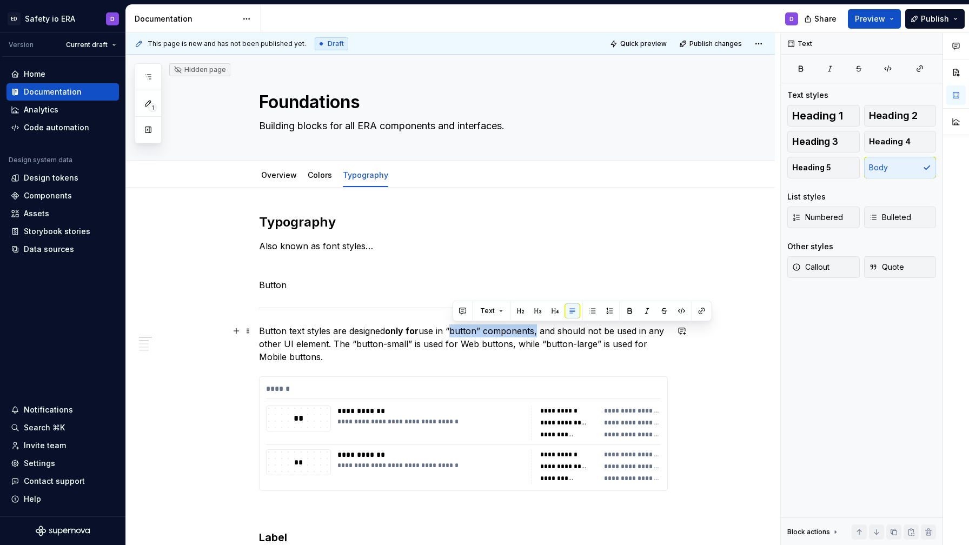
drag, startPoint x: 453, startPoint y: 332, endPoint x: 537, endPoint y: 335, distance: 83.9
click at [537, 335] on p "Button text styles are designed only for use in “button” components, and should…" at bounding box center [463, 344] width 409 height 39
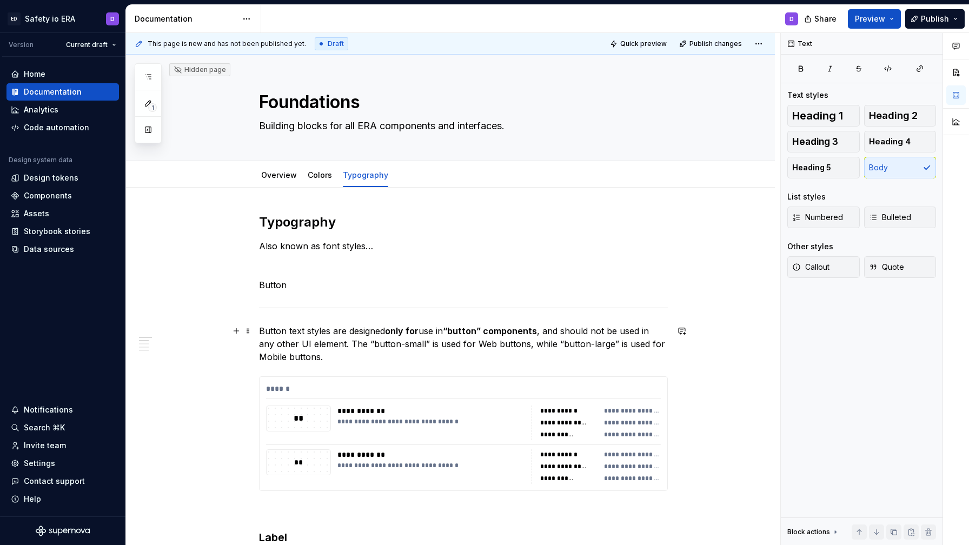
click at [363, 341] on p "Button text styles are designed only for use in “button” components , and shoul…" at bounding box center [463, 344] width 409 height 39
click at [313, 285] on p "Button" at bounding box center [463, 285] width 409 height 13
click at [280, 286] on p "Button" at bounding box center [463, 285] width 409 height 13
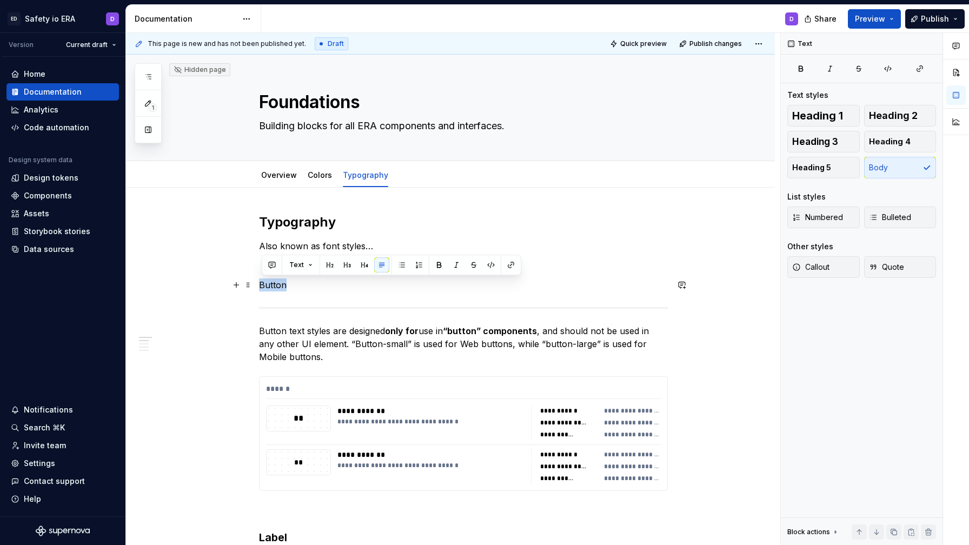
click at [280, 286] on p "Button" at bounding box center [463, 285] width 409 height 13
click at [347, 263] on button "button" at bounding box center [347, 264] width 15 height 15
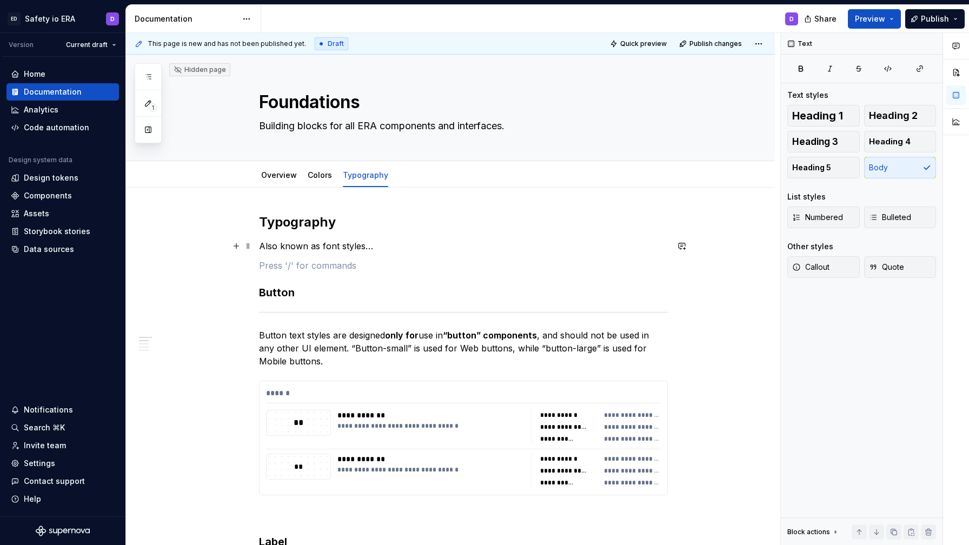
click at [332, 249] on p "Also known as font styles…" at bounding box center [463, 246] width 409 height 13
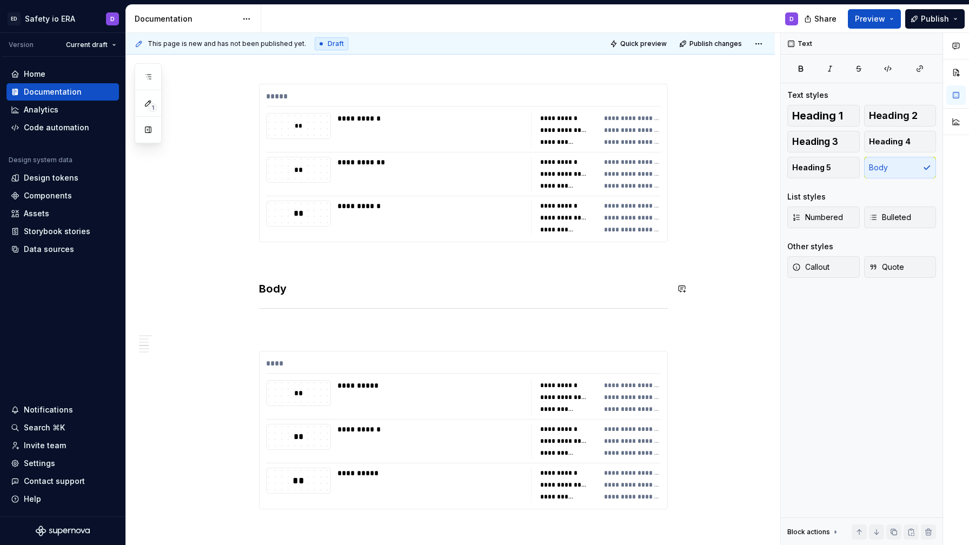
scroll to position [525, 0]
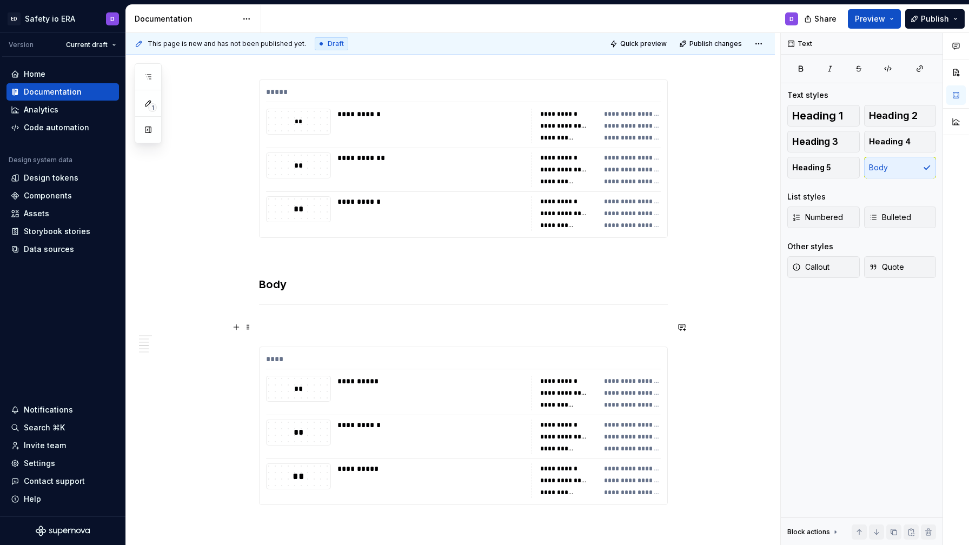
click at [319, 327] on p at bounding box center [463, 327] width 409 height 13
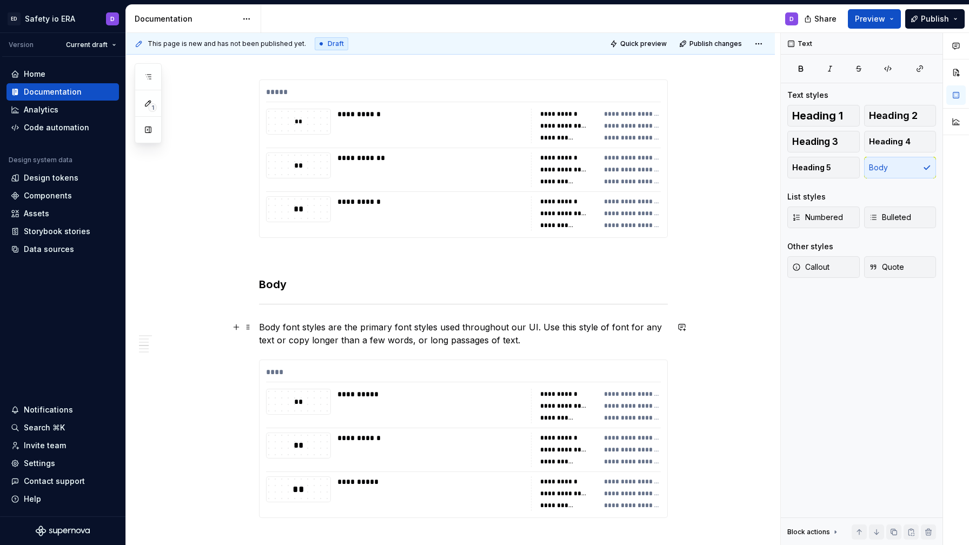
click at [519, 328] on p "Body font styles are the primary font styles used throughout our UI. Use this s…" at bounding box center [463, 334] width 409 height 26
click at [549, 343] on p "Body font styles are the primary font styles used throughout Era UI. Use this s…" at bounding box center [463, 334] width 409 height 26
drag, startPoint x: 361, startPoint y: 327, endPoint x: 412, endPoint y: 327, distance: 50.3
click at [412, 327] on p "Body font styles are the primary font styles used throughout Era UI. Use this s…" at bounding box center [463, 334] width 409 height 26
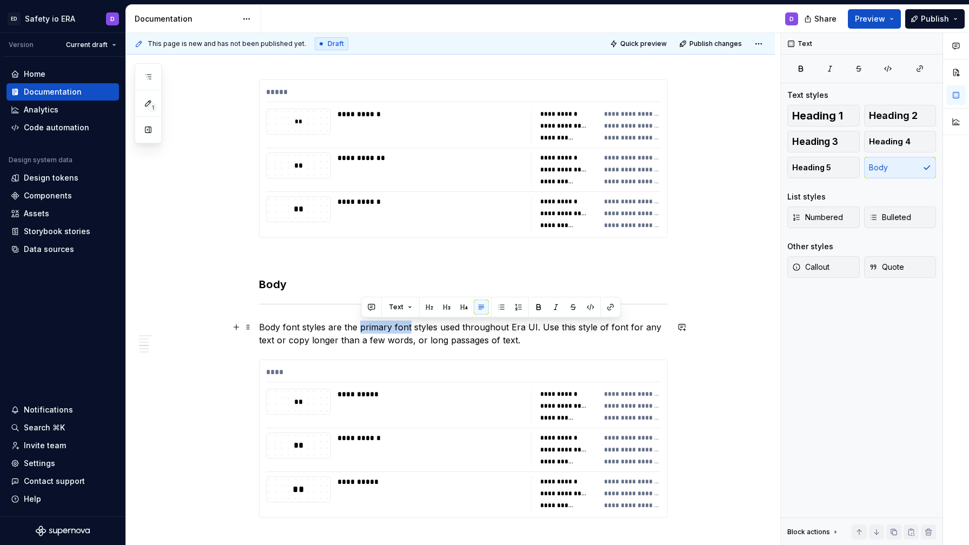
click at [401, 327] on p "Body font styles are the primary font styles used throughout Era UI. Use this s…" at bounding box center [463, 334] width 409 height 26
click at [290, 327] on p "Body font styles are the primary text styles used throughout Era UI. Use this s…" at bounding box center [463, 334] width 409 height 26
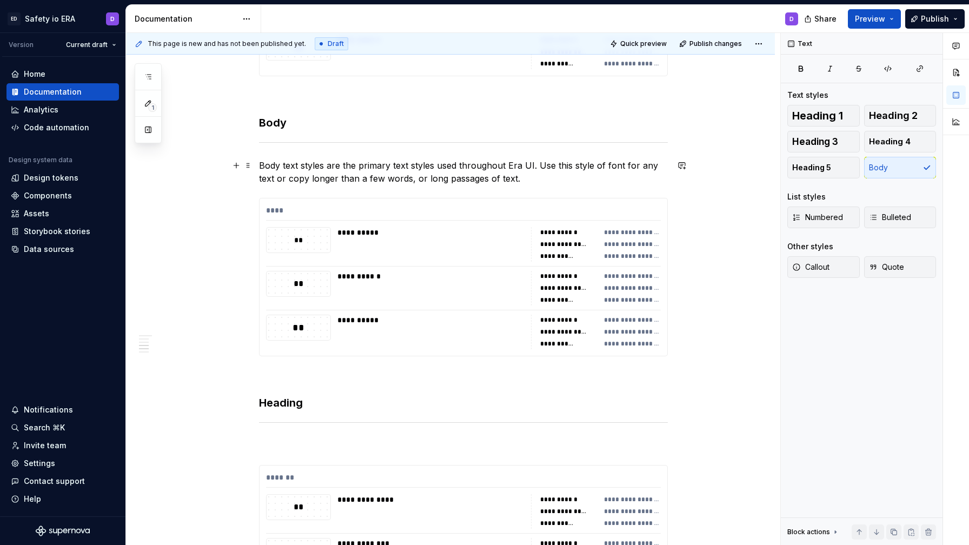
scroll to position [689, 0]
click at [403, 163] on p "Body text styles are the primary text styles used throughout Era UI. Use this s…" at bounding box center [463, 170] width 409 height 26
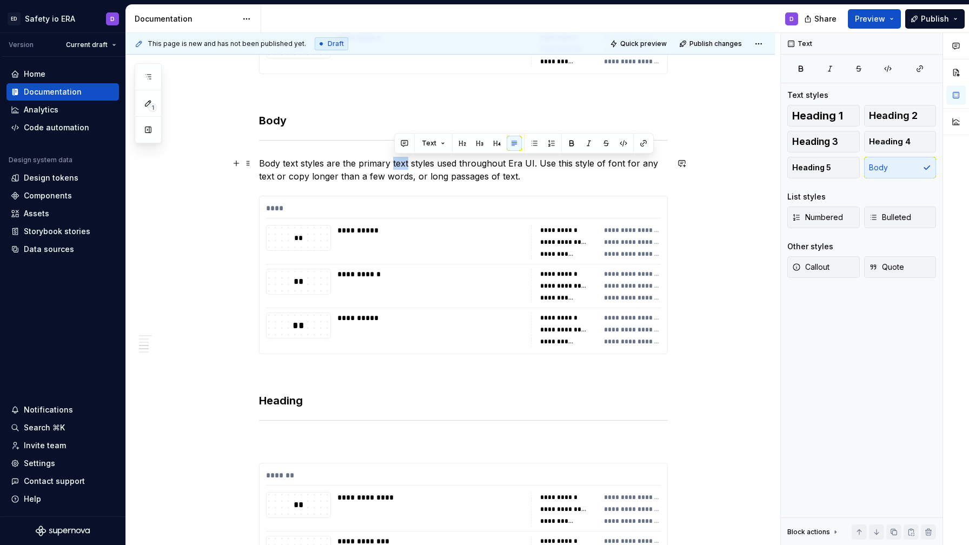
click at [403, 163] on p "Body text styles are the primary text styles used throughout Era UI. Use this s…" at bounding box center [463, 170] width 409 height 26
drag, startPoint x: 363, startPoint y: 164, endPoint x: 515, endPoint y: 166, distance: 152.5
click at [515, 166] on p "Body text styles are the primary styles used throughout Era UI. Use this style …" at bounding box center [463, 170] width 409 height 26
click at [515, 191] on div "**********" at bounding box center [463, 285] width 409 height 1521
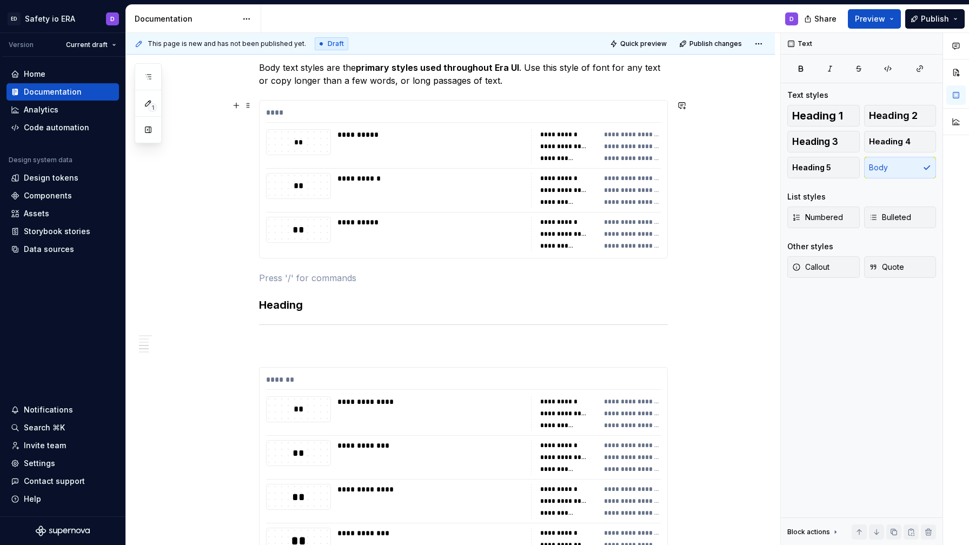
scroll to position [793, 0]
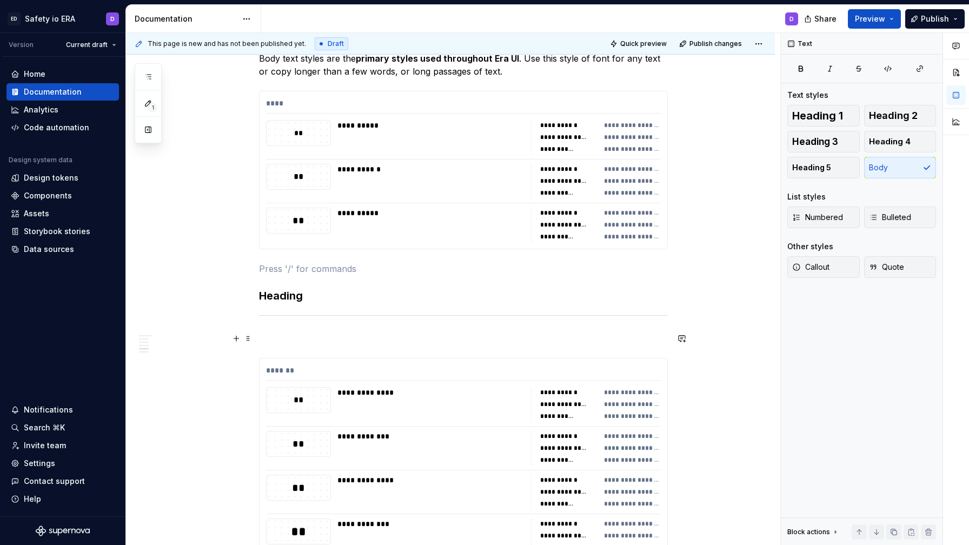
click at [318, 344] on p at bounding box center [463, 338] width 409 height 13
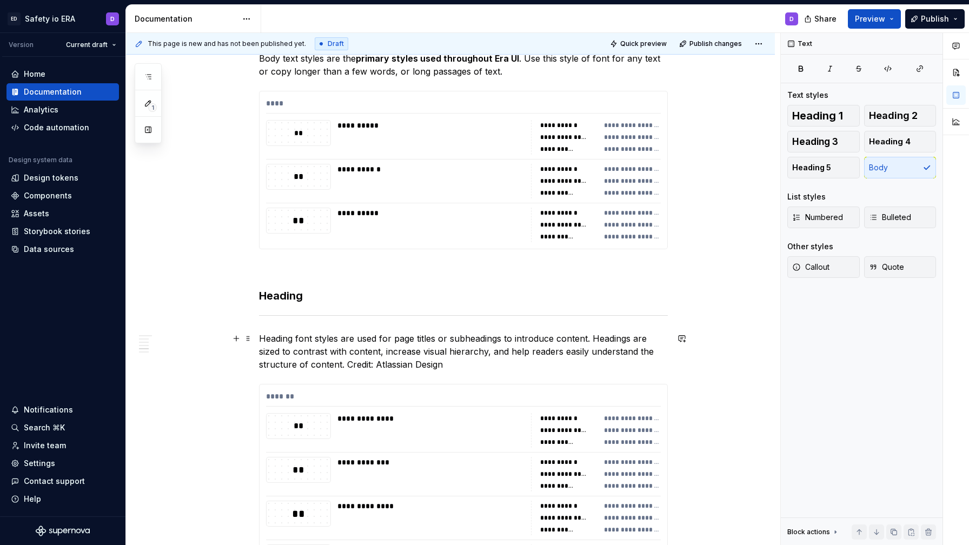
click at [306, 339] on p "Heading font styles are used for page titles or subheadings to introduce conten…" at bounding box center [463, 351] width 409 height 39
click at [438, 340] on p "Heading text styles are used for page titles or subheadings to introduce conten…" at bounding box center [463, 351] width 409 height 39
click at [418, 338] on p "Heading text styles are used for page titles or subheadings to introduce conten…" at bounding box center [463, 351] width 409 height 39
click at [411, 351] on p "Heading text styles are used for page or section titles or subheadings to intro…" at bounding box center [463, 351] width 409 height 39
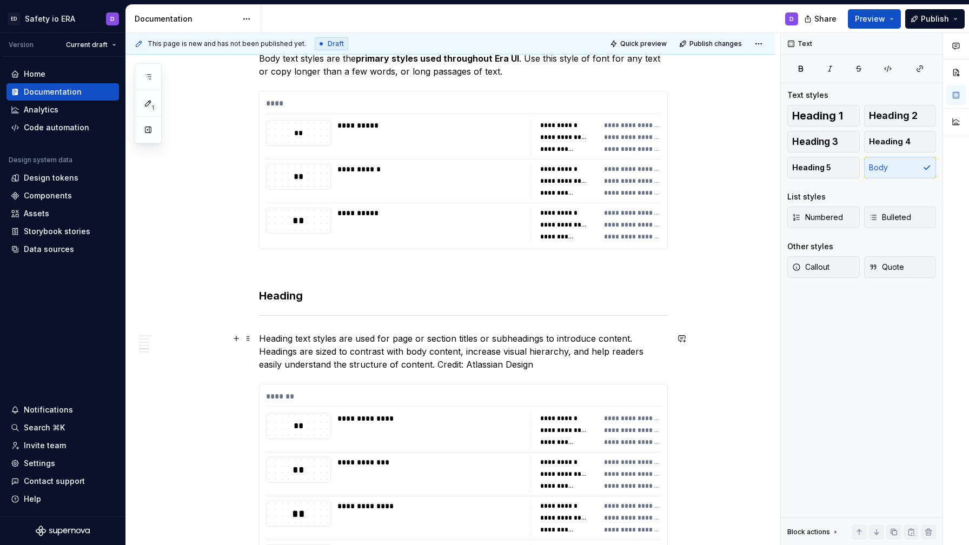
click at [475, 354] on p "Heading text styles are used for page or section titles or subheadings to intro…" at bounding box center [463, 351] width 409 height 39
drag, startPoint x: 435, startPoint y: 365, endPoint x: 552, endPoint y: 364, distance: 116.8
click at [552, 364] on p "Heading text styles are used for page or section titles or subheadings to intro…" at bounding box center [463, 351] width 409 height 39
click at [441, 363] on p "Heading text styles are used for page or section titles or subheadings to intro…" at bounding box center [463, 351] width 409 height 39
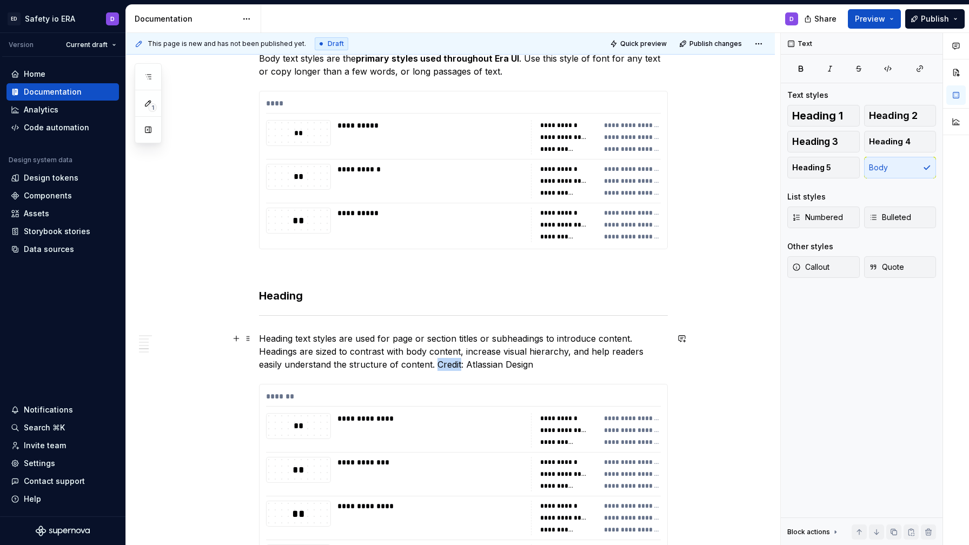
click at [441, 363] on p "Heading text styles are used for page or section titles or subheadings to intro…" at bounding box center [463, 351] width 409 height 39
drag, startPoint x: 439, startPoint y: 363, endPoint x: 537, endPoint y: 367, distance: 98.5
click at [537, 367] on p "Heading text styles are used for page or section titles or subheadings to intro…" at bounding box center [463, 351] width 409 height 39
click at [633, 343] on button "button" at bounding box center [633, 344] width 15 height 15
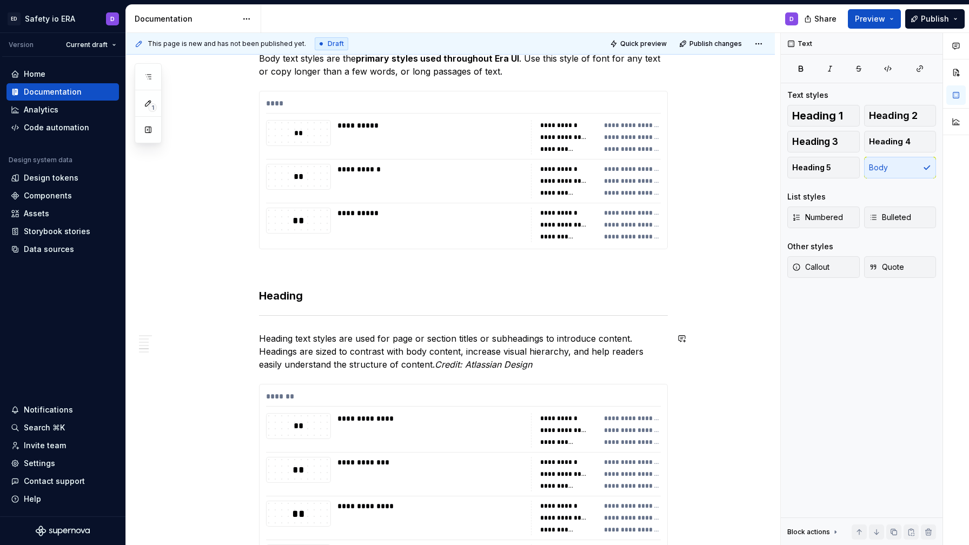
click at [548, 321] on div "**********" at bounding box center [463, 193] width 409 height 1547
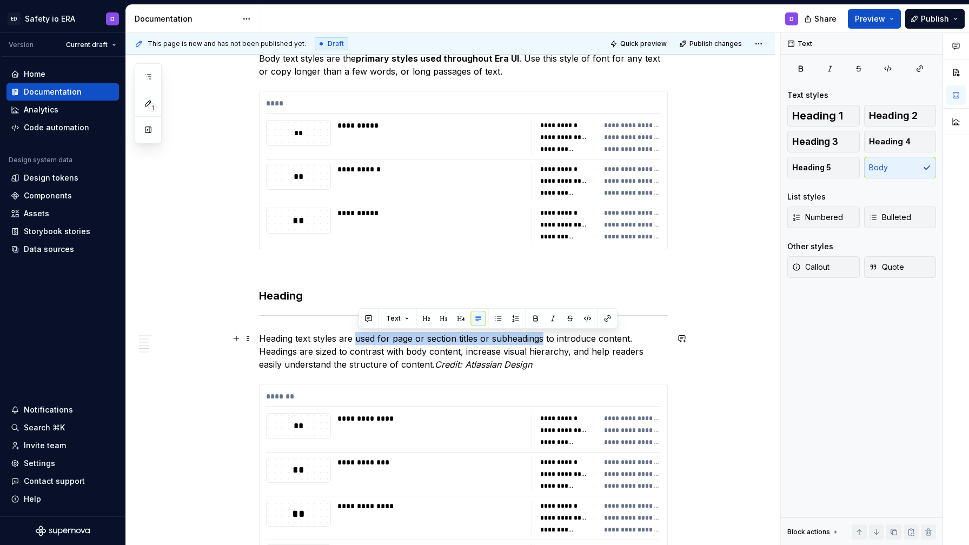
drag, startPoint x: 360, startPoint y: 338, endPoint x: 545, endPoint y: 339, distance: 185.5
click at [545, 339] on p "Heading text styles are used for page or section titles or subheadings to intro…" at bounding box center [463, 351] width 409 height 39
click at [435, 339] on strong "used for page or section titles or subheadings" at bounding box center [452, 338] width 199 height 11
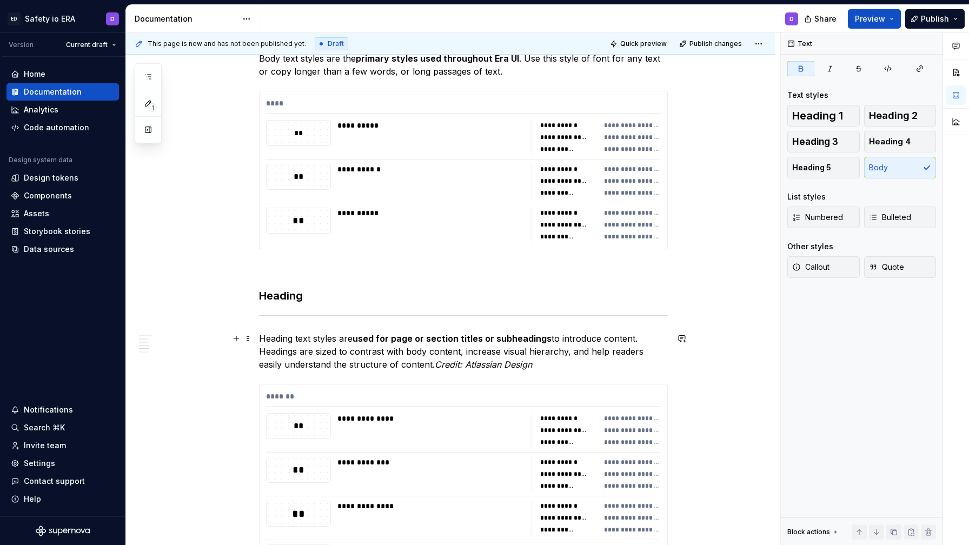
click at [426, 338] on strong "used for page or section titles or subheadings" at bounding box center [452, 338] width 199 height 11
click at [420, 338] on strong "used for page or section titles or subheadings" at bounding box center [452, 338] width 199 height 11
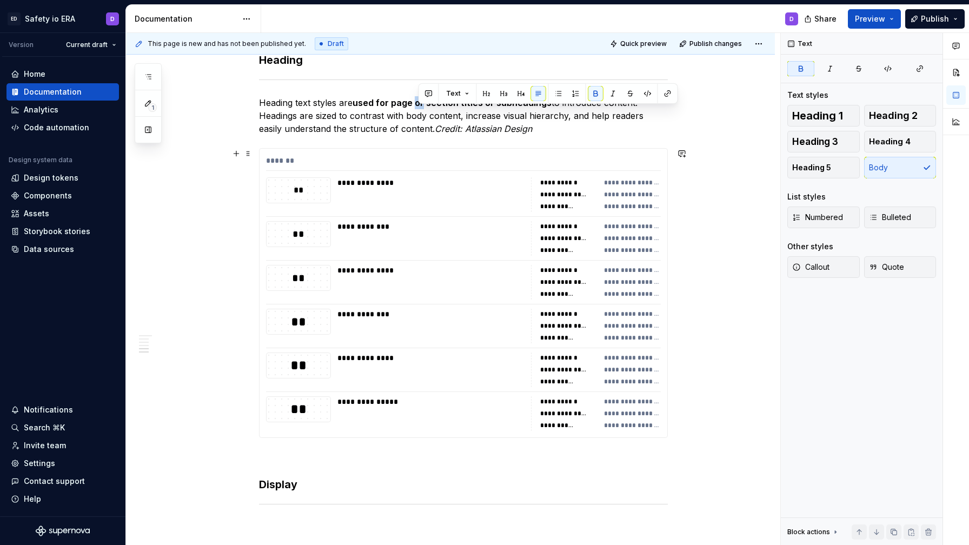
scroll to position [1129, 0]
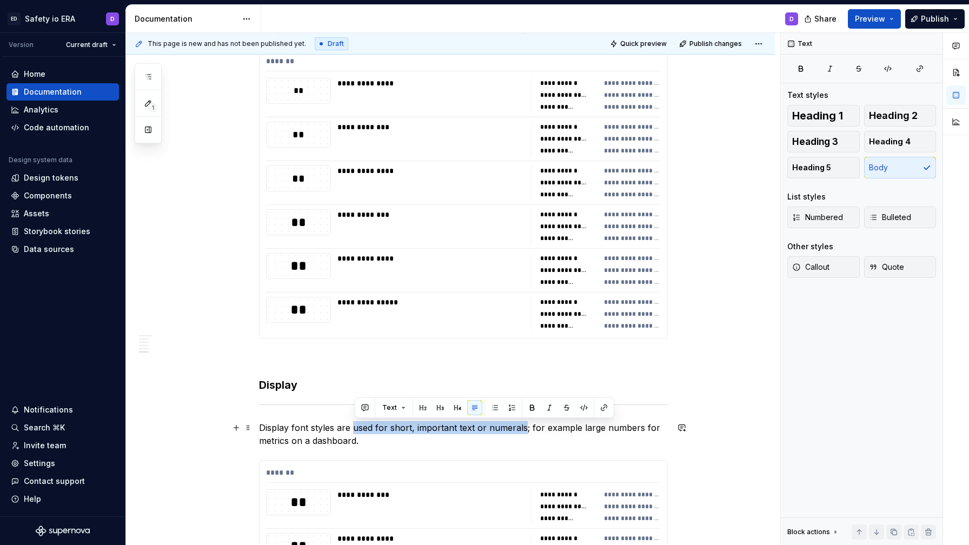
drag, startPoint x: 356, startPoint y: 427, endPoint x: 524, endPoint y: 432, distance: 167.7
click at [524, 432] on p "Display font styles are used for short, important text or numerals; for example…" at bounding box center [463, 434] width 409 height 26
click at [517, 441] on p "Display font styles are used for short, important text or numerals ; for exampl…" at bounding box center [463, 434] width 409 height 26
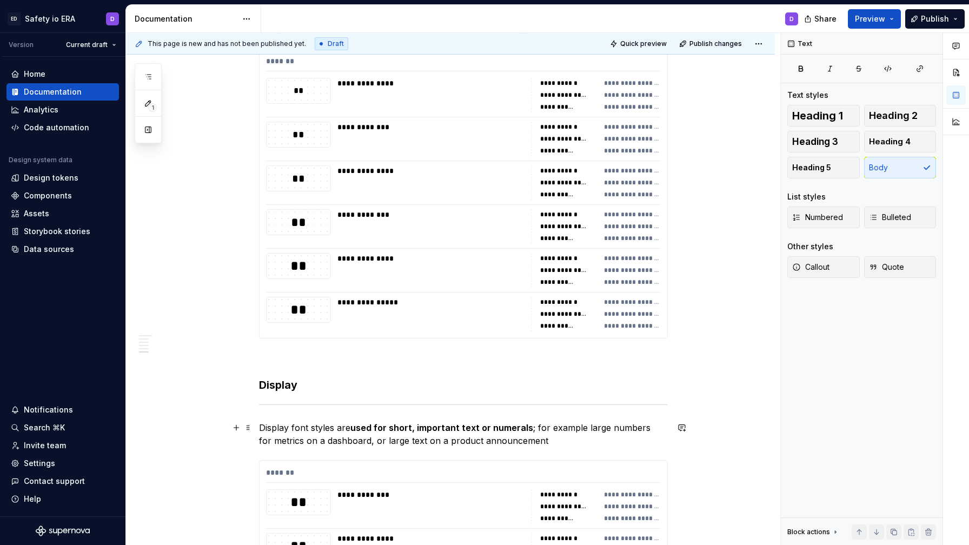
click at [371, 440] on p "Display font styles are used for short, important text or numerals ; for exampl…" at bounding box center [463, 434] width 409 height 26
click at [385, 443] on p "Display font styles are used for short, important text or numerals ; for exampl…" at bounding box center [463, 434] width 409 height 26
click at [567, 442] on p "Display font styles are used for short, important text or numerals ; for exampl…" at bounding box center [463, 434] width 409 height 26
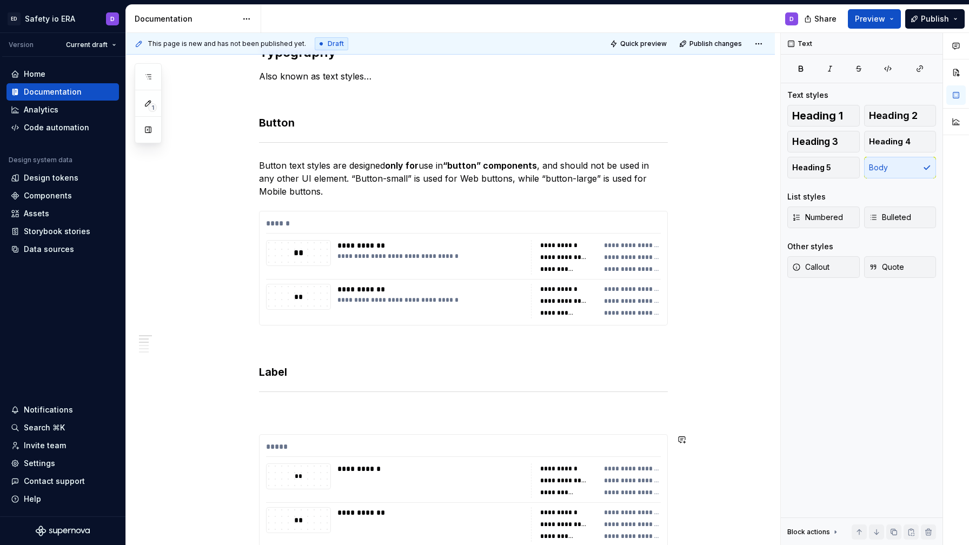
scroll to position [0, 0]
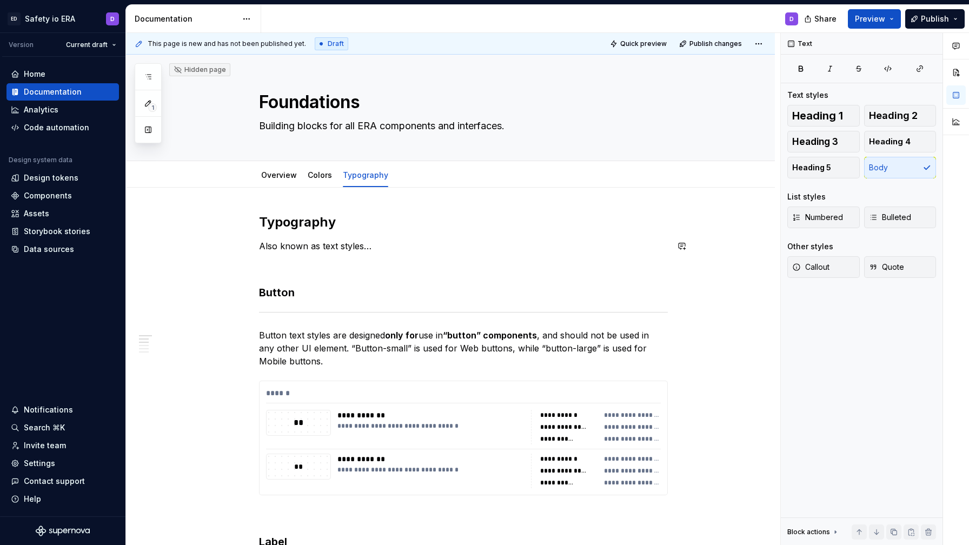
click at [375, 245] on p "Also known as text styles…" at bounding box center [463, 246] width 409 height 13
click at [263, 244] on p "Also known as text styles" at bounding box center [463, 246] width 409 height 13
click at [555, 247] on p "Era provides a variety of text styles, also known as text styles" at bounding box center [463, 246] width 409 height 13
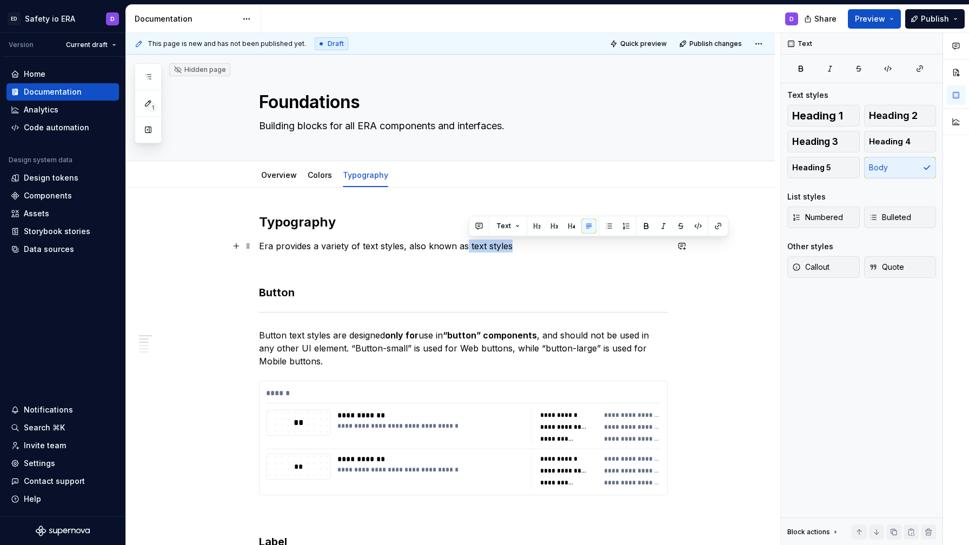
drag, startPoint x: 467, startPoint y: 247, endPoint x: 527, endPoint y: 250, distance: 59.6
click at [527, 250] on p "Era provides a variety of text styles, also known as text styles" at bounding box center [463, 246] width 409 height 13
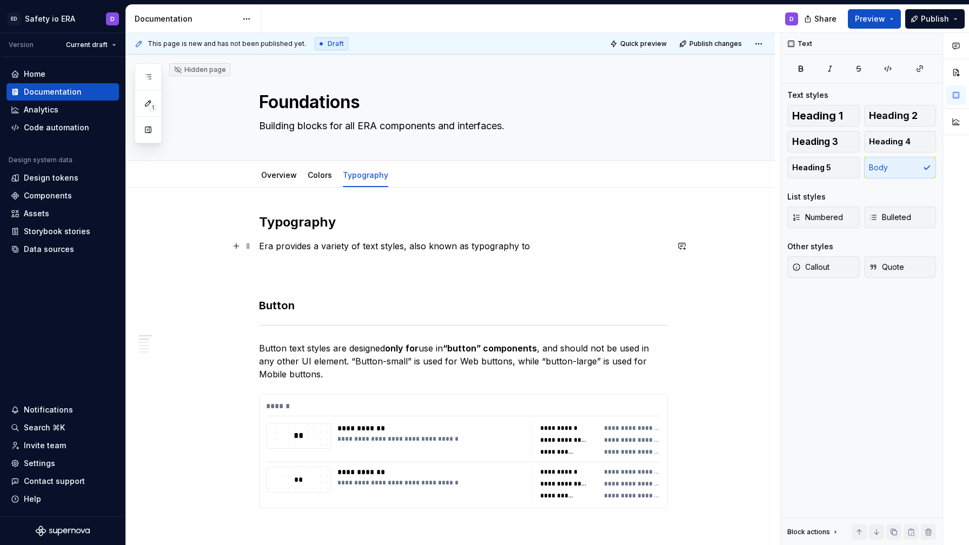
click at [552, 242] on p "Era provides a variety of text styles, also known as typography to" at bounding box center [463, 253] width 409 height 26
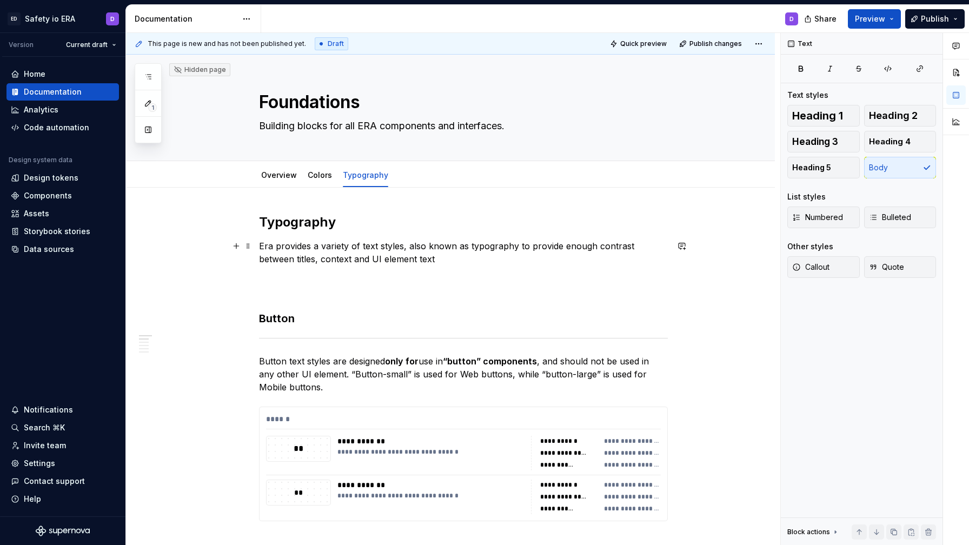
click at [386, 258] on p "Era provides a variety of text styles, also known as typography to provide enou…" at bounding box center [463, 259] width 409 height 39
click at [374, 260] on p "Era provides a variety of text styles, also known as typography to provide enou…" at bounding box center [463, 259] width 409 height 39
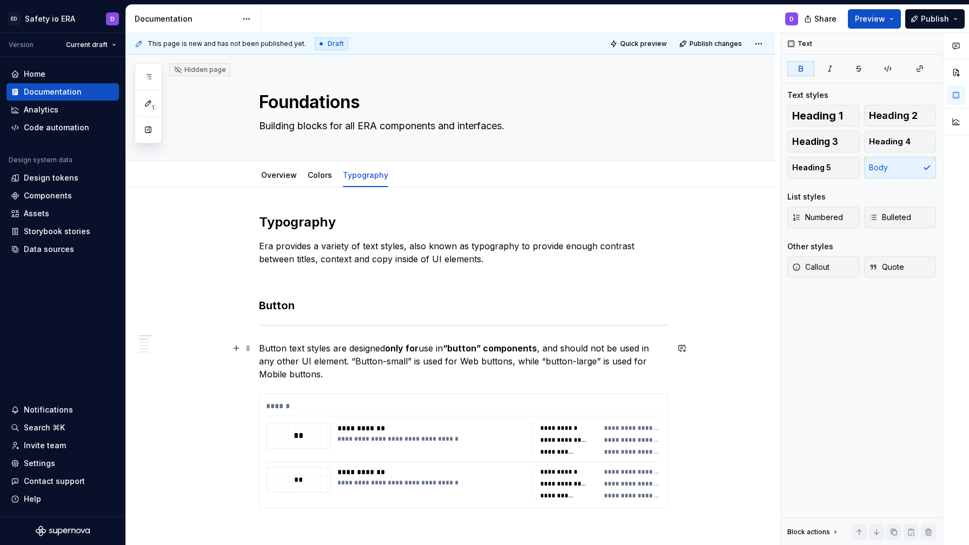
click at [511, 352] on strong "“button” components" at bounding box center [490, 348] width 94 height 11
click at [716, 48] on span "Publish changes" at bounding box center [716, 43] width 52 height 9
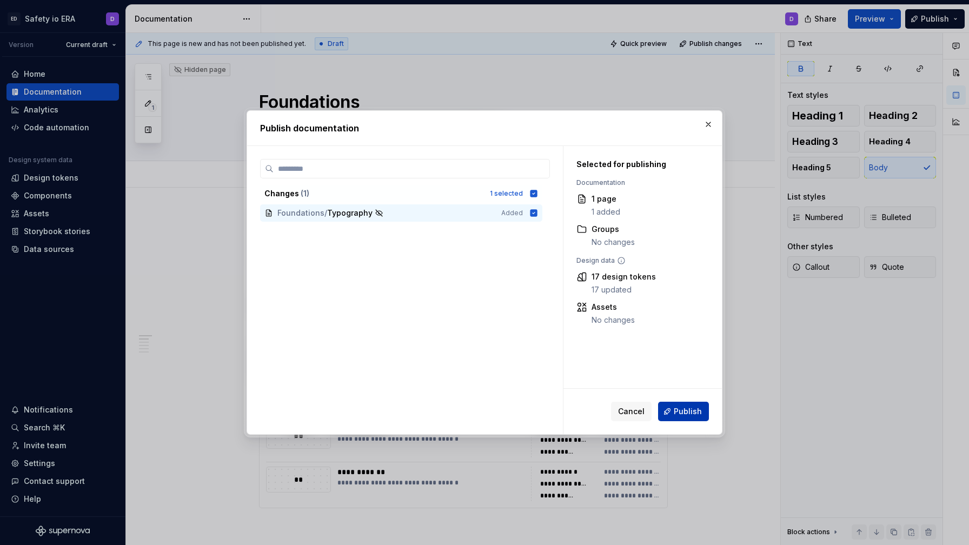
click at [696, 410] on span "Publish" at bounding box center [688, 411] width 28 height 11
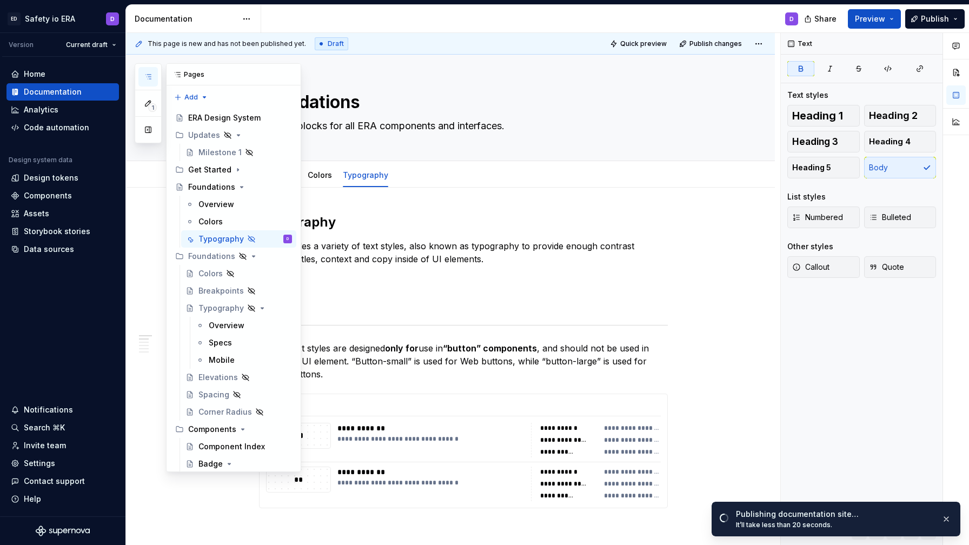
click at [152, 74] on icon "button" at bounding box center [148, 76] width 9 height 9
click at [250, 241] on icon "Page tree" at bounding box center [251, 239] width 9 height 9
click at [249, 239] on icon "Page tree" at bounding box center [251, 239] width 6 height 6
click at [270, 239] on button "Page tree" at bounding box center [269, 239] width 15 height 15
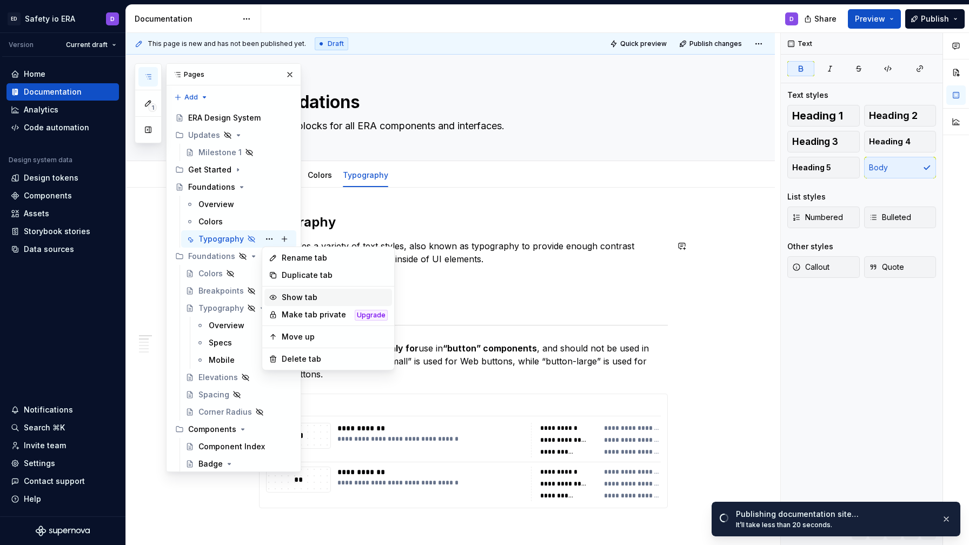
click at [298, 294] on div "Show tab" at bounding box center [335, 297] width 106 height 11
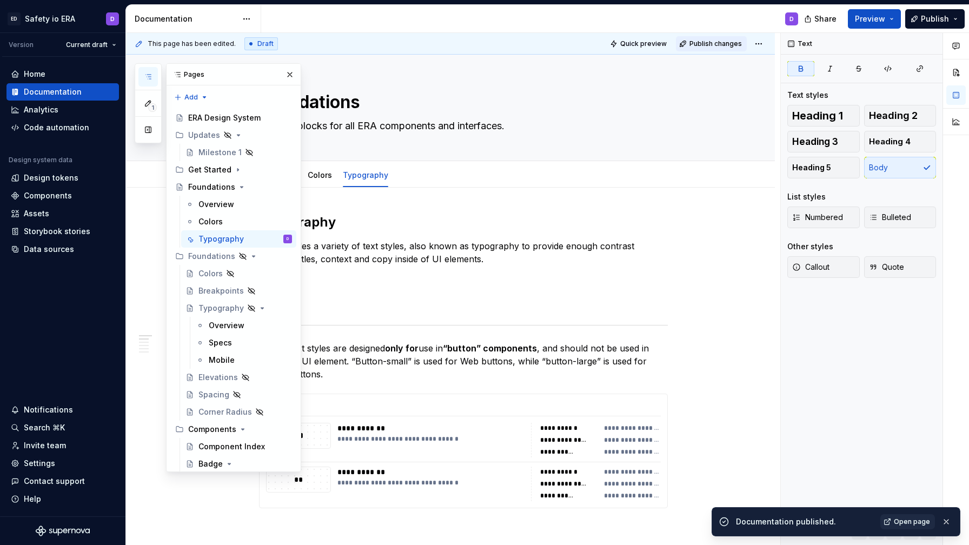
click at [725, 43] on span "Publish changes" at bounding box center [716, 43] width 52 height 9
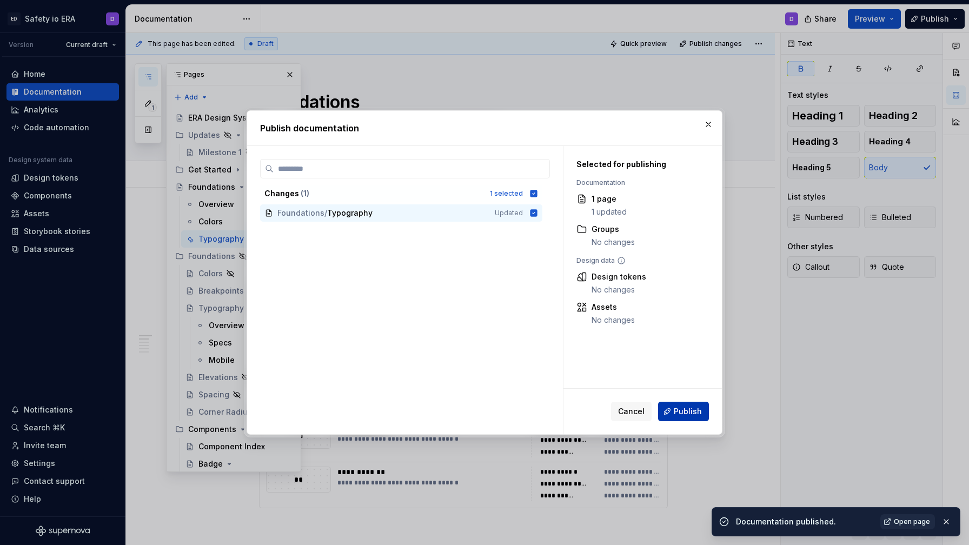
click at [687, 415] on span "Publish" at bounding box center [688, 411] width 28 height 11
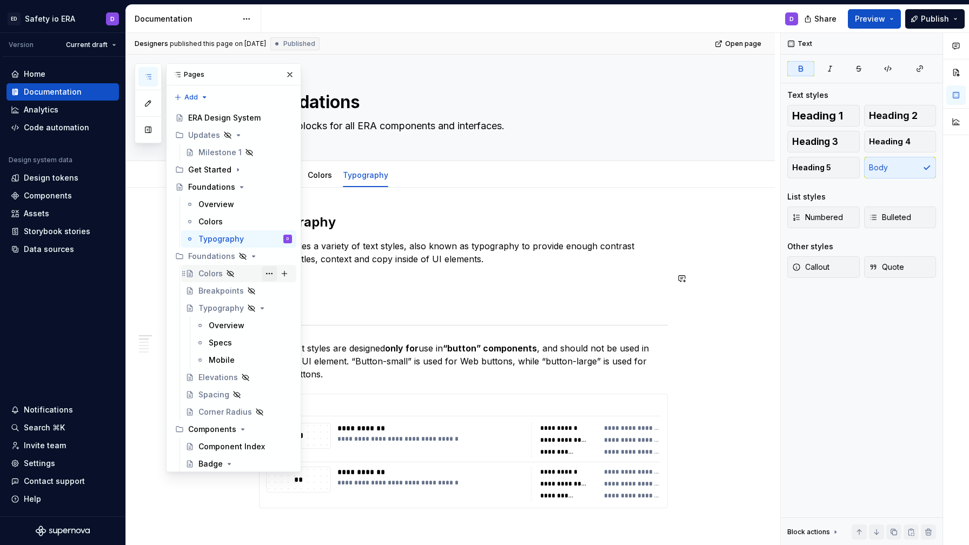
click at [270, 276] on button "Page tree" at bounding box center [269, 273] width 15 height 15
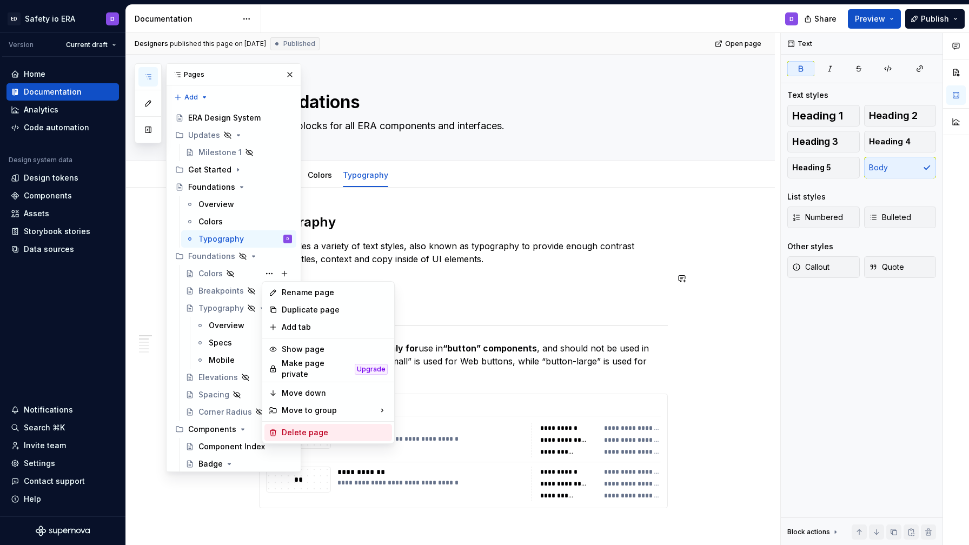
click at [314, 428] on div "Delete page" at bounding box center [335, 432] width 106 height 11
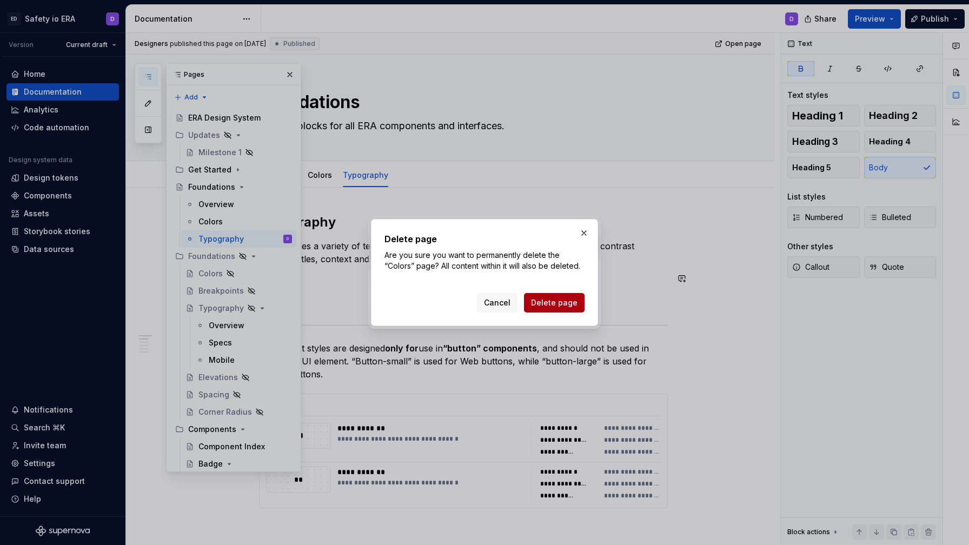
click at [550, 309] on button "Delete page" at bounding box center [554, 302] width 61 height 19
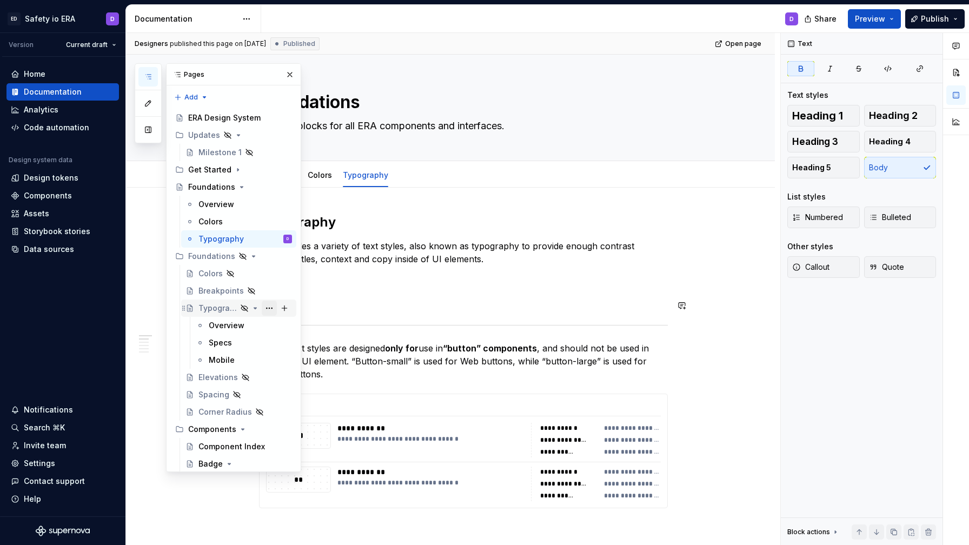
click at [269, 308] on button "Page tree" at bounding box center [269, 308] width 15 height 15
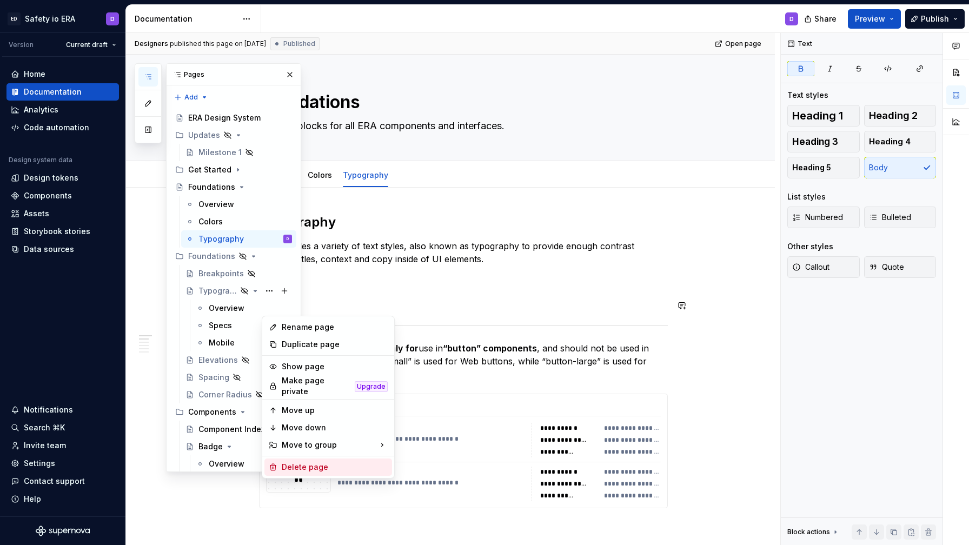
click at [336, 462] on div "Delete page" at bounding box center [335, 467] width 106 height 11
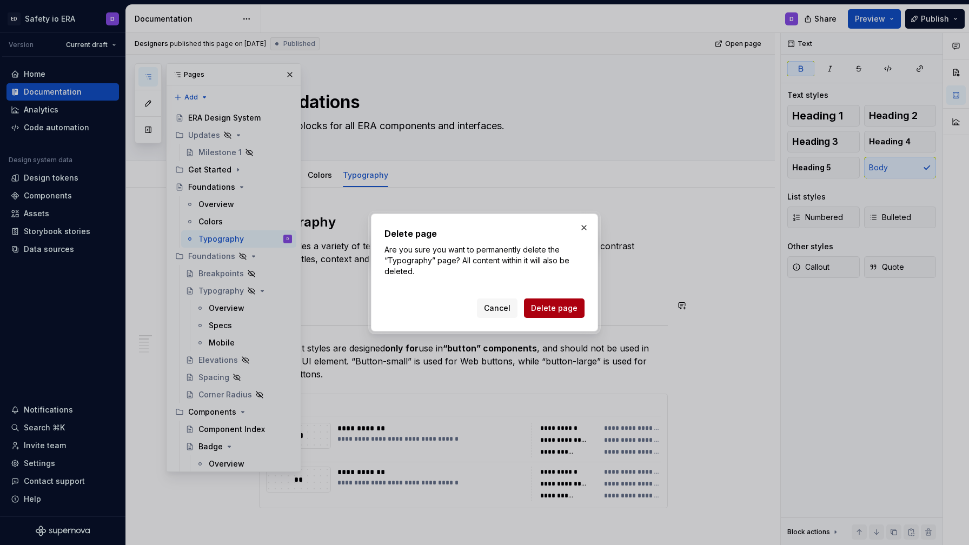
click at [568, 306] on span "Delete page" at bounding box center [554, 308] width 47 height 11
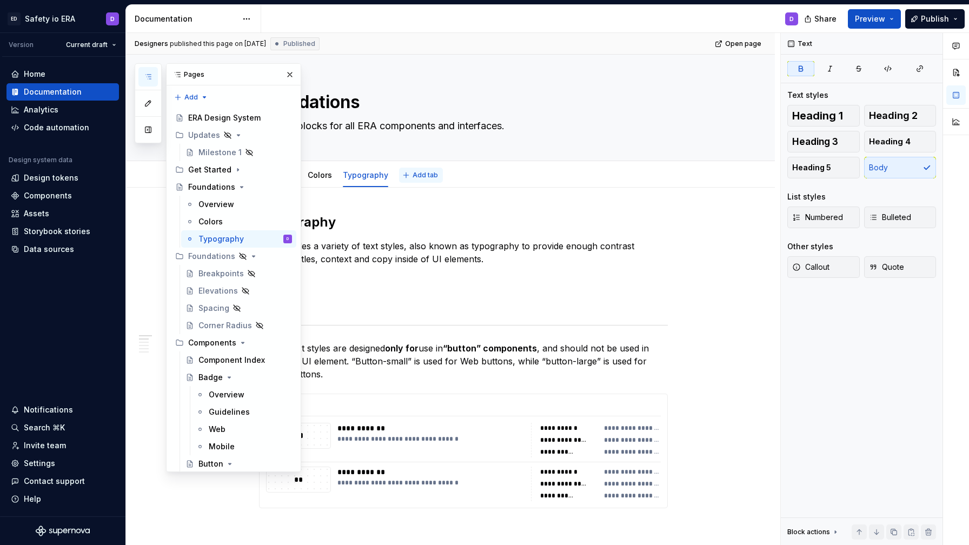
click at [416, 176] on span "Add tab" at bounding box center [425, 175] width 25 height 9
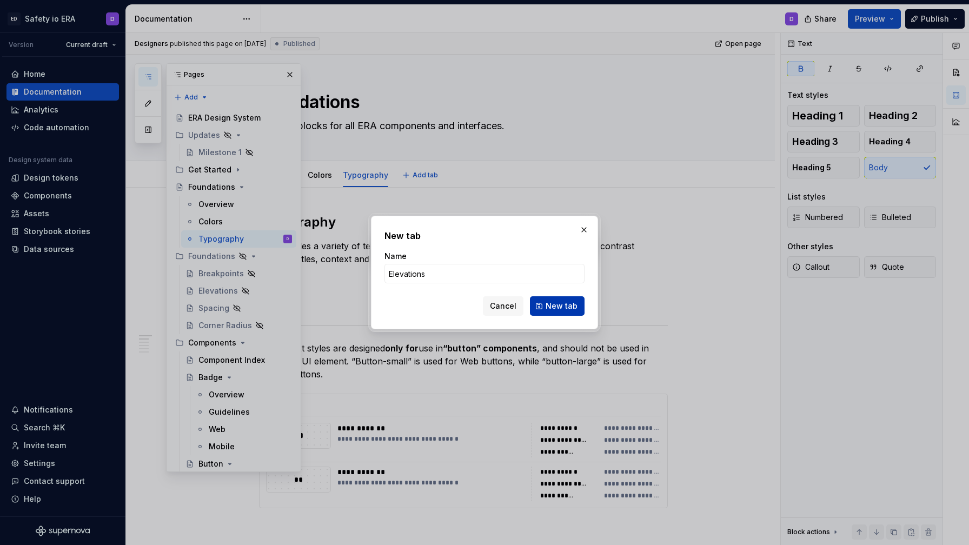
click at [549, 301] on span "New tab" at bounding box center [562, 306] width 32 height 11
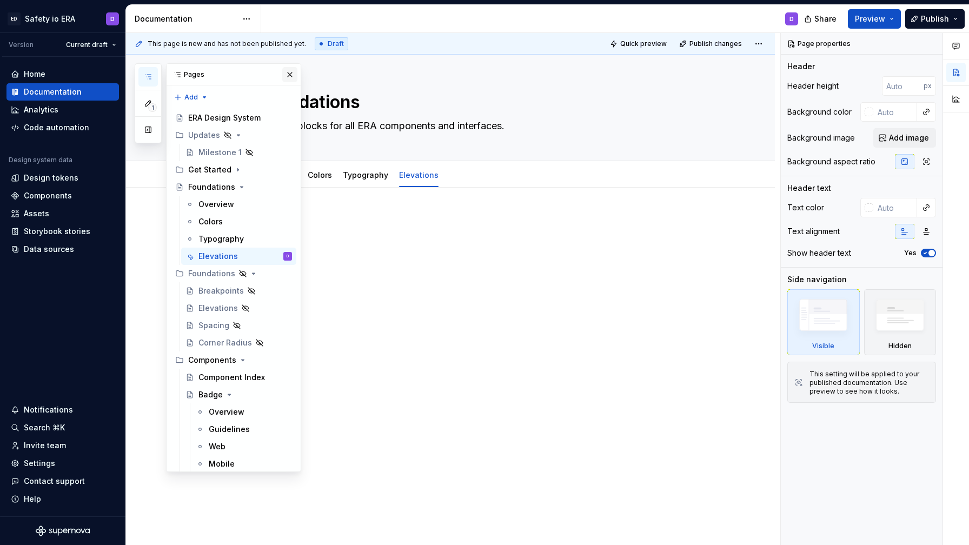
click at [287, 75] on button "button" at bounding box center [289, 74] width 15 height 15
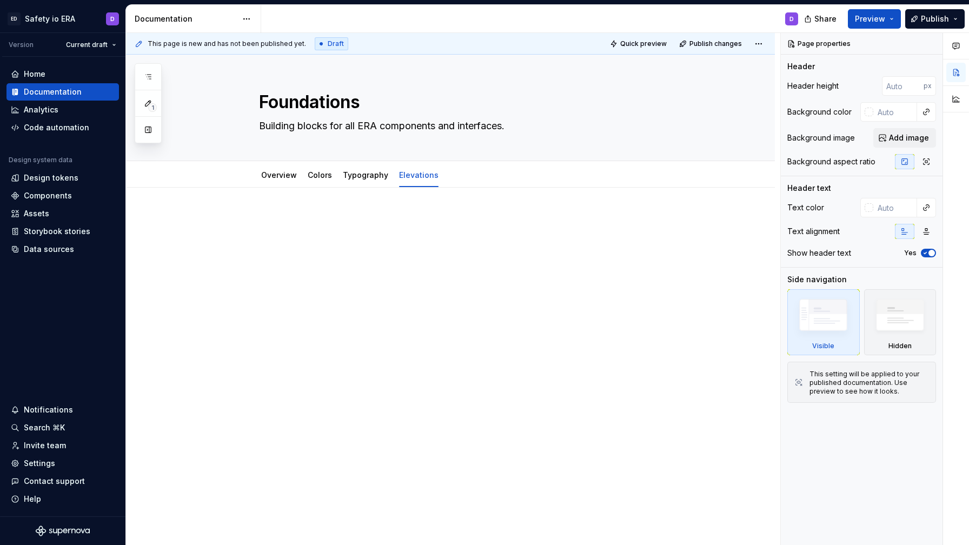
click at [336, 228] on div at bounding box center [463, 234] width 409 height 41
type textarea "*"
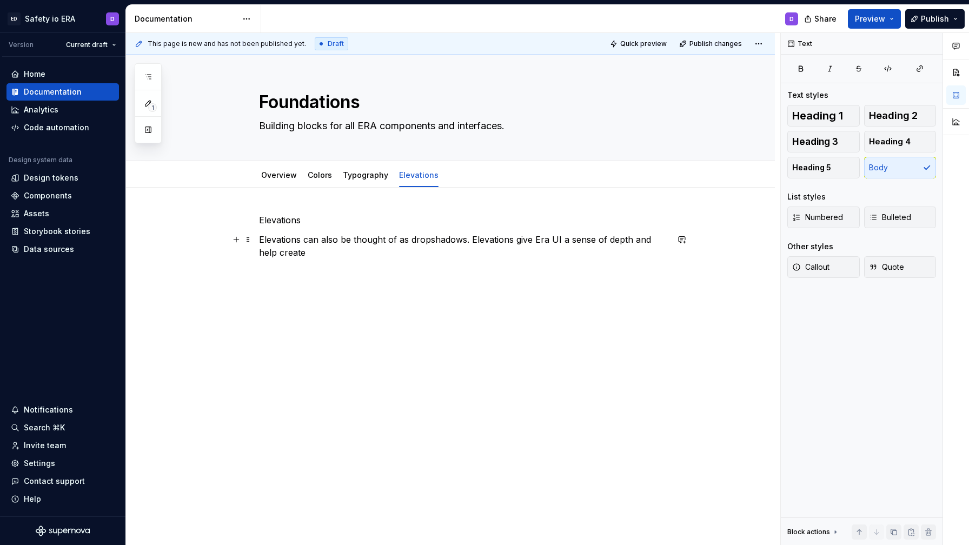
click at [285, 254] on p "Elevations can also be thought of as dropshadows. Elevations give Era UI a sens…" at bounding box center [463, 246] width 409 height 26
click at [354, 254] on p "Elevations can also be thought of as dropshadows. Elevations give Era UI a sens…" at bounding box center [463, 246] width 409 height 26
click at [455, 249] on p "Elevations can also be thought of as dropshadows. Elevations give Era UI a sens…" at bounding box center [463, 246] width 409 height 26
click at [273, 223] on p "Elevations" at bounding box center [463, 220] width 409 height 13
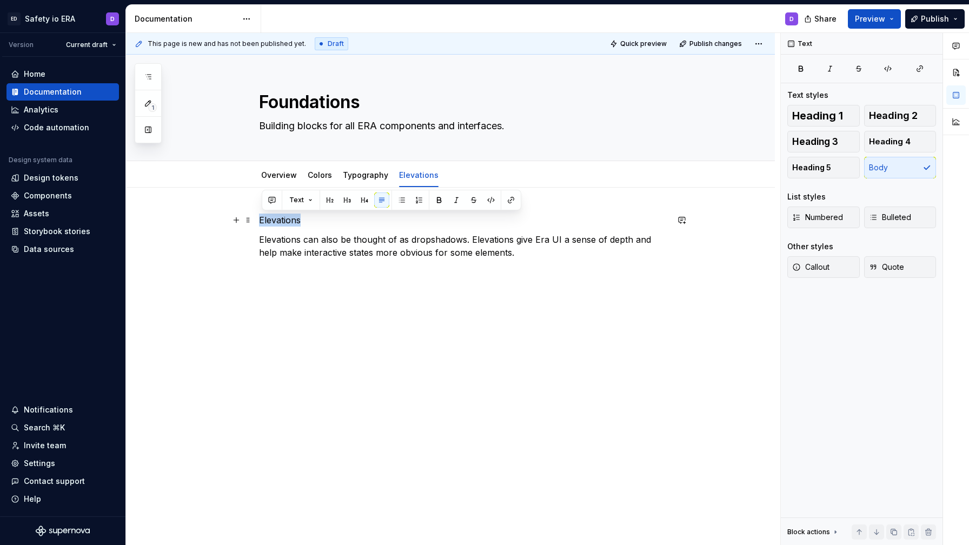
click at [273, 223] on p "Elevations" at bounding box center [463, 220] width 409 height 13
click at [329, 198] on button "button" at bounding box center [329, 200] width 15 height 15
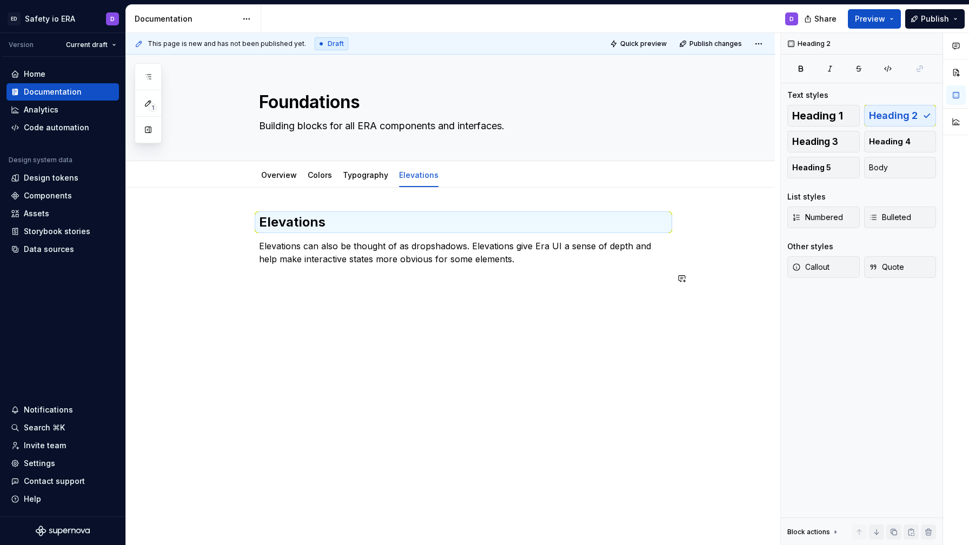
click at [322, 316] on div "Elevations Elevations can also be thought of as dropshadows. Elevations give Er…" at bounding box center [450, 325] width 649 height 274
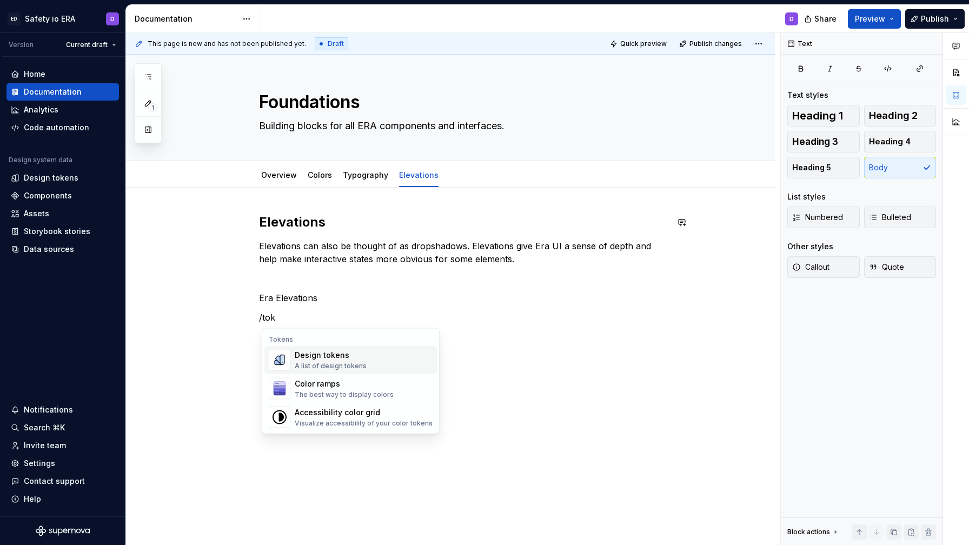
click at [320, 362] on div "A list of design tokens" at bounding box center [331, 366] width 72 height 9
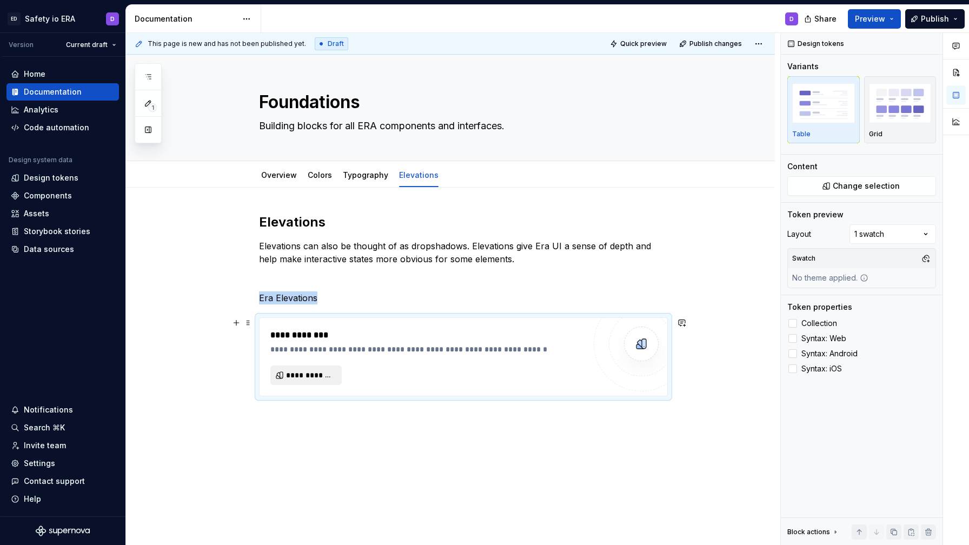
click at [326, 375] on span "**********" at bounding box center [310, 375] width 49 height 11
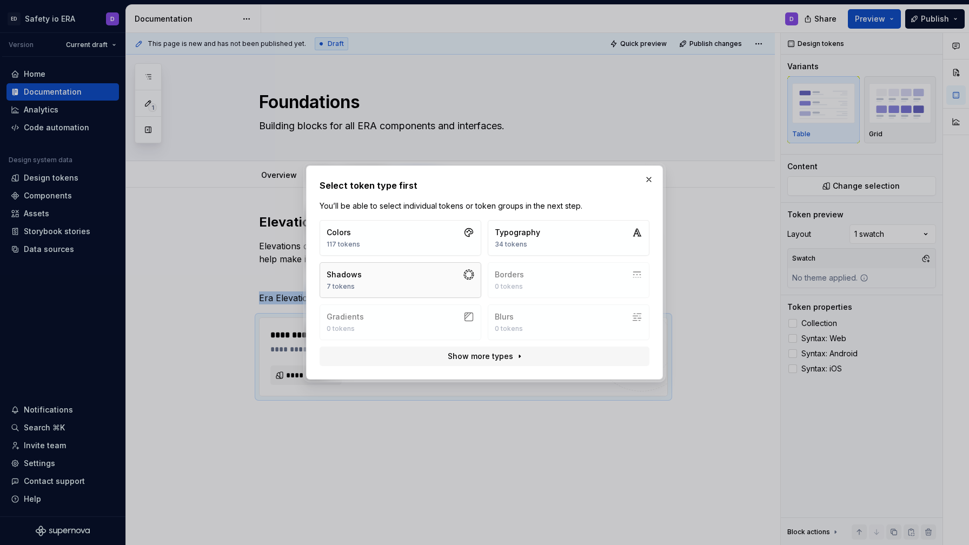
click at [421, 283] on button "Shadows 7 tokens" at bounding box center [401, 280] width 162 height 36
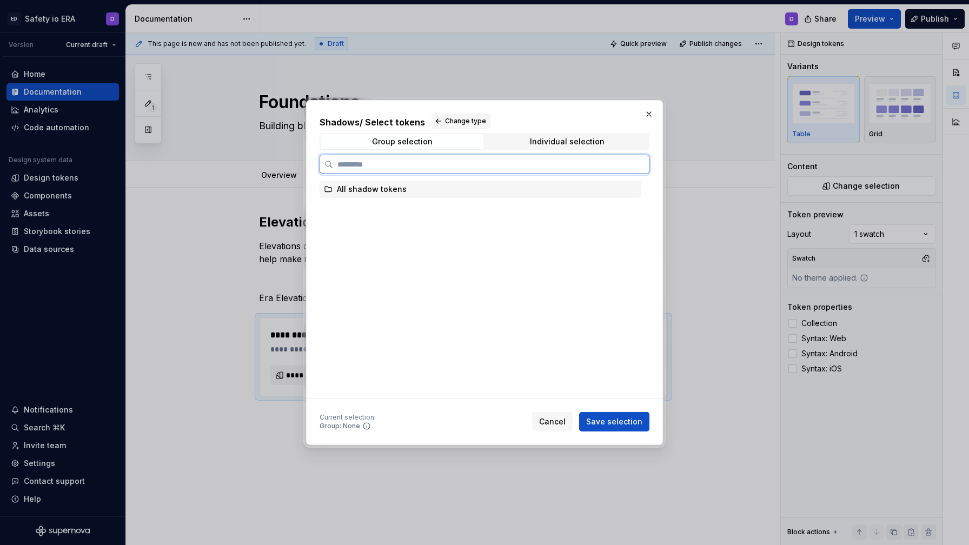
click at [382, 193] on div "All shadow tokens" at bounding box center [372, 189] width 70 height 11
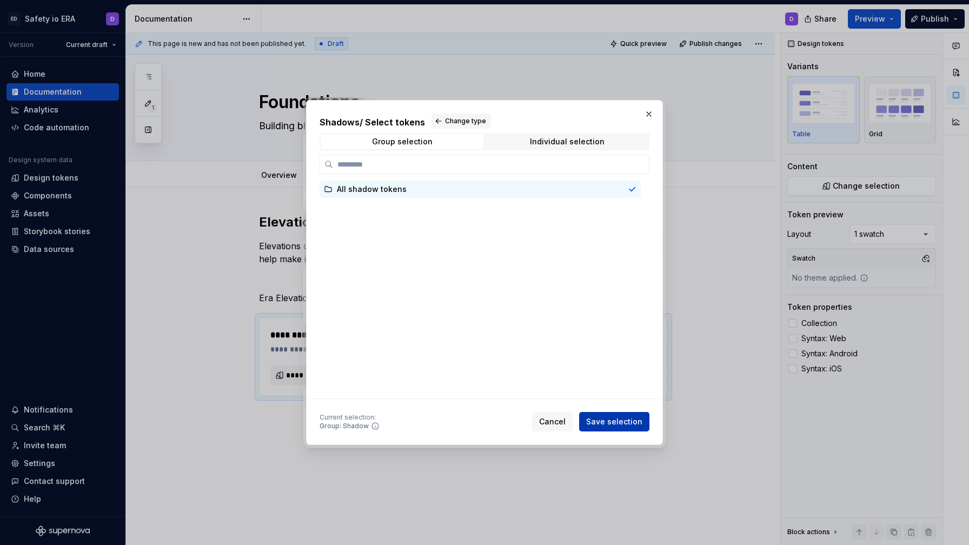
click at [634, 421] on span "Save selection" at bounding box center [614, 421] width 56 height 11
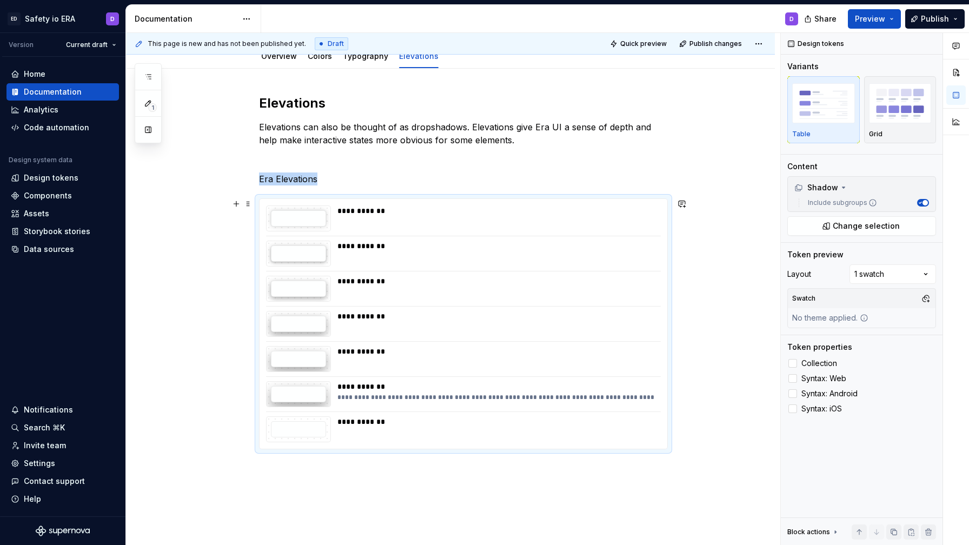
scroll to position [120, 0]
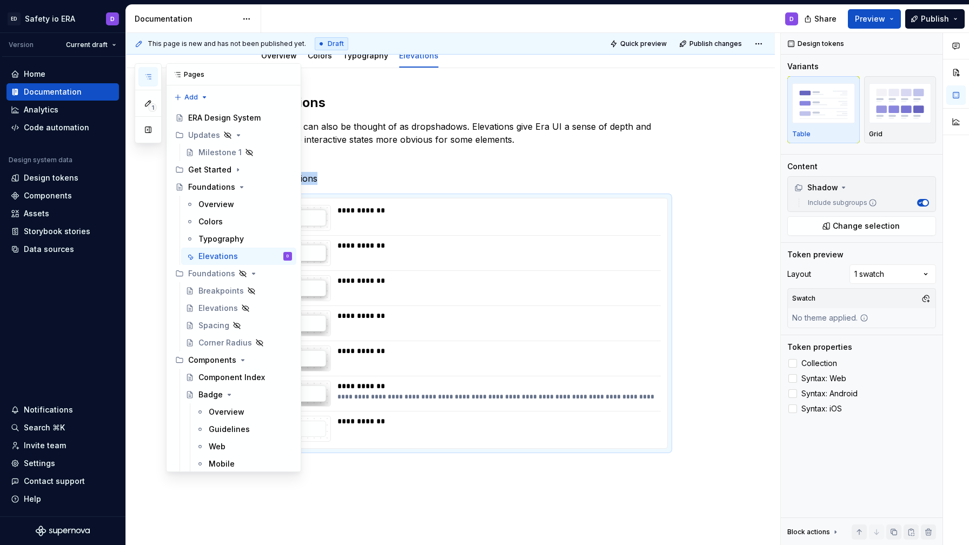
click at [149, 73] on icon "button" at bounding box center [148, 76] width 9 height 9
click at [54, 175] on div "Design tokens" at bounding box center [51, 178] width 55 height 11
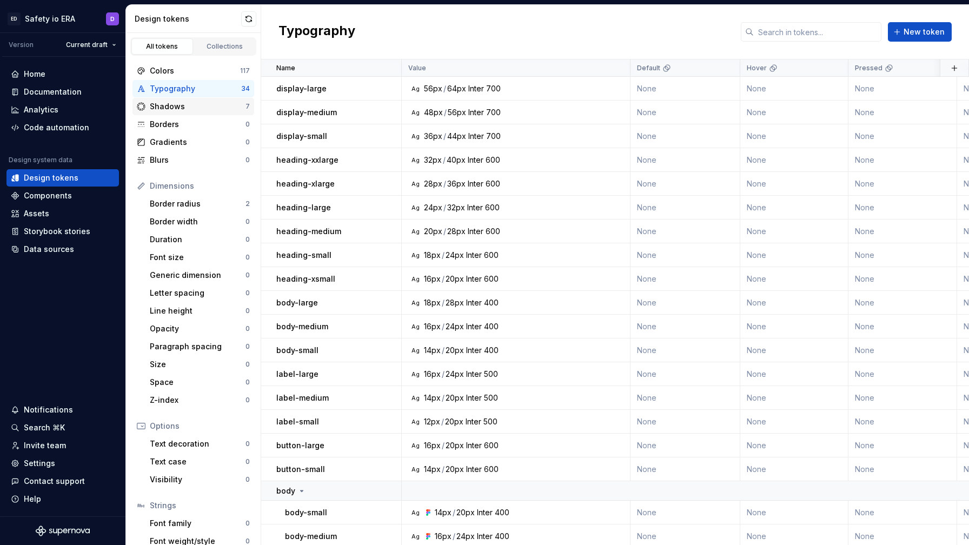
click at [196, 111] on div "Shadows" at bounding box center [198, 106] width 96 height 11
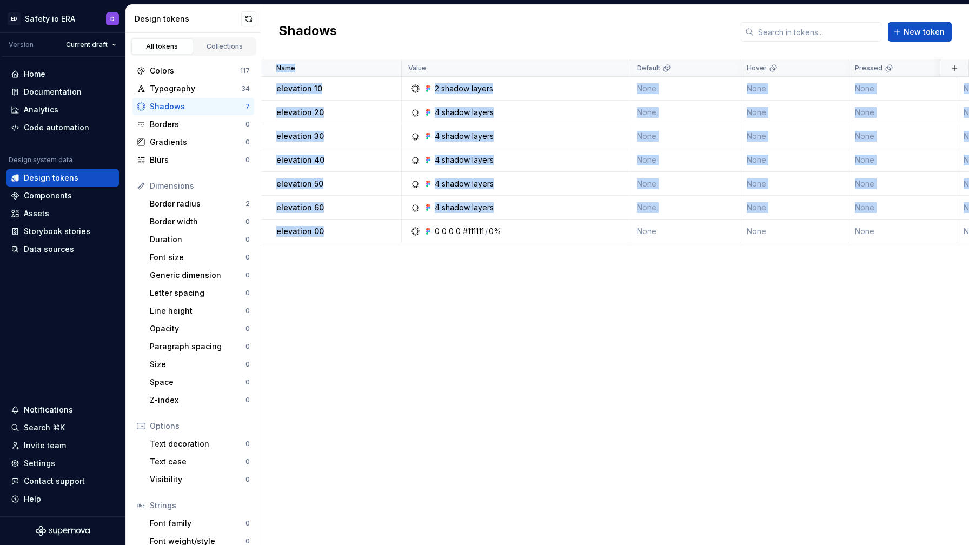
drag, startPoint x: 342, startPoint y: 232, endPoint x: 359, endPoint y: 250, distance: 24.9
click at [359, 250] on div "Name Value Default Hover Pressed Disabled Collection Syntax: Web Syntax: Androi…" at bounding box center [615, 302] width 708 height 486
click at [554, 321] on div "Name Value Default Hover Pressed Disabled Collection Syntax: Web Syntax: Androi…" at bounding box center [615, 302] width 708 height 486
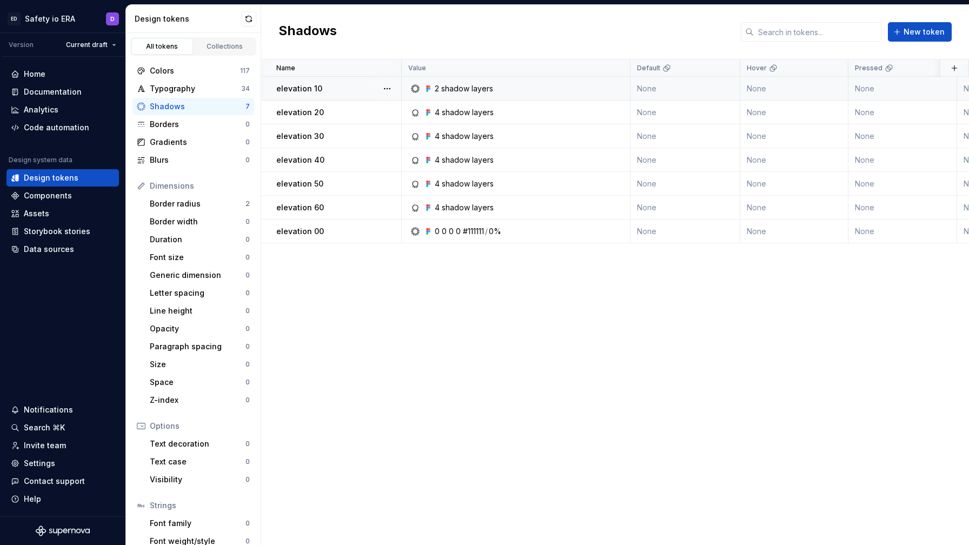
click at [644, 83] on td "None" at bounding box center [686, 89] width 110 height 24
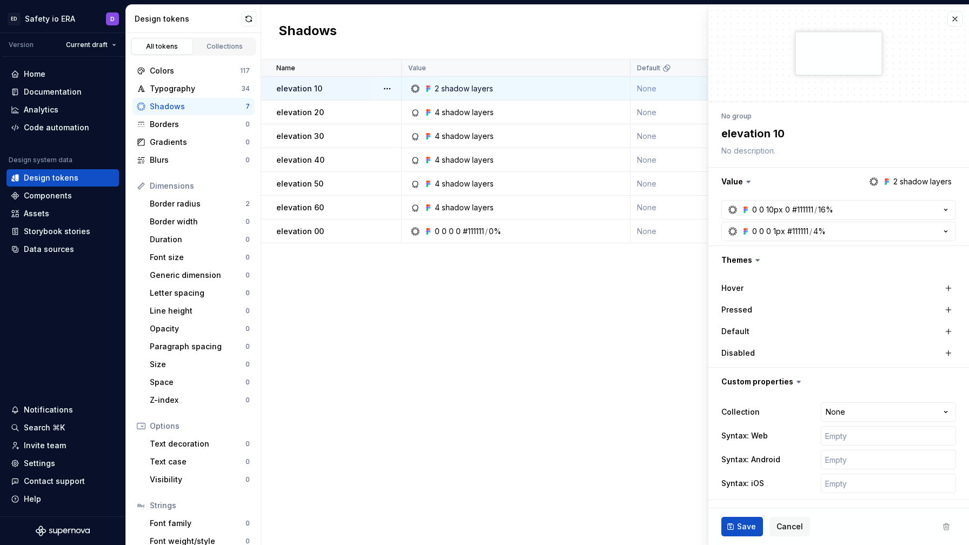
type textarea "*"
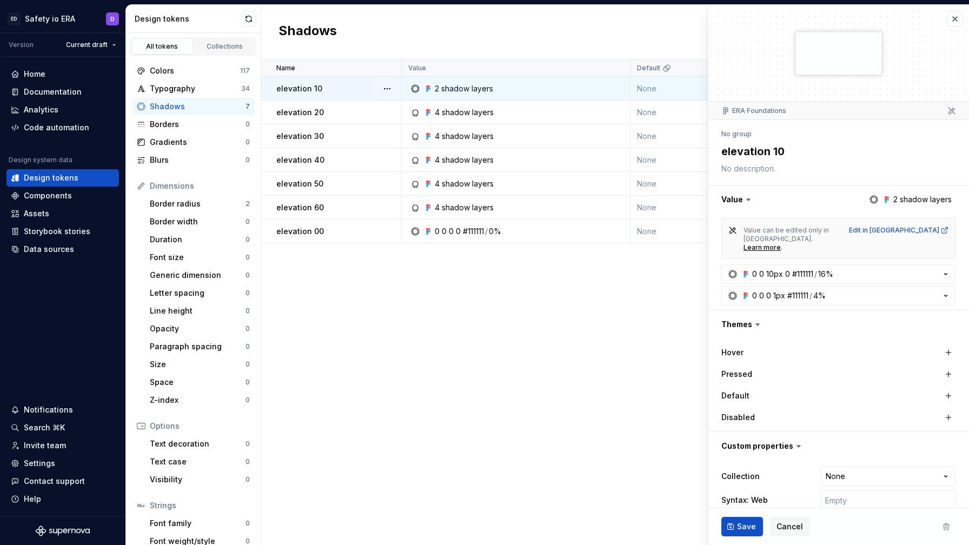
scroll to position [47, 0]
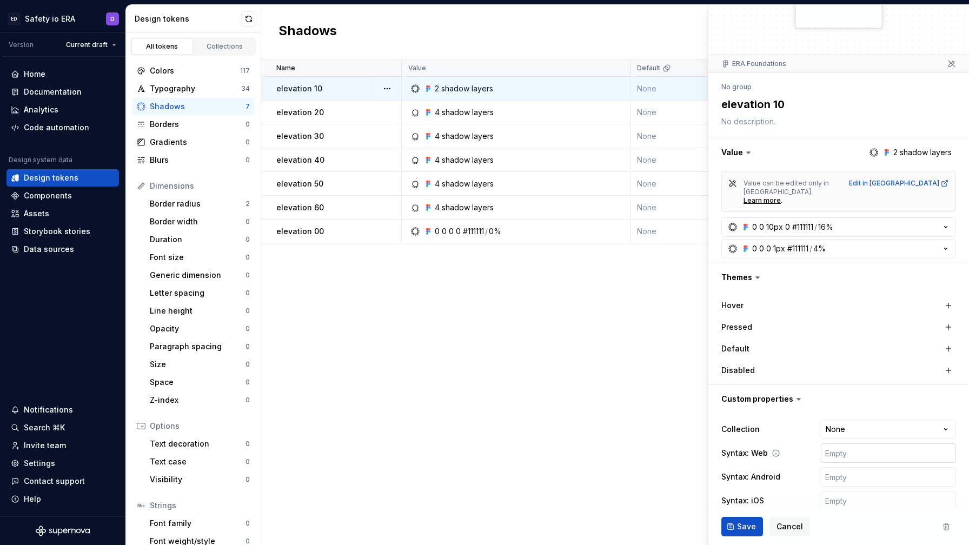
click at [841, 445] on input "text" at bounding box center [888, 453] width 135 height 19
type input "v"
type textarea "*"
type input "va"
type textarea "*"
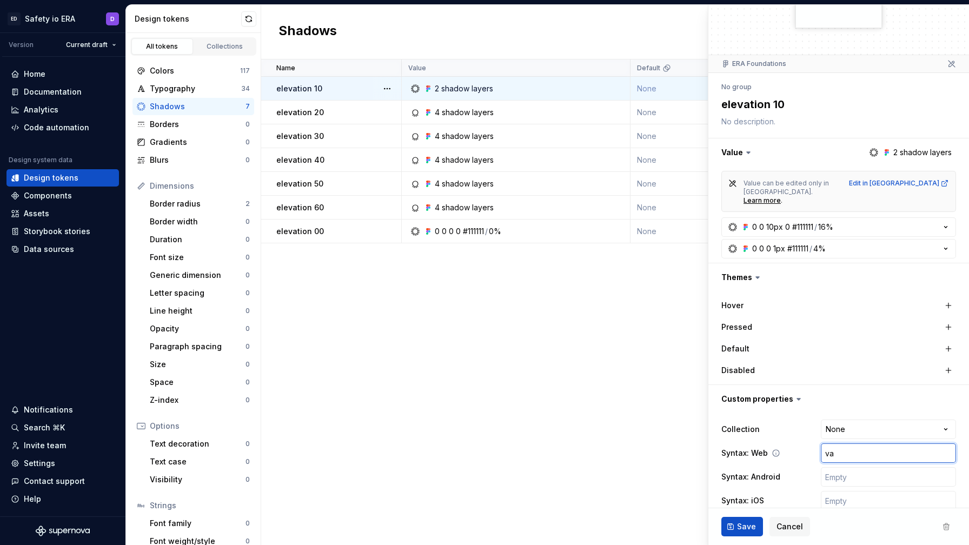
type input "var"
type textarea "*"
type input "var("
type textarea "*"
type input "var(-"
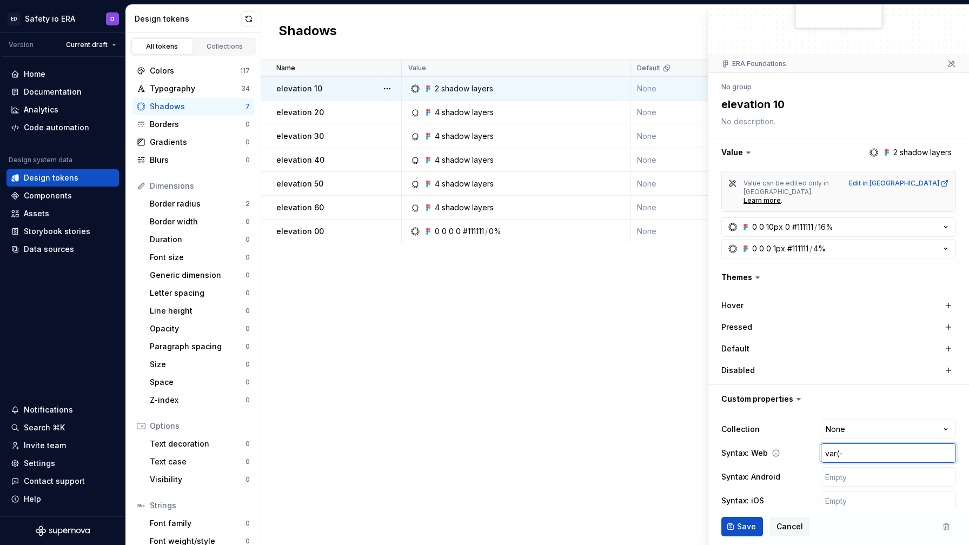
type textarea "*"
type input "var(--"
type textarea "*"
type input "var(--e"
type textarea "*"
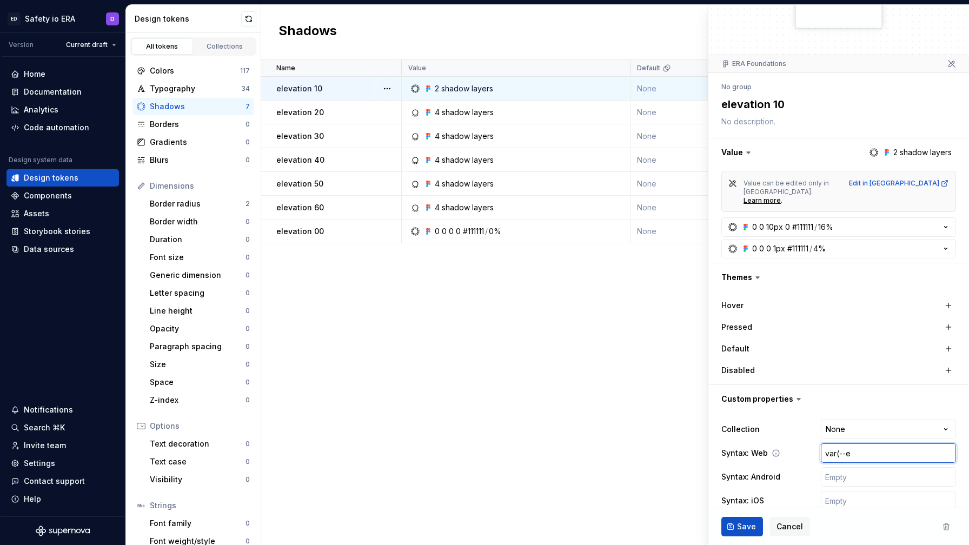
type input "var(--er"
type textarea "*"
type input "var(--era"
type textarea "*"
type input "var(--era."
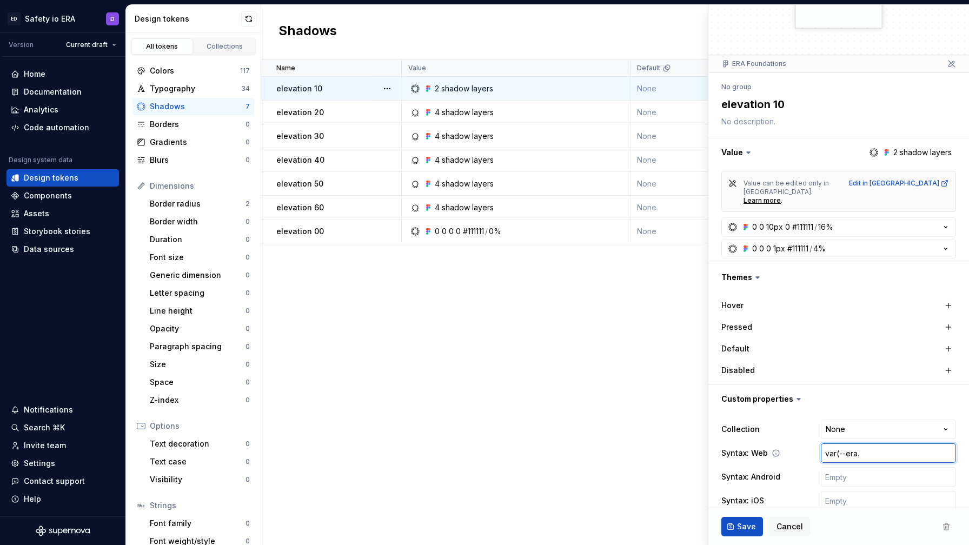
type textarea "*"
type input "var(--era.e"
type textarea "*"
type input "var(--era.el"
type textarea "*"
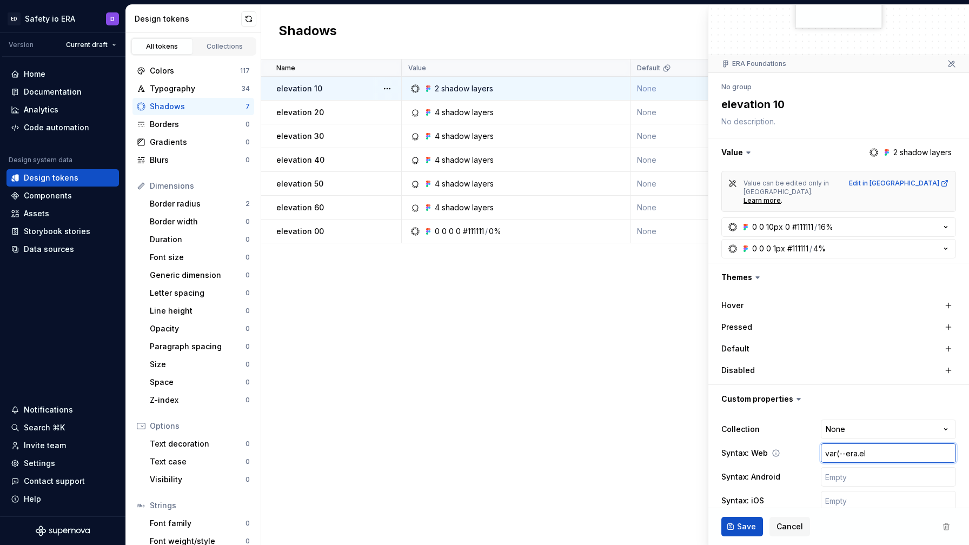
type input "var(--era.ele"
type textarea "*"
type input "var(--era.elev"
type textarea "*"
type input "var(--era.eleva"
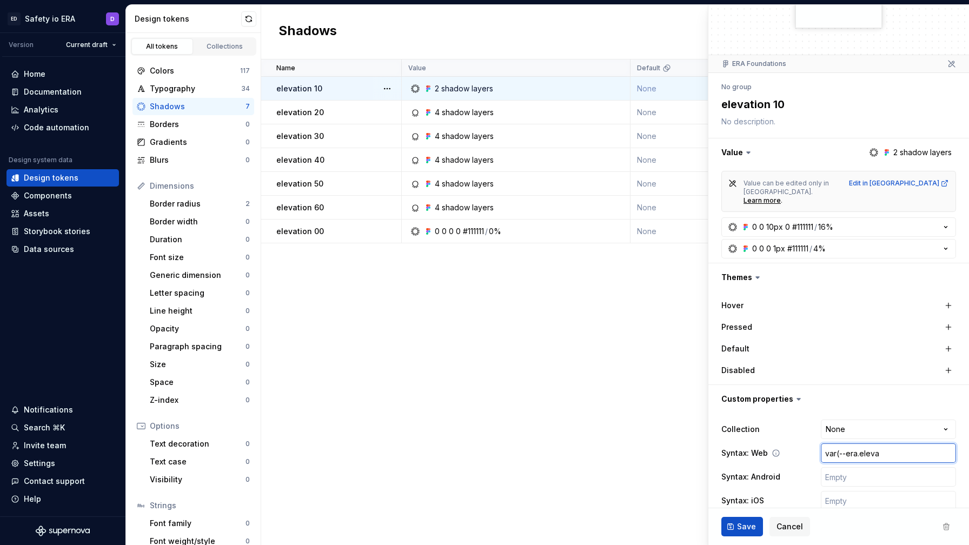
type textarea "*"
type input "var(--era.elevat"
type textarea "*"
type input "var(--era.elevati"
type textarea "*"
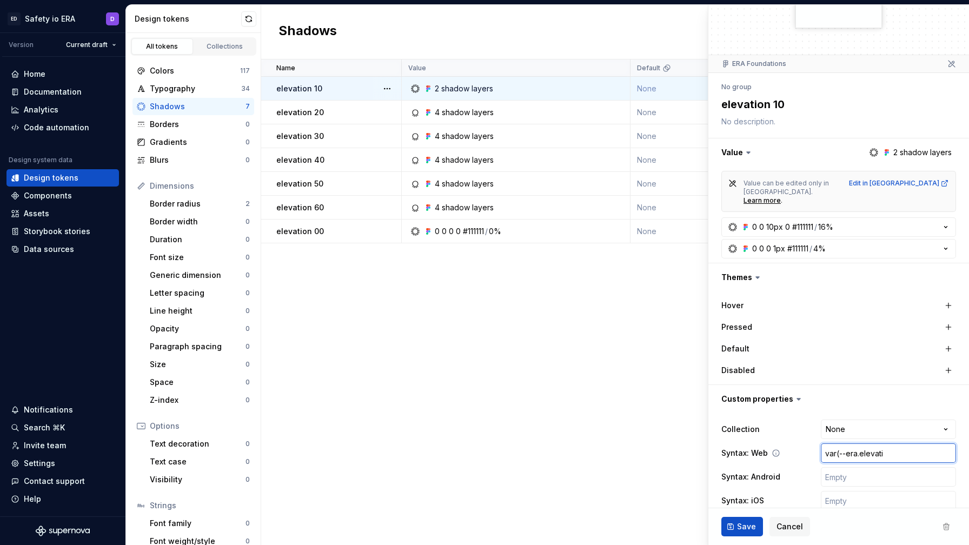
type input "var(--era.elevatio"
type textarea "*"
type input "var(--era.elevation"
type textarea "*"
type input "var(--era.elevation."
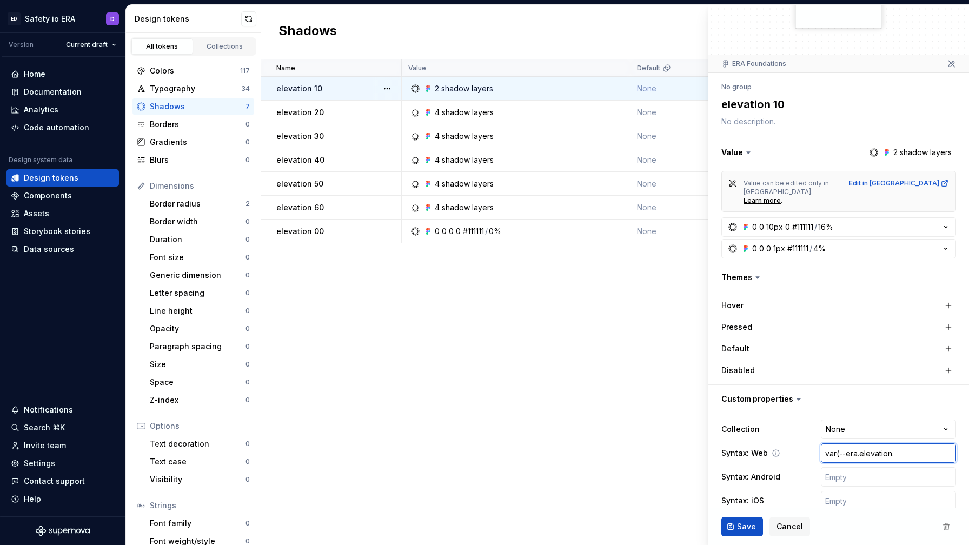
type textarea "*"
type input "var(--era.elevation.1"
type textarea "*"
type input "var(--era.elevation.10"
type textarea "*"
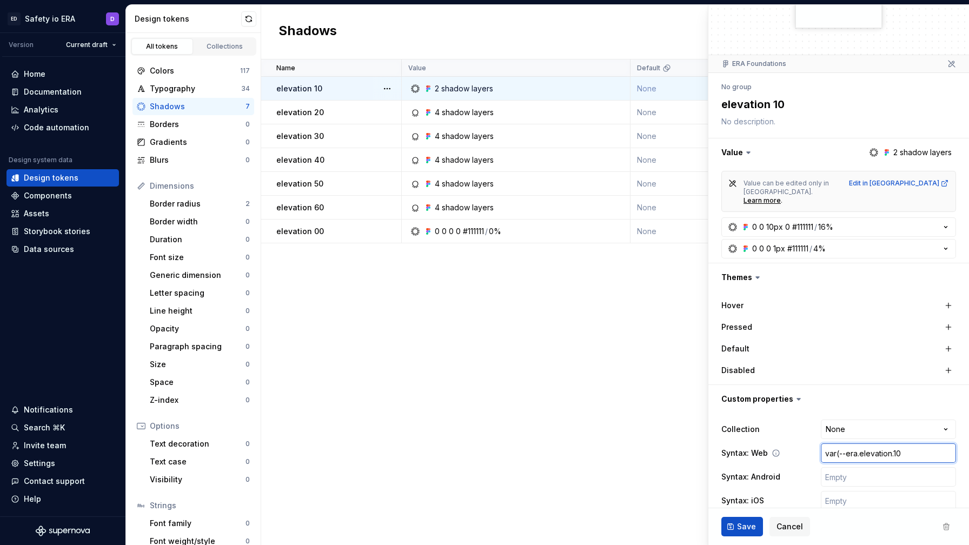
type input "var(--era.elevation.10)"
click at [859, 444] on input "var(--era.elevation.10)" at bounding box center [888, 453] width 135 height 19
type textarea "*"
type input "var(--eraelevation.10)"
type textarea "*"
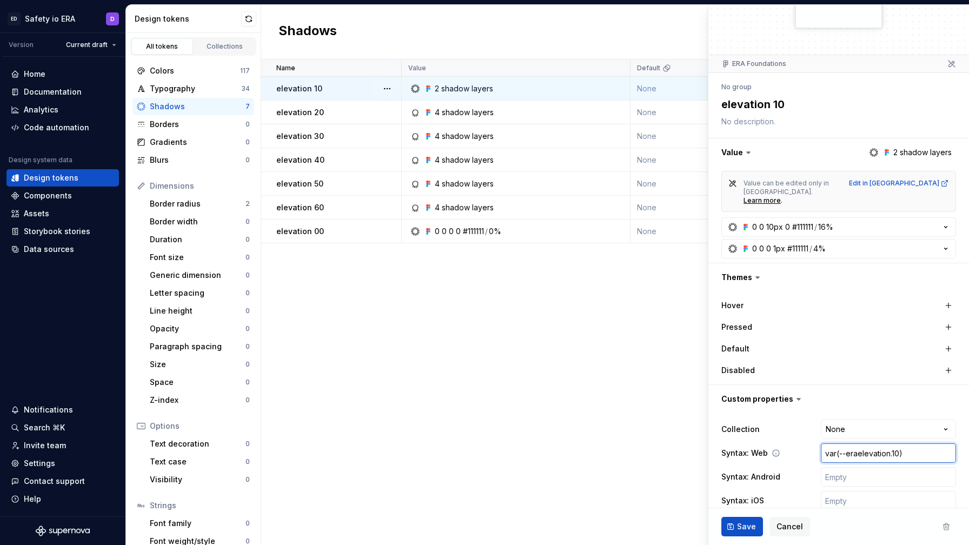
type input "var(--era-elevation.10)"
type textarea "*"
type input "var(--era-elevation10)"
type textarea "*"
click at [865, 444] on input "var(--era-elevation-10)" at bounding box center [888, 453] width 135 height 19
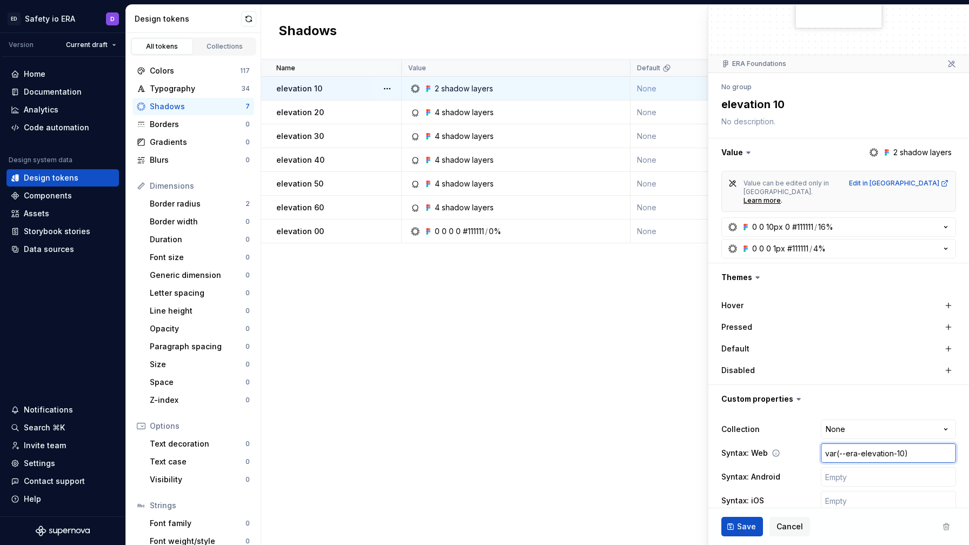
click at [865, 444] on input "var(--era-elevation-10)" at bounding box center [888, 453] width 135 height 19
type input "var(--era-elevation-10)"
click at [847, 467] on input "text" at bounding box center [888, 476] width 135 height 19
paste input "var(--era-elevation-10)"
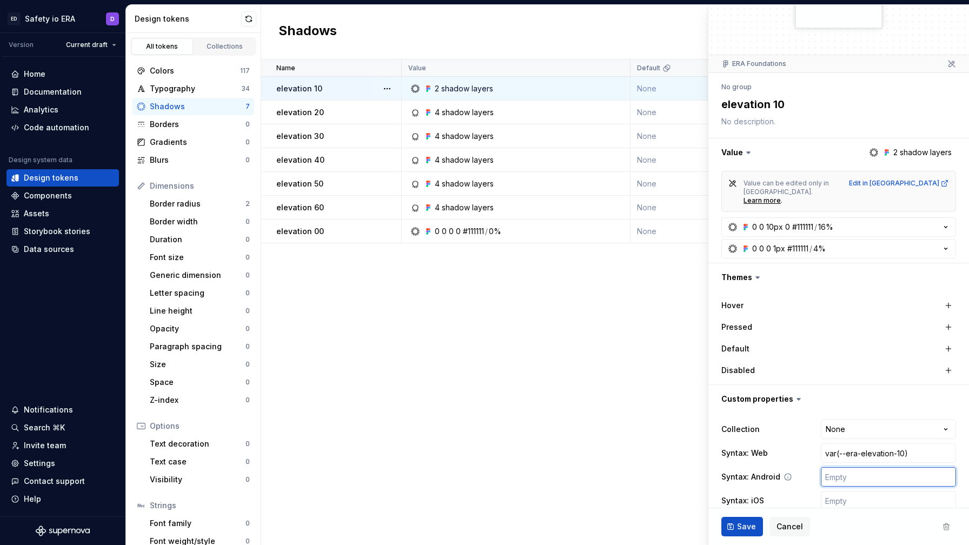
type textarea "*"
type input "var(--era-elevation-10)"
click at [845, 467] on input "var(--era-elevation-10)" at bounding box center [888, 476] width 135 height 19
type textarea "*"
type input "var(-era-elevation-10)"
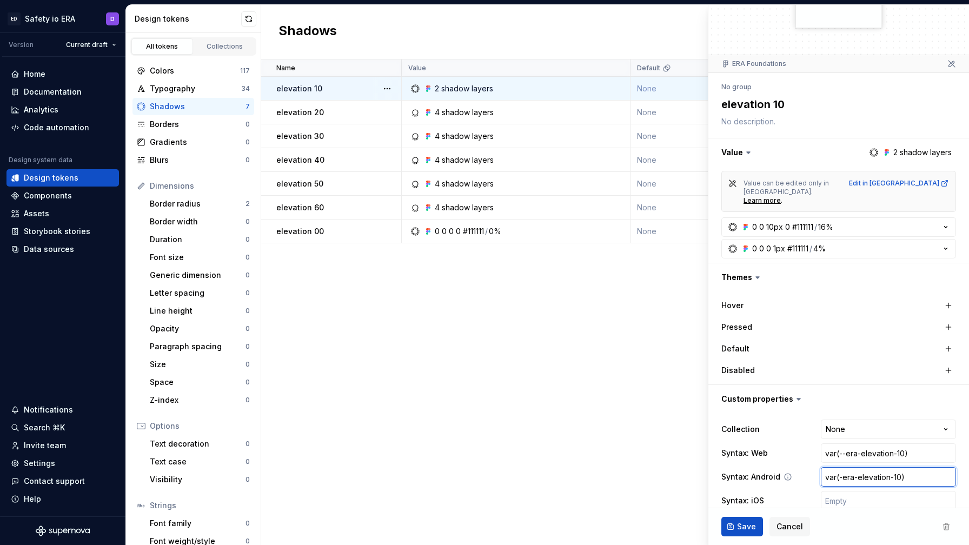
type textarea "*"
type input "var(era-elevation-10)"
type textarea "*"
type input "var(eraelevation-10)"
type textarea "*"
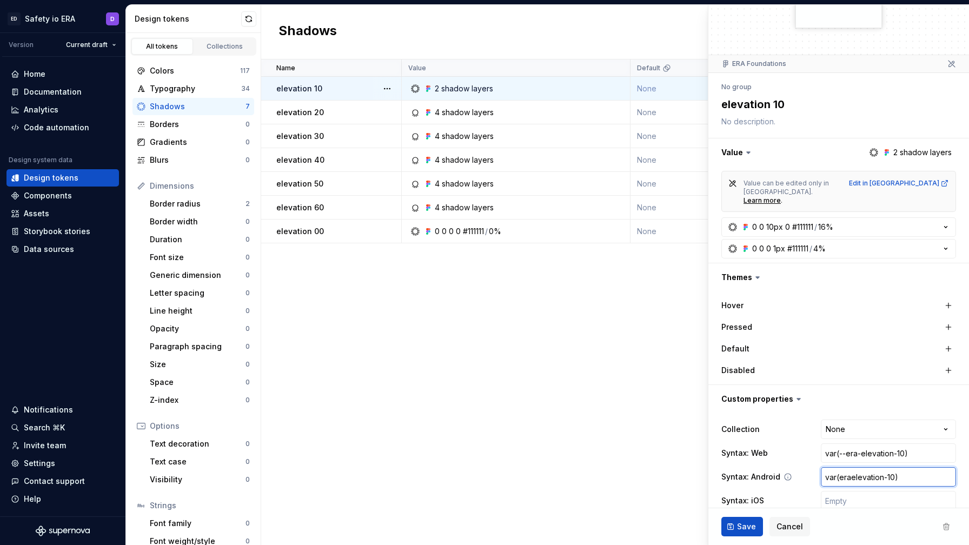
type input "var(era.elevation-10)"
type textarea "*"
type input "var(era.elevation10)"
type textarea "*"
click at [833, 467] on input "var(era.elevation.10)" at bounding box center [888, 476] width 135 height 19
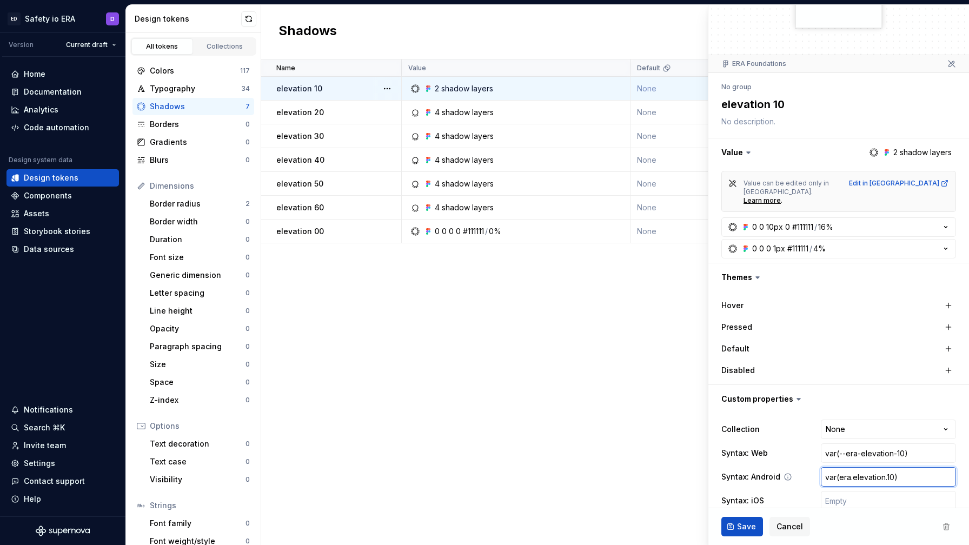
click at [833, 467] on input "var(era.elevation.10)" at bounding box center [888, 476] width 135 height 19
type input "var(era.elevation.10)"
click at [838, 491] on input "text" at bounding box center [888, 500] width 135 height 19
paste input "var(era.elevation.10)"
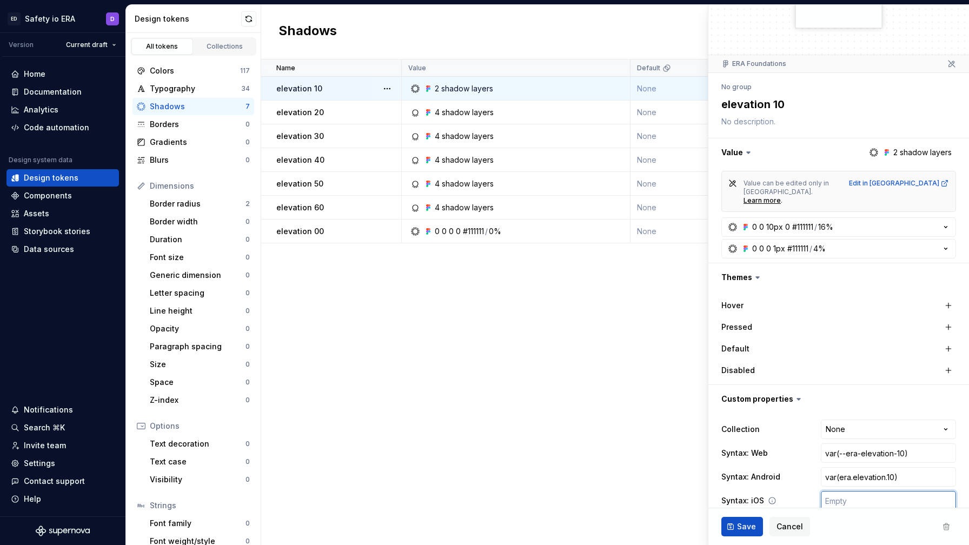
type textarea "*"
type input "var(era.elevation.10)"
click at [744, 528] on span "Save" at bounding box center [746, 526] width 19 height 11
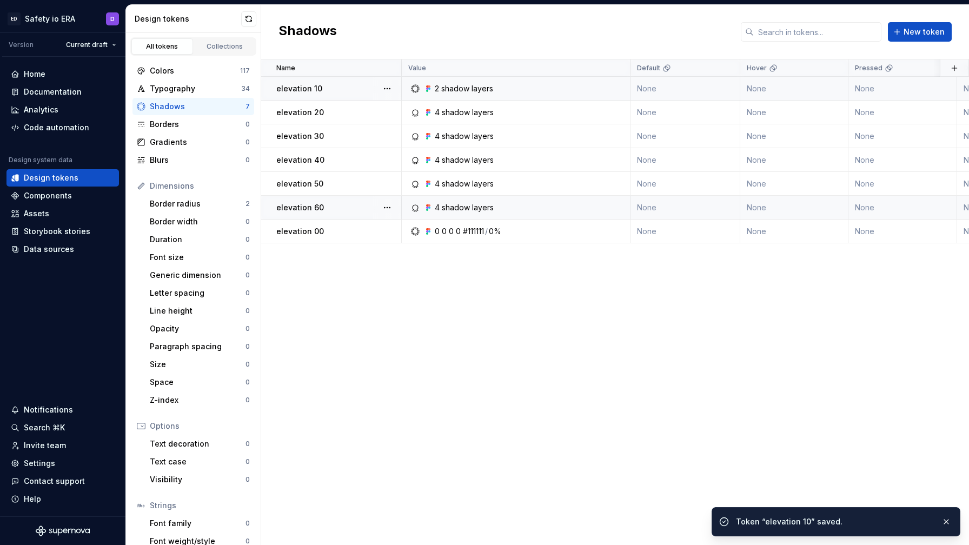
click at [493, 91] on div "2 shadow layers" at bounding box center [519, 88] width 221 height 11
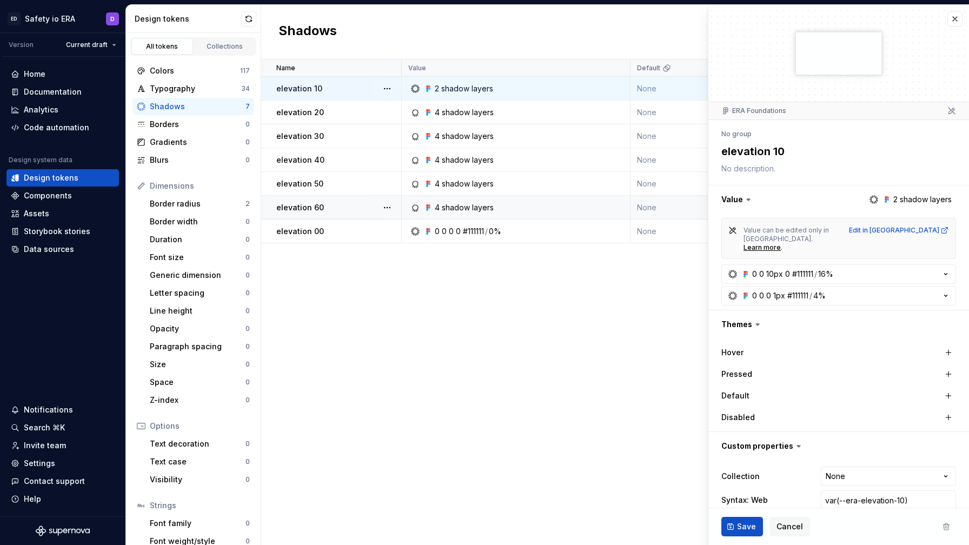
scroll to position [47, 0]
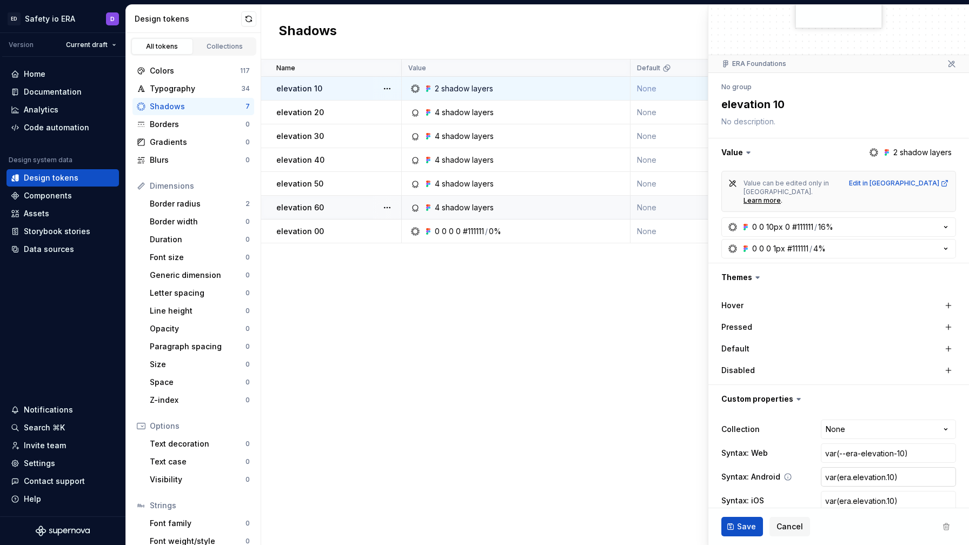
click at [857, 467] on input "var(era.elevation.10)" at bounding box center [888, 476] width 135 height 19
click at [341, 109] on div "elevation 20" at bounding box center [338, 112] width 124 height 11
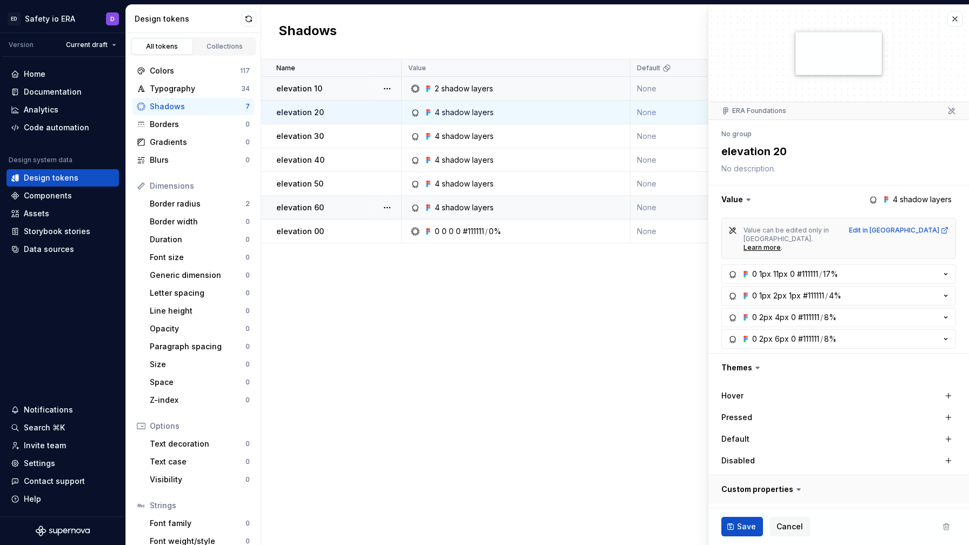
scroll to position [90, 0]
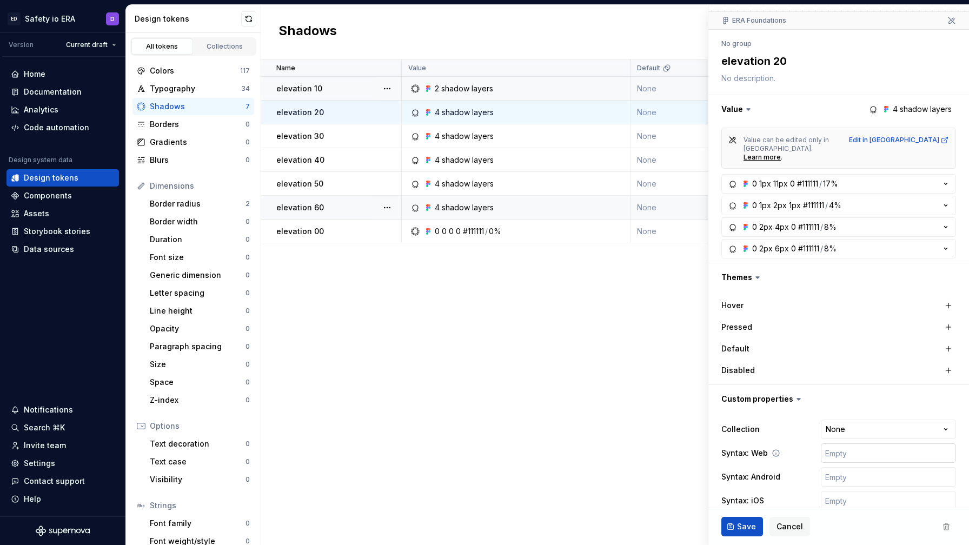
click at [841, 444] on input "text" at bounding box center [888, 453] width 135 height 19
paste input "var(era.elevation.10)"
type textarea "*"
type input "var(era.elevation.10)"
click at [838, 467] on input "text" at bounding box center [888, 476] width 135 height 19
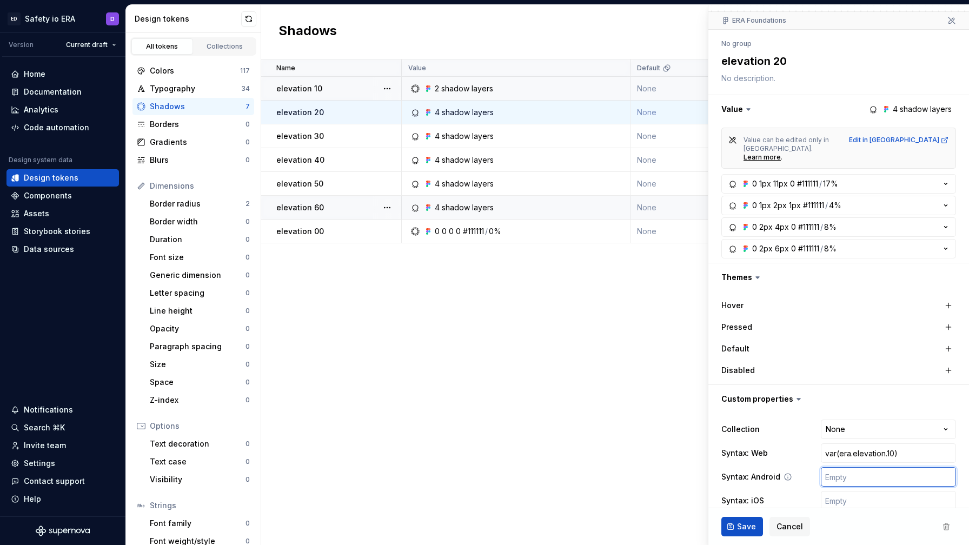
paste input "var(era.elevation.10)"
type textarea "*"
type input "var(era.elevation.10)"
click at [843, 491] on input "text" at bounding box center [888, 500] width 135 height 19
paste input "var(era.elevation.10)"
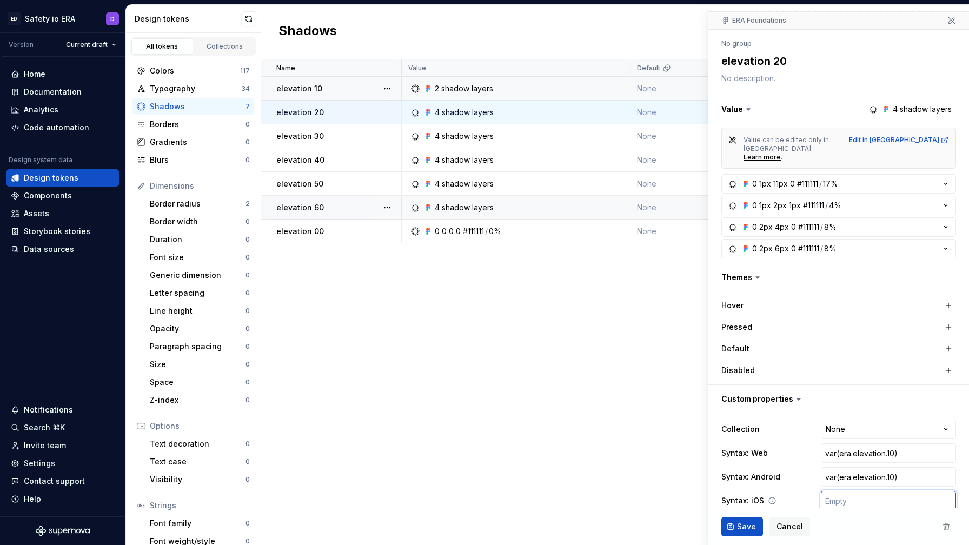
type textarea "*"
type input "var(era.elevation.10)"
type textarea "*"
click at [839, 444] on input "var(era.elevation.10)" at bounding box center [888, 453] width 135 height 19
click at [838, 444] on input "var(era.elevation.10)" at bounding box center [888, 453] width 135 height 19
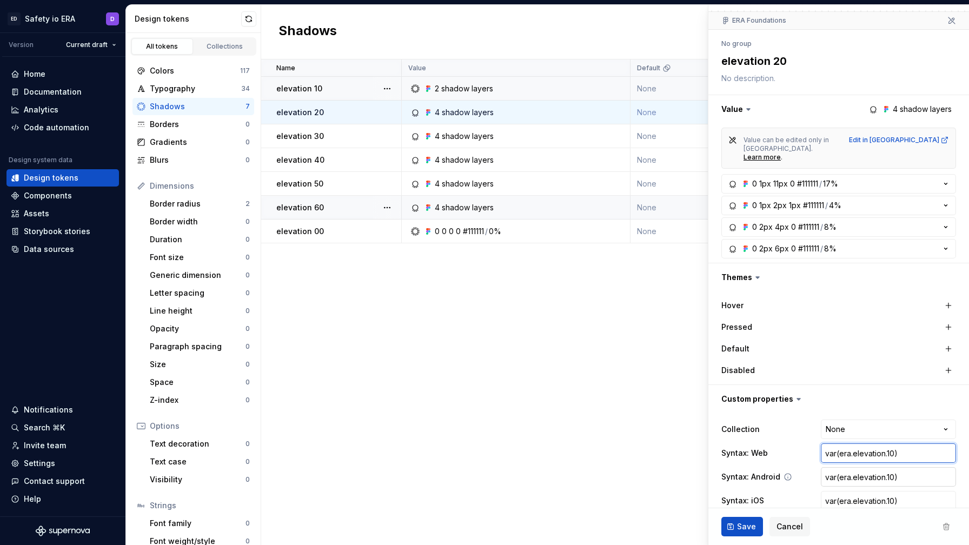
type input "var(-era.elevation.10)"
type textarea "*"
type input "var(--era.elevation.10)"
click at [859, 444] on input "var(--era.elevation.10)" at bounding box center [888, 453] width 135 height 19
type textarea "*"
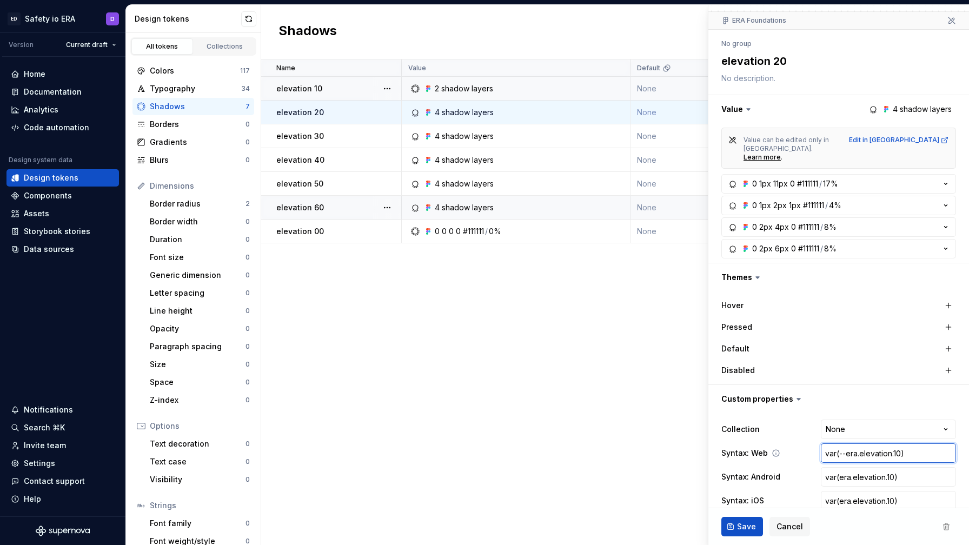
type input "var(--eraelevation.10)"
type textarea "*"
click at [894, 444] on input "var(--era-elevation.10)" at bounding box center [888, 453] width 135 height 19
type input "var(--era-elevatio.10)"
type textarea "*"
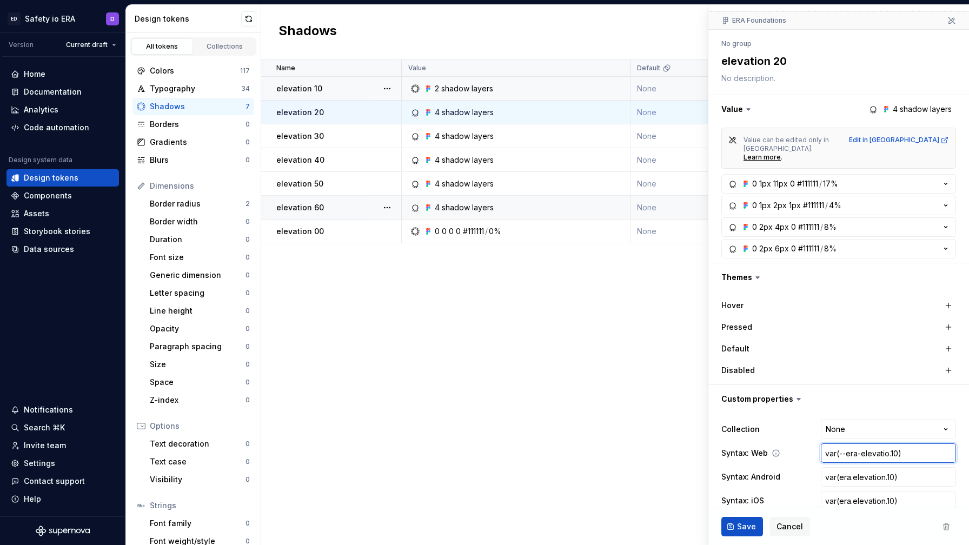
type input "var(--era-elevatio-.10)"
type textarea "*"
type input "var(--era-elevatio-10)"
type textarea "*"
type input "var(--era-elevatio-0)"
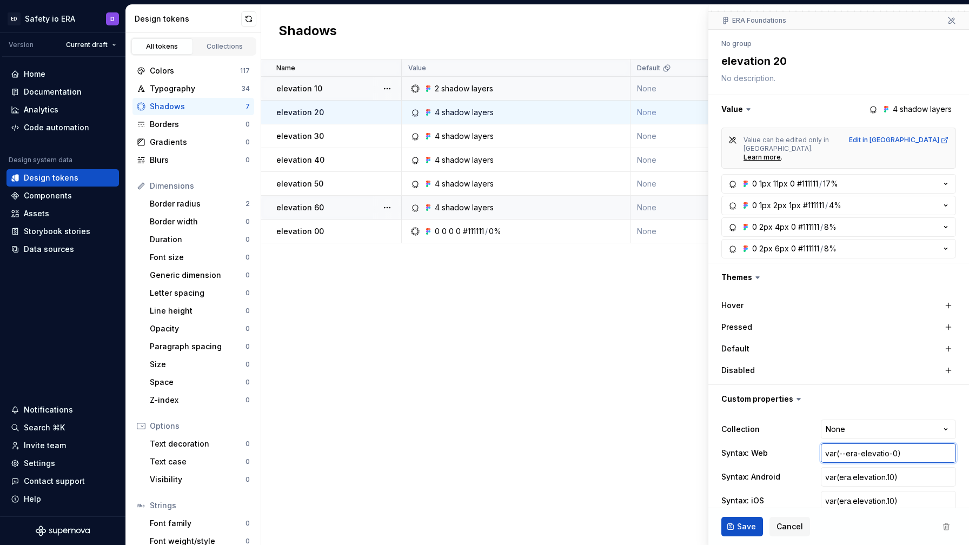
type textarea "*"
type input "var(--era-elevatio-20)"
click at [890, 467] on input "var(era.elevation.10)" at bounding box center [888, 476] width 135 height 19
type textarea "*"
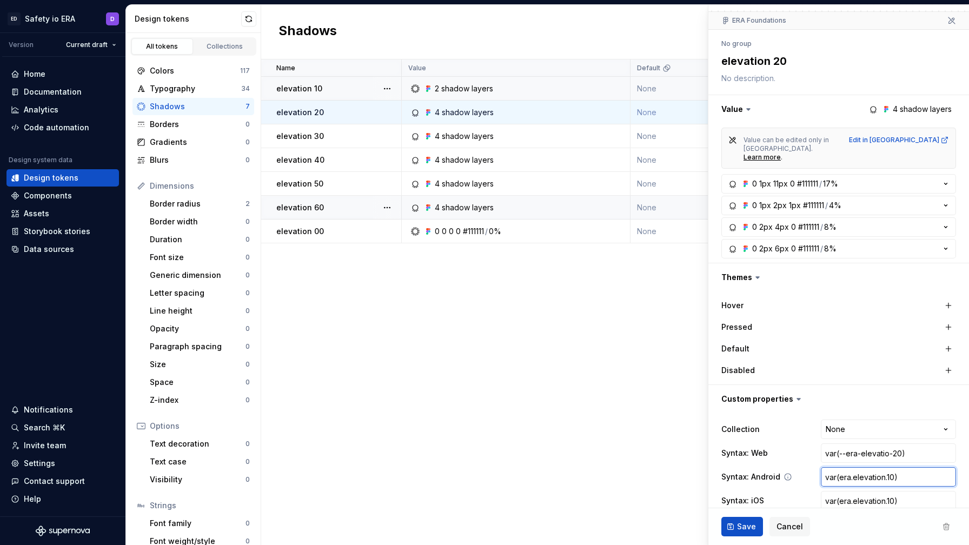
type input "var(era.elevation.0)"
type textarea "*"
type input "var(era.elevation.20)"
click at [890, 491] on input "var(era.elevation.10)" at bounding box center [888, 500] width 135 height 19
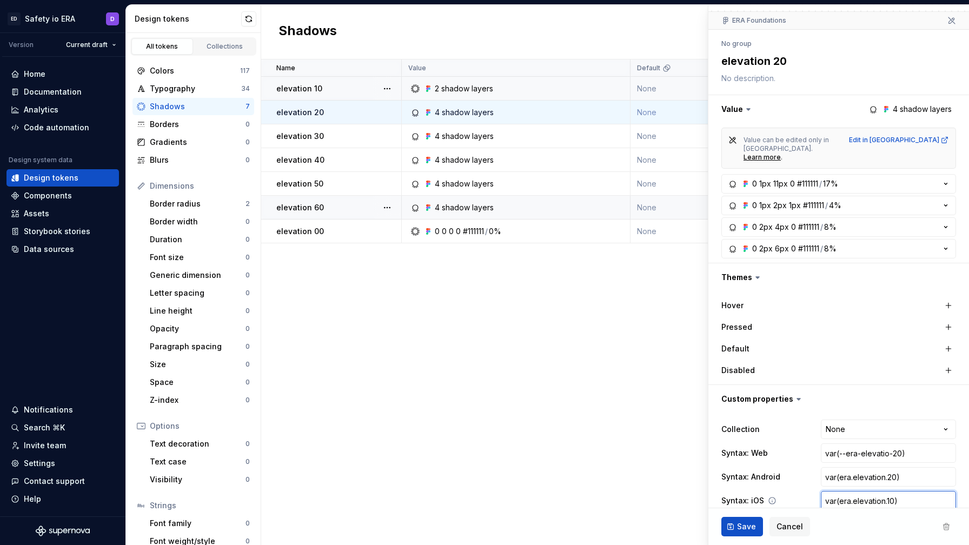
click at [890, 491] on input "var(era.elevation.10)" at bounding box center [888, 500] width 135 height 19
type input "var(era.elevation.0)"
type textarea "*"
type input "var(era.elevation.30)"
type textarea "*"
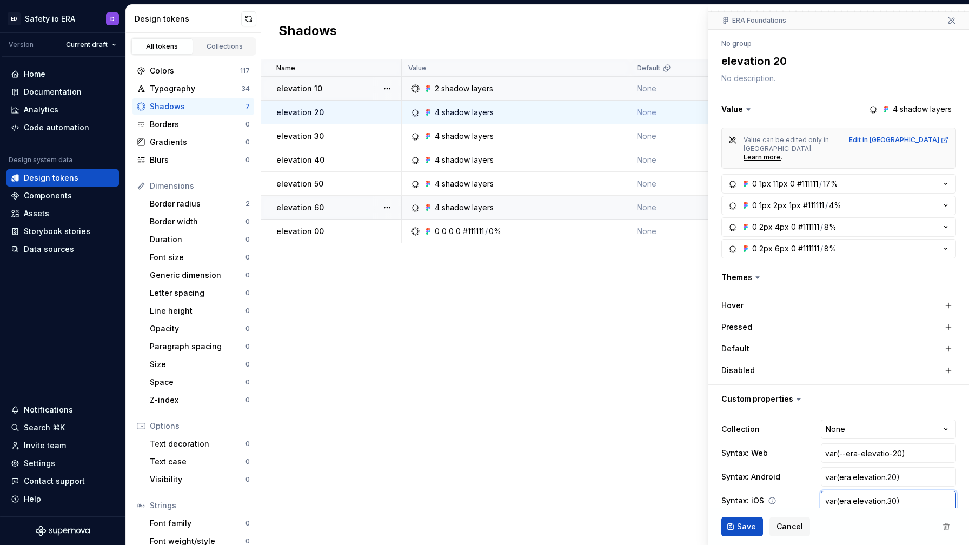
type input "var(era.elevation.0)"
type textarea "*"
type input "var(era.elevation.20)"
click at [750, 526] on span "Save" at bounding box center [746, 526] width 19 height 11
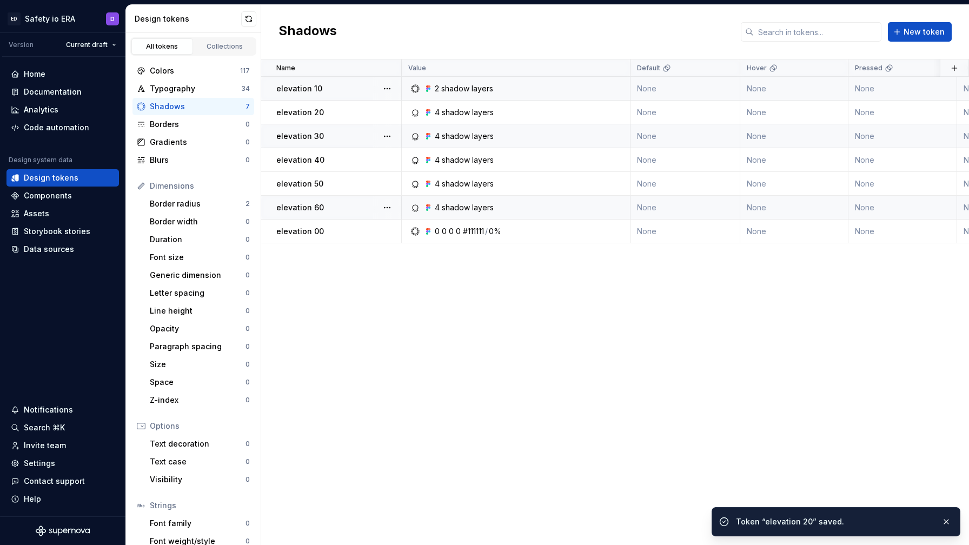
click at [568, 128] on td "4 shadow layers" at bounding box center [516, 136] width 229 height 24
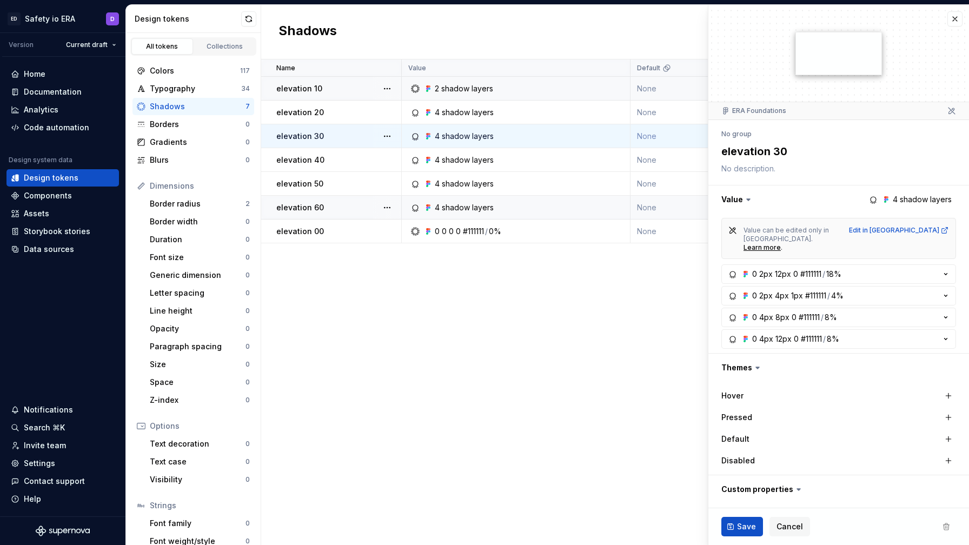
scroll to position [90, 0]
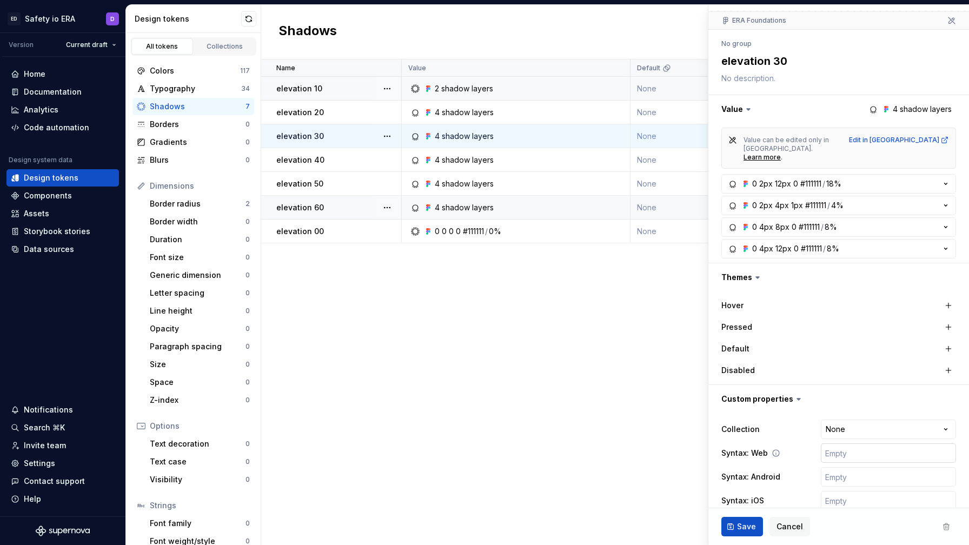
click at [823, 444] on input "text" at bounding box center [888, 453] width 135 height 19
paste input "var(era.elevation.10)"
type textarea "*"
type input "var(era.elevation.10)"
click at [845, 467] on input "text" at bounding box center [888, 476] width 135 height 19
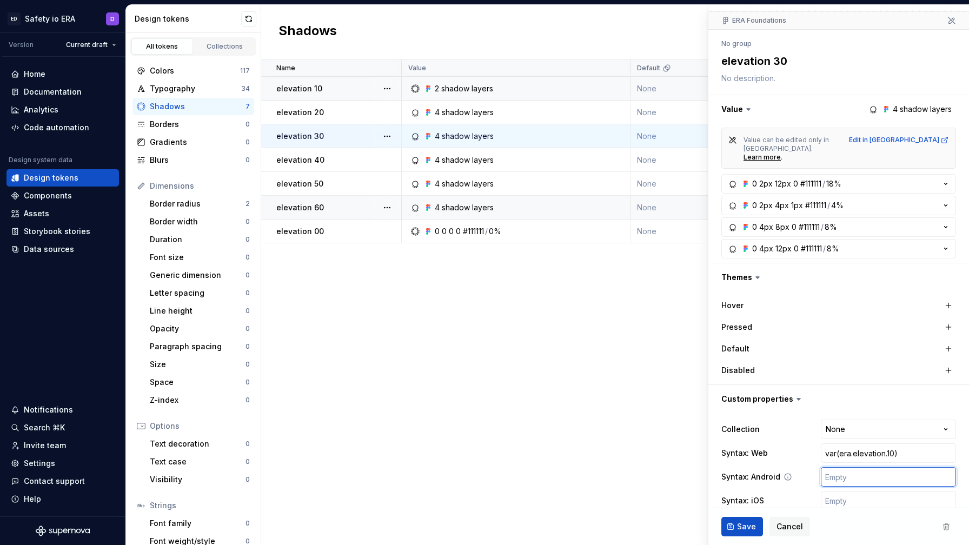
paste input "var(era.elevation.10)"
type textarea "*"
type input "var(era.elevation.10)"
click at [847, 491] on input "text" at bounding box center [888, 500] width 135 height 19
paste input "var(era.elevation.10)"
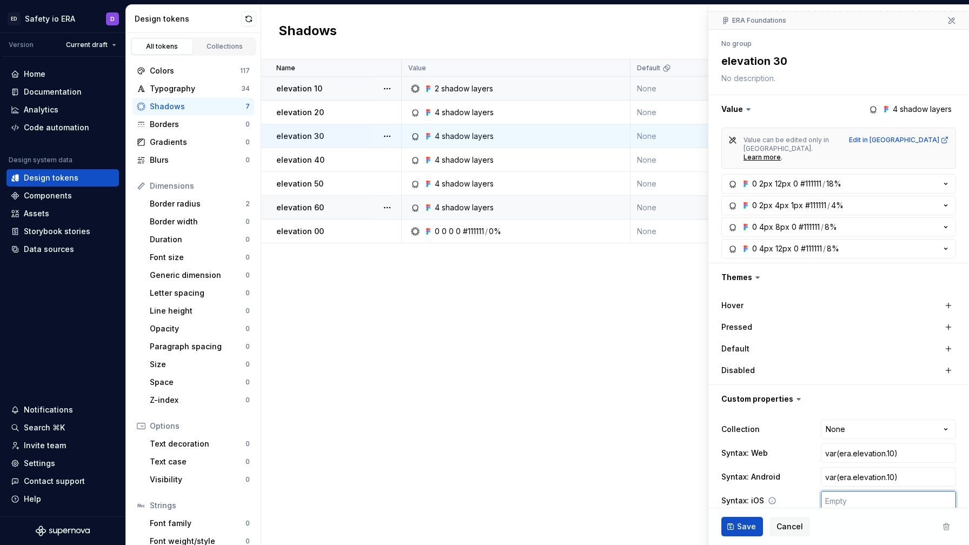
type textarea "*"
type input "var(era.elevation.10)"
type textarea "*"
click at [841, 444] on input "var(era.elevation.10)" at bounding box center [888, 453] width 135 height 19
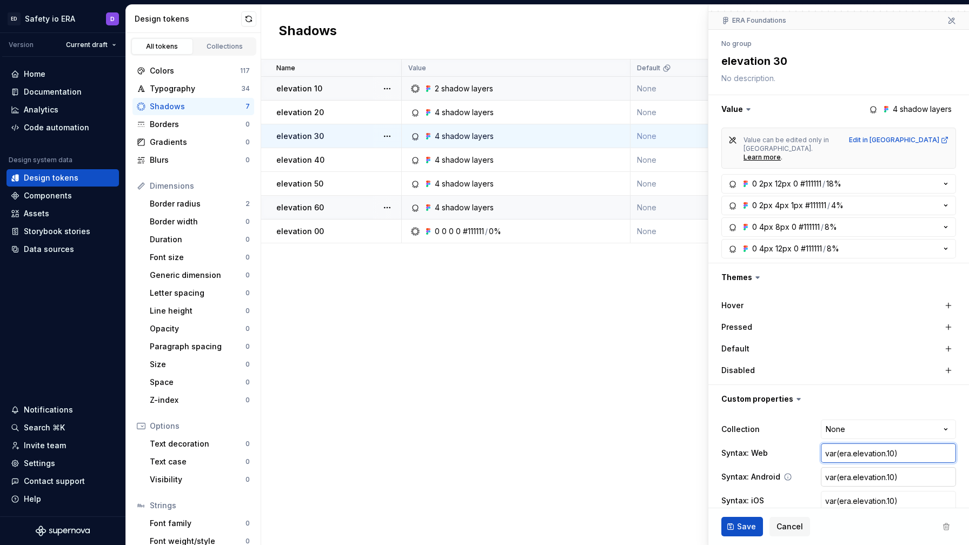
type input "var(-era.elevation.10)"
type textarea "*"
type input "var(--era.elevation.10)"
click at [860, 444] on input "var(--era.elevation.10)" at bounding box center [888, 453] width 135 height 19
type textarea "*"
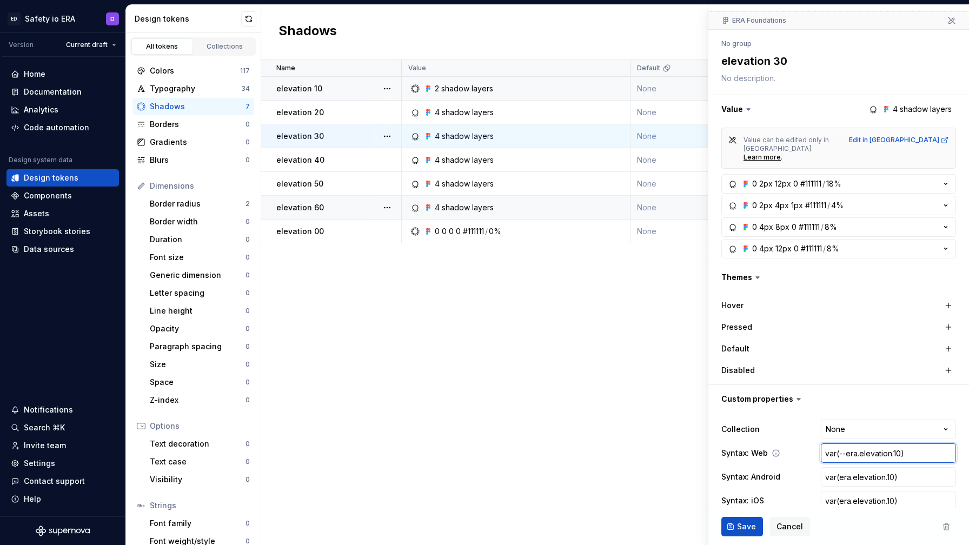
type input "var(--eraelevation.10)"
type textarea "*"
type input "var(--era-elevation.10)"
click at [898, 444] on input "var(--era-elevation.10)" at bounding box center [888, 453] width 135 height 19
type textarea "*"
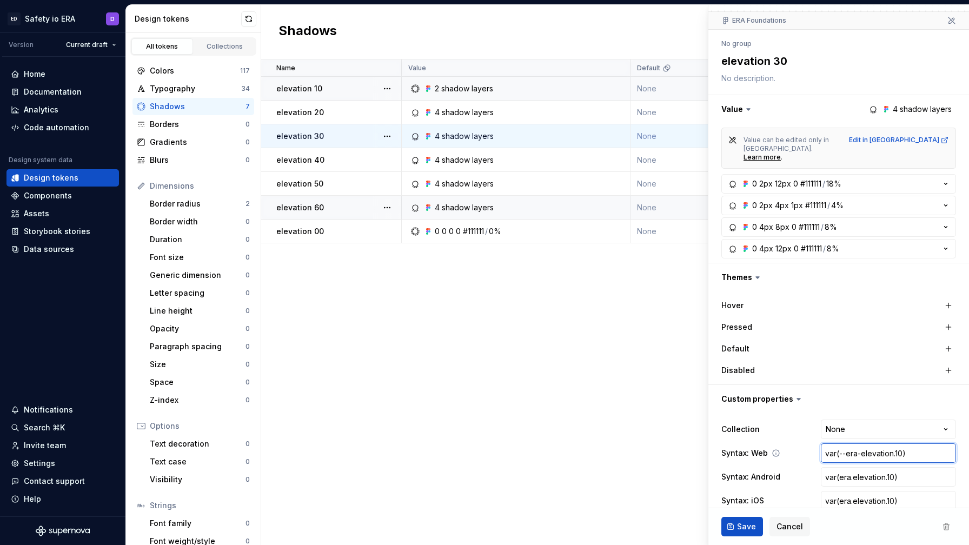
type input "var(--era-elevation.0)"
type textarea "*"
type input "var(--era-elevation0)"
type textarea "*"
type input "var(--era-elevation-0)"
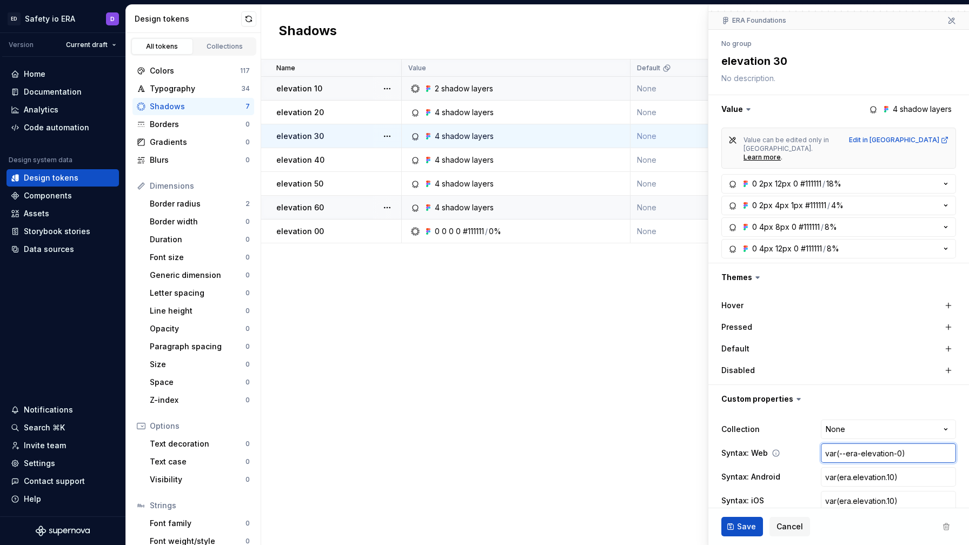
type textarea "*"
type input "var(--era-elevation-30)"
click at [889, 467] on input "var(era.elevation.10)" at bounding box center [888, 476] width 135 height 19
click at [888, 467] on input "var(era.elevation.10)" at bounding box center [888, 476] width 135 height 19
type textarea "*"
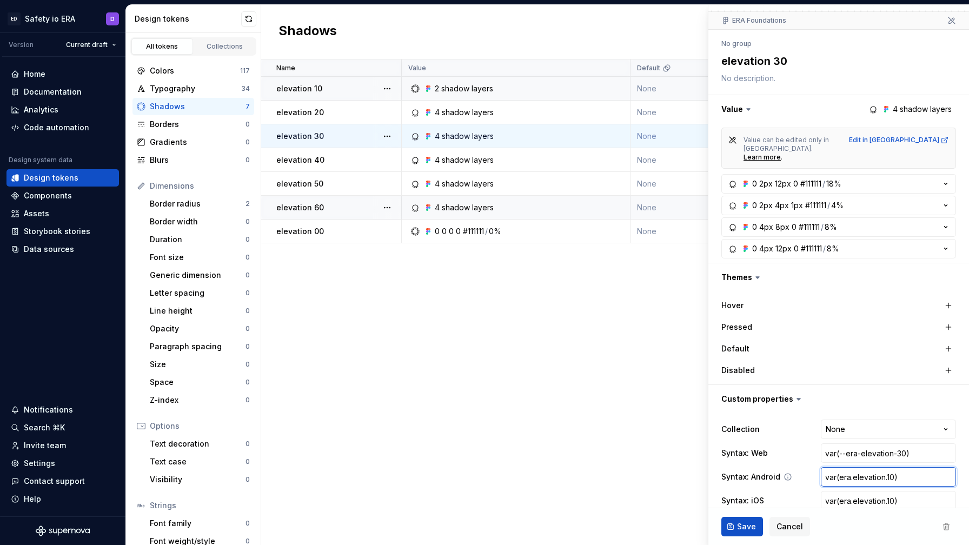
type input "var(era.elevation.0)"
type textarea "*"
type input "var(era.elevation.30)"
click at [889, 491] on input "var(era.elevation.10)" at bounding box center [888, 500] width 135 height 19
click at [892, 491] on input "var(era.elevation.10)" at bounding box center [888, 500] width 135 height 19
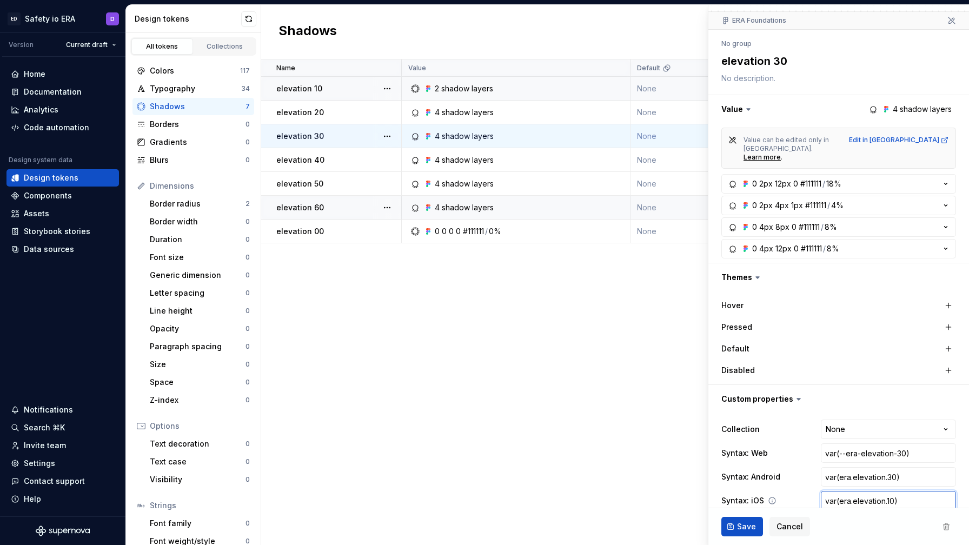
type textarea "*"
type input "var(era.elevation.0)"
type textarea "*"
type input "var(era.elevation.30)"
click at [738, 529] on span "Save" at bounding box center [746, 526] width 19 height 11
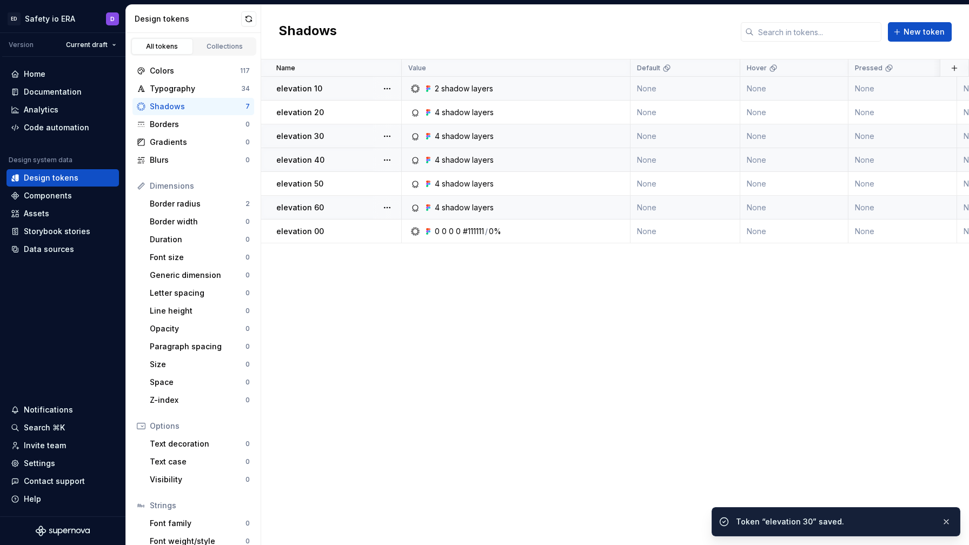
click at [504, 157] on div "4 shadow layers" at bounding box center [519, 160] width 221 height 11
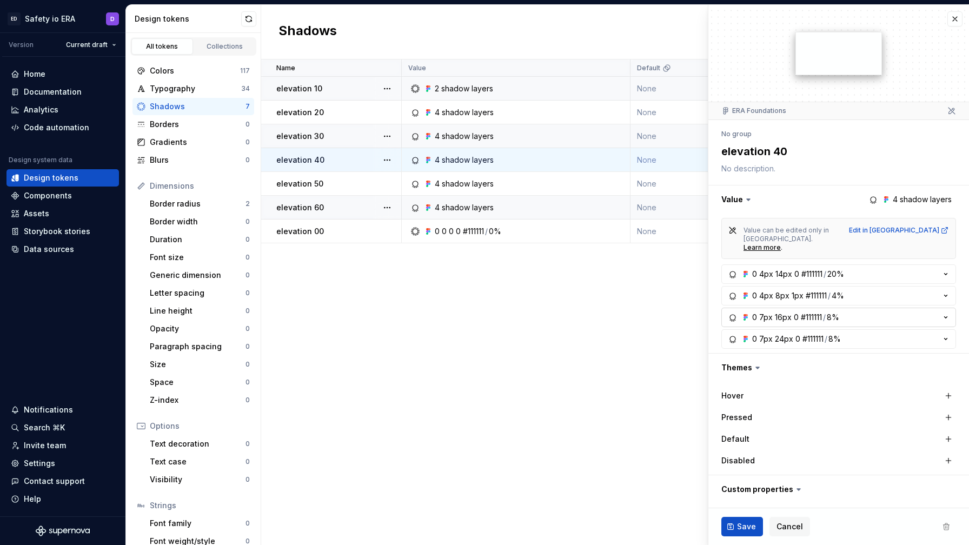
scroll to position [90, 0]
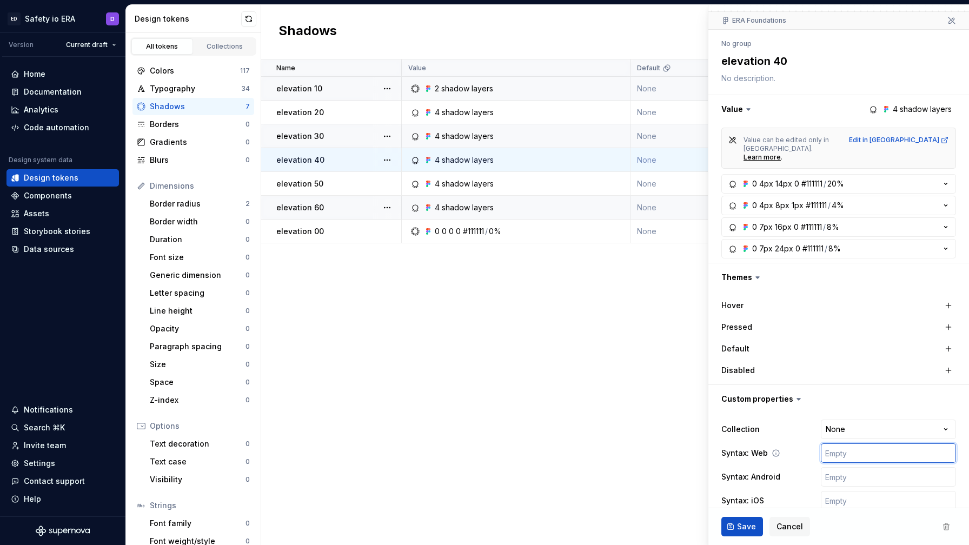
click at [857, 444] on input "text" at bounding box center [888, 453] width 135 height 19
paste input "var(era.elevation.10)"
type textarea "*"
type input "var(era.elevation.10)"
click at [850, 467] on input "text" at bounding box center [888, 476] width 135 height 19
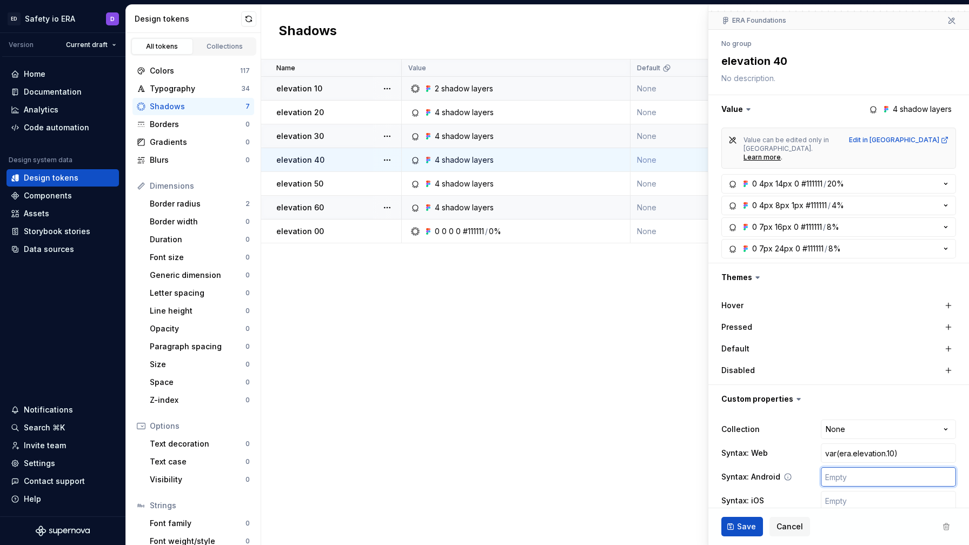
paste input "var(era.elevation.10)"
type textarea "*"
type input "var(era.elevation.10)"
click at [838, 491] on input "text" at bounding box center [888, 500] width 135 height 19
paste input "var(era.elevation.10)"
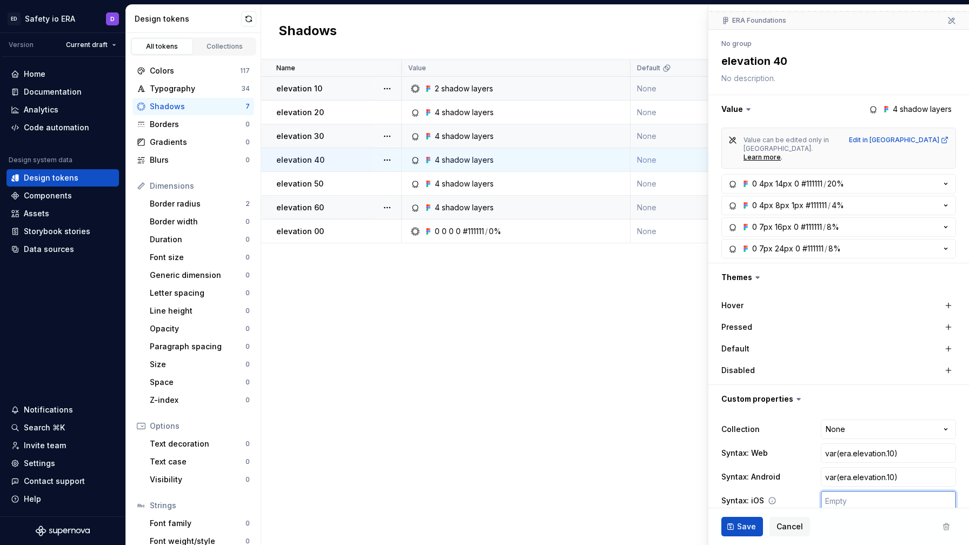
type textarea "*"
type input "var(era.elevation.10)"
click at [838, 444] on input "var(era.elevation.10)" at bounding box center [888, 453] width 135 height 19
type textarea "*"
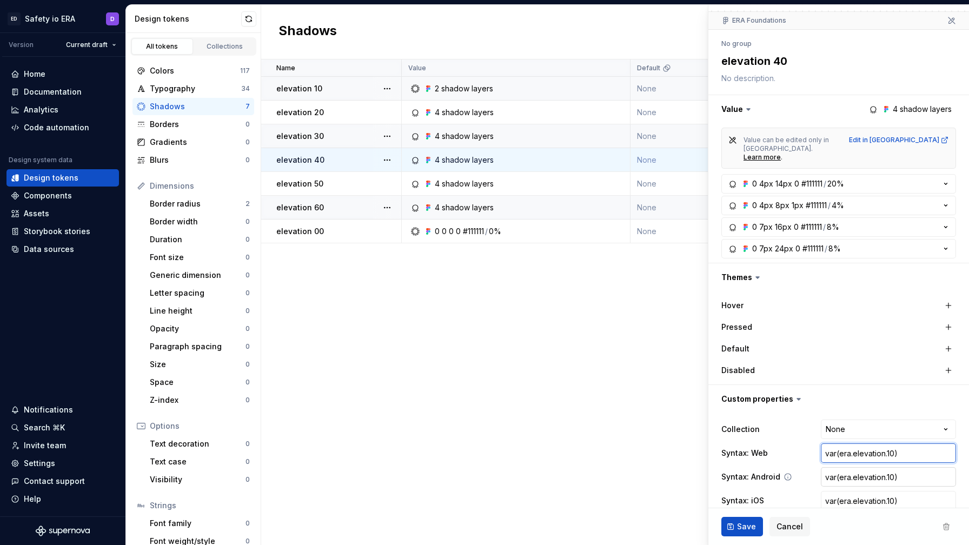
type input "var(-era.elevation.10)"
type textarea "*"
click at [861, 444] on input "var(--era.elevation.10)" at bounding box center [888, 453] width 135 height 19
type input "var(--eraelevation.10)"
type textarea "*"
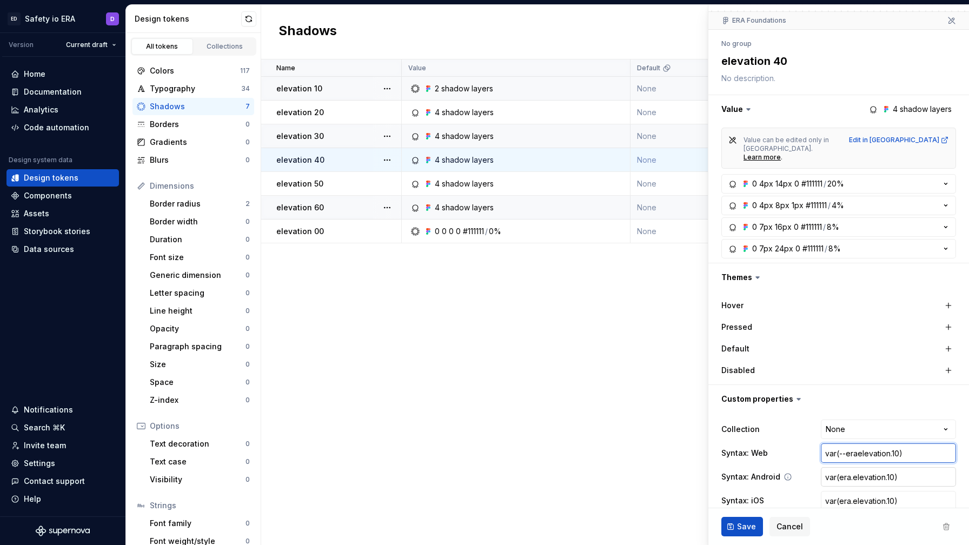
type input "var(--era-elevation.10)"
click at [895, 444] on input "var(--era-elevation.10)" at bounding box center [888, 453] width 135 height 19
type textarea "*"
type input "var(--era-elevation.0)"
type textarea "*"
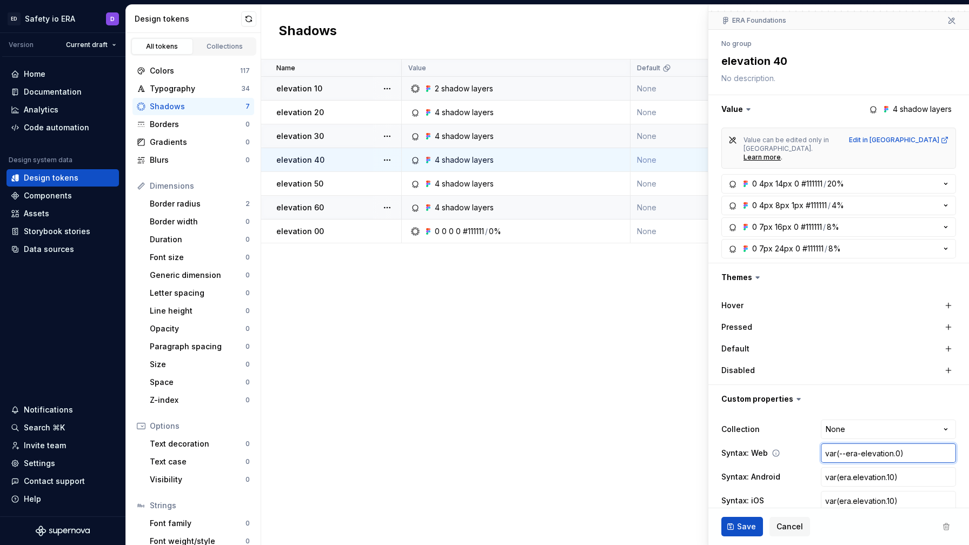
type input "var(--era-elevation0)"
type textarea "*"
type input "var(--era-elevation-0)"
type textarea "*"
type input "var(--era-elevation-40)"
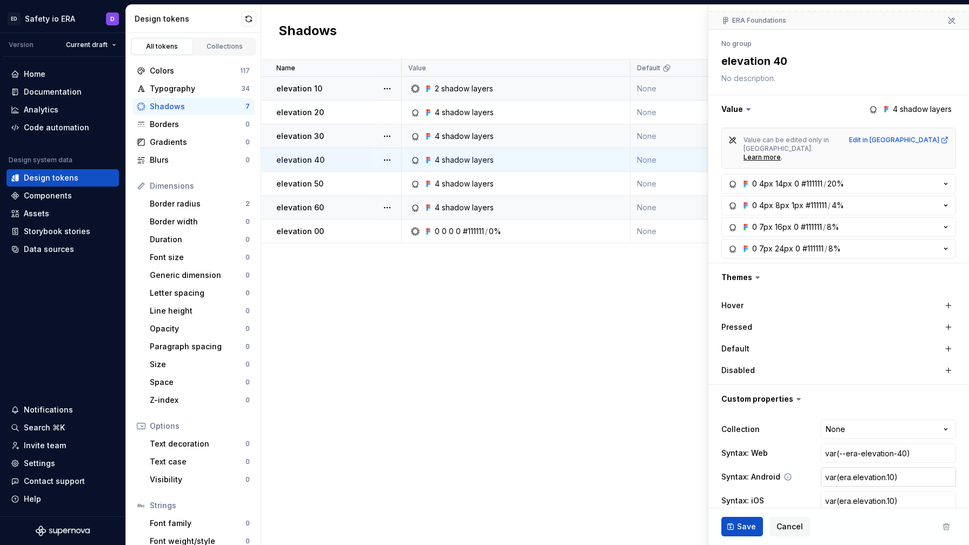
click at [888, 467] on input "var(era.elevation.10)" at bounding box center [888, 476] width 135 height 19
type textarea "*"
type input "var(era.elevation.0)"
type textarea "*"
type input "var(era.elevation.40)"
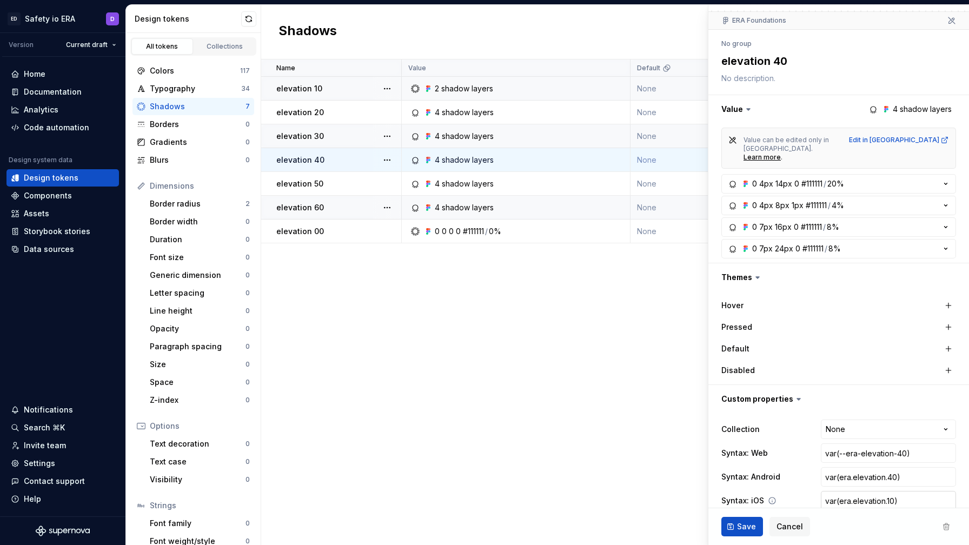
click at [894, 492] on input "var(era.elevation.10)" at bounding box center [888, 500] width 135 height 19
type textarea "*"
type input "var(era.elevation.0)"
type textarea "*"
type input "var(era.elevation.40)"
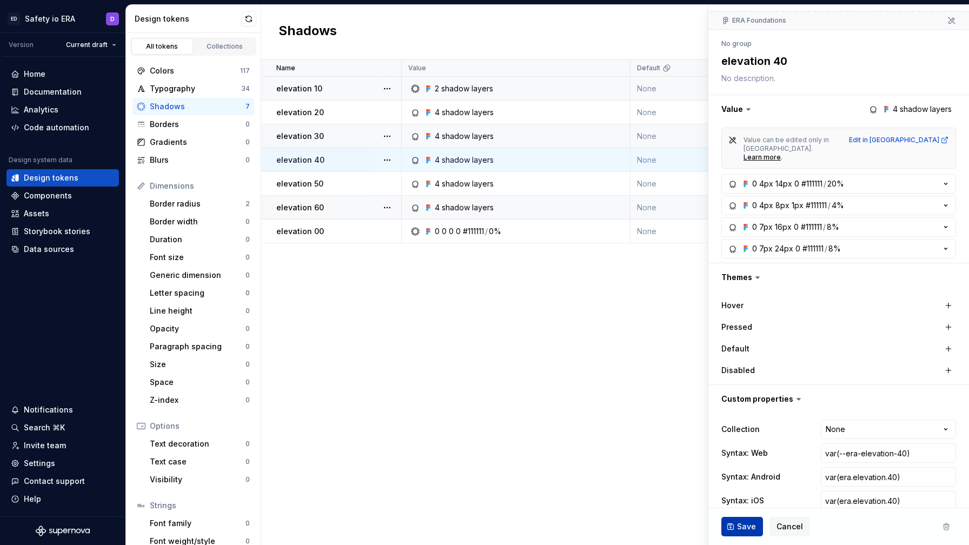
click at [749, 531] on span "Save" at bounding box center [746, 526] width 19 height 11
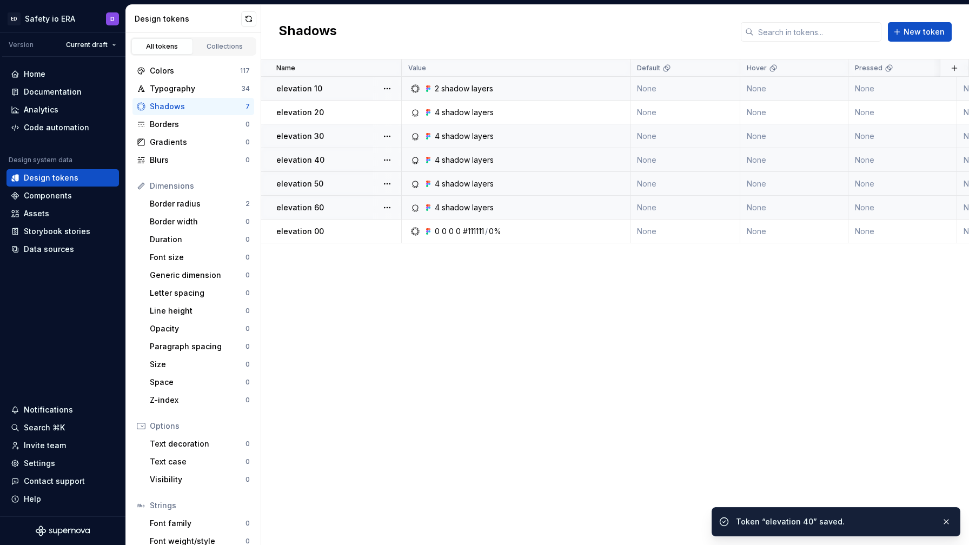
click at [527, 184] on div "4 shadow layers" at bounding box center [519, 183] width 221 height 11
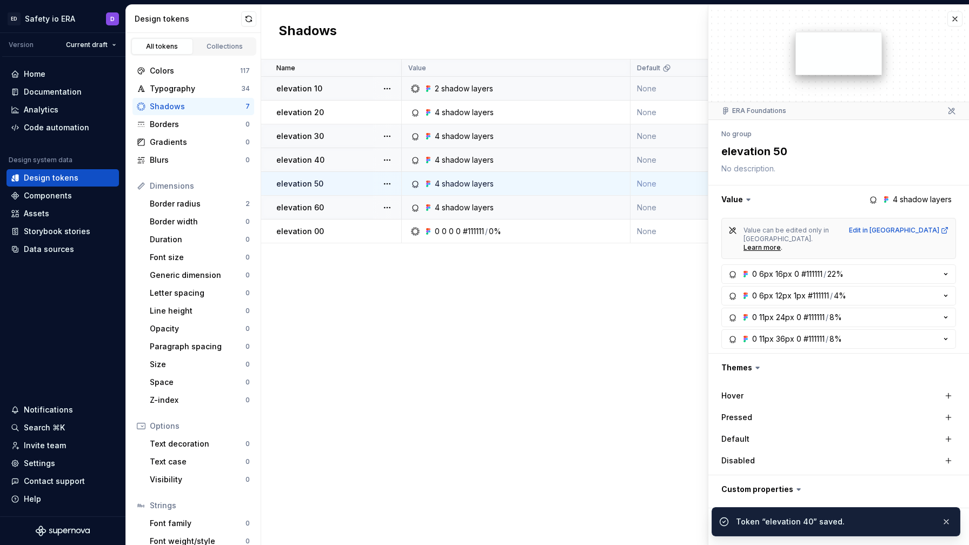
scroll to position [90, 0]
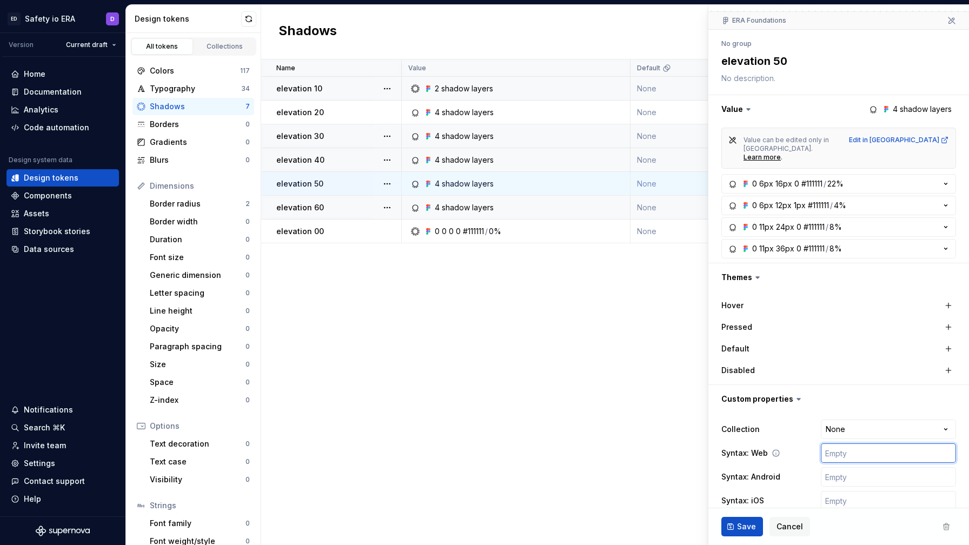
click at [849, 444] on input "text" at bounding box center [888, 453] width 135 height 19
paste input "var(era.elevation.10)"
type textarea "*"
type input "var(era.elevation.10)"
click at [849, 467] on input "text" at bounding box center [888, 476] width 135 height 19
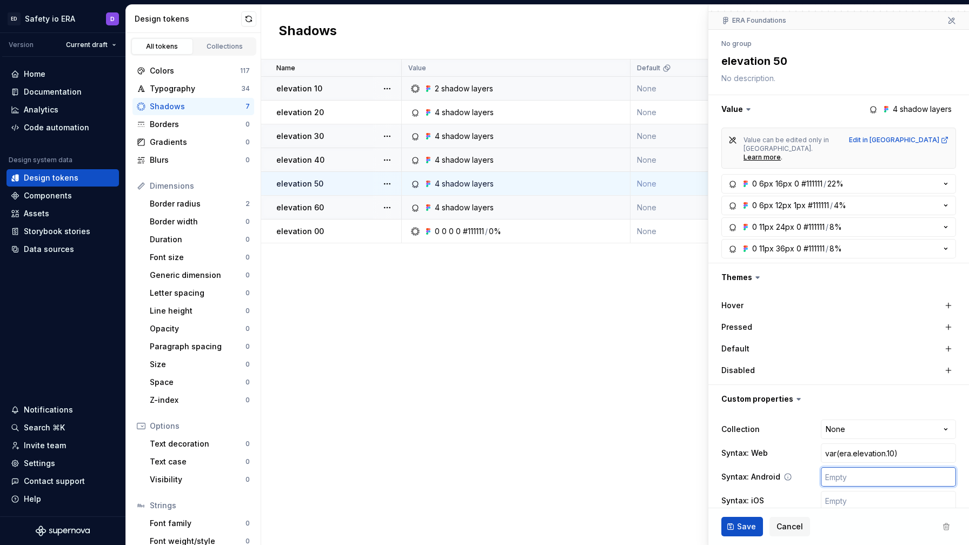
paste input "var(era.elevation.10)"
type textarea "*"
type input "var(era.elevation.10)"
click at [846, 491] on input "text" at bounding box center [888, 500] width 135 height 19
paste input "var(era.elevation.10)"
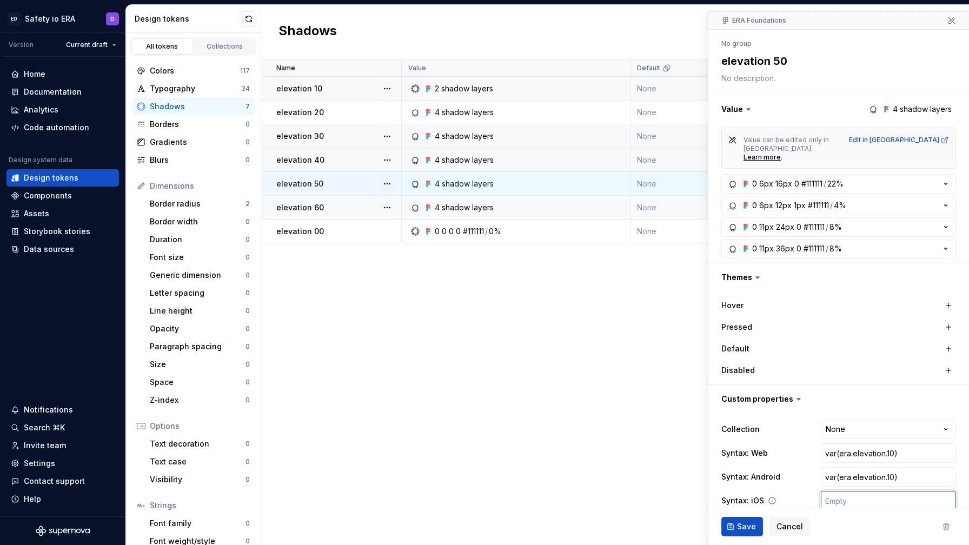
type textarea "*"
type input "var(era.elevation.10)"
click at [841, 444] on input "var(era.elevation.10)" at bounding box center [888, 453] width 135 height 19
click at [842, 444] on input "var(era.elevation.10)" at bounding box center [888, 453] width 135 height 19
type textarea "*"
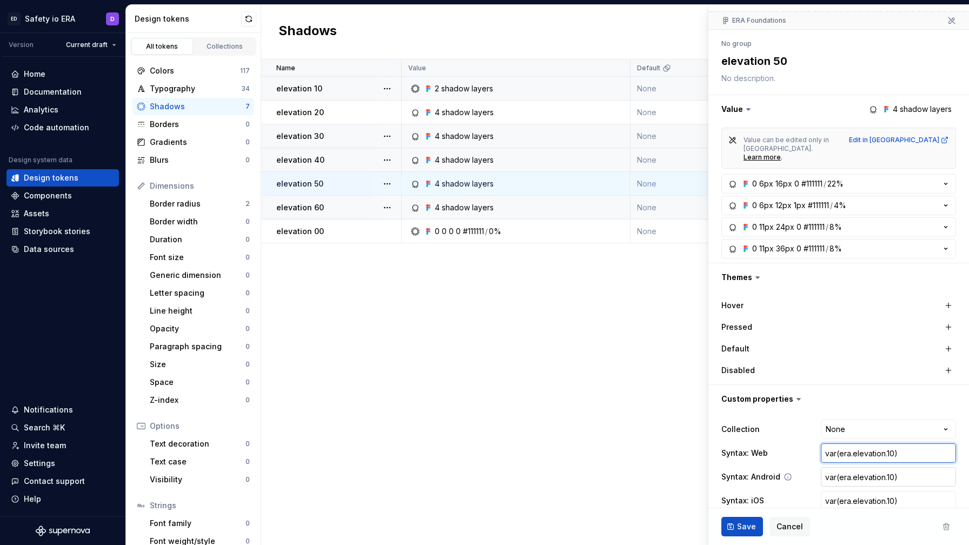
type input "var(-era.elevation.10)"
type textarea "*"
type input "var(--era.elevation.10)"
type textarea "*"
type input "var(--eraelevation.10)"
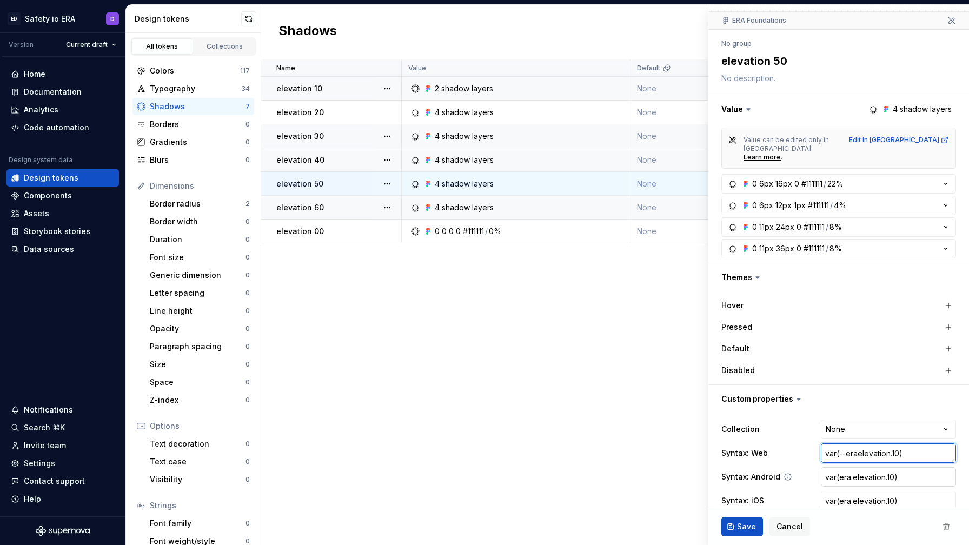
type textarea "*"
type input "var(--era-elevation.10)"
click at [894, 444] on input "var(--era-elevation.10)" at bounding box center [888, 453] width 135 height 19
type textarea "*"
type input "var(--era-elevation.0)"
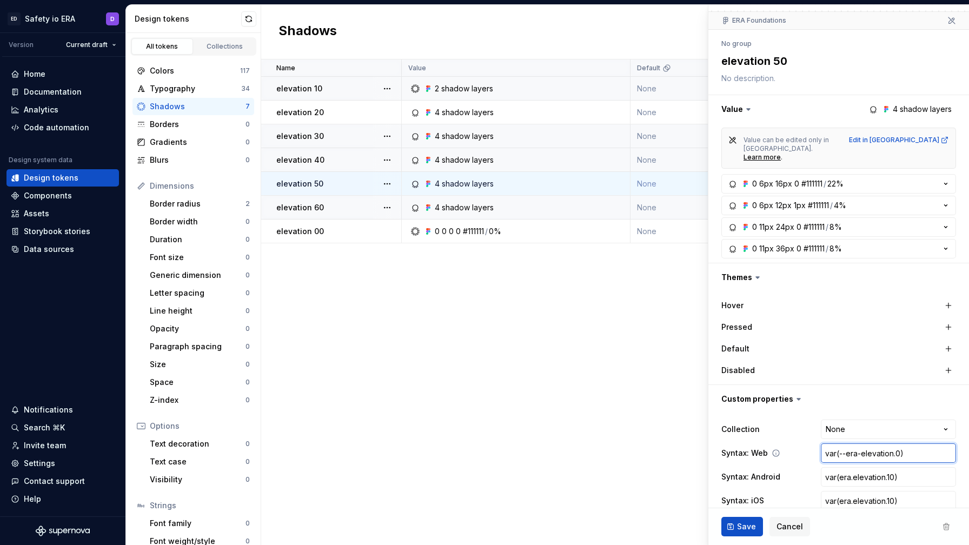
type textarea "*"
type input "var(--era-elevation0)"
type textarea "*"
type input "var(--era-elevation-0)"
type textarea "*"
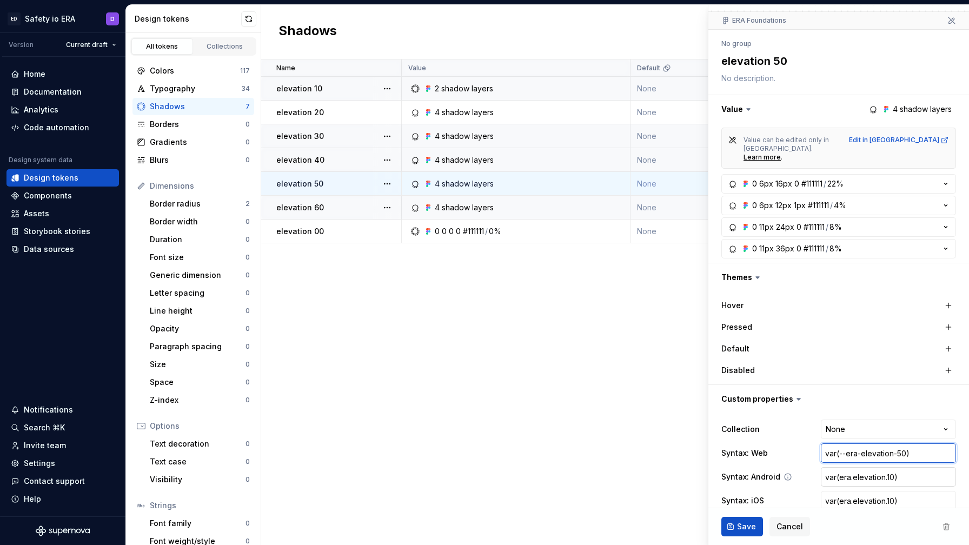
type input "var(--era-elevation-50)"
click at [887, 467] on input "var(era.elevation.10)" at bounding box center [888, 476] width 135 height 19
click at [890, 467] on input "var(era.elevation.10)" at bounding box center [888, 476] width 135 height 19
type textarea "*"
type input "var(era.elevation.0)"
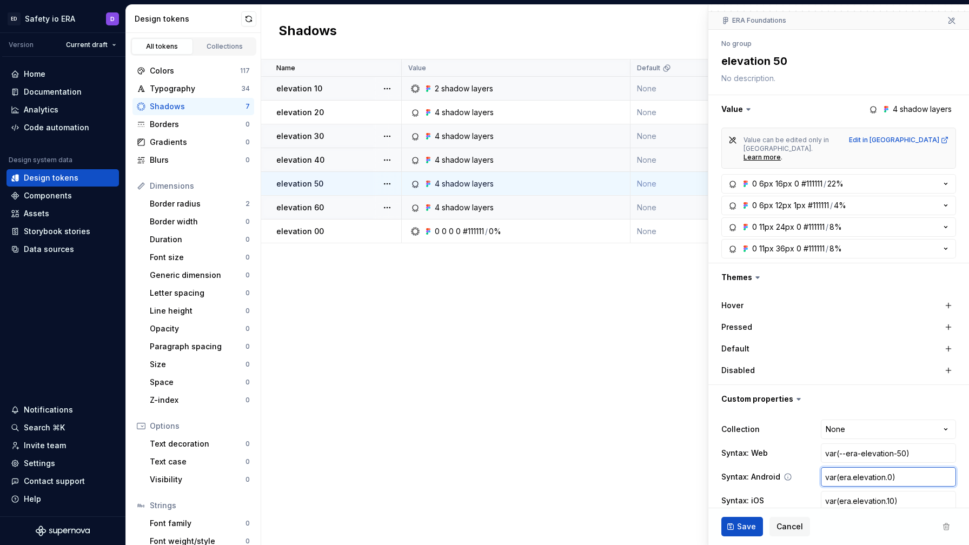
type textarea "*"
type input "var(era.elevation.50)"
click at [892, 491] on input "var(era.elevation.10)" at bounding box center [888, 500] width 135 height 19
type textarea "*"
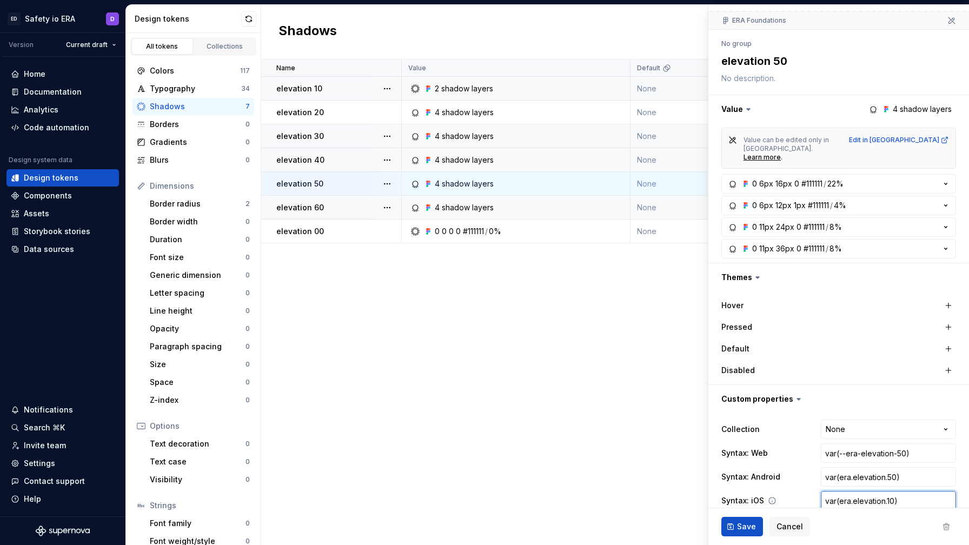
type input "var(era.elevation.0)"
type textarea "*"
type input "var(era.elevation.50)"
click at [735, 525] on button "Save" at bounding box center [743, 526] width 42 height 19
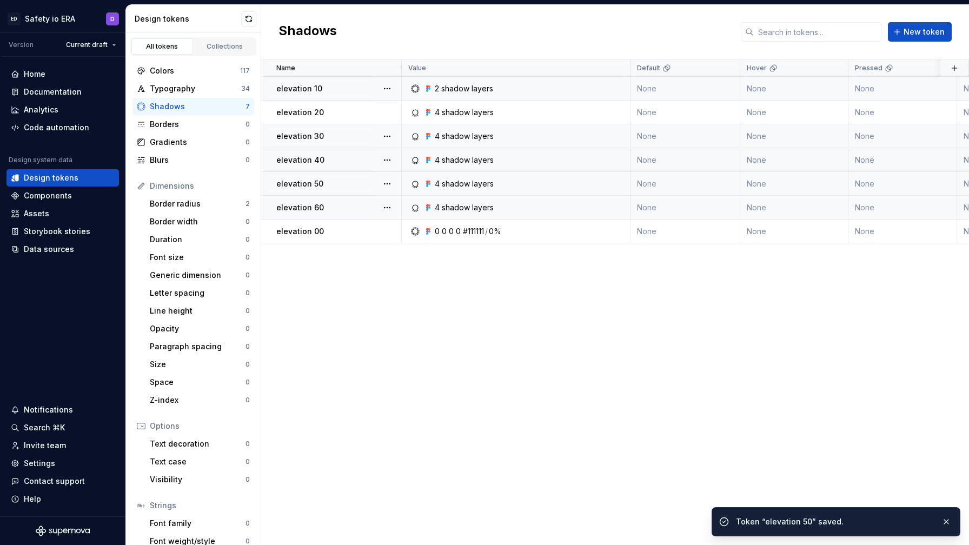
click at [607, 210] on div "4 shadow layers" at bounding box center [519, 207] width 221 height 11
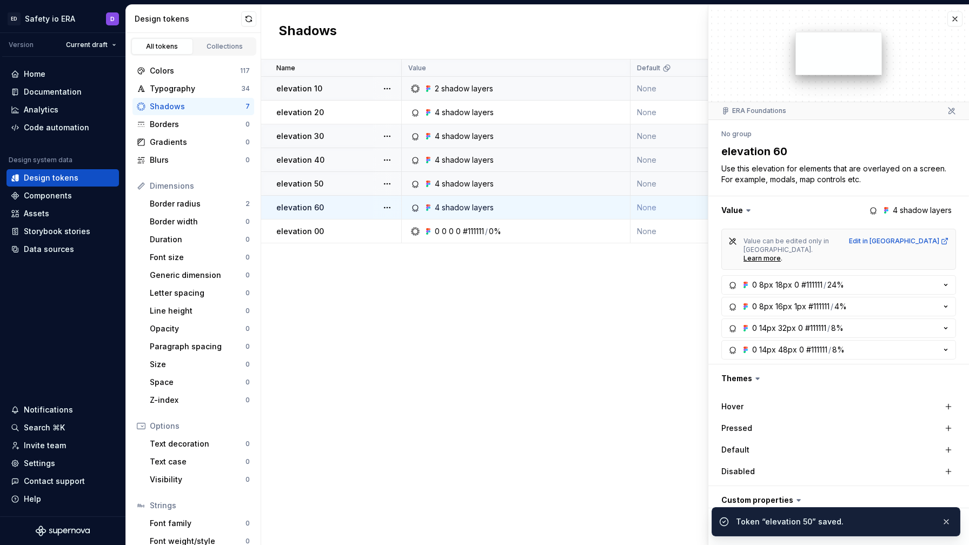
scroll to position [101, 0]
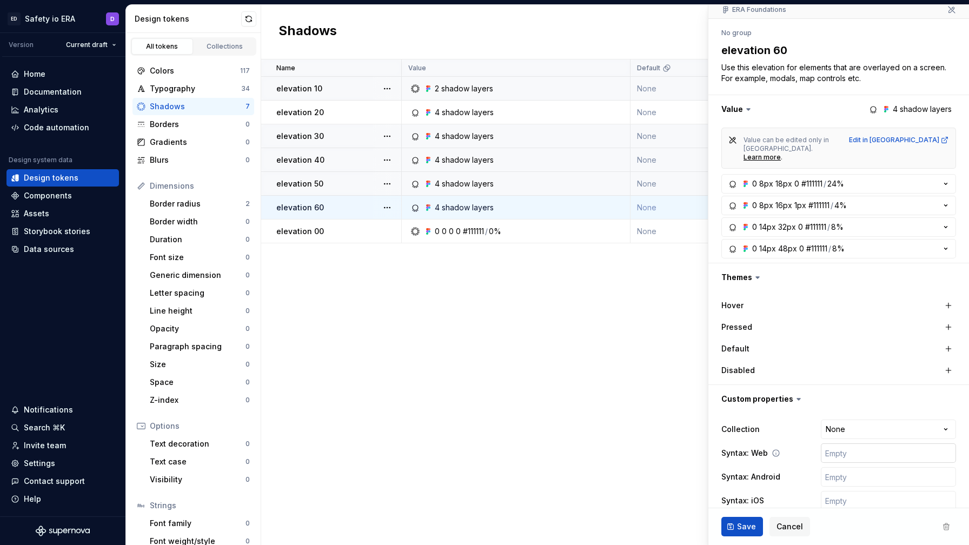
click at [835, 444] on input "text" at bounding box center [888, 453] width 135 height 19
paste input "var(era.elevation.10)"
type textarea "*"
type input "var(era.elevation.10)"
click at [834, 467] on input "text" at bounding box center [888, 476] width 135 height 19
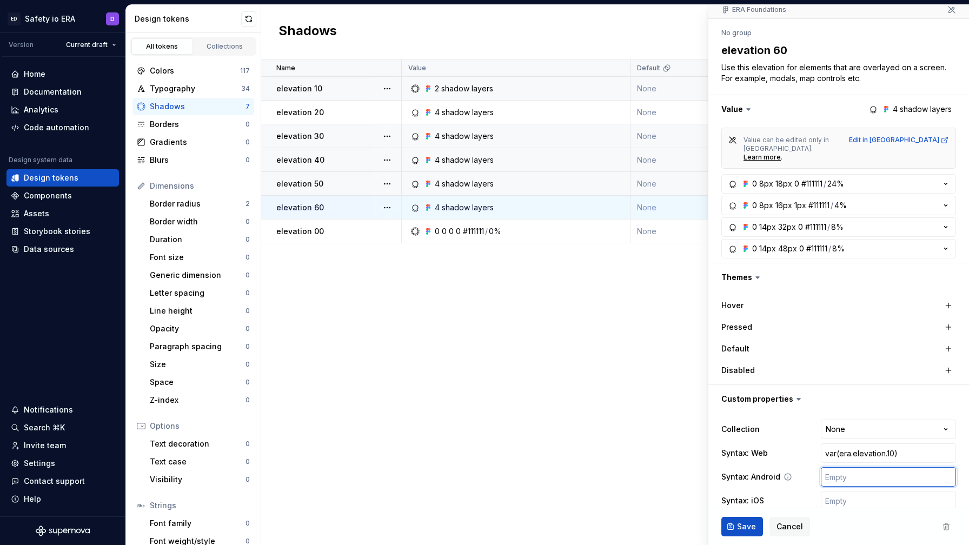
paste input "var(era.elevation.10)"
type textarea "*"
type input "var(era.elevation.10)"
click at [839, 493] on input "text" at bounding box center [888, 500] width 135 height 19
paste input "var(era.elevation.10)"
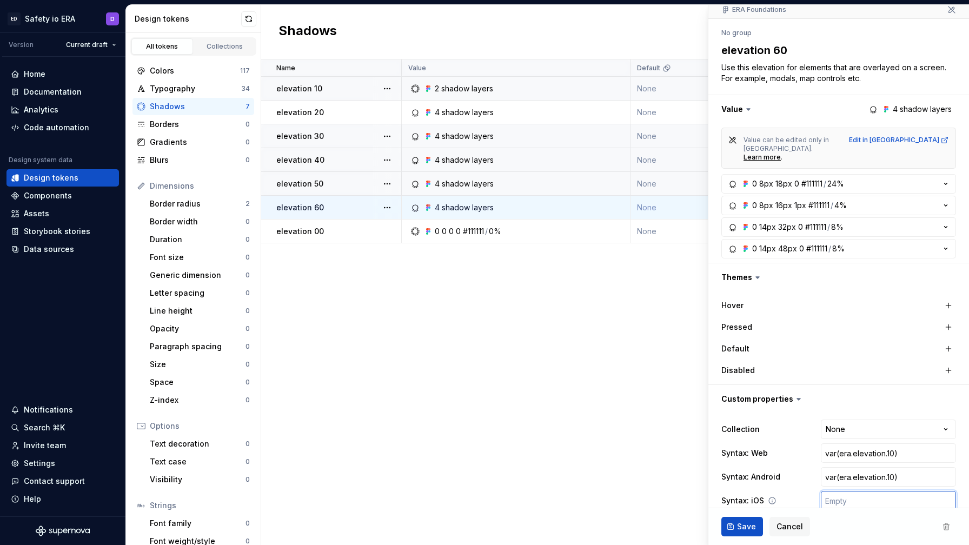
type textarea "*"
type input "var(era.elevation.10)"
click at [841, 444] on input "var(era.elevation.10)" at bounding box center [888, 453] width 135 height 19
type textarea "*"
click at [887, 467] on input "var(era.elevation.10)" at bounding box center [888, 476] width 135 height 19
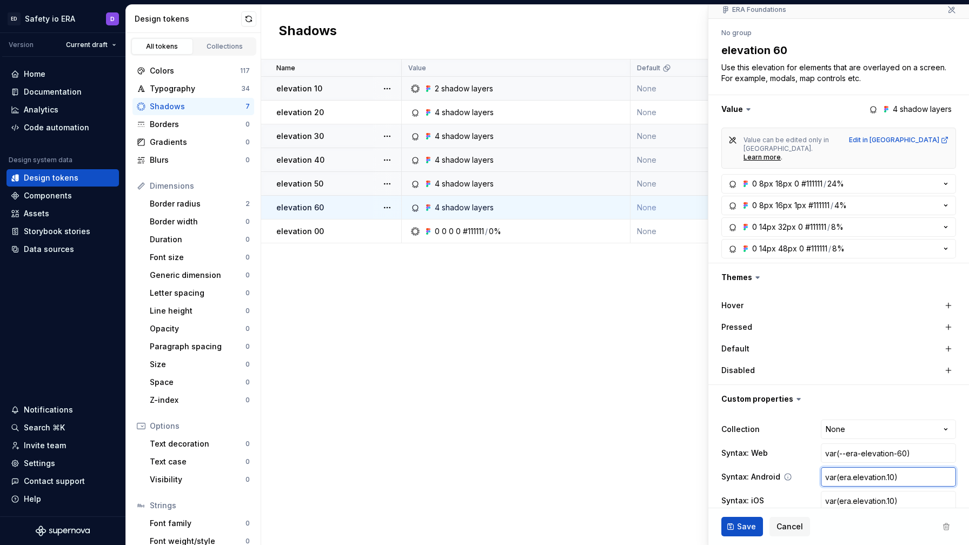
click at [890, 467] on input "var(era.elevation.10)" at bounding box center [888, 476] width 135 height 19
click at [888, 491] on input "var(era.elevation.10)" at bounding box center [888, 500] width 135 height 19
click at [748, 530] on span "Save" at bounding box center [746, 526] width 19 height 11
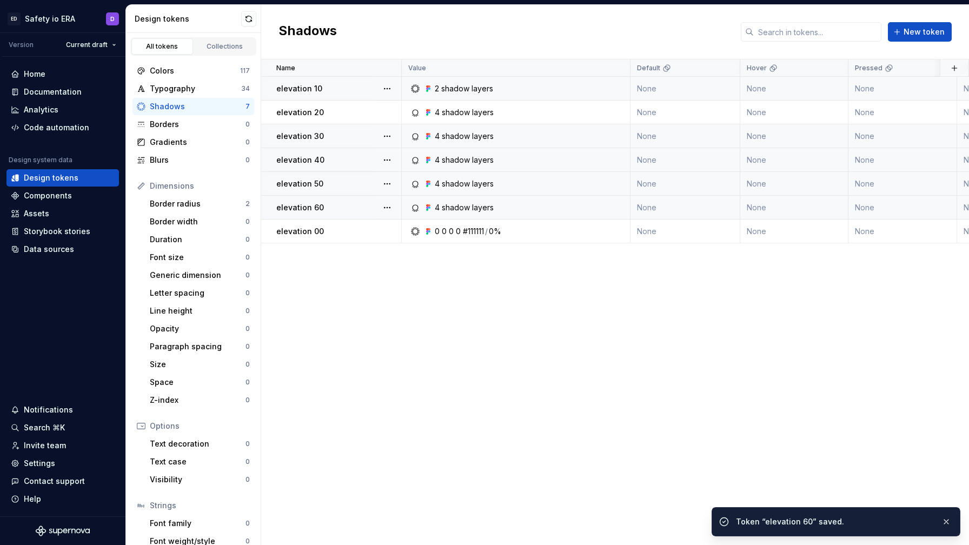
click at [558, 239] on td "0 0 0 0 #111111 / 0%" at bounding box center [516, 232] width 229 height 24
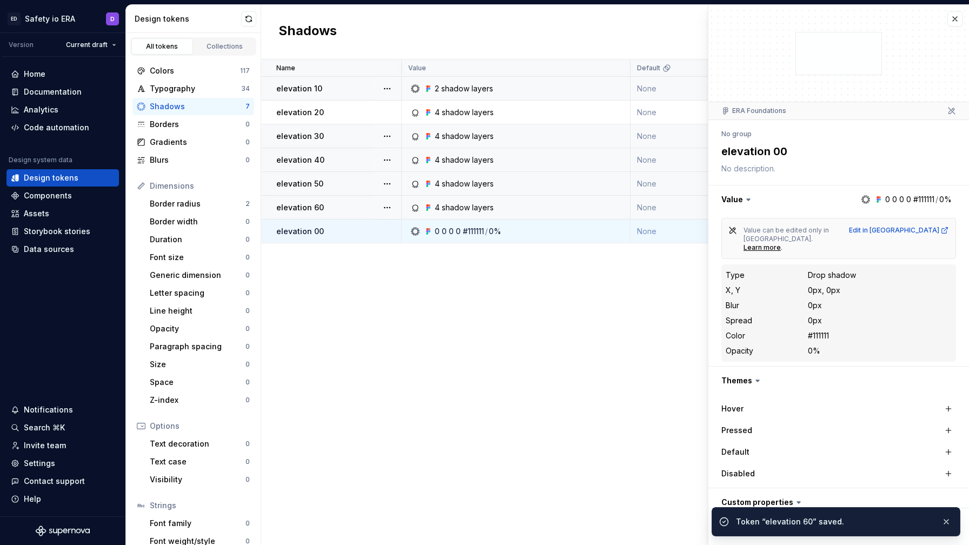
scroll to position [103, 0]
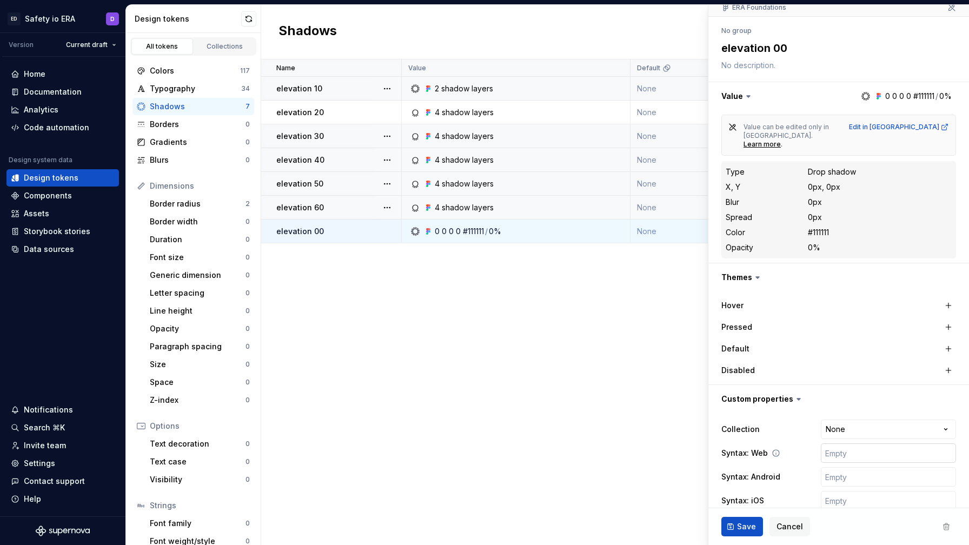
click at [847, 444] on input "text" at bounding box center [888, 453] width 135 height 19
paste input "var(era.elevation.10)"
click at [834, 467] on input "text" at bounding box center [888, 476] width 135 height 19
paste input "var(era.elevation.10)"
click at [835, 491] on input "text" at bounding box center [888, 500] width 135 height 19
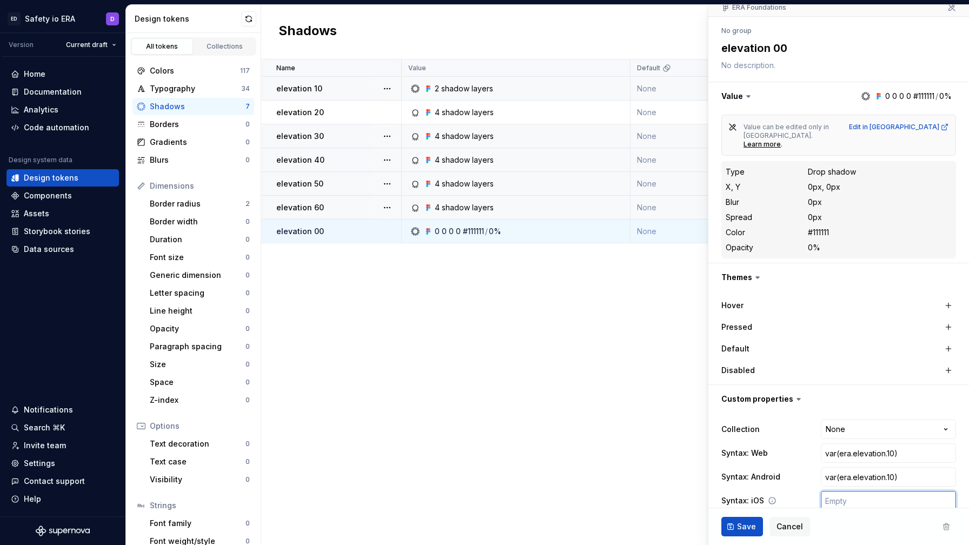
paste input "var(era.elevation.10)"
click at [842, 444] on input "var(era.elevation.10)" at bounding box center [888, 453] width 135 height 19
click at [891, 467] on input "var(era.elevation.10)" at bounding box center [888, 476] width 135 height 19
click at [892, 467] on input "var(era.elevation.10)" at bounding box center [888, 476] width 135 height 19
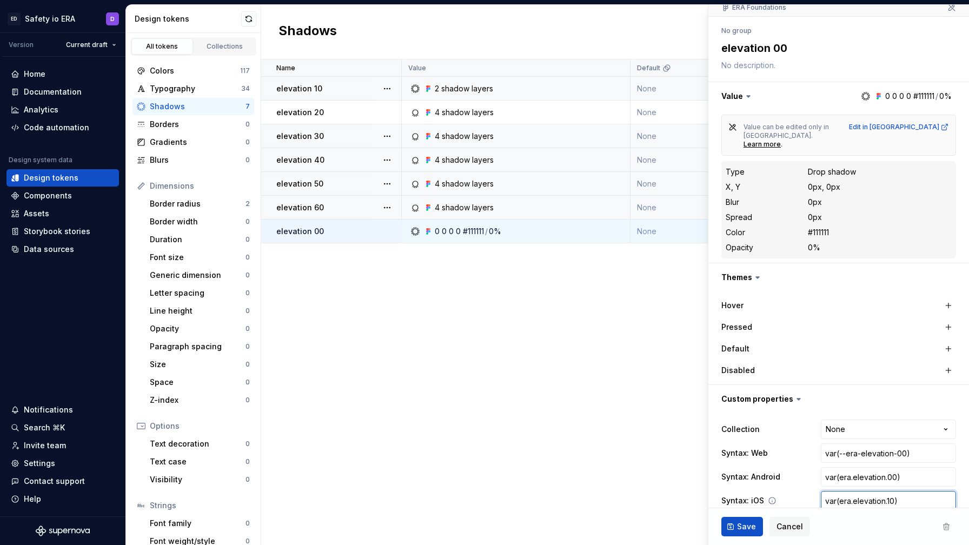
click at [891, 491] on input "var(era.elevation.10)" at bounding box center [888, 500] width 135 height 19
click at [743, 528] on span "Save" at bounding box center [746, 526] width 19 height 11
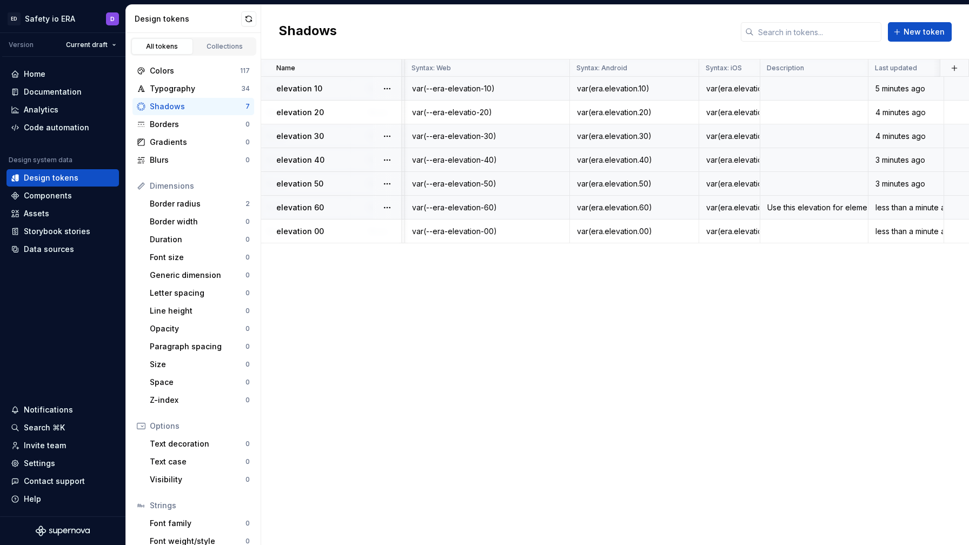
scroll to position [0, 702]
click at [48, 90] on div "Documentation" at bounding box center [53, 92] width 58 height 11
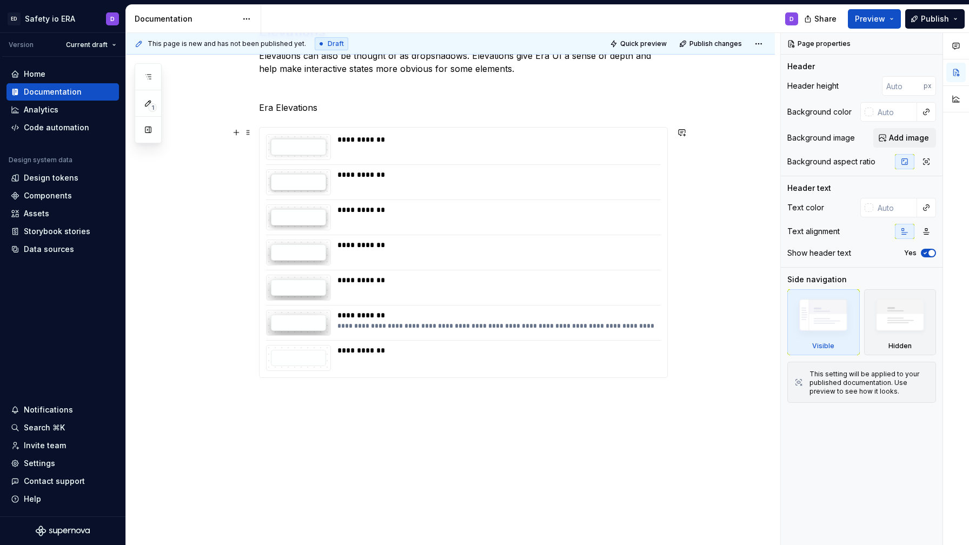
scroll to position [194, 0]
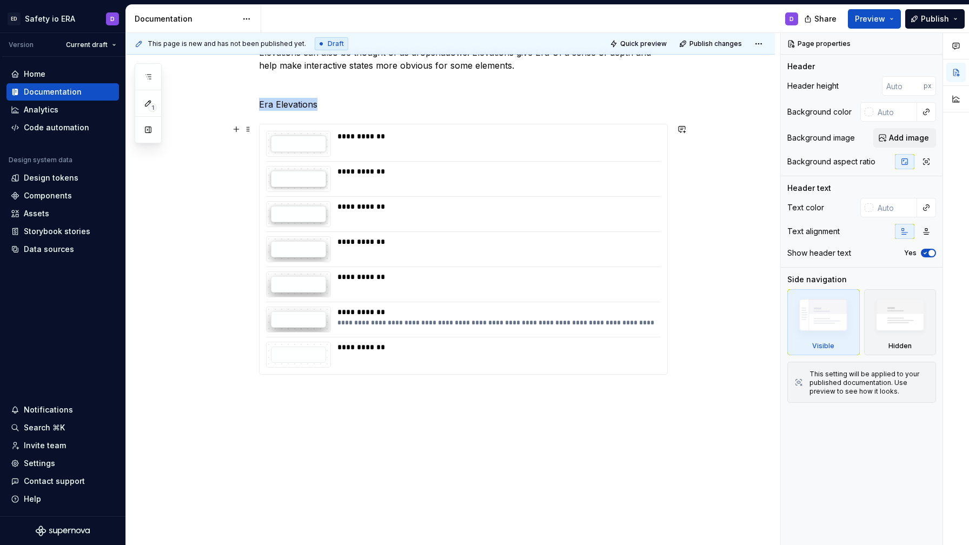
click at [580, 133] on div "**********" at bounding box center [496, 136] width 317 height 11
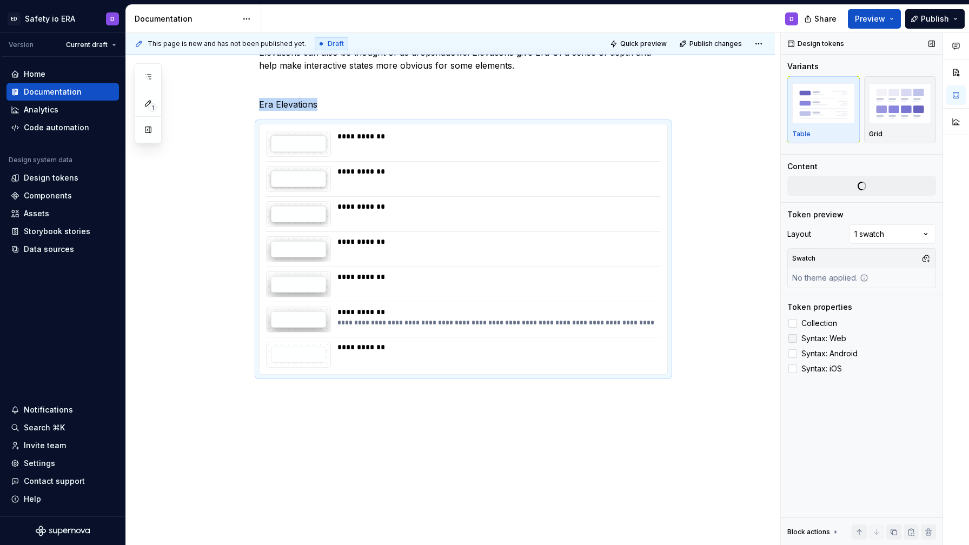
click at [839, 338] on span "Syntax: Web" at bounding box center [824, 338] width 45 height 9
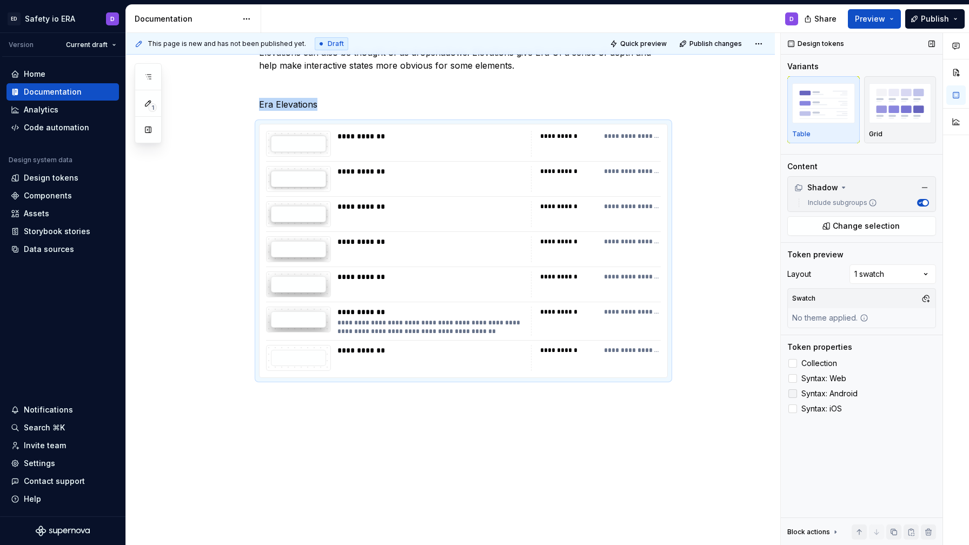
click at [839, 391] on span "Syntax: Android" at bounding box center [830, 393] width 56 height 9
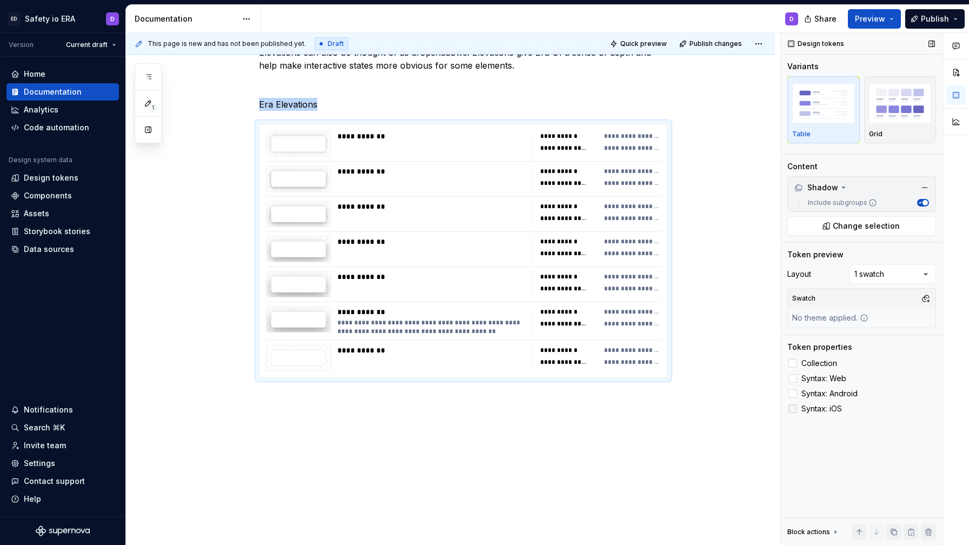
click at [824, 408] on span "Syntax: iOS" at bounding box center [822, 409] width 41 height 9
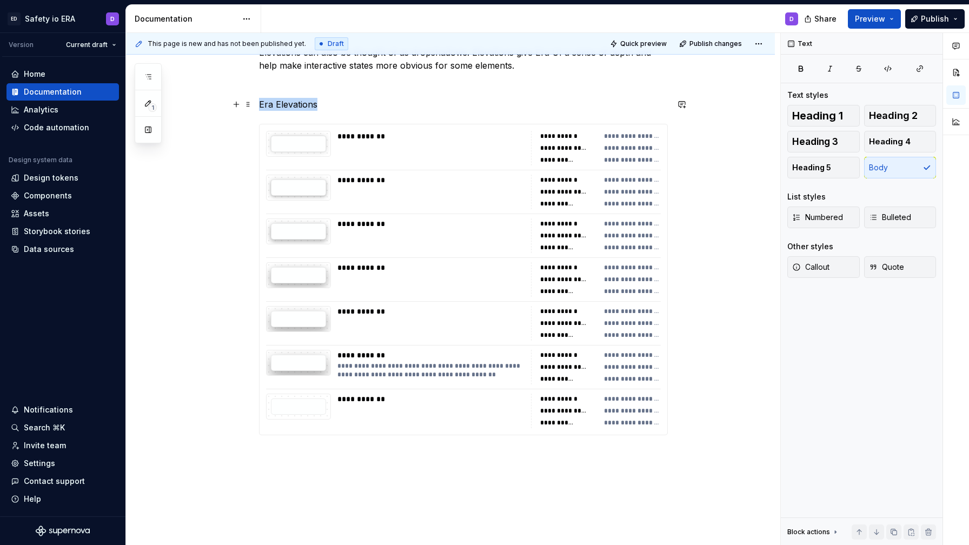
click at [313, 105] on p "Era Elevations" at bounding box center [463, 104] width 409 height 13
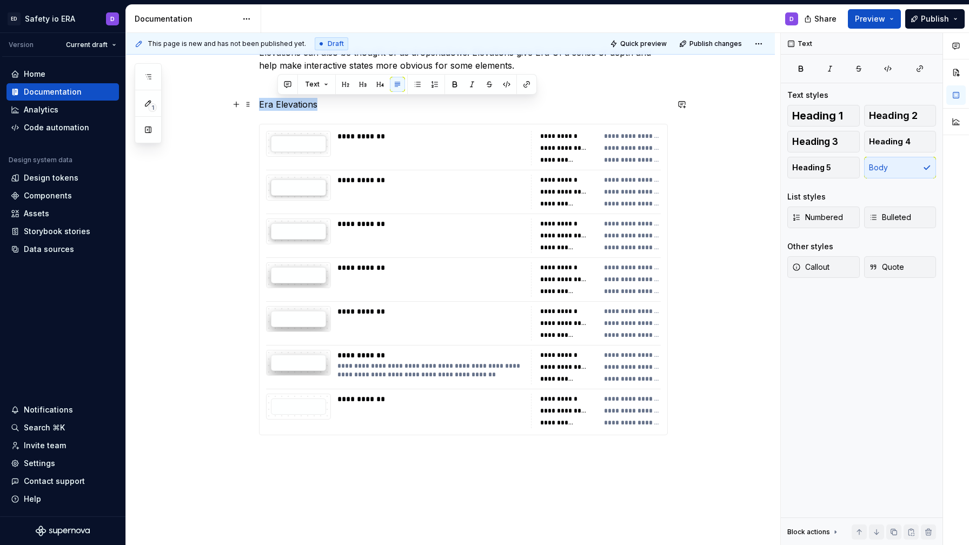
click at [313, 105] on p "Era Elevations" at bounding box center [463, 104] width 409 height 13
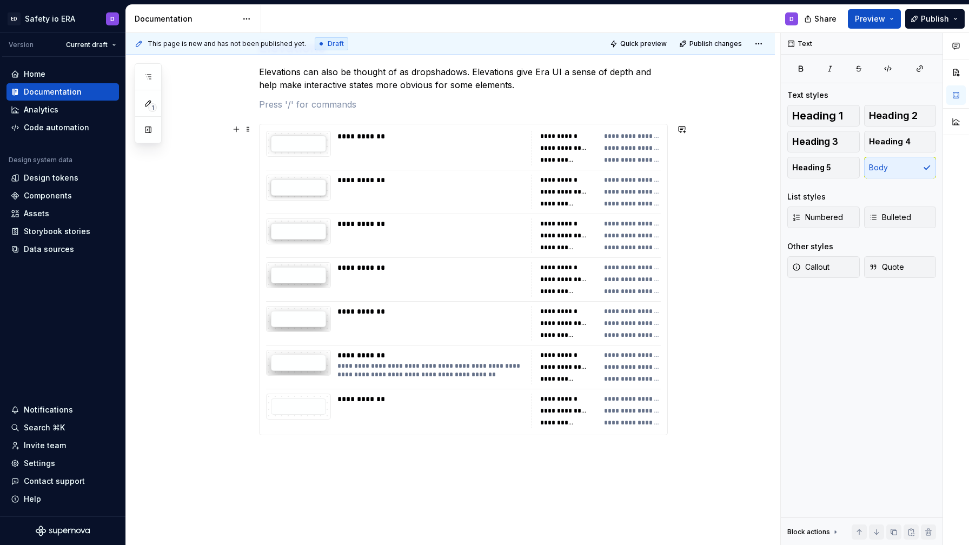
scroll to position [0, 0]
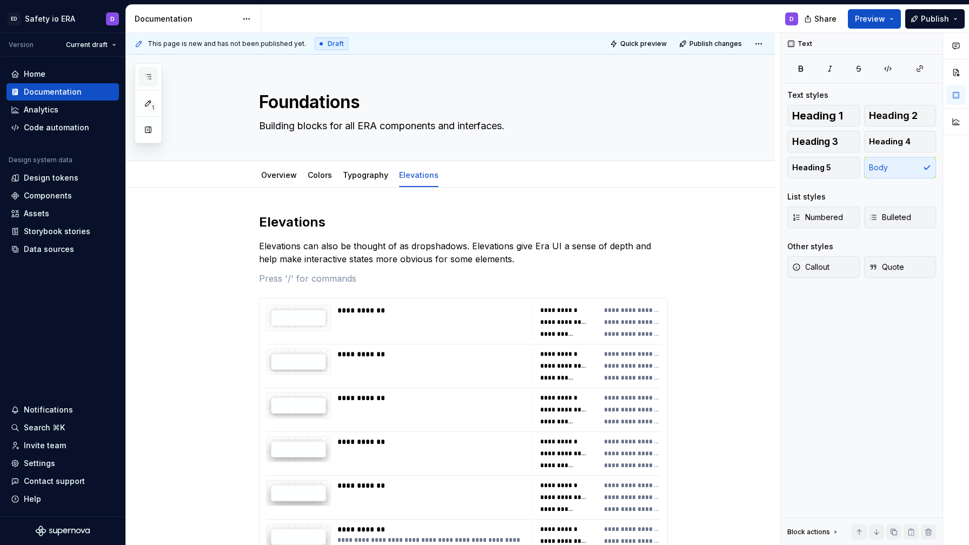
click at [149, 77] on icon "button" at bounding box center [148, 76] width 9 height 9
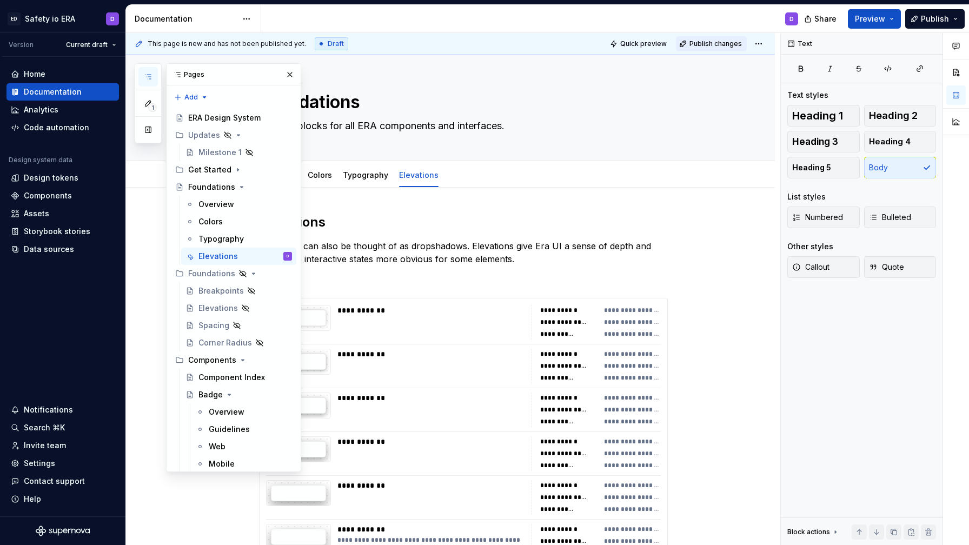
click at [714, 41] on span "Publish changes" at bounding box center [716, 43] width 52 height 9
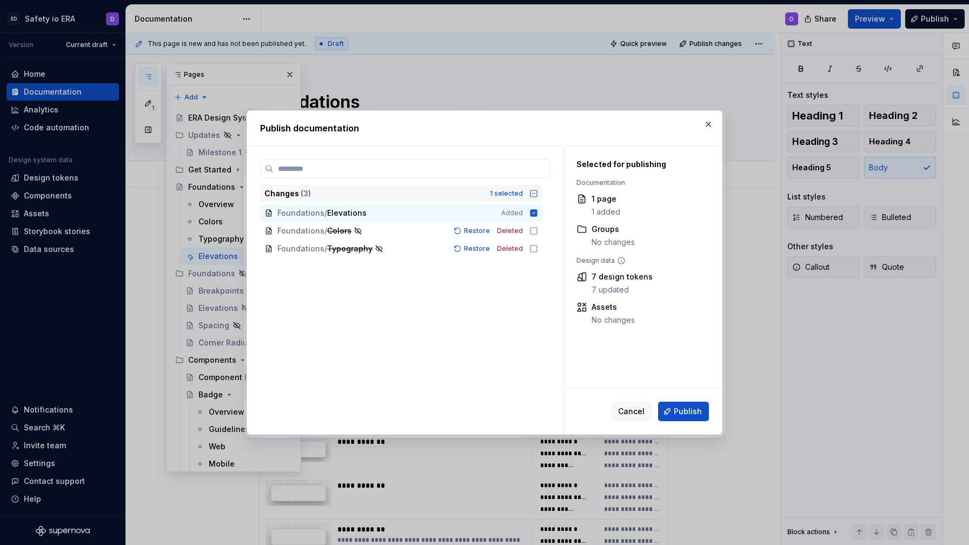
click at [533, 191] on div "Changes ( 3 ) 1 selected" at bounding box center [401, 193] width 282 height 17
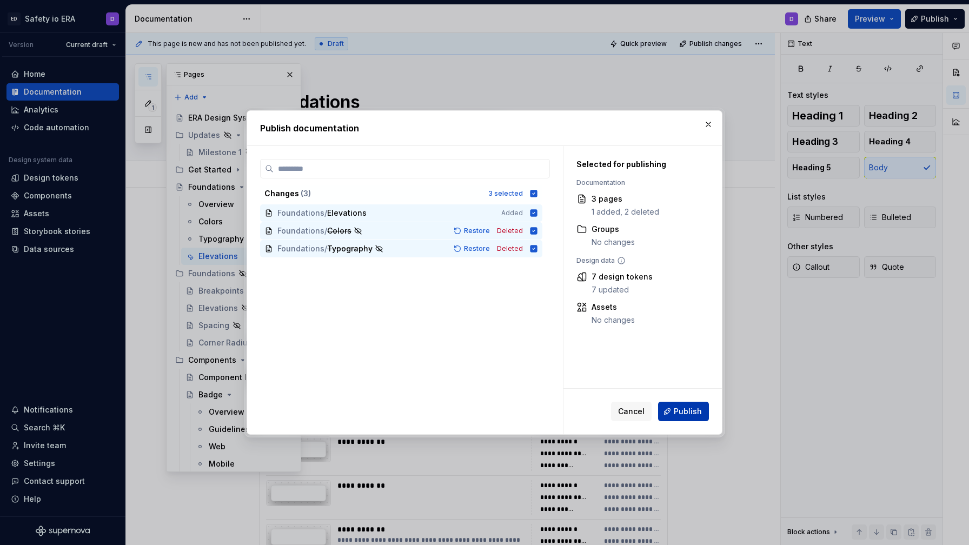
click at [682, 410] on span "Publish" at bounding box center [688, 411] width 28 height 11
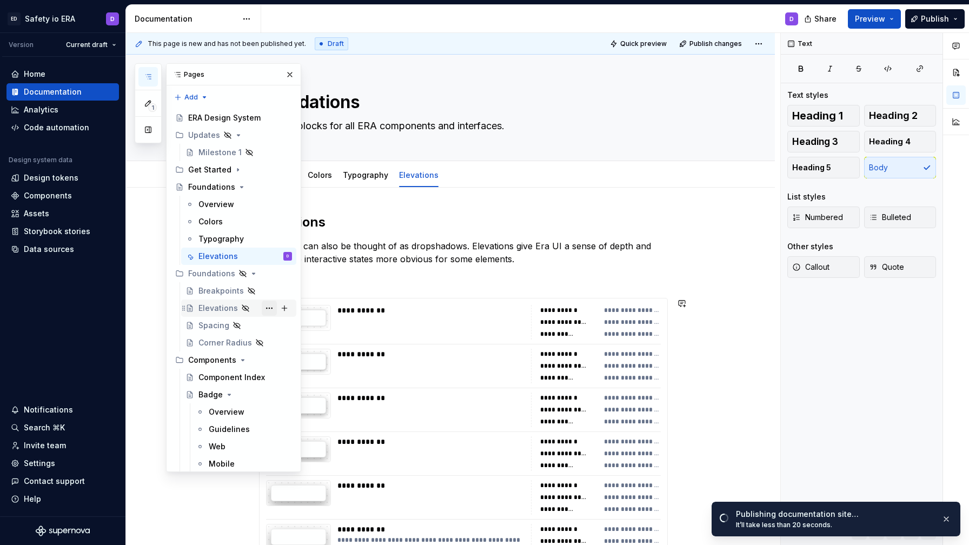
click at [267, 308] on button "Page tree" at bounding box center [269, 308] width 15 height 15
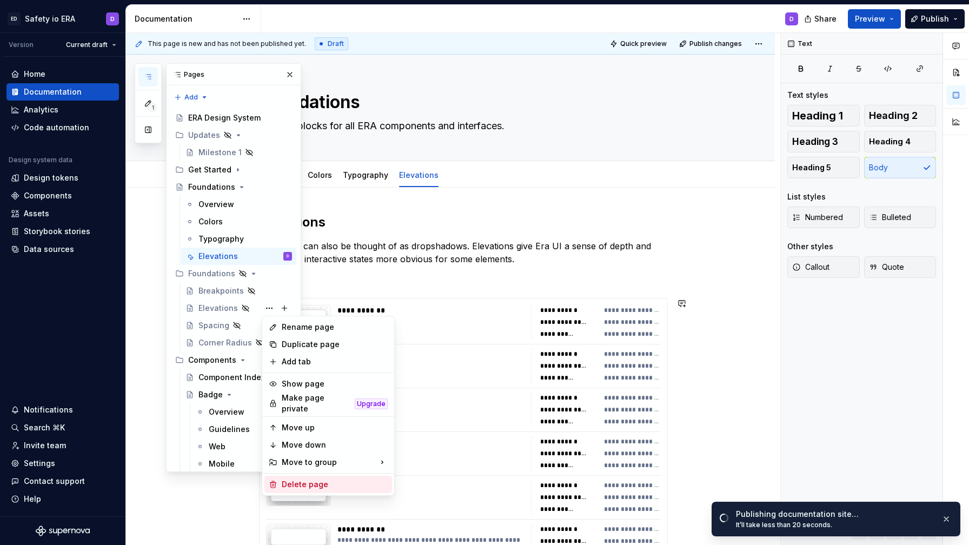
click at [315, 480] on div "Delete page" at bounding box center [335, 484] width 106 height 11
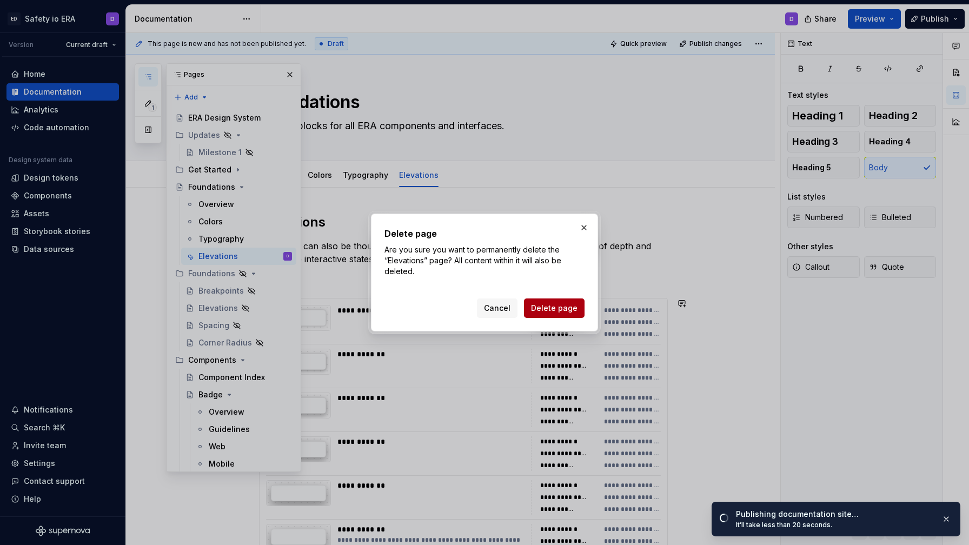
click at [560, 308] on span "Delete page" at bounding box center [554, 308] width 47 height 11
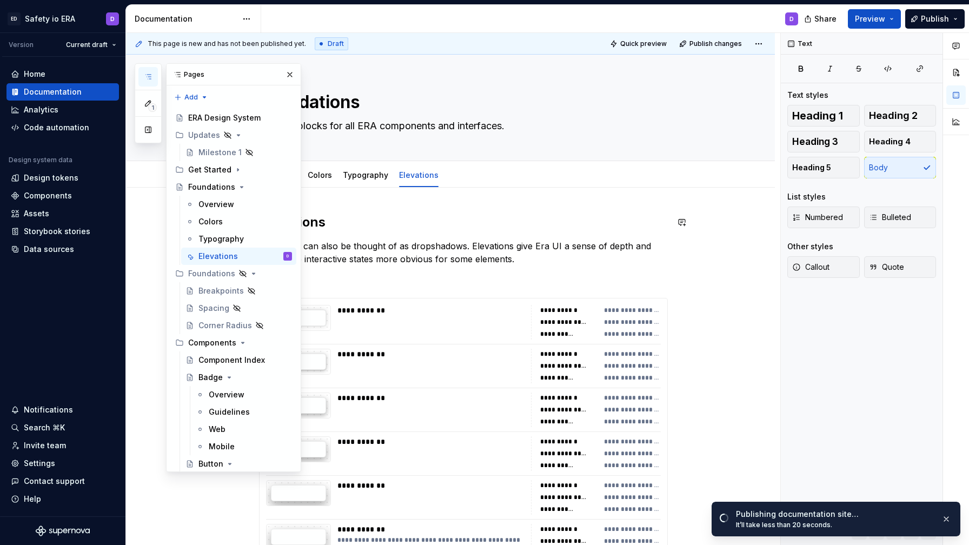
click at [434, 226] on h2 "Elevations" at bounding box center [463, 222] width 409 height 17
click at [293, 76] on button "button" at bounding box center [289, 74] width 15 height 15
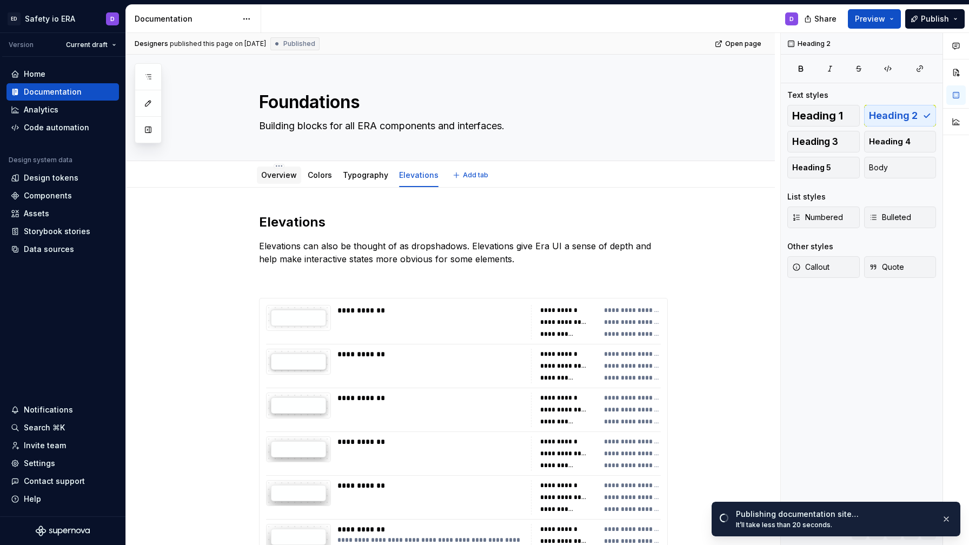
click at [280, 178] on link "Overview" at bounding box center [279, 174] width 36 height 9
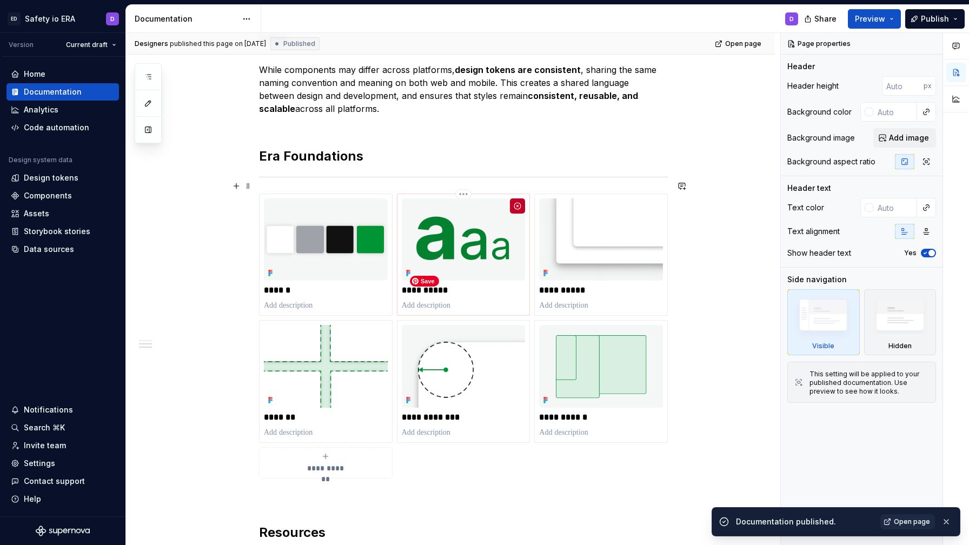
scroll to position [333, 0]
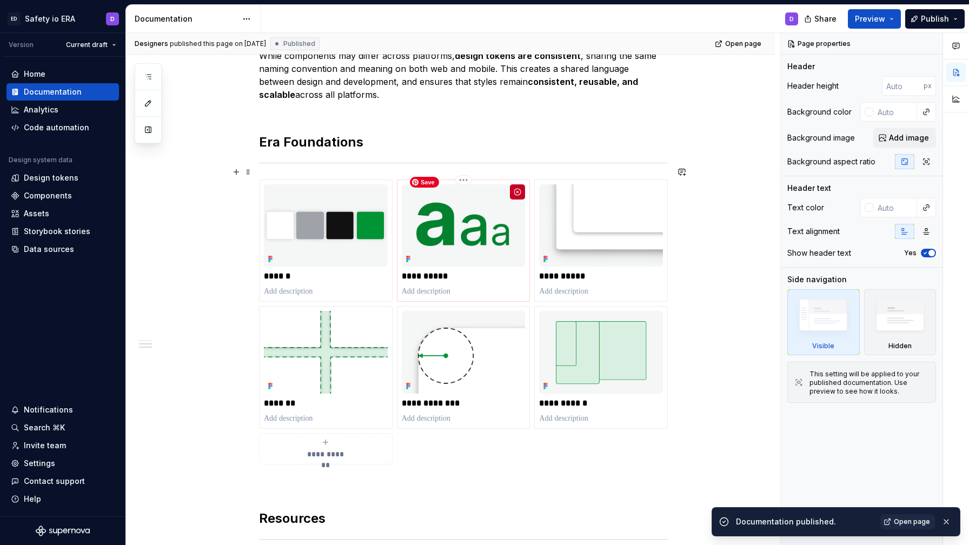
click at [508, 194] on img at bounding box center [464, 225] width 124 height 82
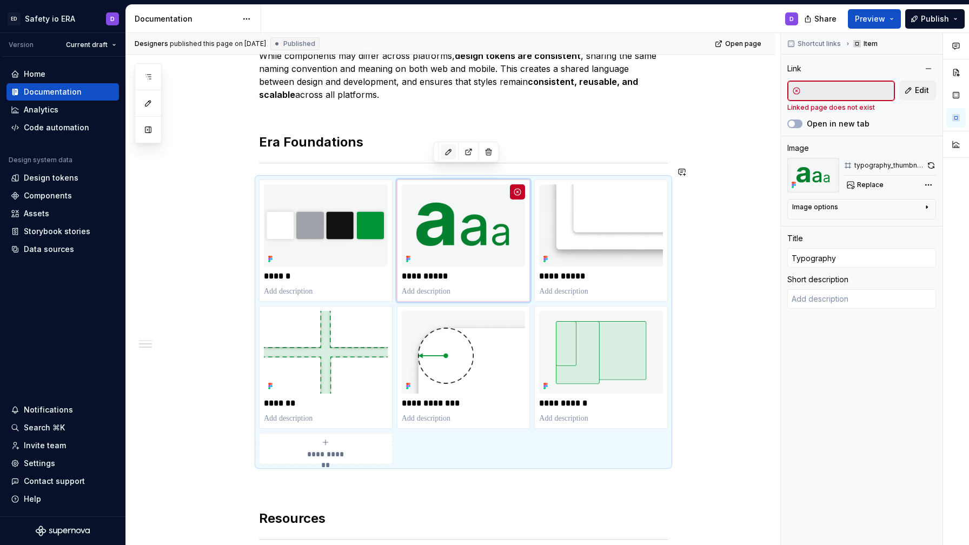
click at [448, 151] on button "button" at bounding box center [448, 151] width 15 height 15
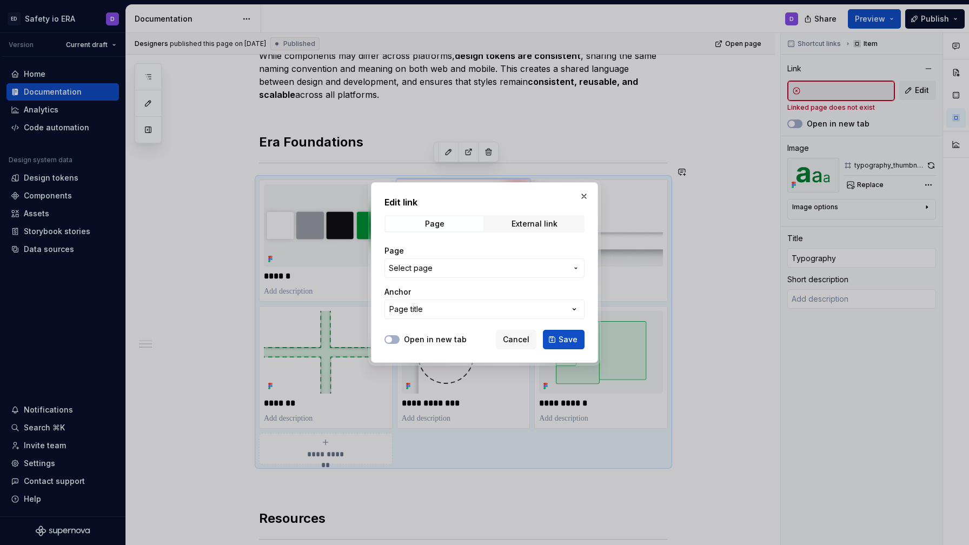
click at [448, 267] on span "Select page" at bounding box center [478, 268] width 178 height 11
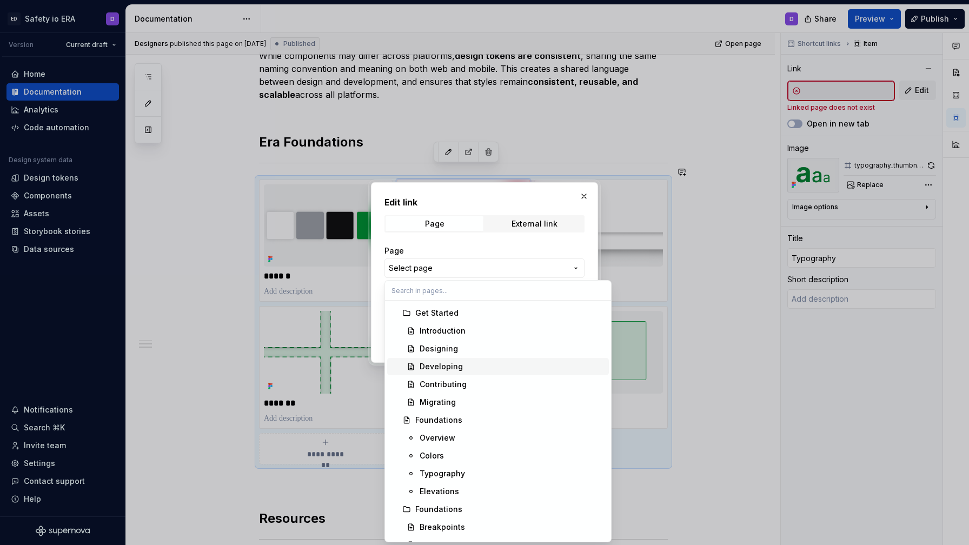
scroll to position [71, 0]
click at [468, 474] on div "Typography" at bounding box center [512, 472] width 185 height 11
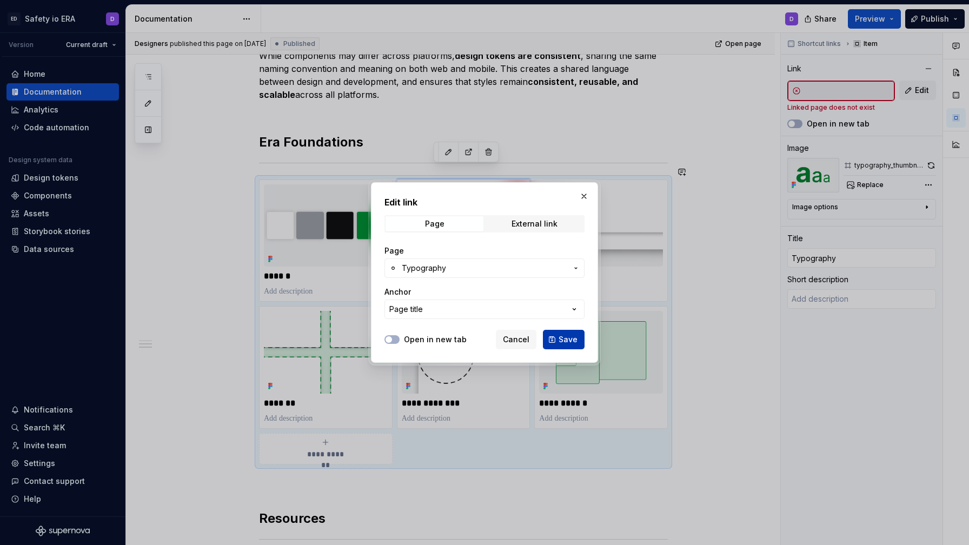
click at [557, 336] on button "Save" at bounding box center [564, 339] width 42 height 19
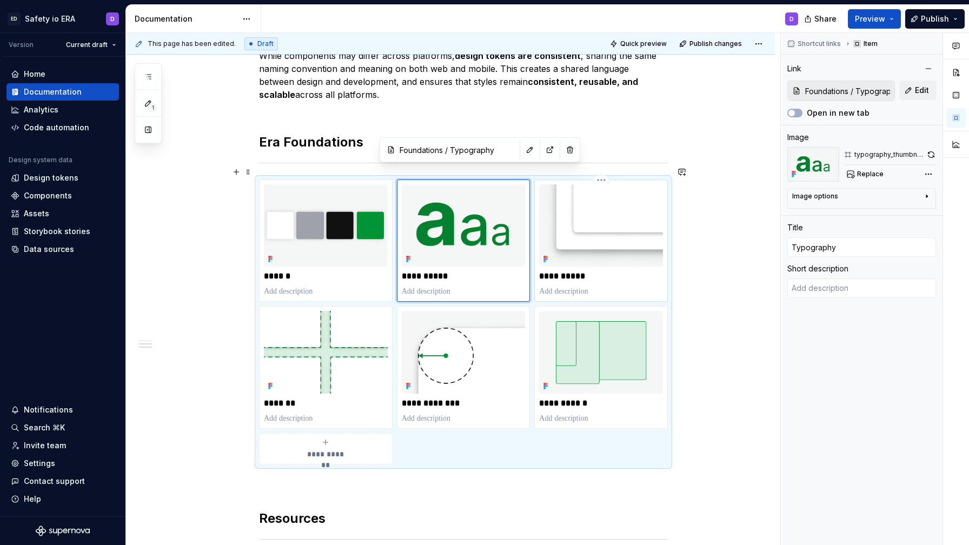
click at [612, 271] on p "**********" at bounding box center [601, 276] width 124 height 11
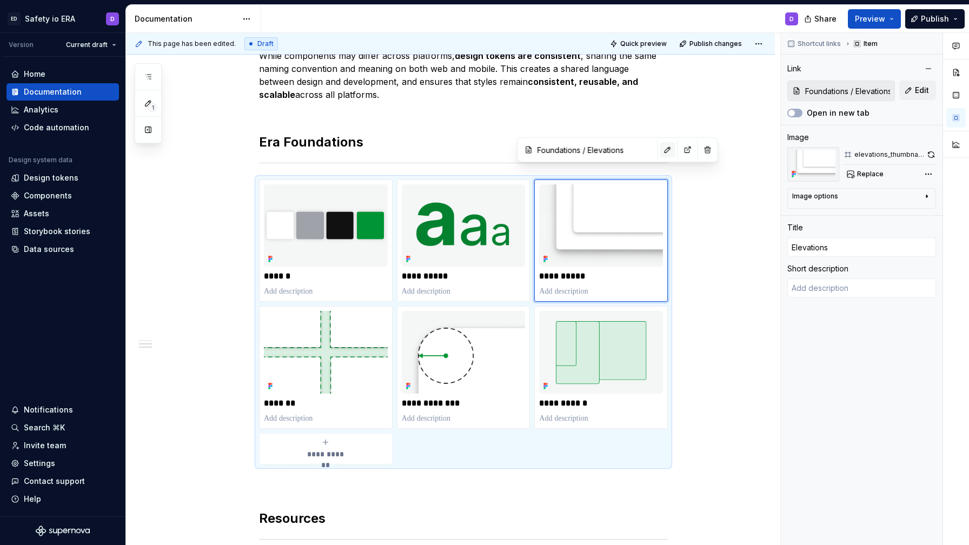
click at [660, 144] on button "button" at bounding box center [667, 149] width 15 height 15
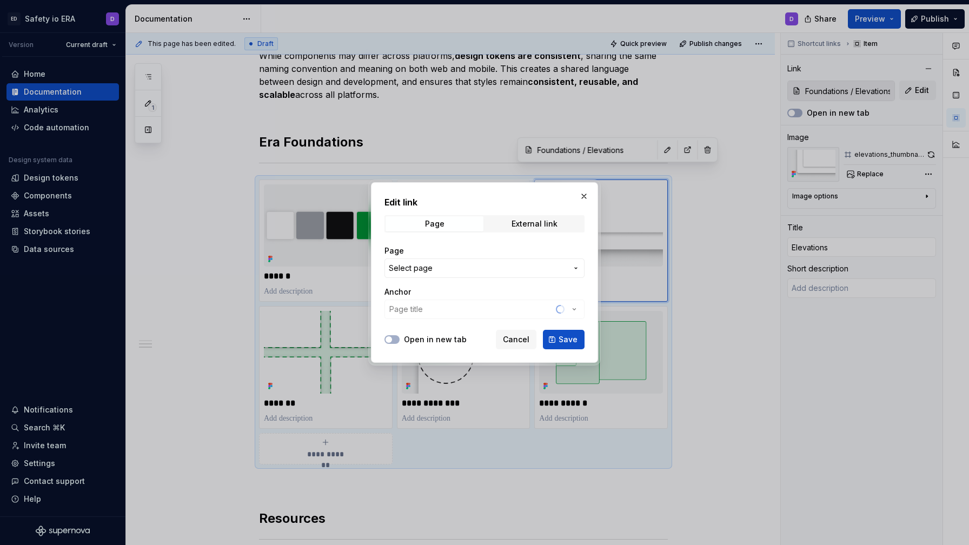
click at [488, 274] on button "Select page" at bounding box center [485, 268] width 200 height 19
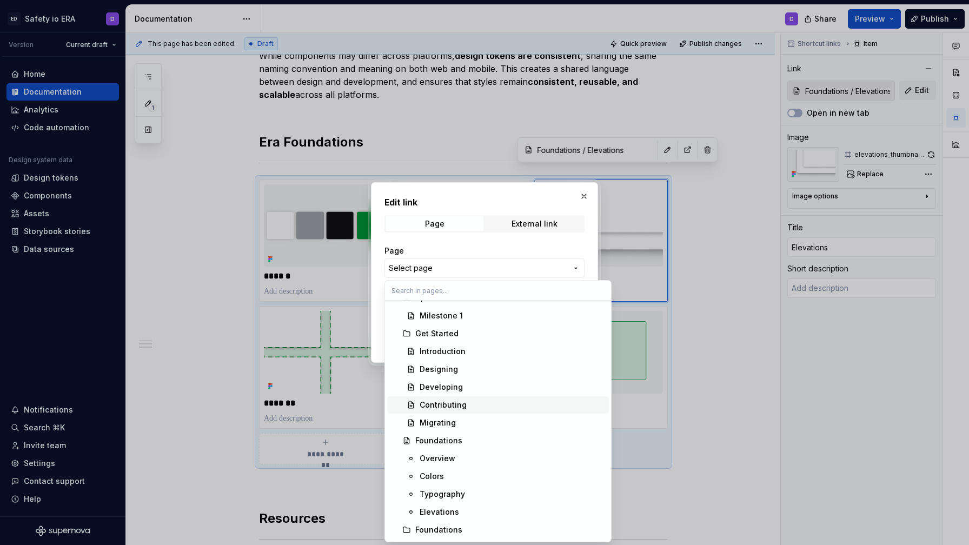
scroll to position [57, 0]
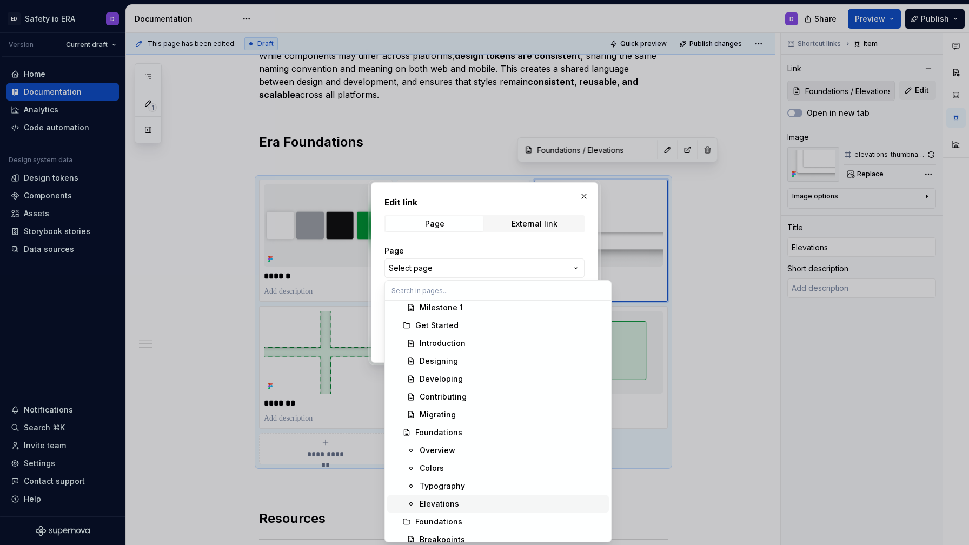
click at [450, 501] on div "Elevations" at bounding box center [439, 504] width 39 height 11
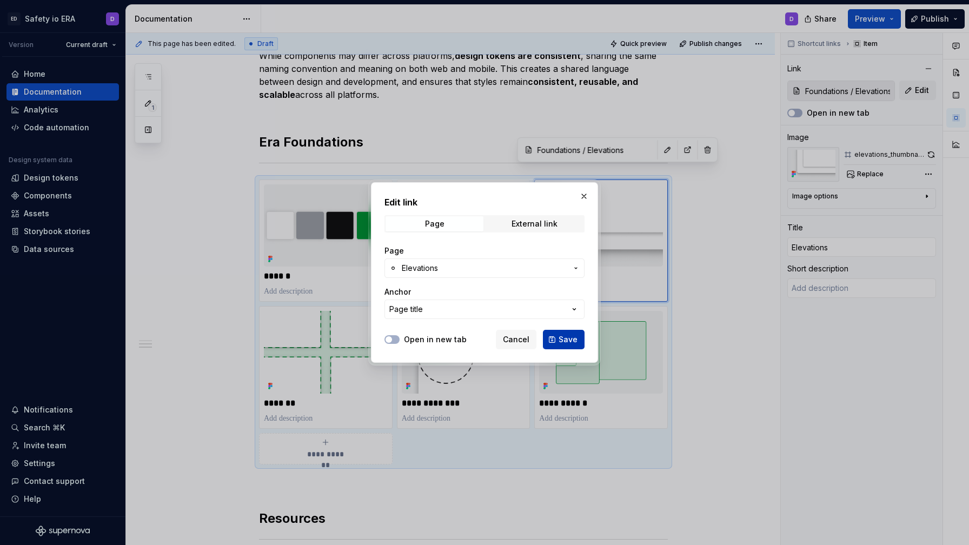
click at [566, 340] on span "Save" at bounding box center [568, 339] width 19 height 11
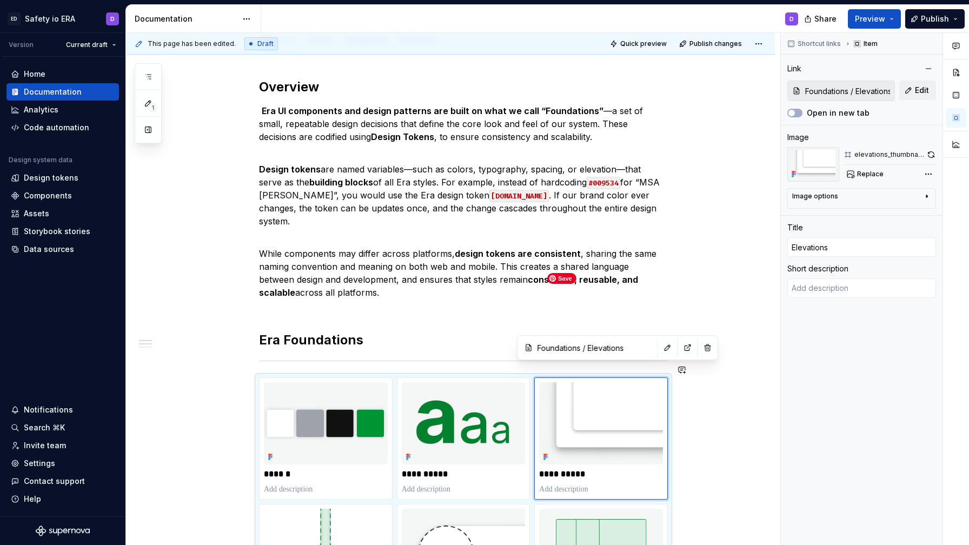
scroll to position [0, 0]
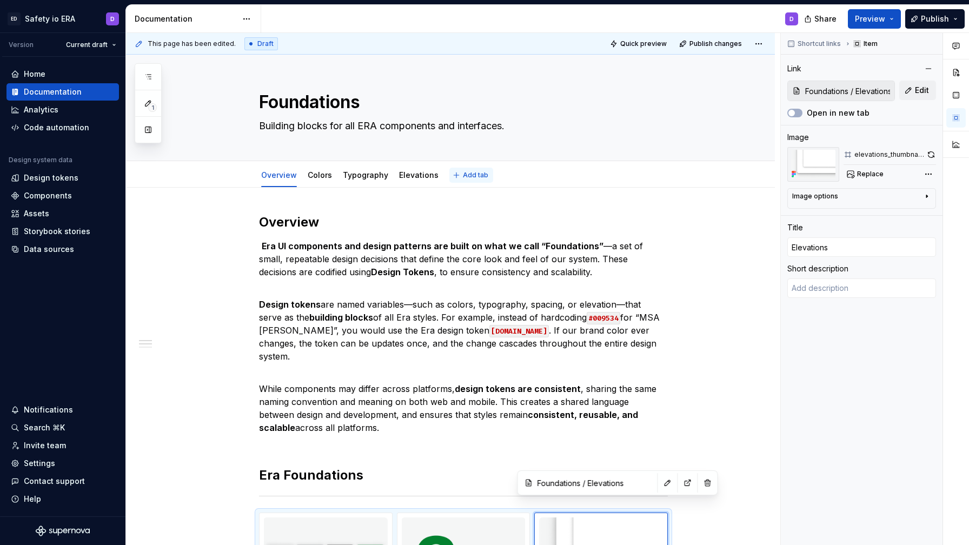
click at [453, 171] on button "Add tab" at bounding box center [471, 175] width 44 height 15
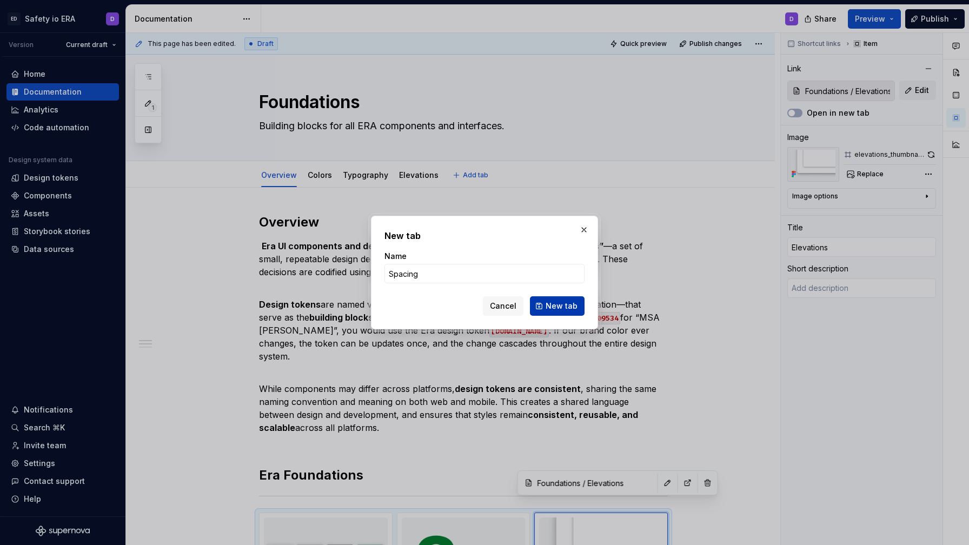
click at [579, 312] on button "New tab" at bounding box center [557, 305] width 55 height 19
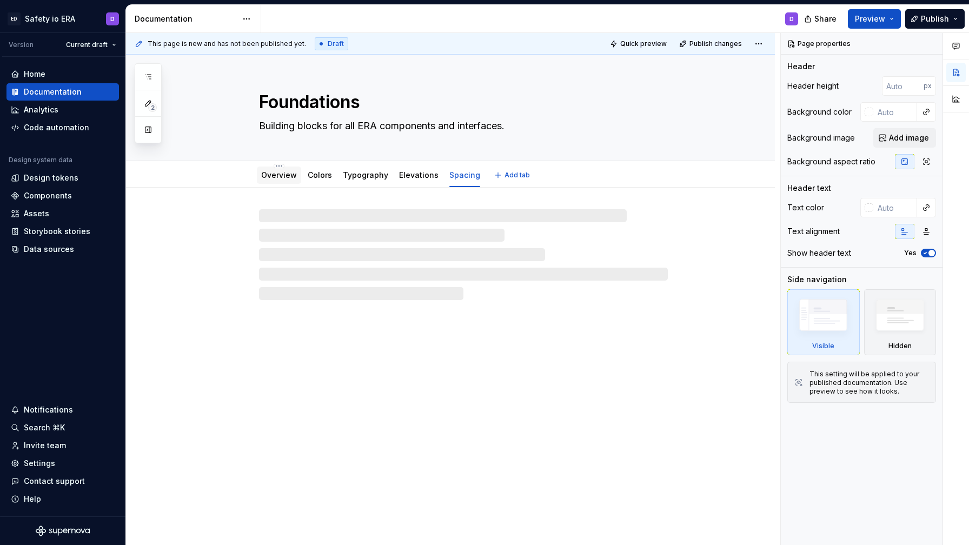
click at [274, 174] on link "Overview" at bounding box center [279, 174] width 36 height 9
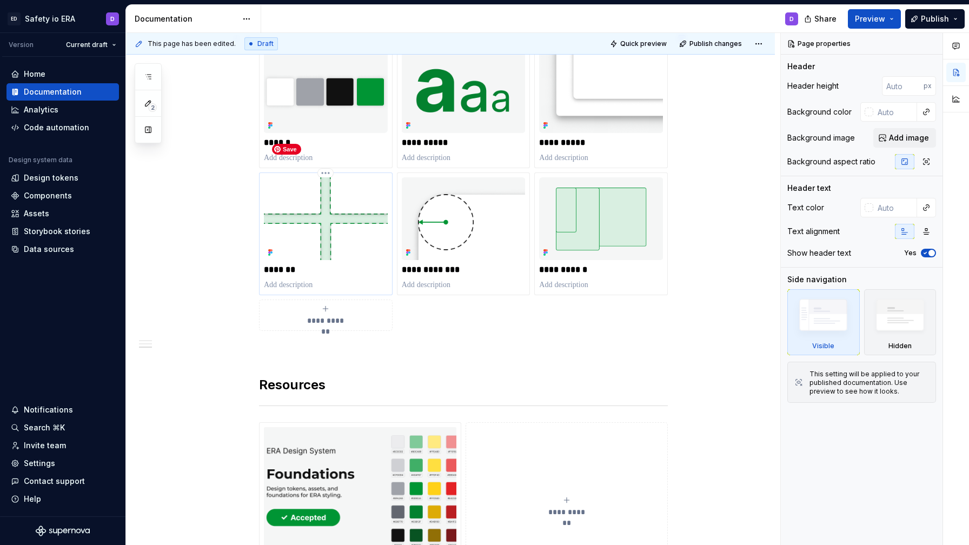
scroll to position [465, 0]
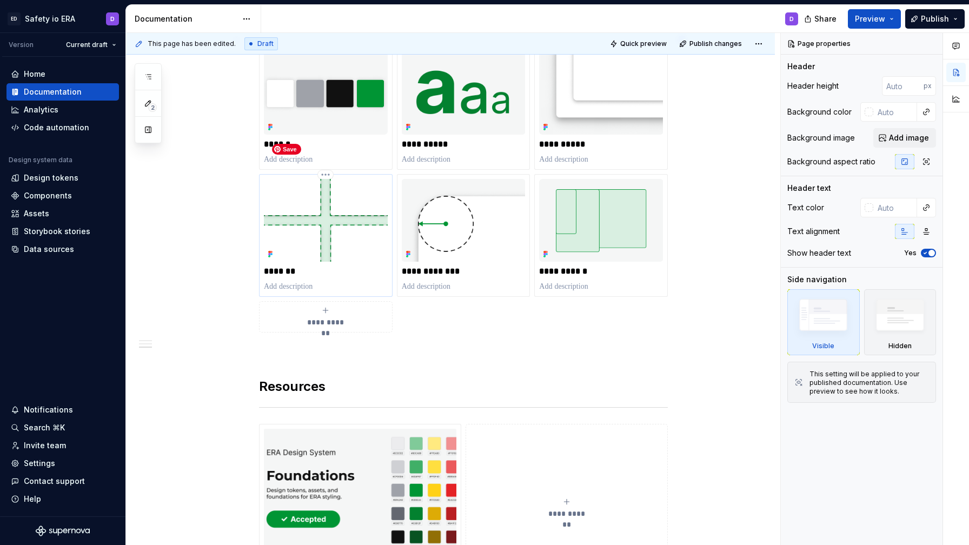
click at [344, 224] on img at bounding box center [326, 220] width 124 height 82
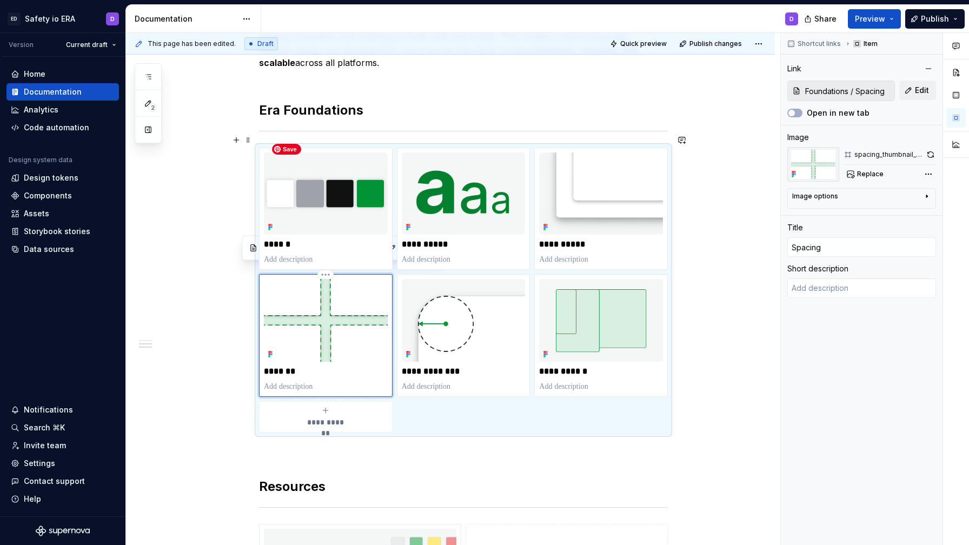
scroll to position [361, 0]
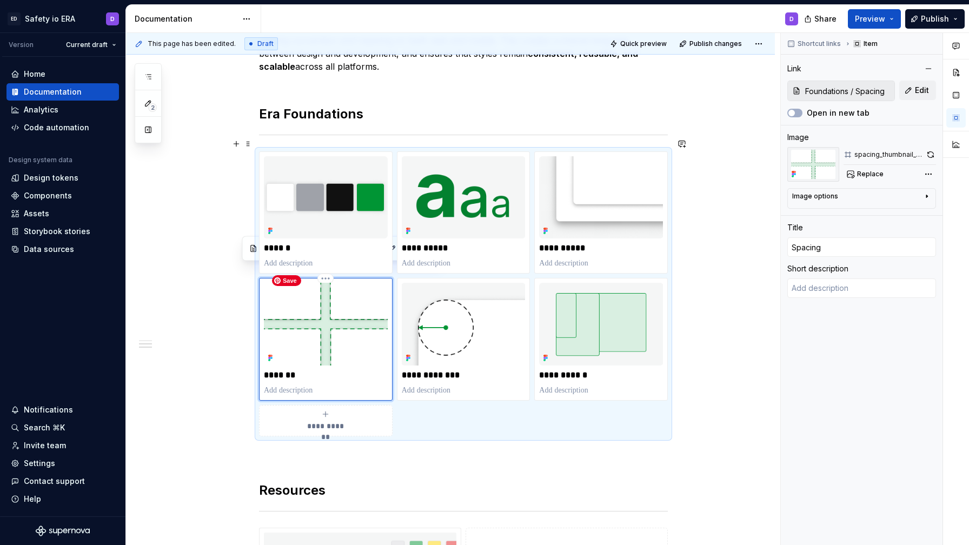
click at [336, 305] on img at bounding box center [326, 324] width 124 height 82
click at [284, 370] on p "*******" at bounding box center [326, 375] width 124 height 11
click at [908, 91] on button "Edit" at bounding box center [918, 90] width 37 height 19
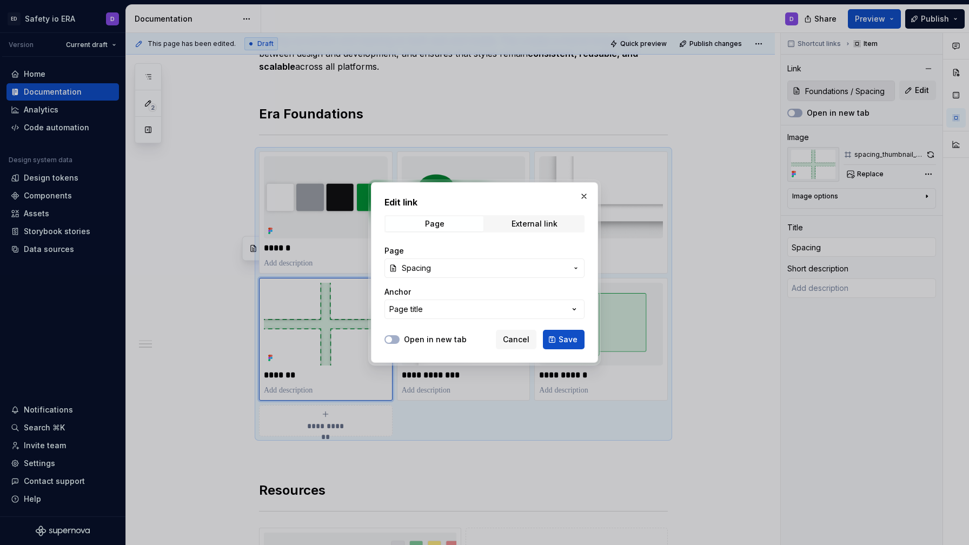
click at [465, 275] on button "Spacing" at bounding box center [485, 268] width 200 height 19
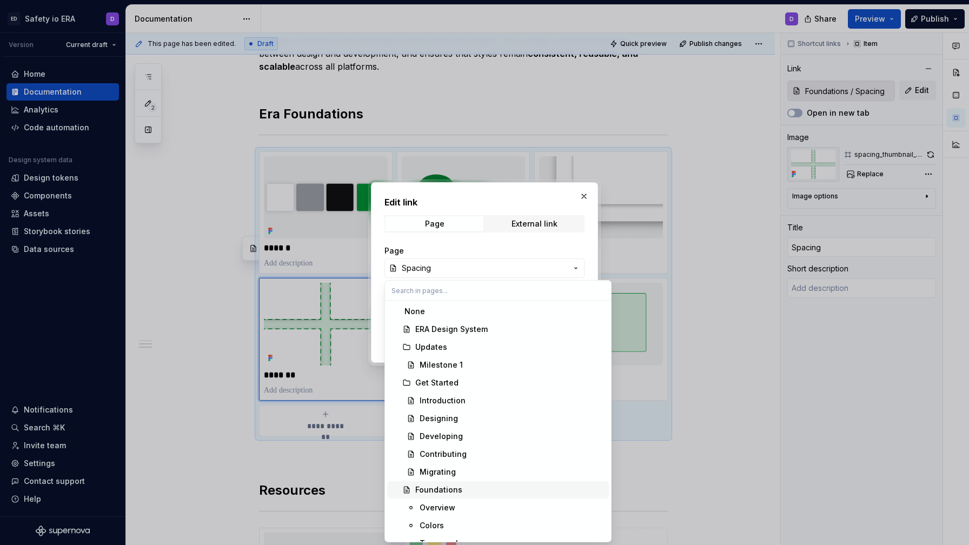
scroll to position [89, 0]
click at [439, 497] on span "Spacing" at bounding box center [498, 490] width 222 height 17
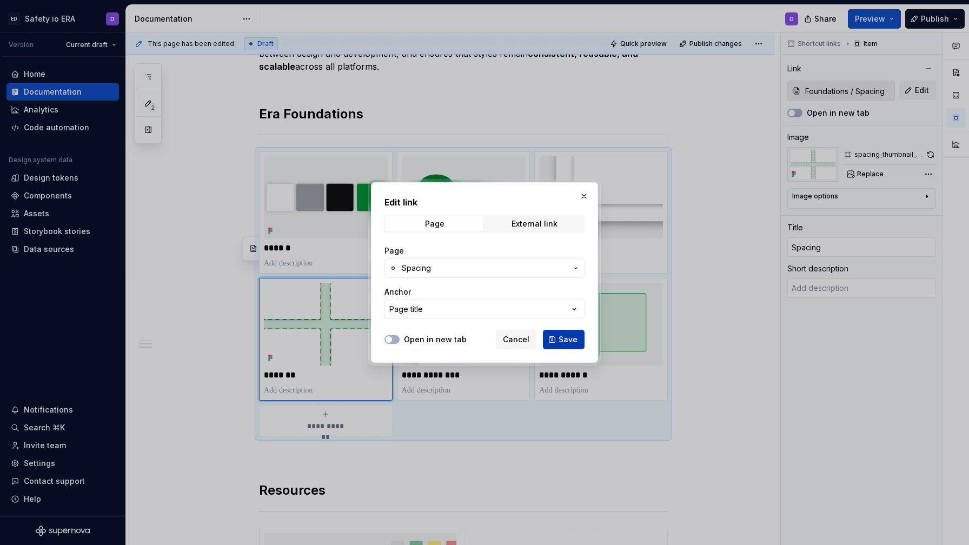
click at [572, 335] on span "Save" at bounding box center [568, 339] width 19 height 11
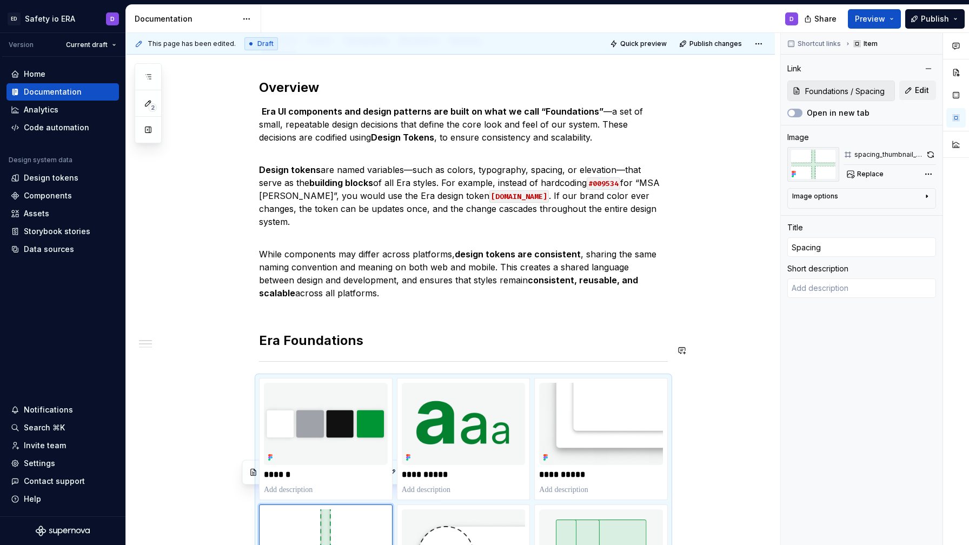
scroll to position [134, 0]
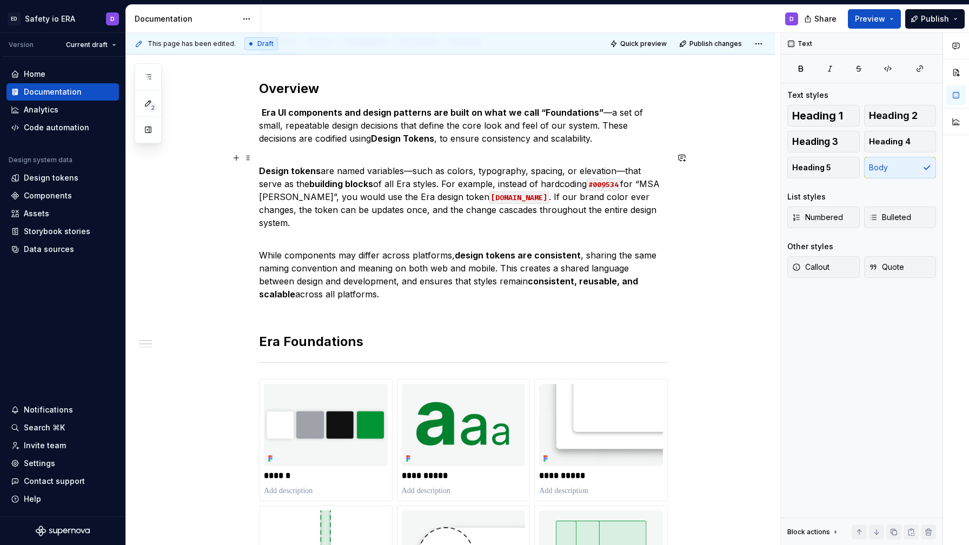
click at [368, 208] on p "Design tokens are named variables—such as colors, typography, spacing, or eleva…" at bounding box center [463, 190] width 409 height 78
click at [514, 276] on strong "consistent, reusable, and scalable" at bounding box center [449, 288] width 381 height 24
click at [547, 276] on strong "consistent, reusable, and scalable" at bounding box center [449, 288] width 381 height 24
drag, startPoint x: 362, startPoint y: 268, endPoint x: 378, endPoint y: 280, distance: 20.1
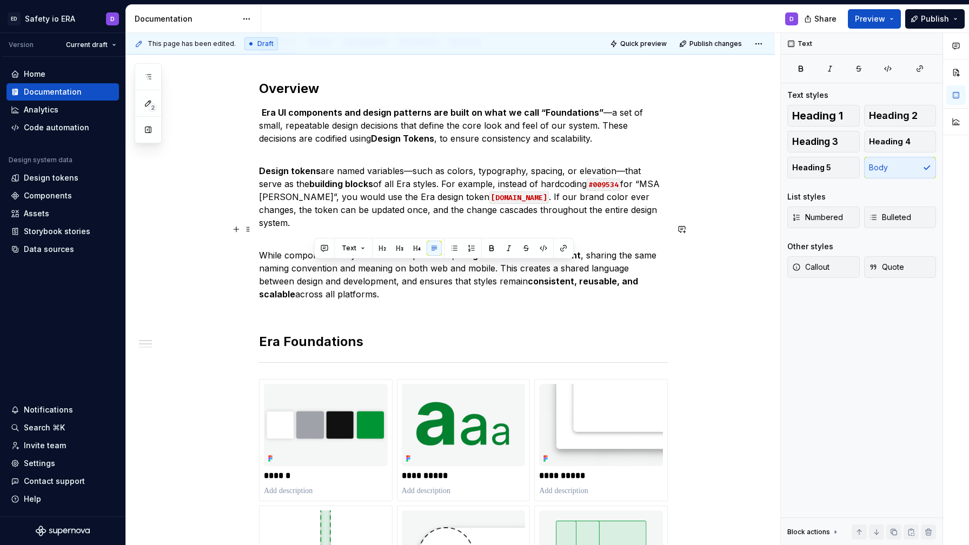
click at [378, 280] on p "While components may differ across platforms, design tokens are consistent , sh…" at bounding box center [463, 275] width 409 height 78
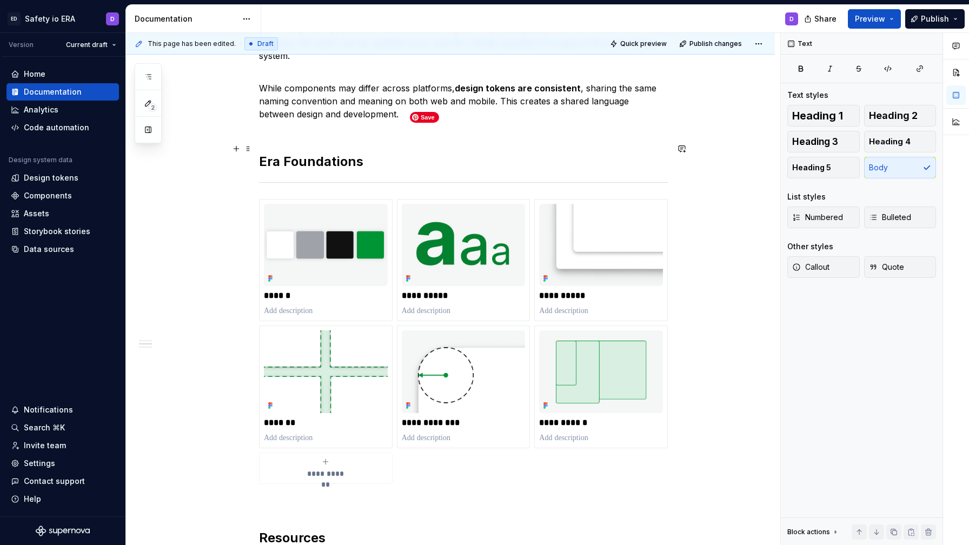
scroll to position [272, 0]
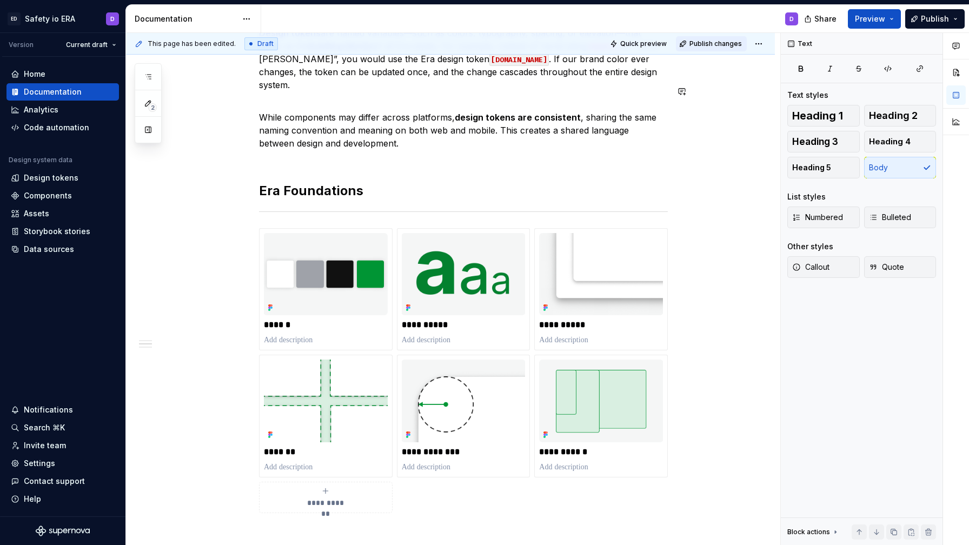
click at [716, 42] on span "Publish changes" at bounding box center [716, 43] width 52 height 9
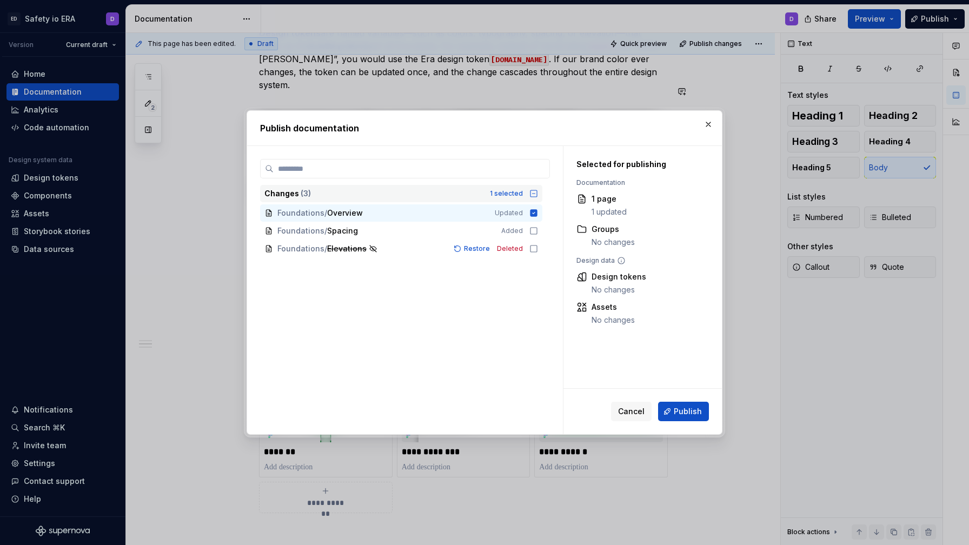
click at [537, 199] on div "Changes ( 3 ) 1 selected" at bounding box center [401, 193] width 282 height 17
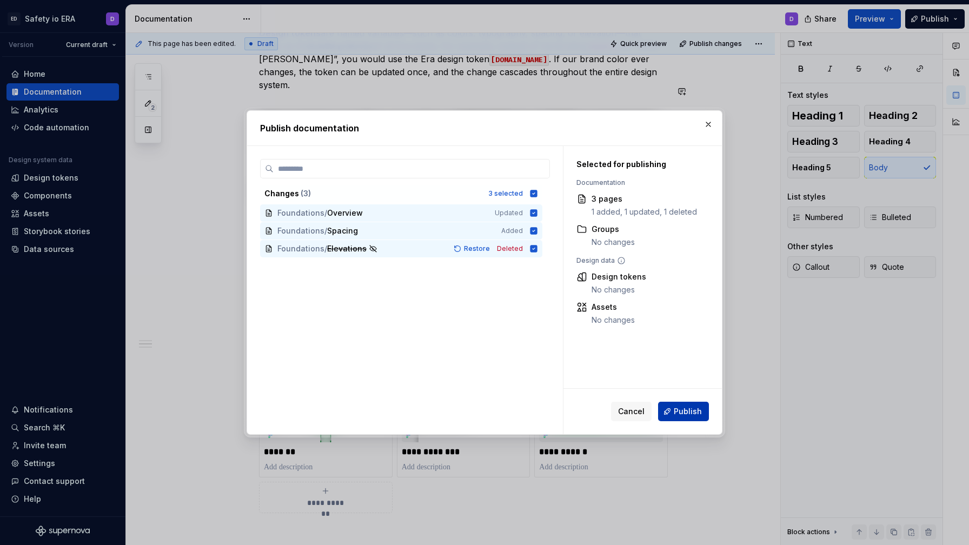
click at [687, 414] on span "Publish" at bounding box center [688, 411] width 28 height 11
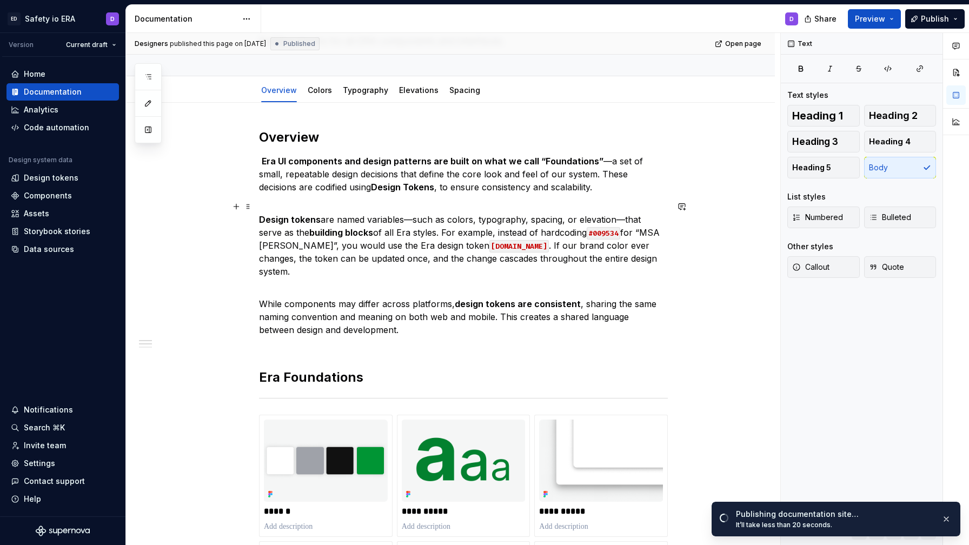
scroll to position [0, 0]
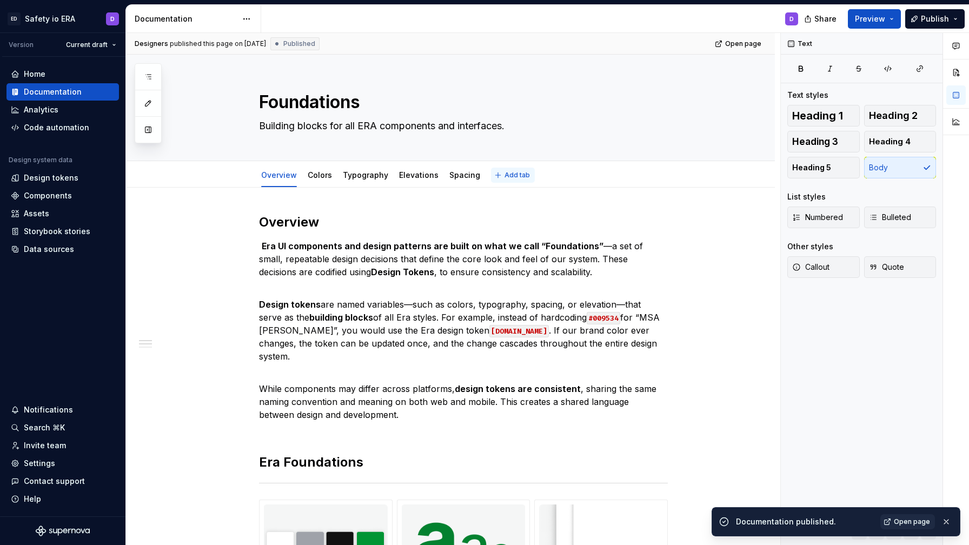
click at [505, 173] on span "Add tab" at bounding box center [517, 175] width 25 height 9
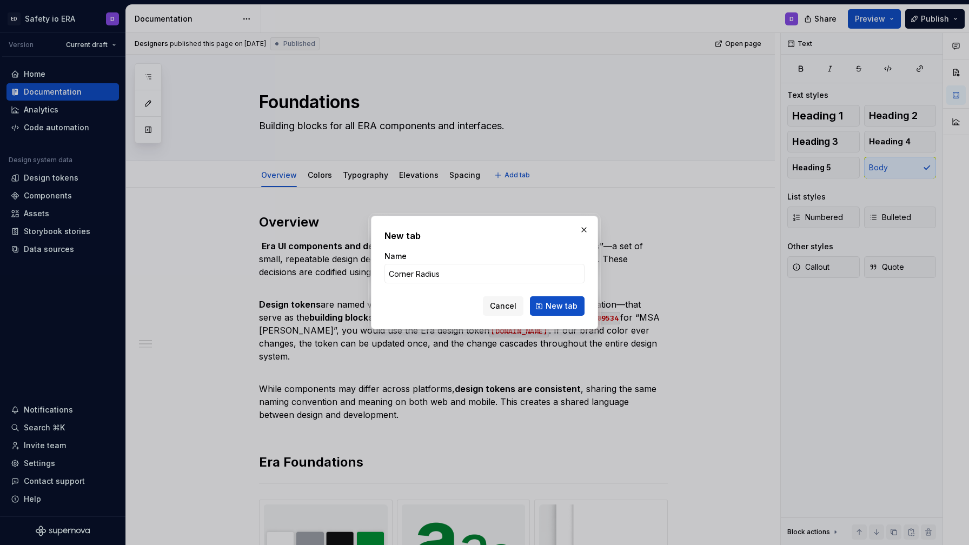
click at [576, 308] on span "New tab" at bounding box center [562, 306] width 32 height 11
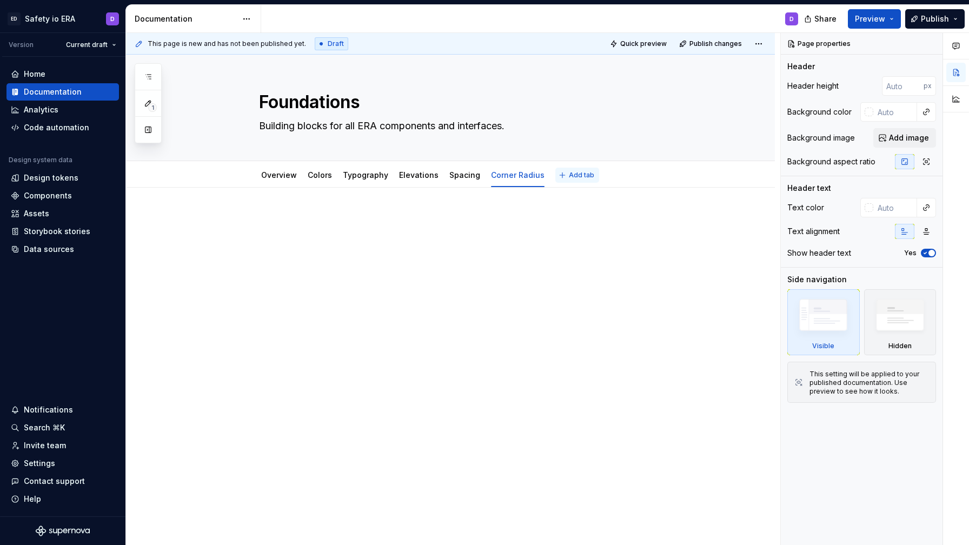
click at [569, 177] on span "Add tab" at bounding box center [581, 175] width 25 height 9
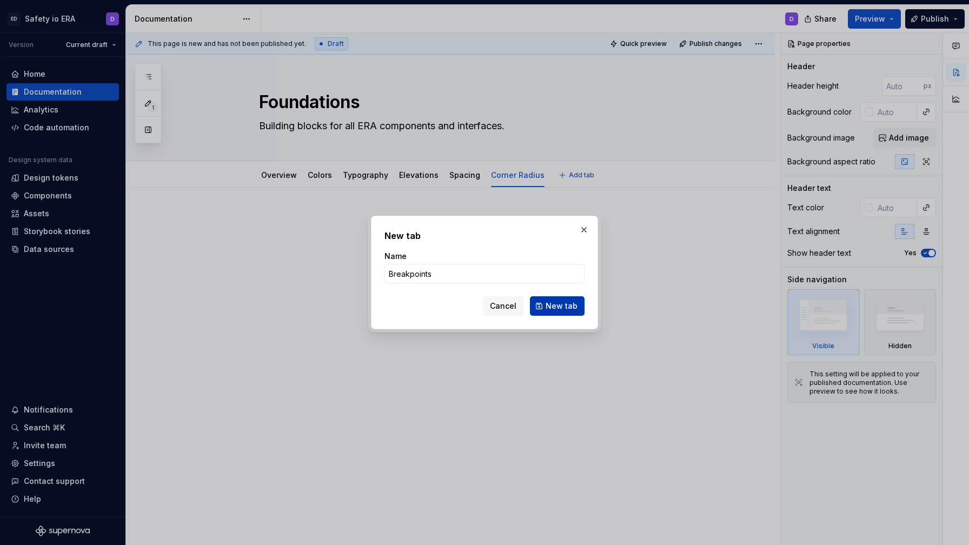
click at [582, 306] on button "New tab" at bounding box center [557, 305] width 55 height 19
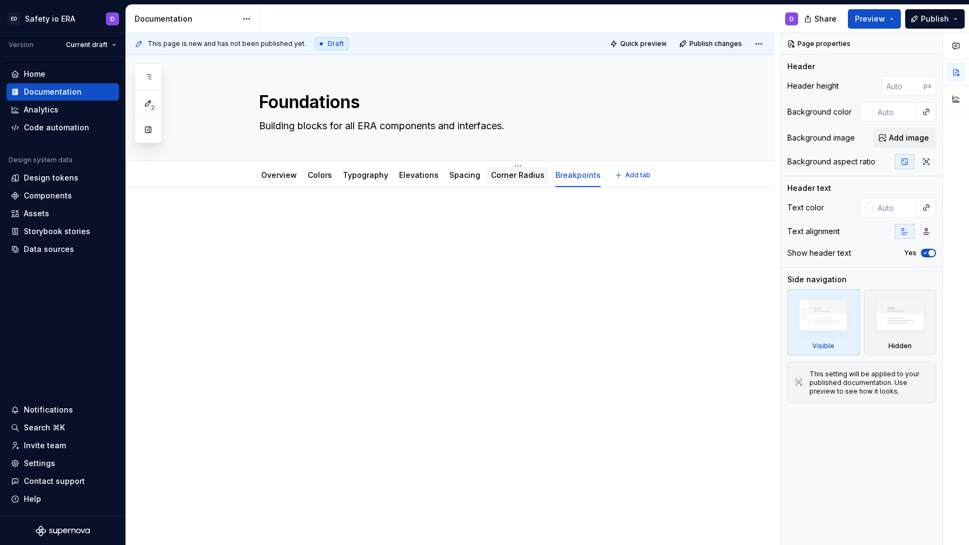
click at [512, 176] on link "Corner Radius" at bounding box center [518, 174] width 54 height 9
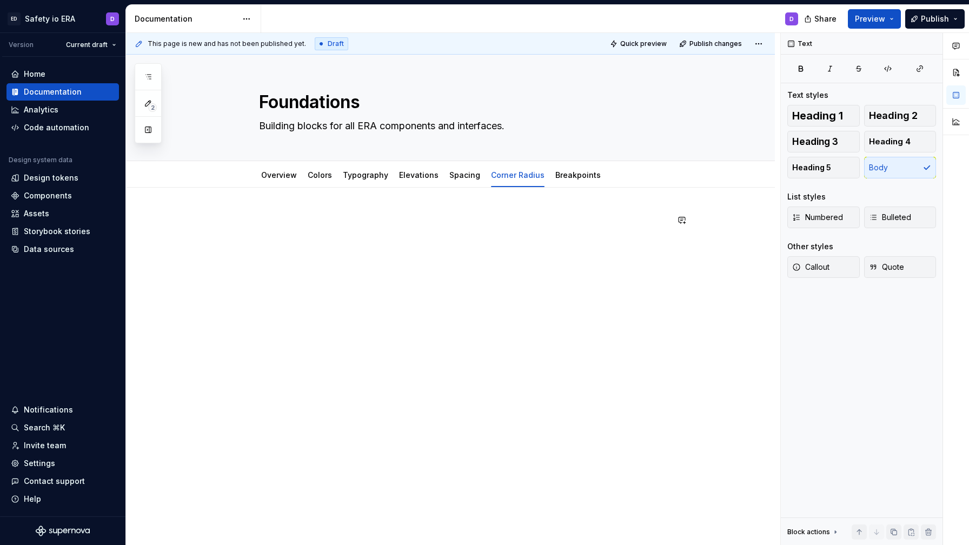
click at [313, 229] on div at bounding box center [463, 234] width 409 height 41
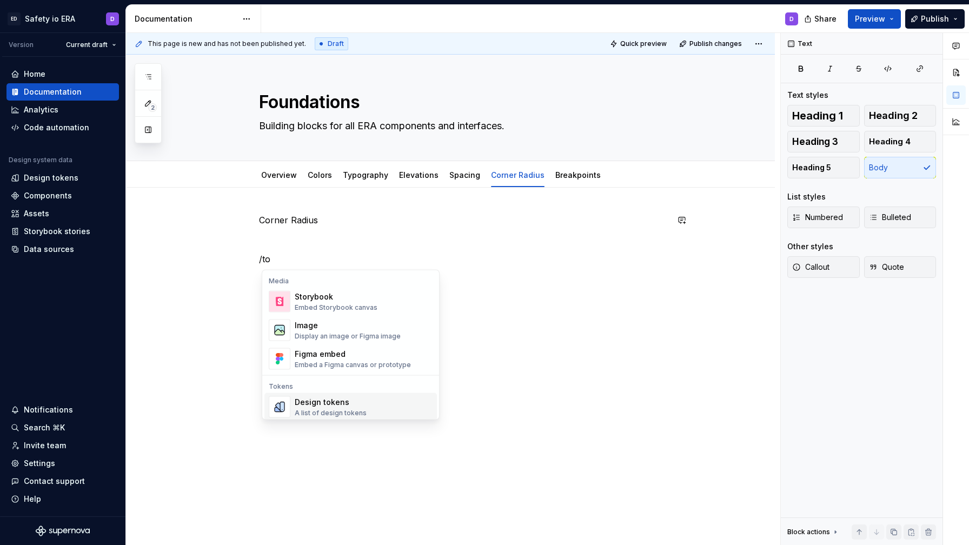
click at [336, 407] on div "Design tokens" at bounding box center [331, 402] width 72 height 11
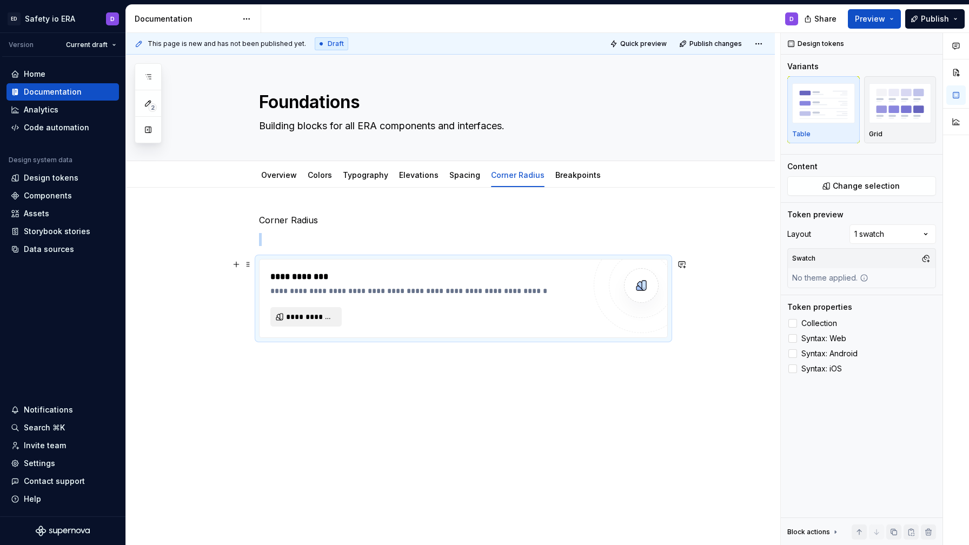
click at [320, 313] on span "**********" at bounding box center [310, 317] width 49 height 11
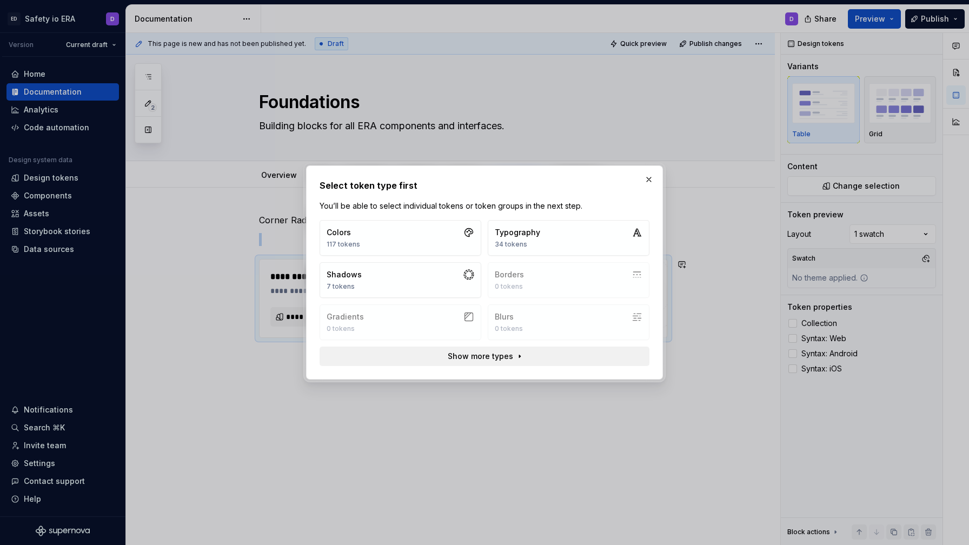
click at [465, 356] on span "Show more types" at bounding box center [480, 356] width 65 height 11
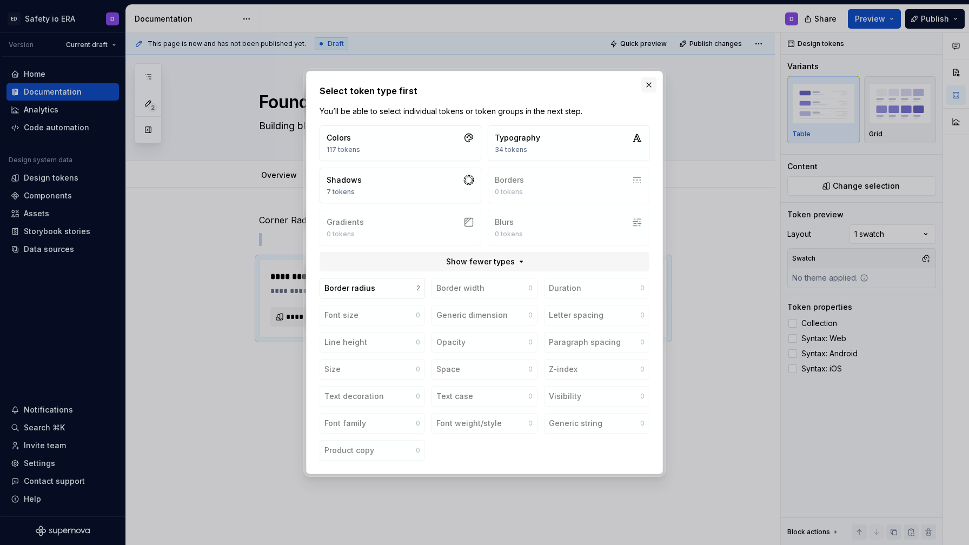
click at [645, 87] on button "button" at bounding box center [649, 84] width 15 height 15
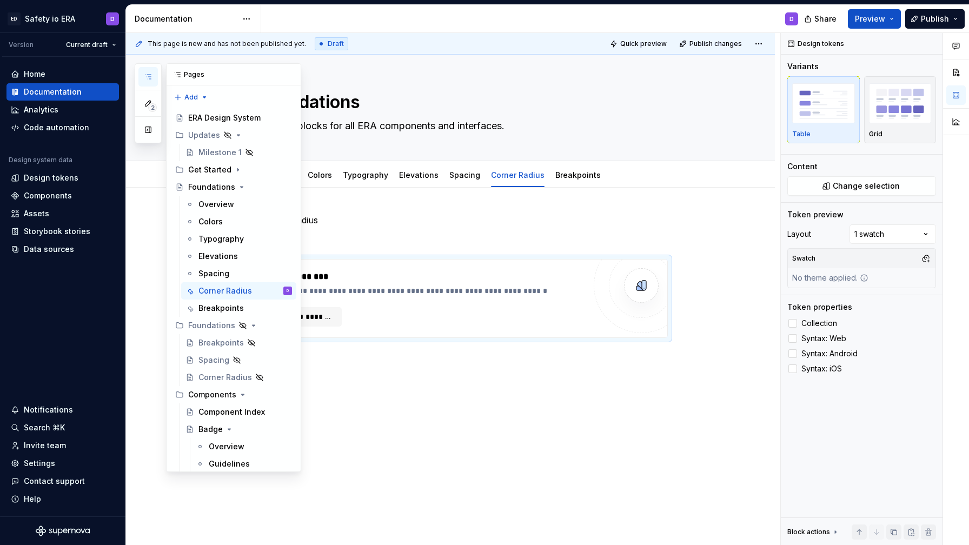
click at [145, 74] on icon "button" at bounding box center [148, 76] width 9 height 9
click at [55, 178] on div "Design tokens" at bounding box center [51, 178] width 55 height 11
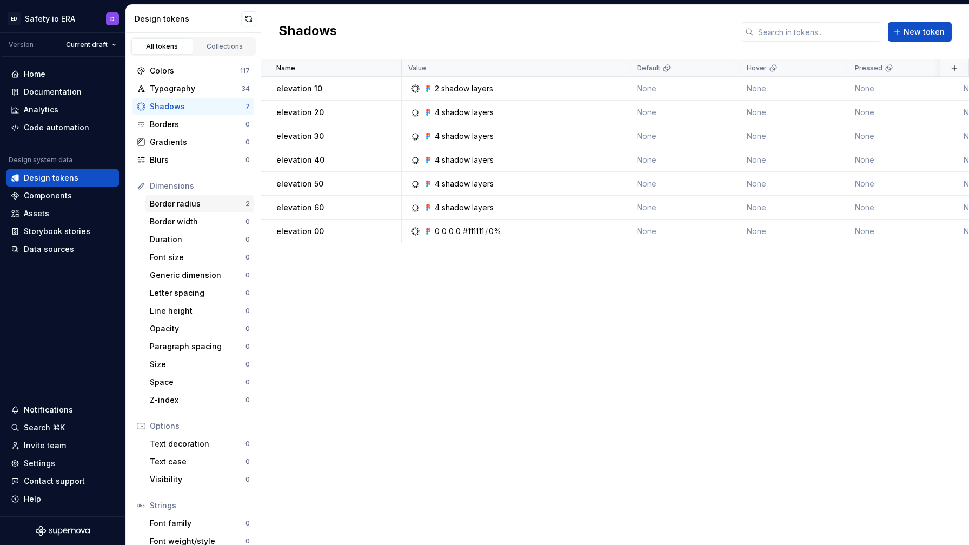
click at [184, 202] on div "Border radius" at bounding box center [198, 204] width 96 height 11
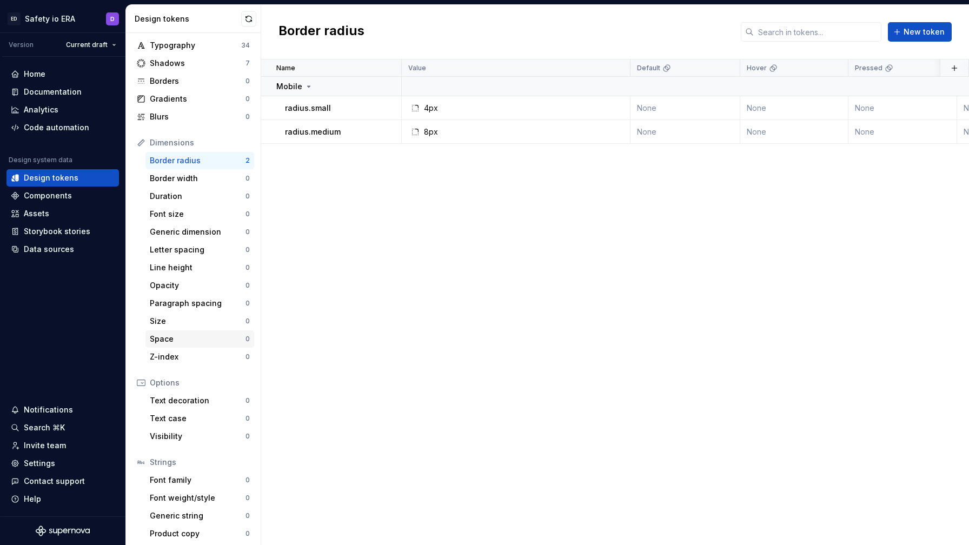
scroll to position [47, 0]
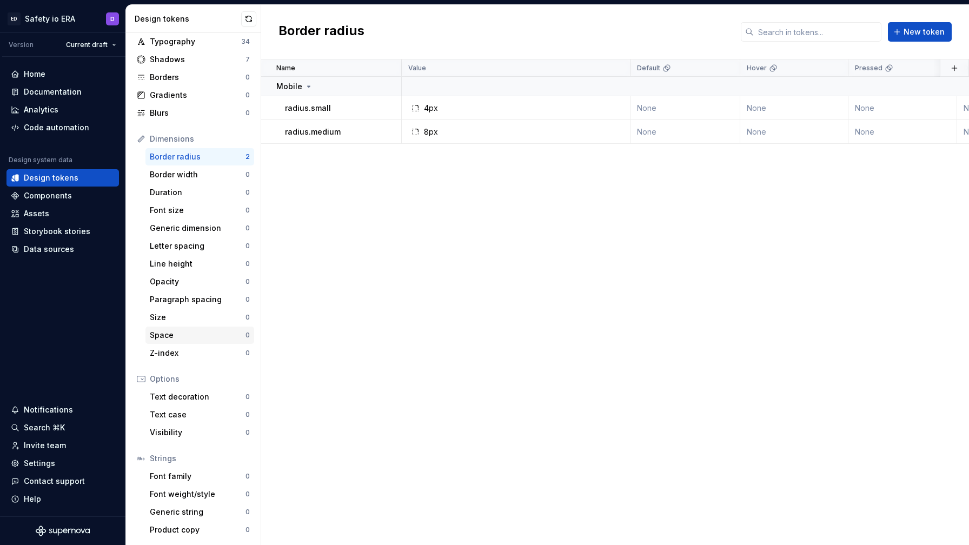
click at [183, 334] on div "Space" at bounding box center [198, 335] width 96 height 11
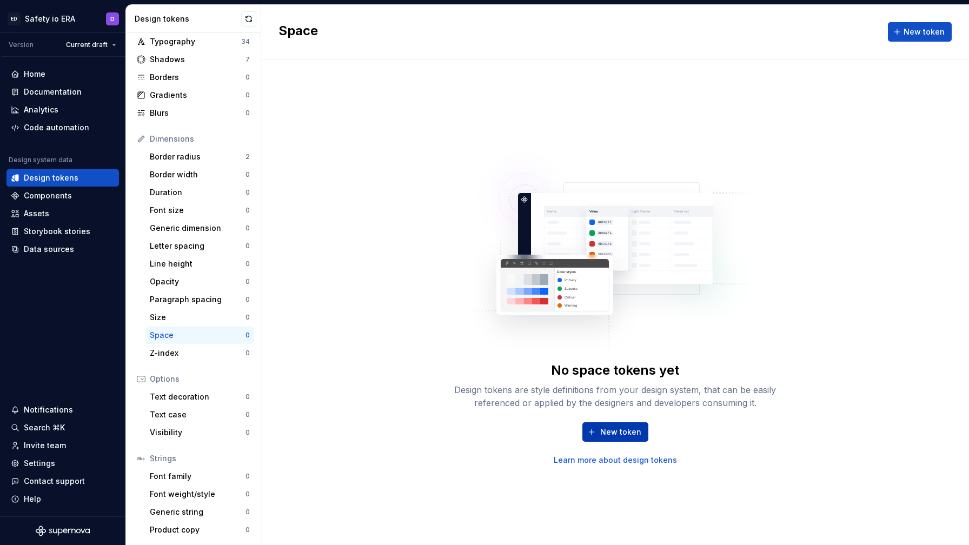
click at [611, 432] on span "New token" at bounding box center [620, 432] width 41 height 11
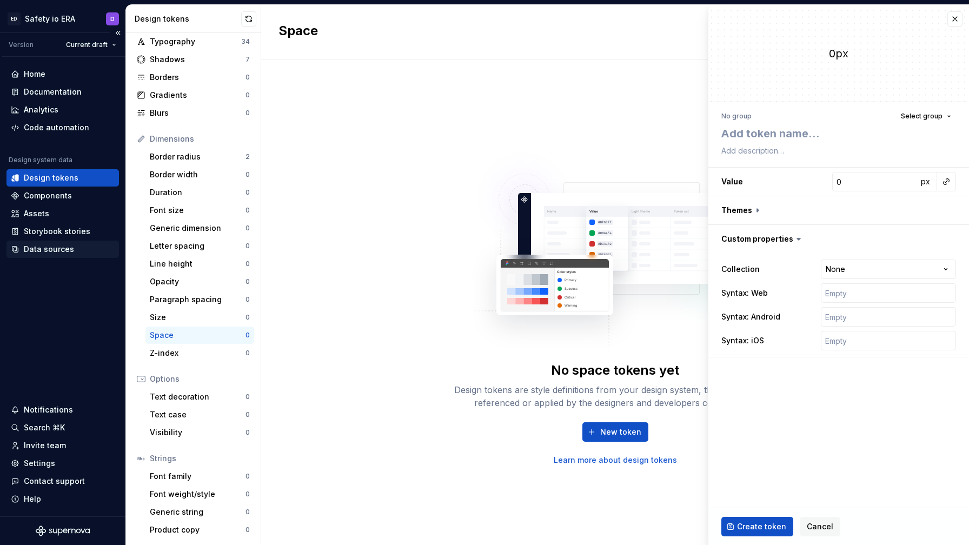
click at [47, 249] on div "Data sources" at bounding box center [49, 249] width 50 height 11
